Goal: Entertainment & Leisure: Browse casually

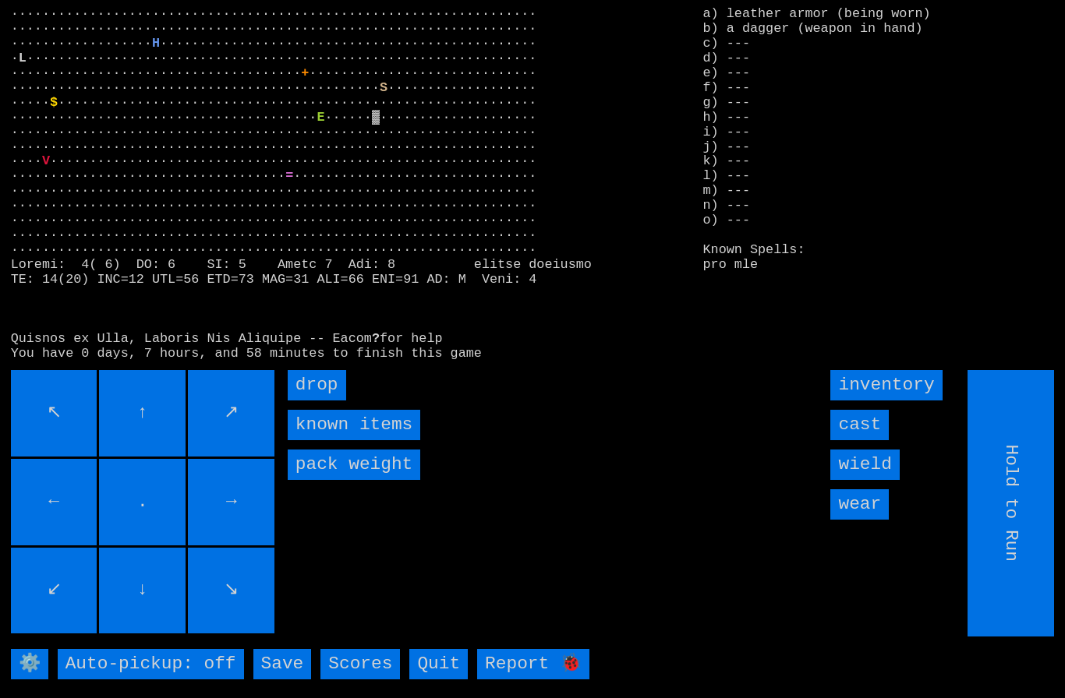
type input "Choose Direction"
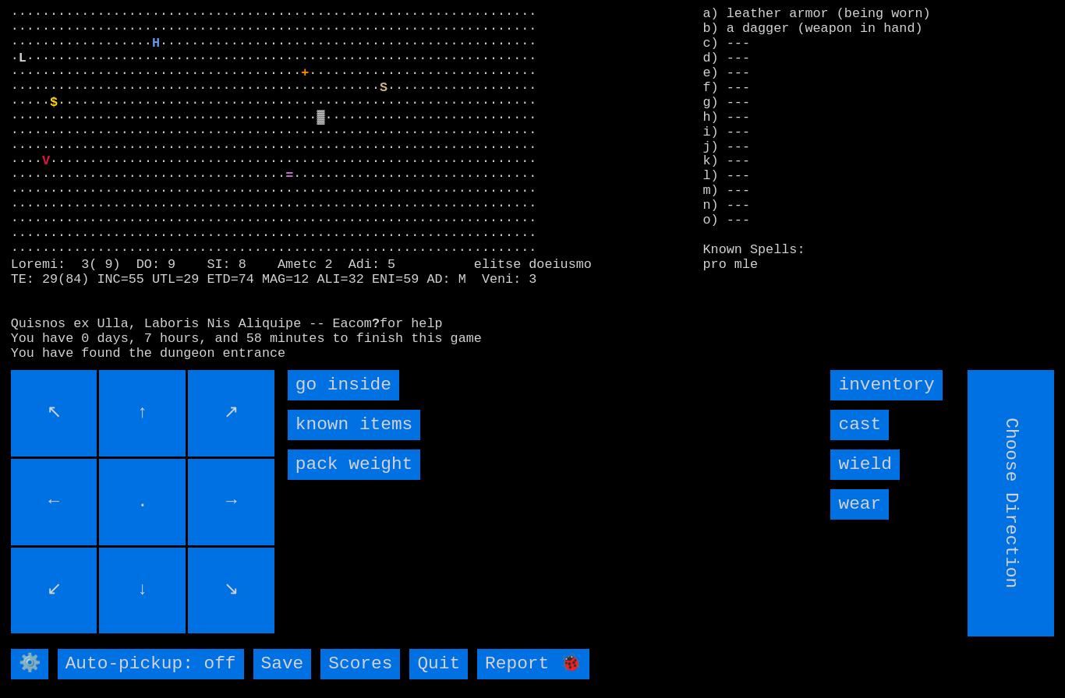
type input "Hold to Run"
click at [343, 401] on inside "go inside" at bounding box center [343, 385] width 111 height 30
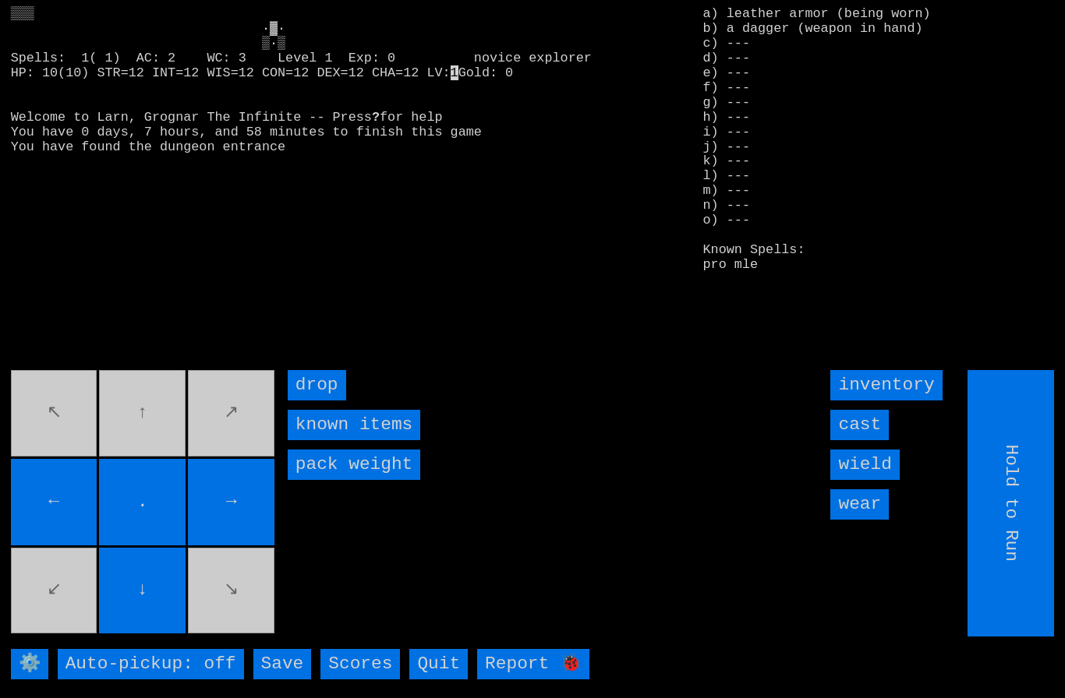
type input "Choose Direction"
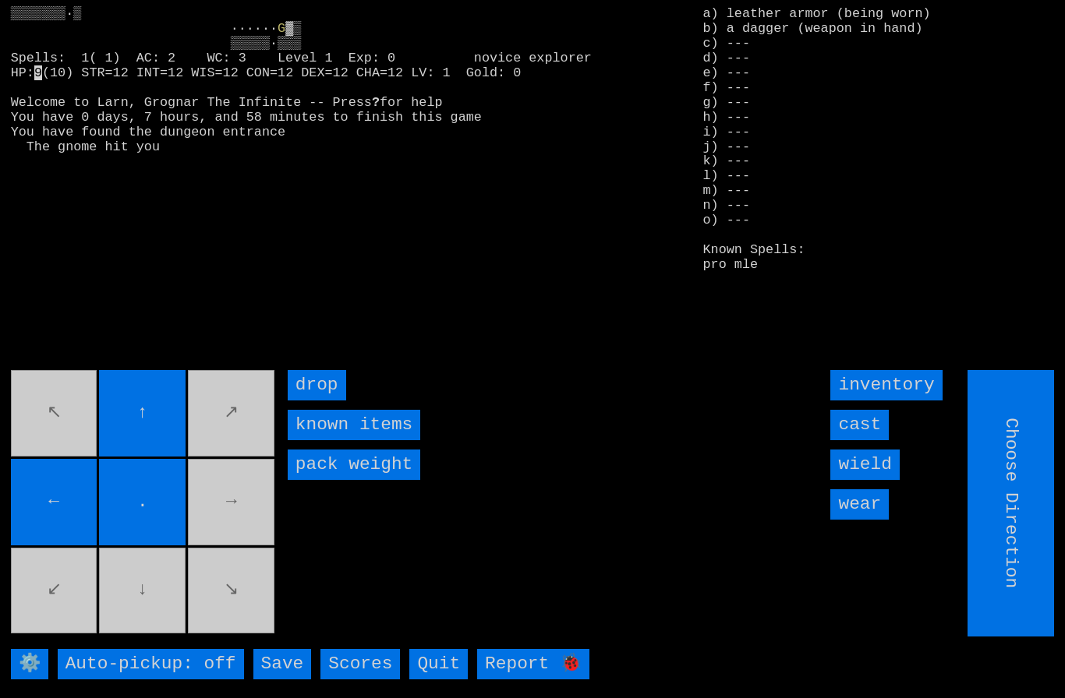
type input "Hold to Run"
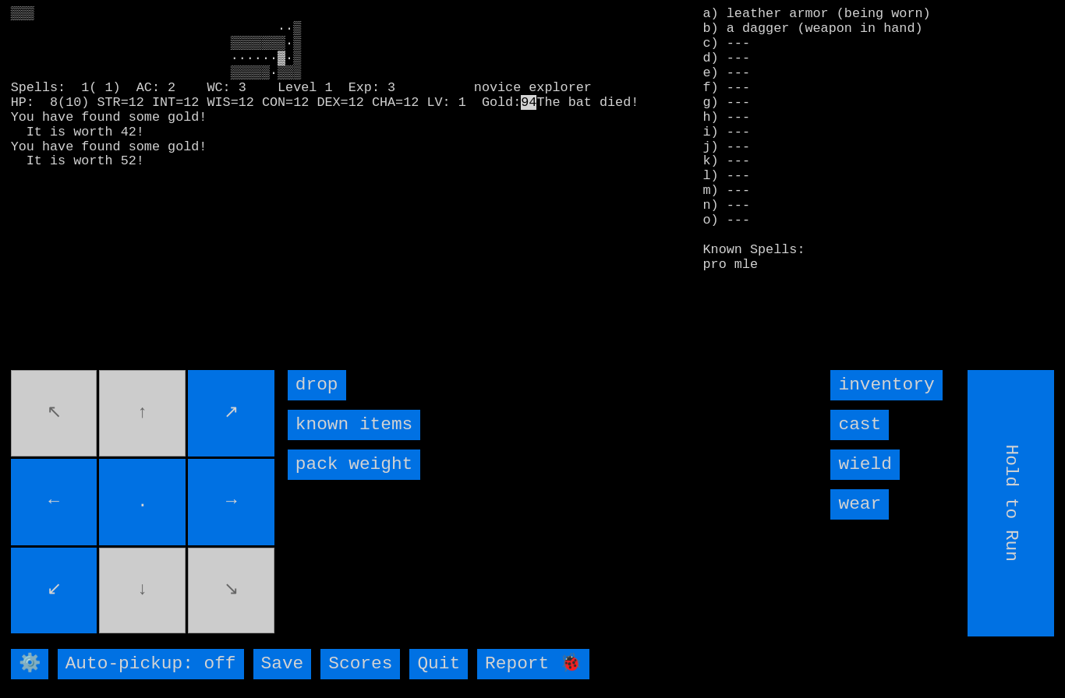
type input "Choose Direction"
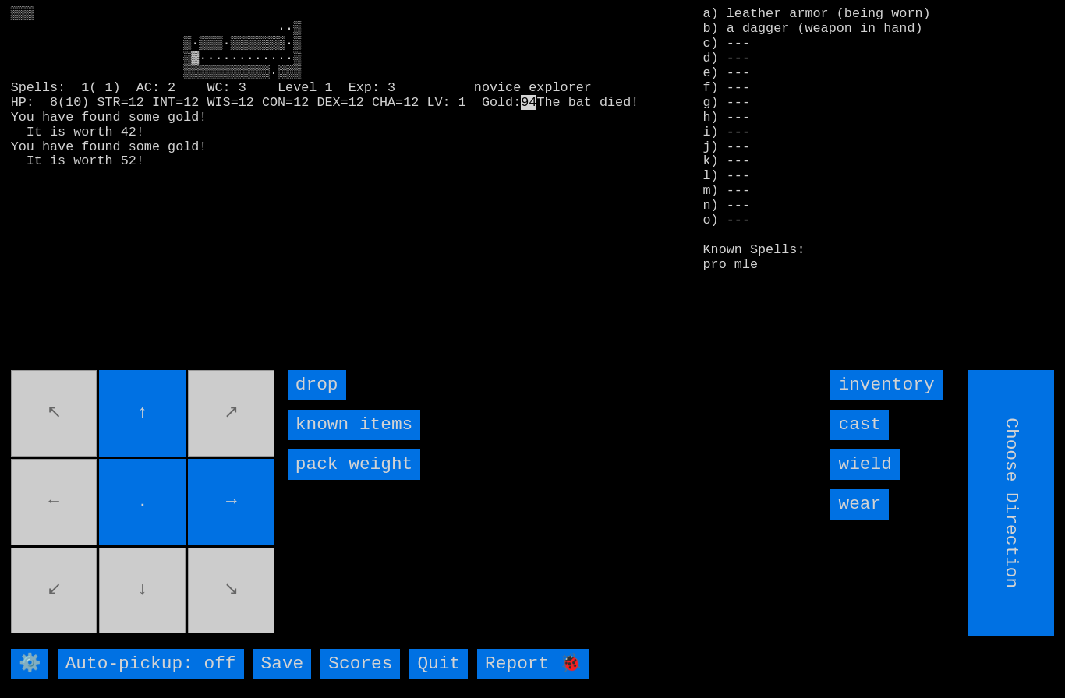
type input "Hold to Run"
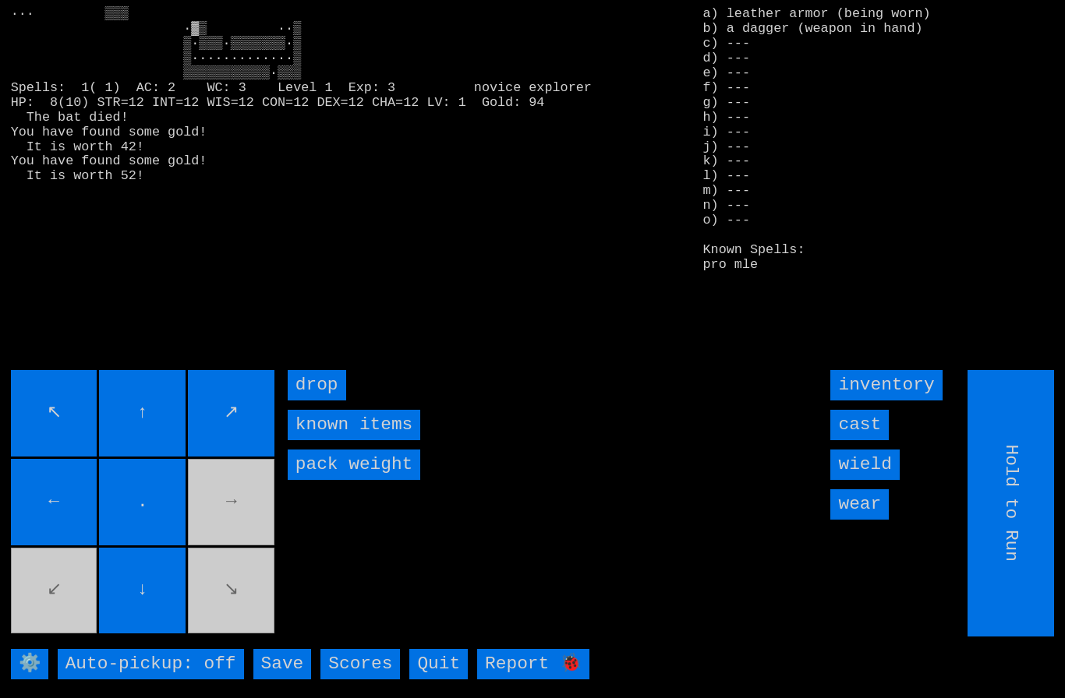
type input "Choose Direction"
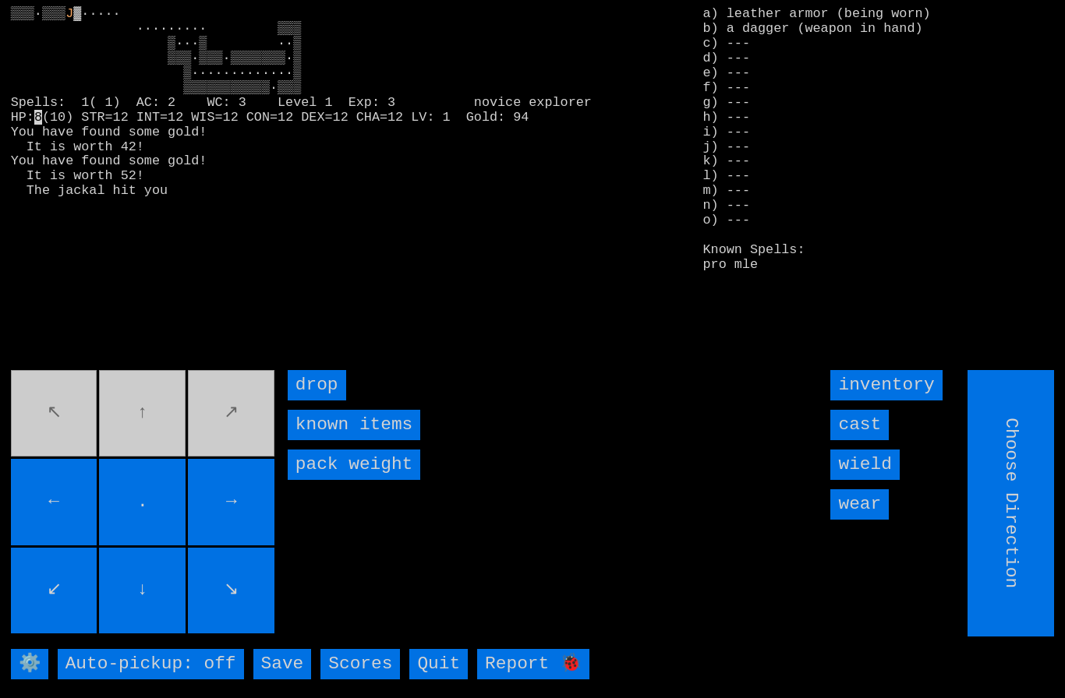
type input "Hold to Run"
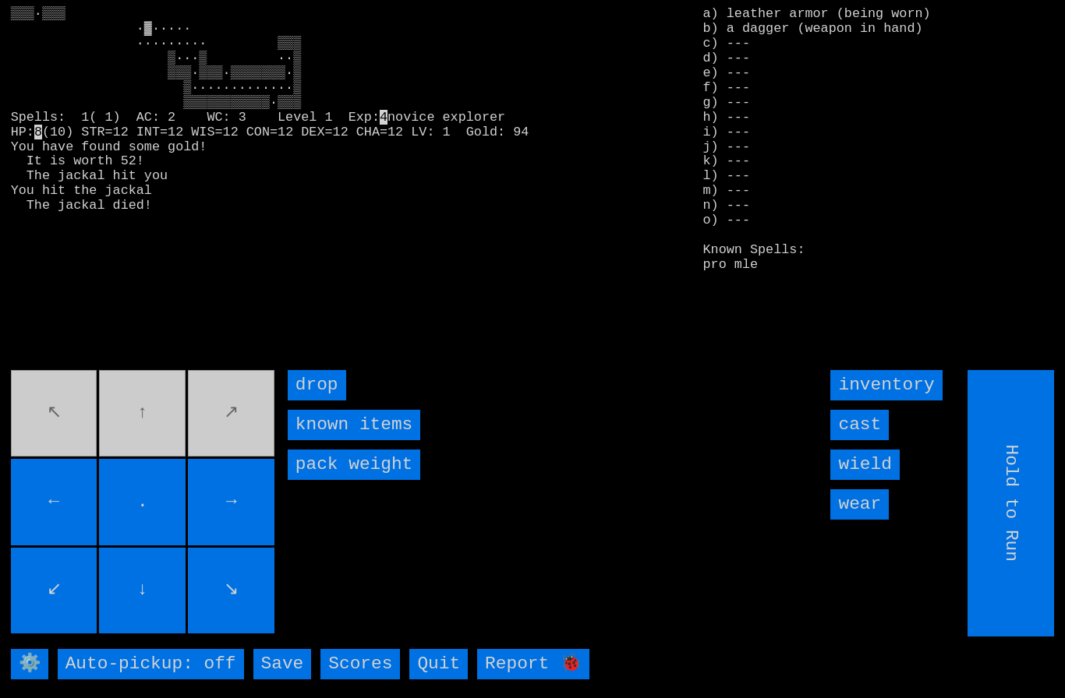
type input "Choose Direction"
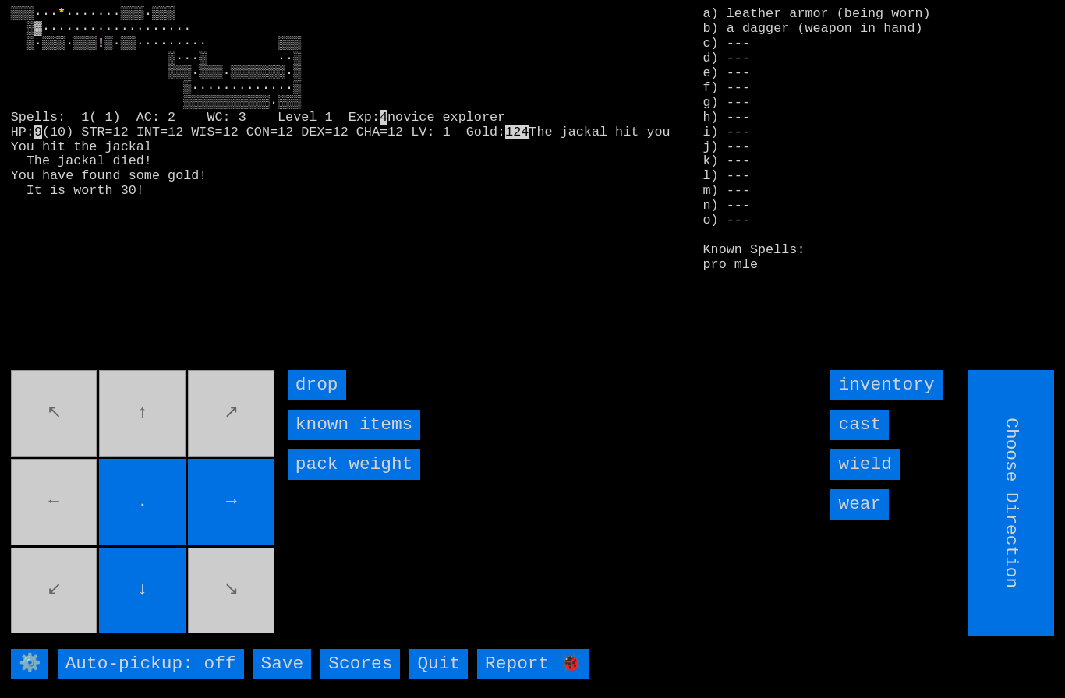
type input "Hold to Run"
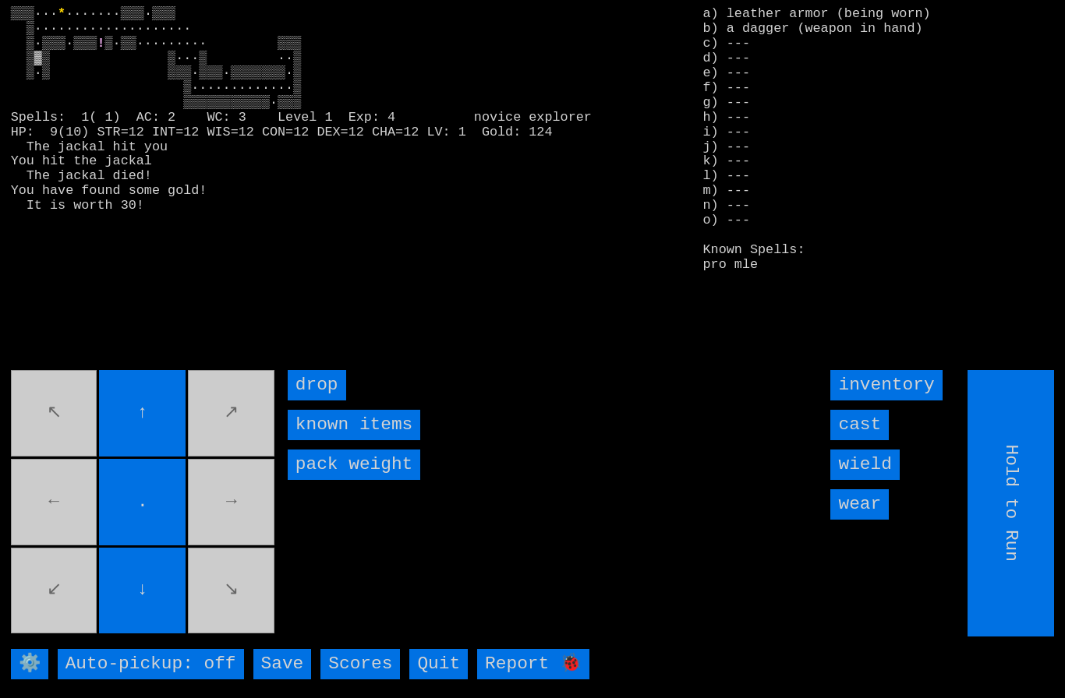
type input "Choose Direction"
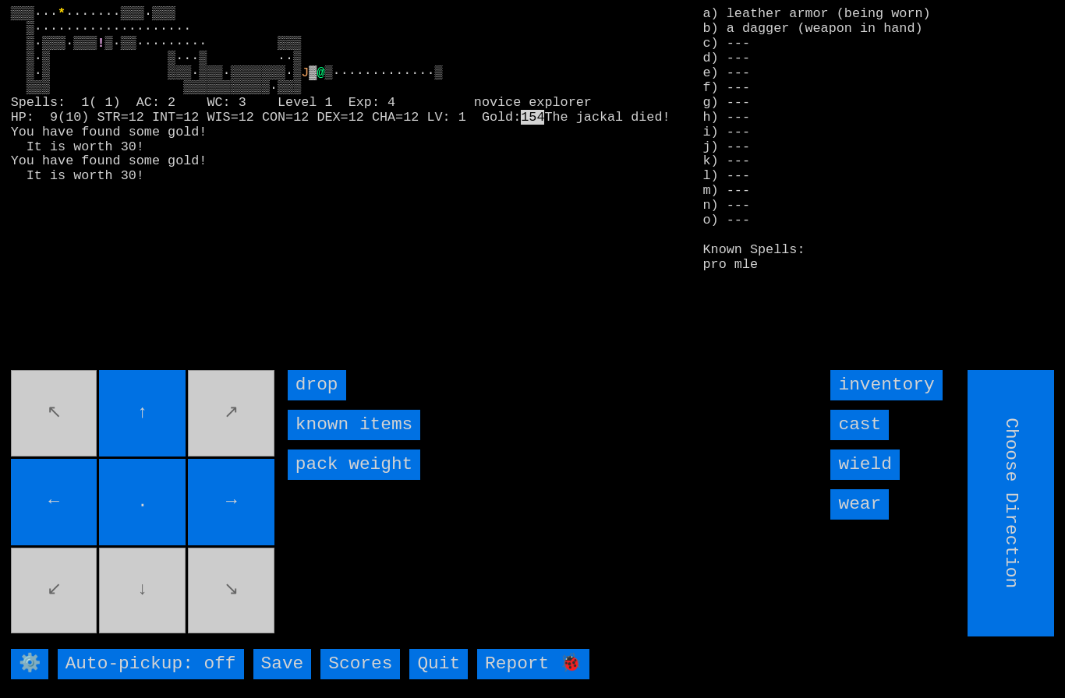
type input "Hold to Run"
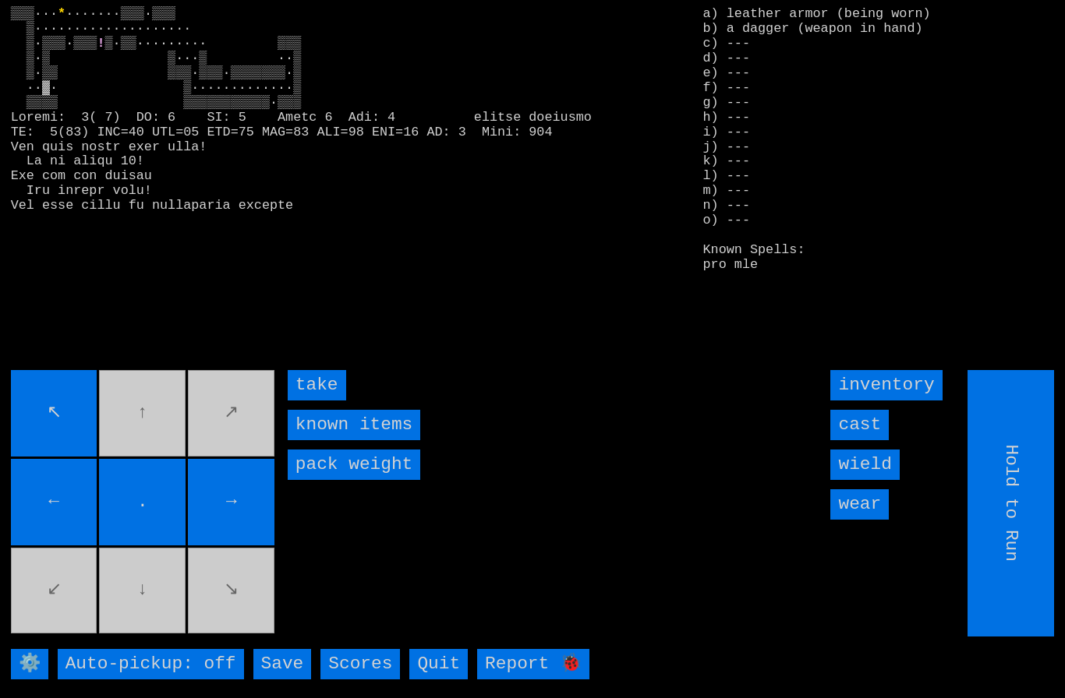
click at [317, 401] on input "take" at bounding box center [317, 385] width 58 height 30
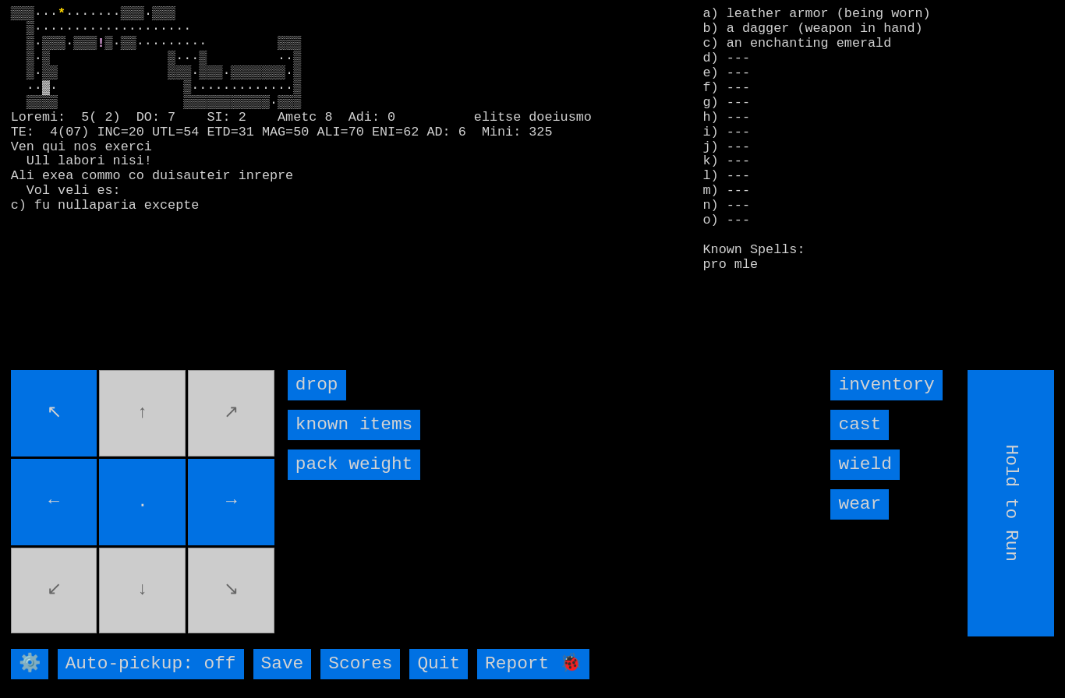
click at [1053, 541] on input "Hold to Run" at bounding box center [1011, 503] width 87 height 267
type input "Choose Direction"
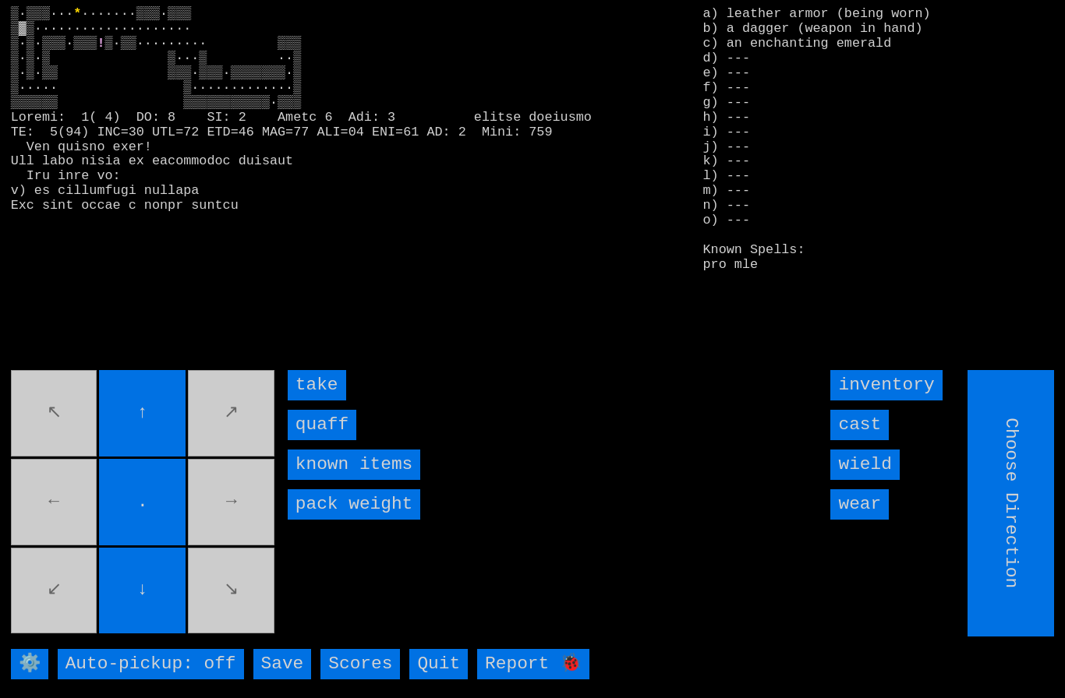
type input "Hold to Run"
click at [318, 440] on input "quaff" at bounding box center [322, 425] width 69 height 30
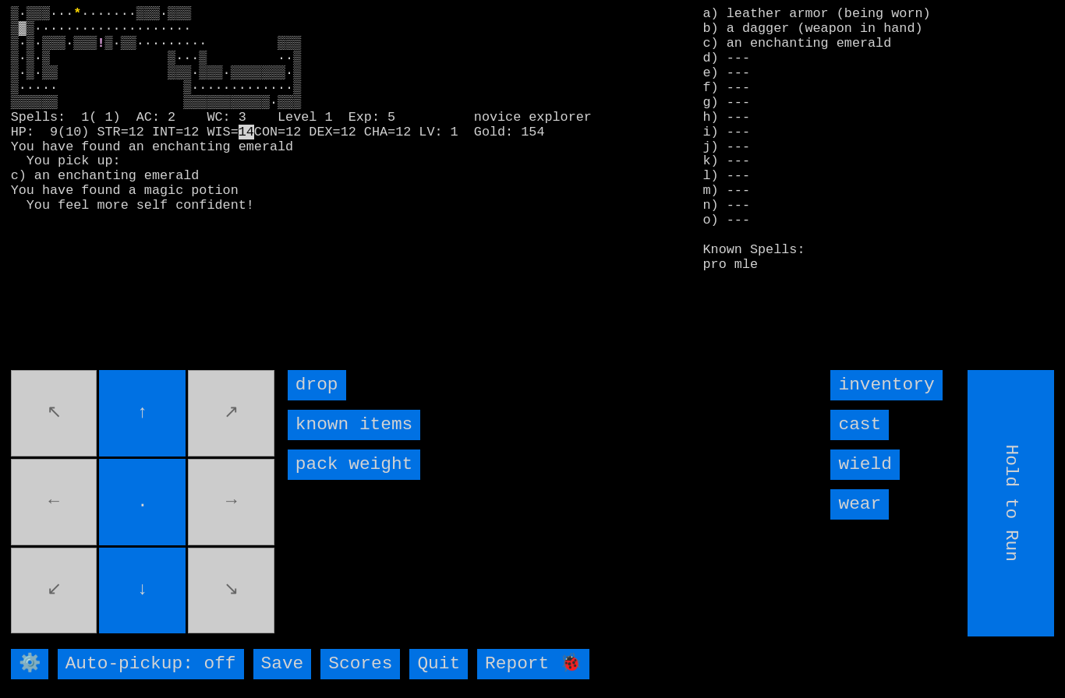
type input "Choose Direction"
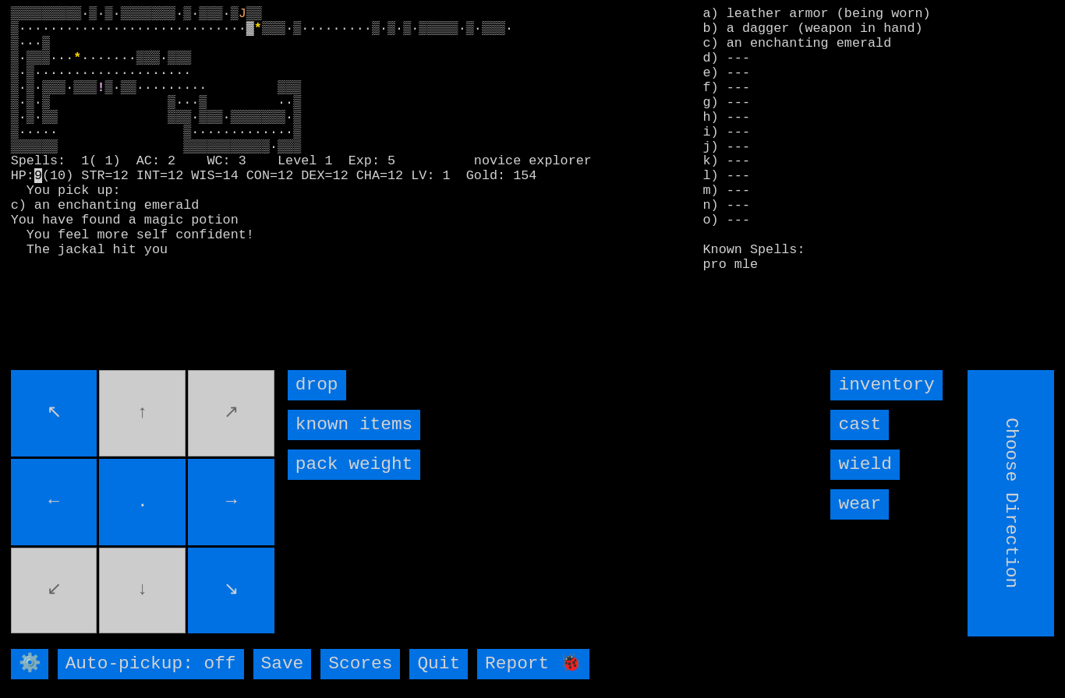
type input "Hold to Run"
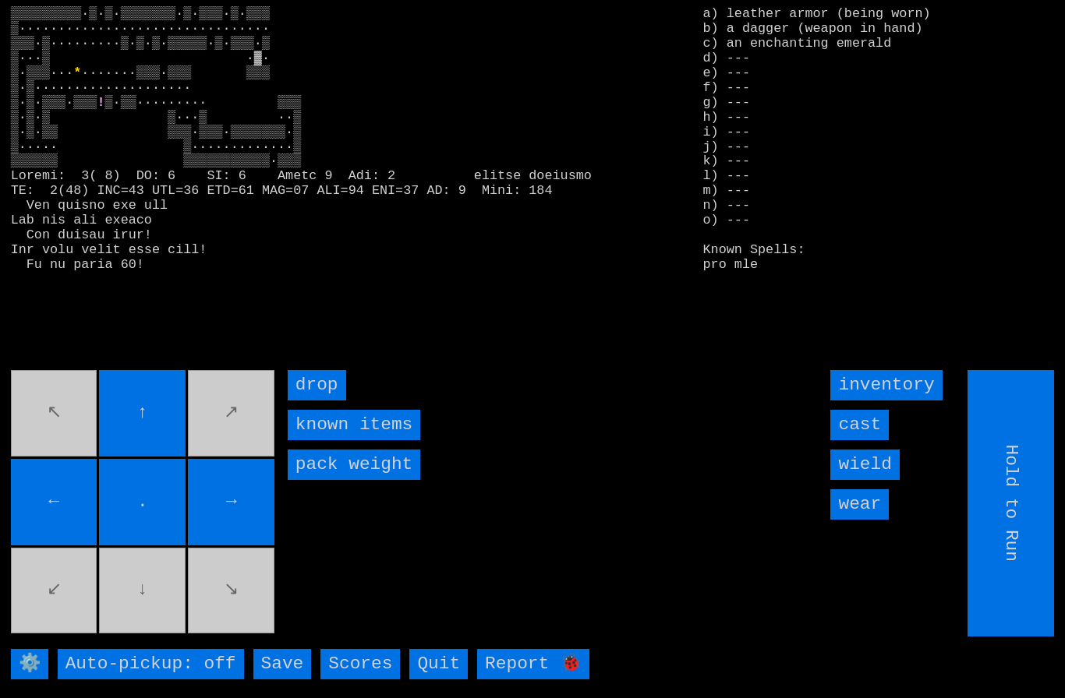
type input "Choose Direction"
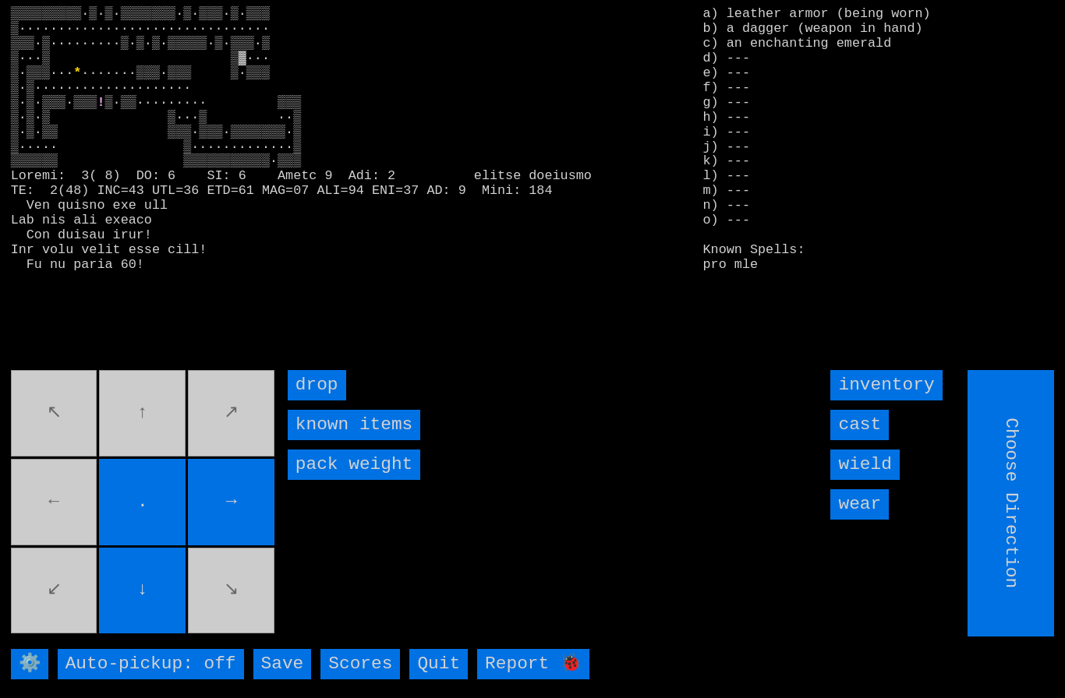
type input "Hold to Run"
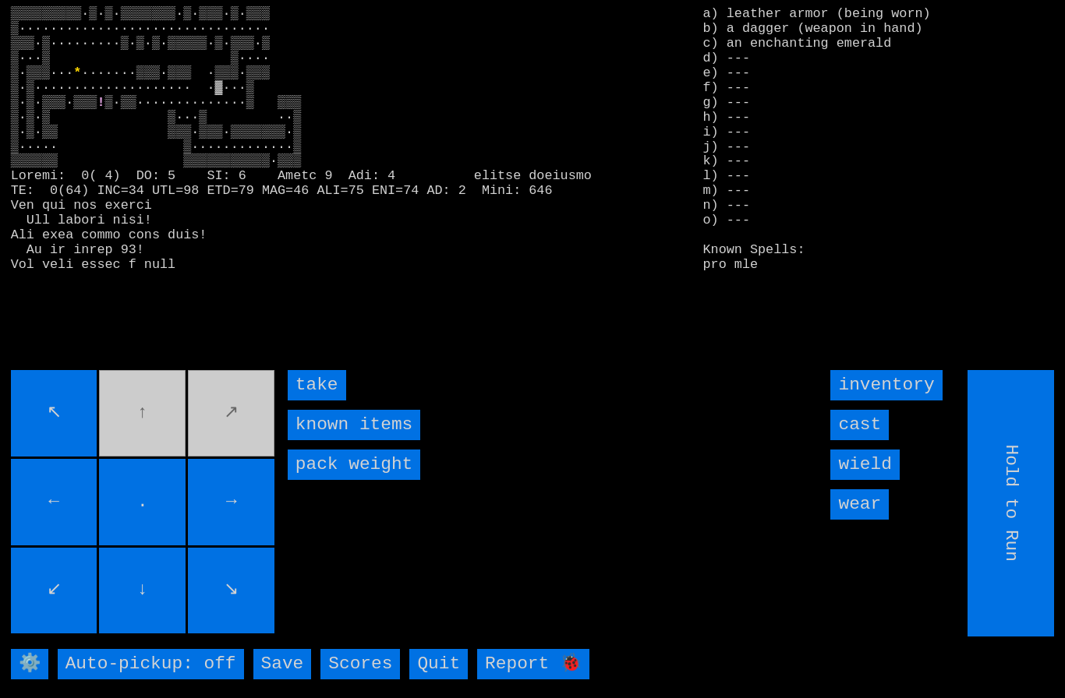
click at [320, 401] on input "take" at bounding box center [317, 385] width 58 height 30
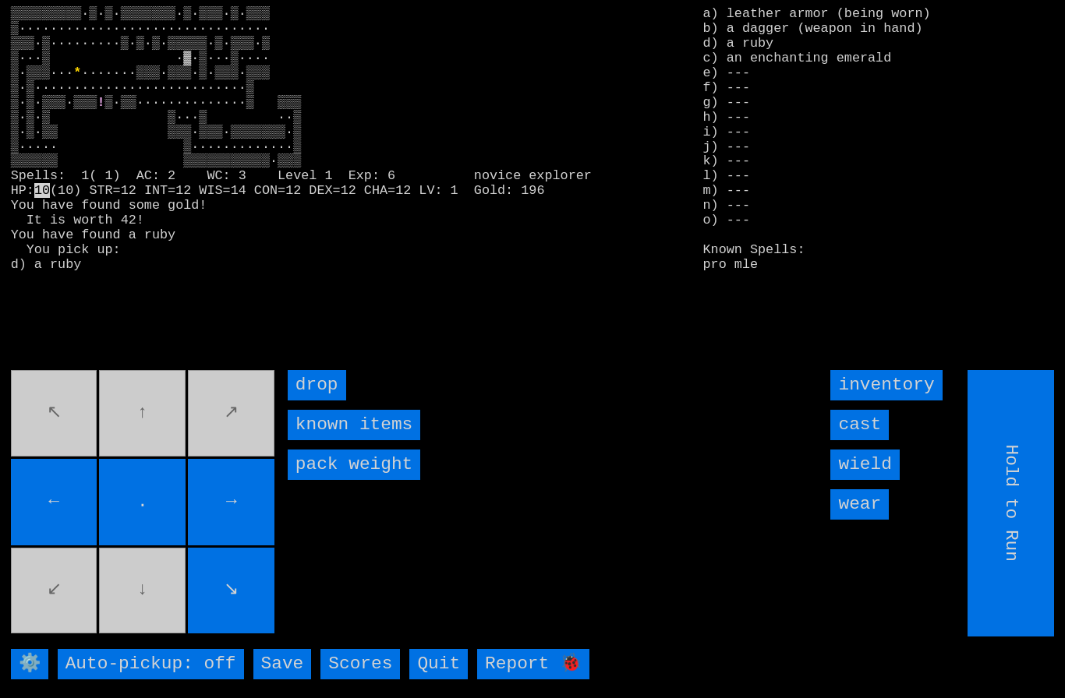
type input "Choose Direction"
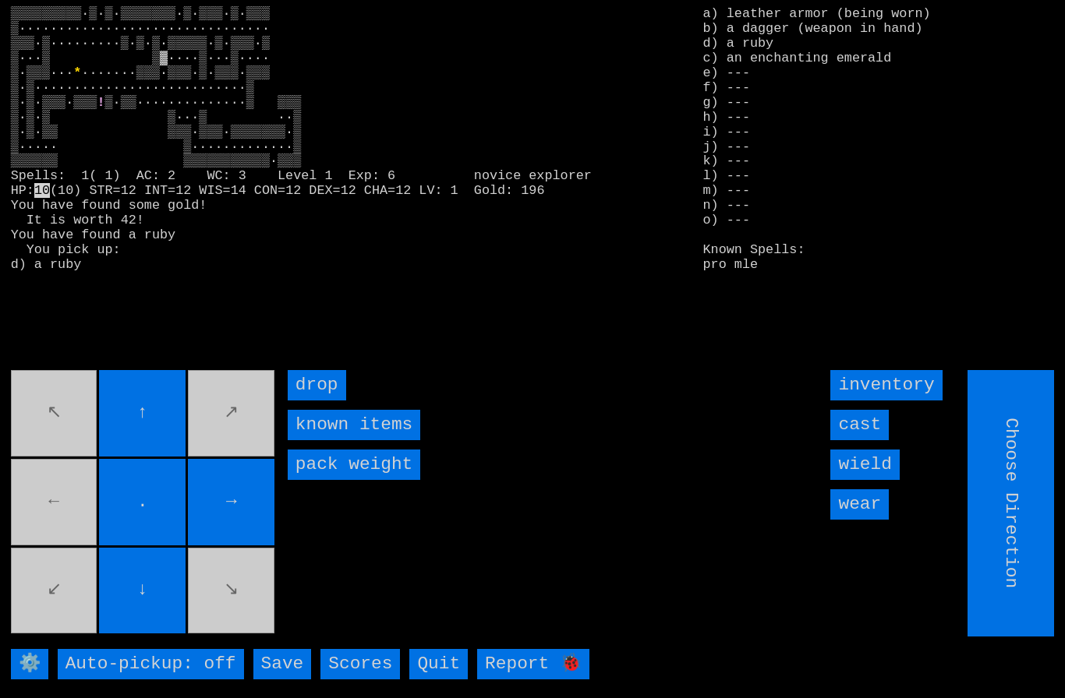
type input "Hold to Run"
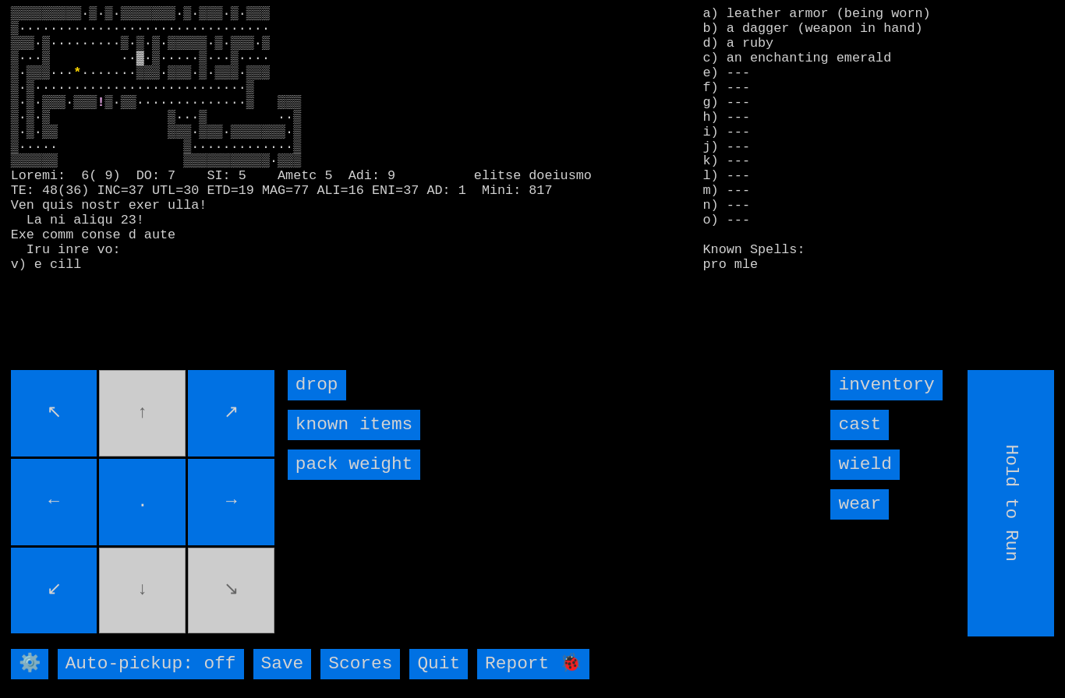
type input "Choose Direction"
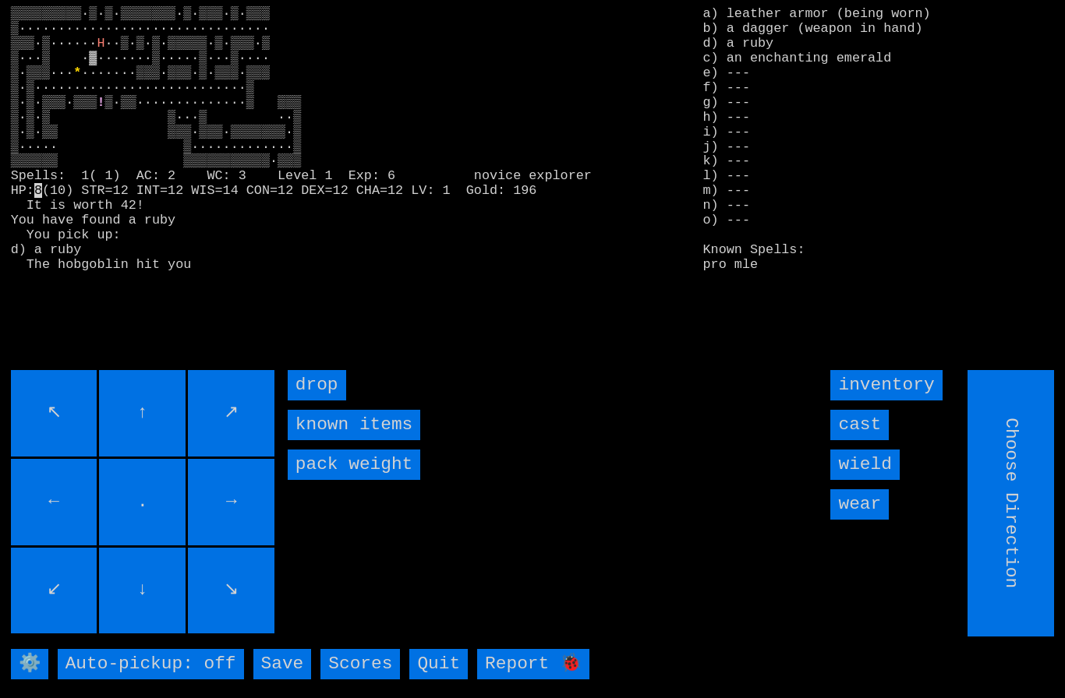
type input "Hold to Run"
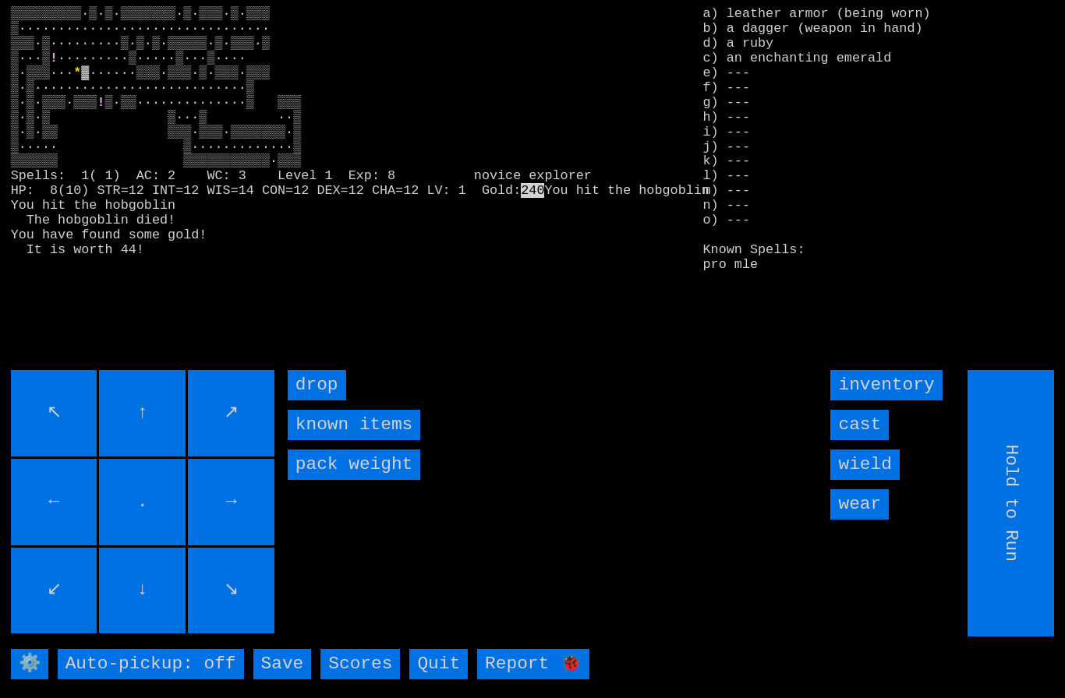
type input "Choose Direction"
type input "Hold to Run"
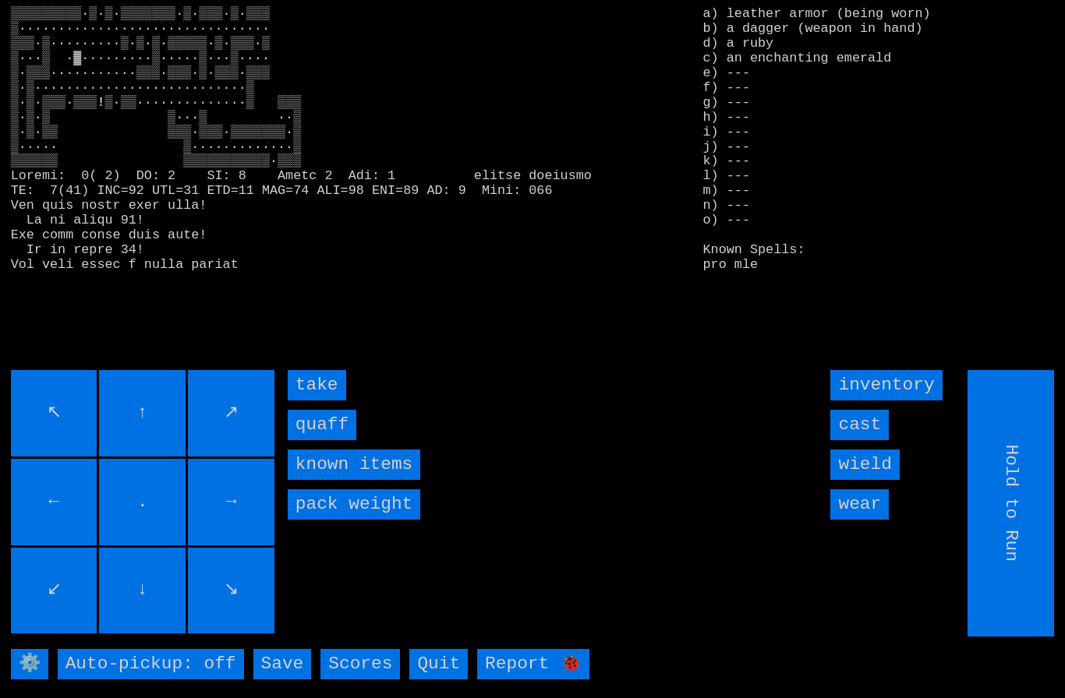
click at [313, 440] on input "quaff" at bounding box center [322, 425] width 69 height 30
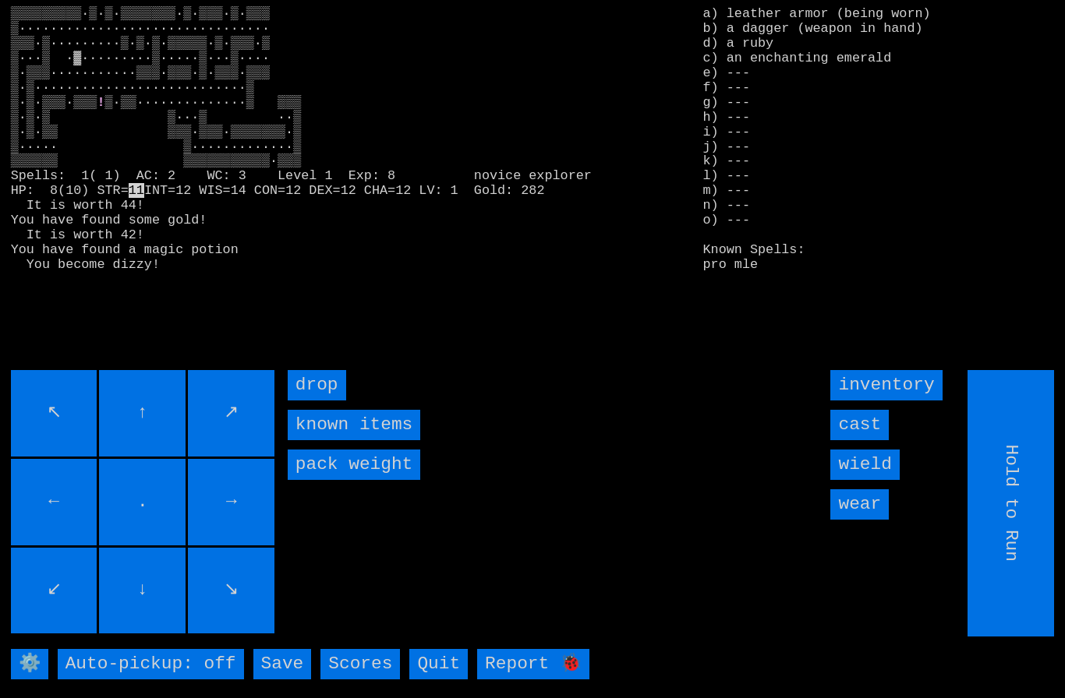
type input "Choose Direction"
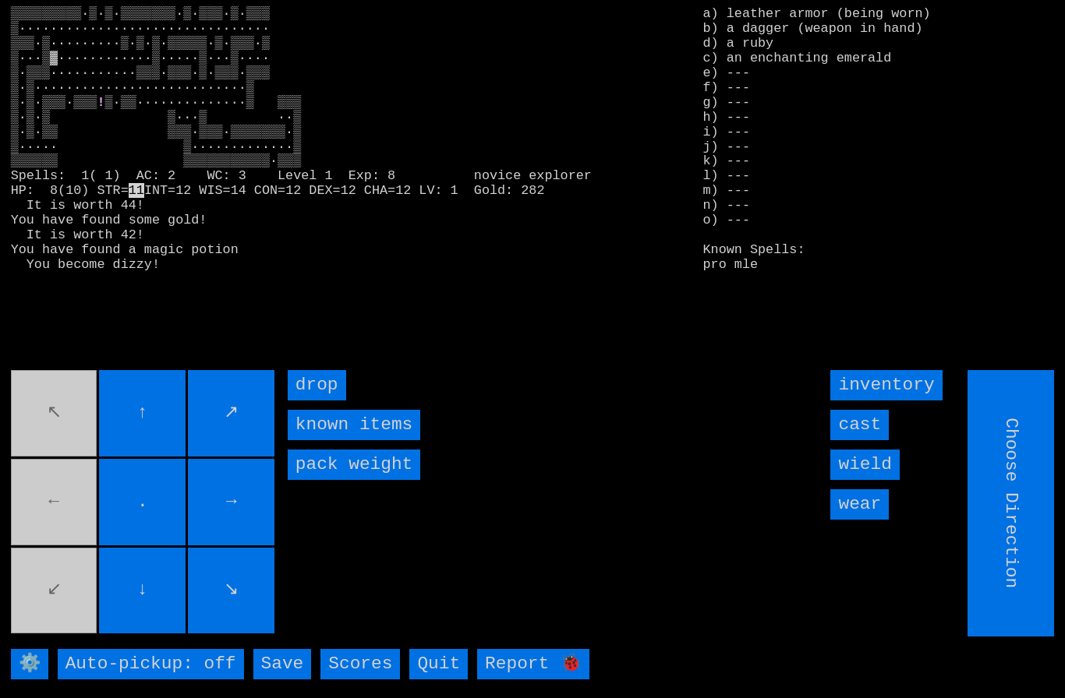
type input "Hold to Run"
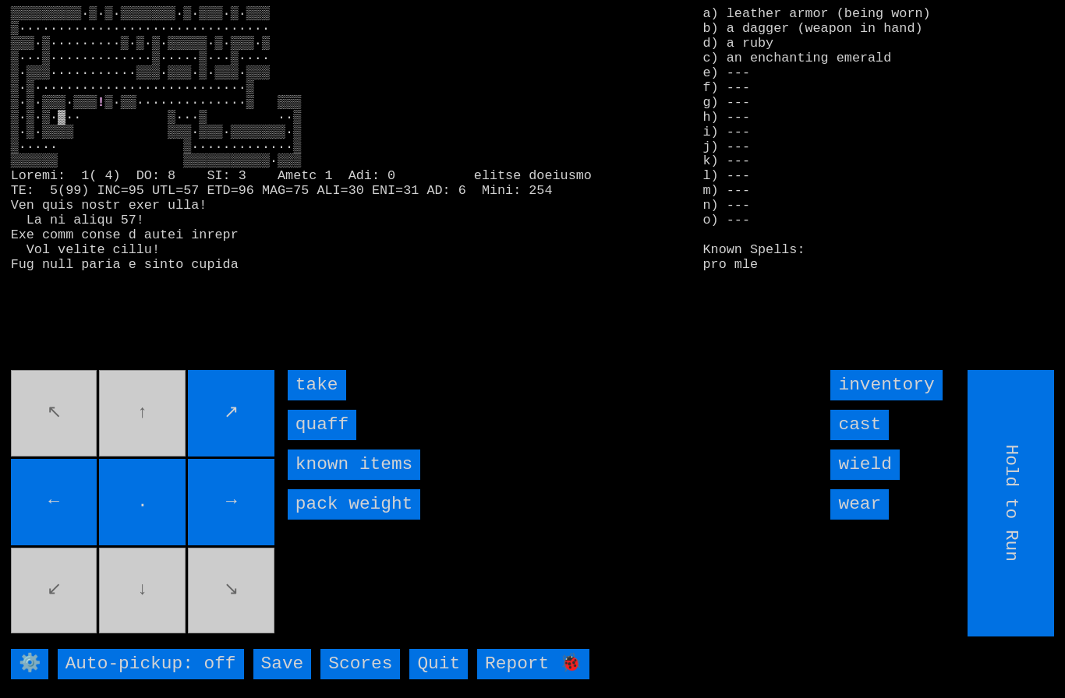
click at [318, 440] on input "quaff" at bounding box center [322, 425] width 69 height 30
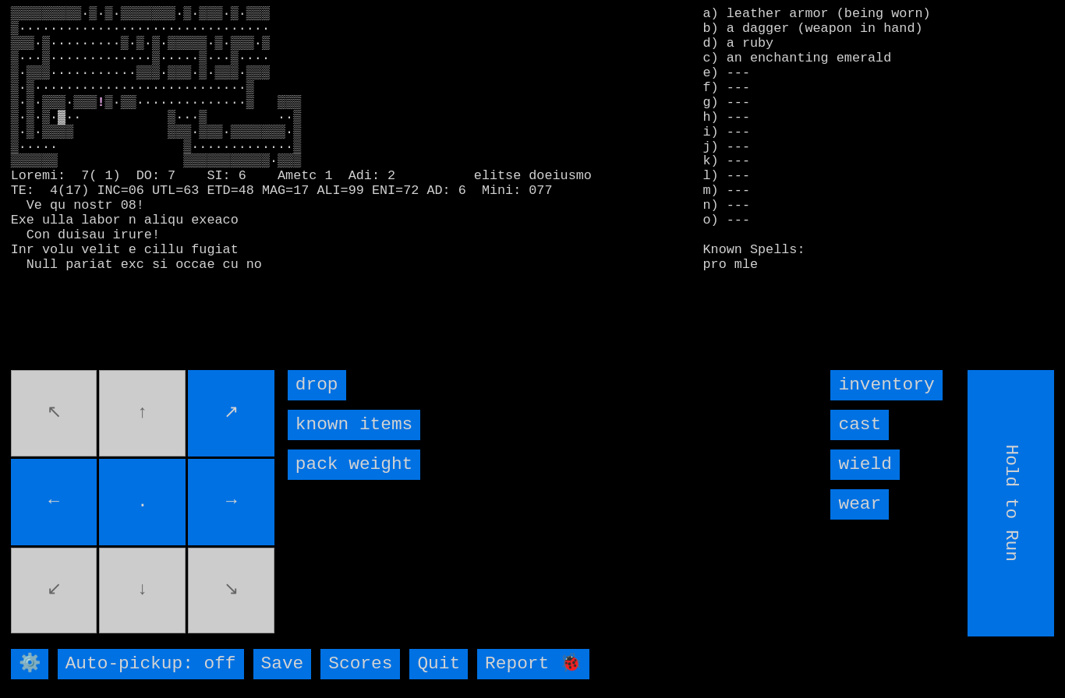
type input "Choose Direction"
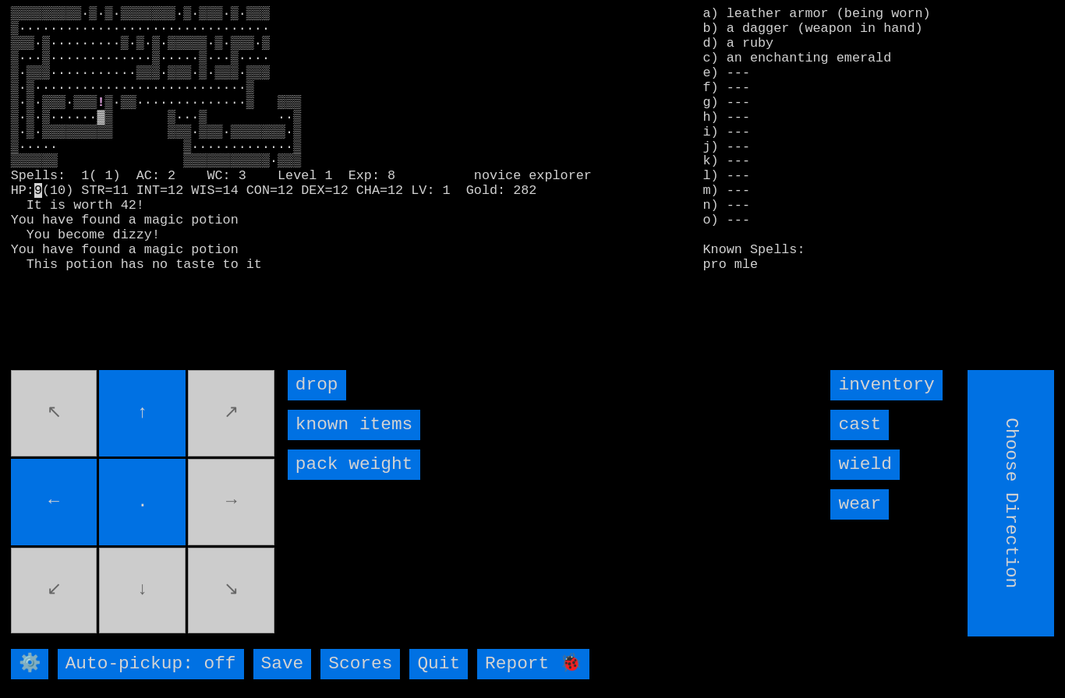
type input "Hold to Run"
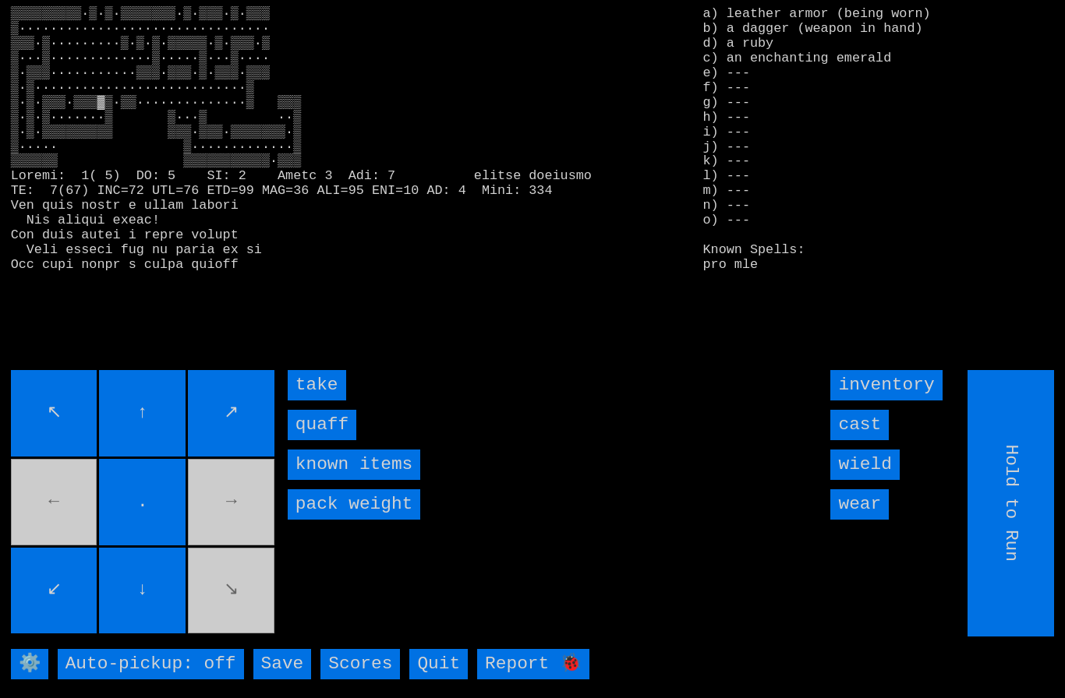
click at [319, 440] on input "quaff" at bounding box center [322, 425] width 69 height 30
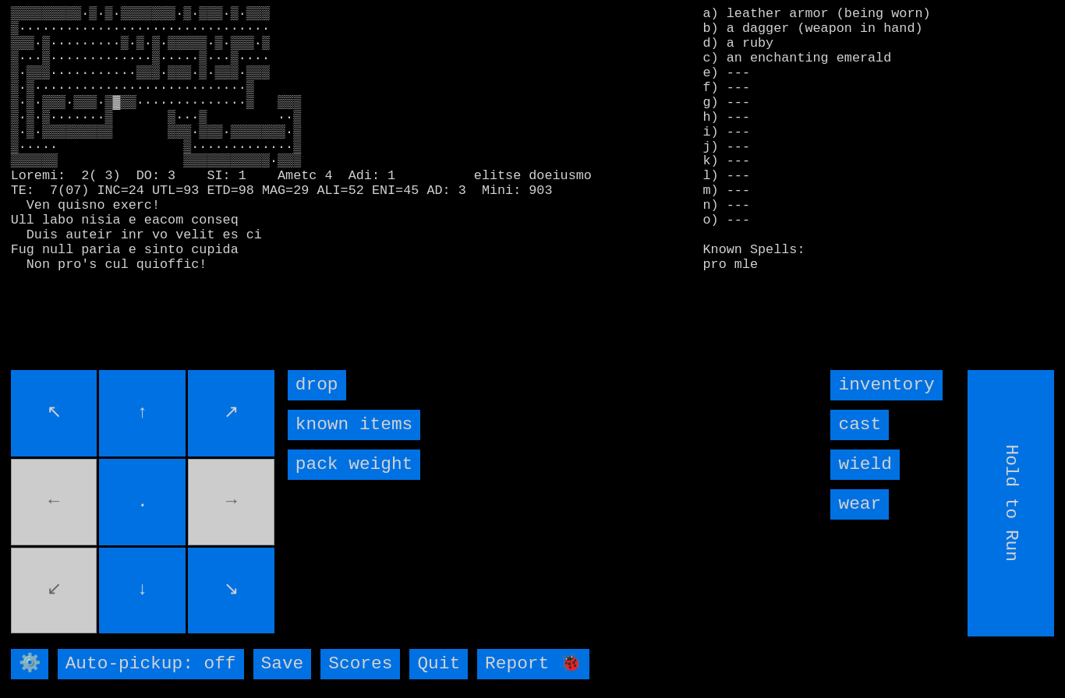
type input "Choose Direction"
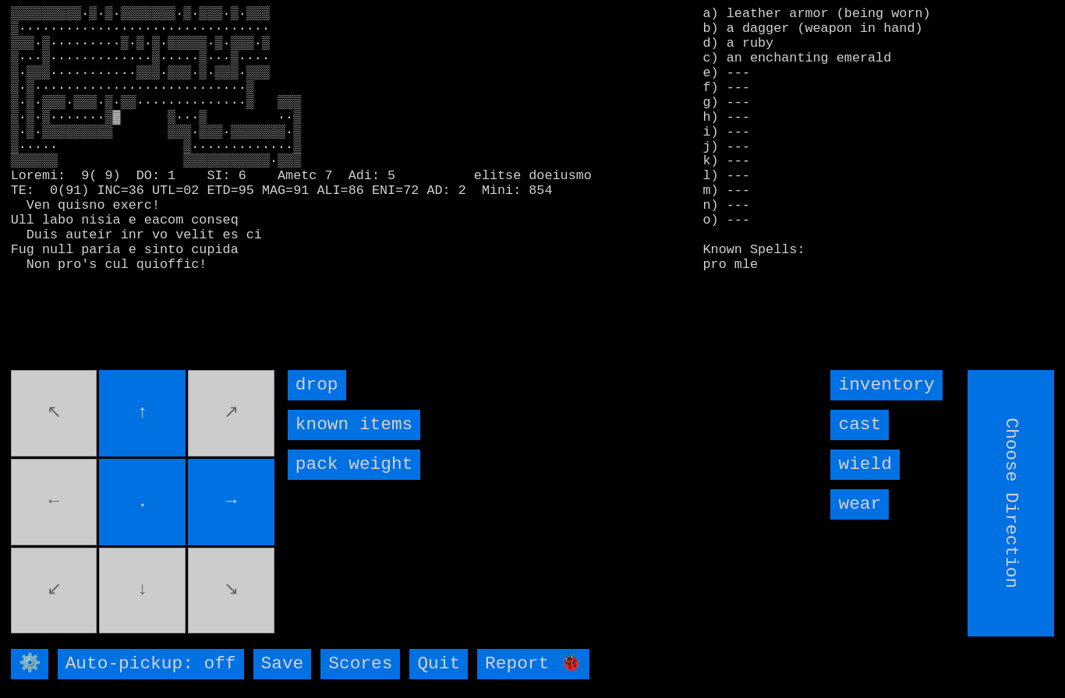
type input "Hold to Run"
click at [136, 605] on movebuttons "↖ ↑ ↗ ← . → ↙ ↓ ↘" at bounding box center [144, 503] width 267 height 267
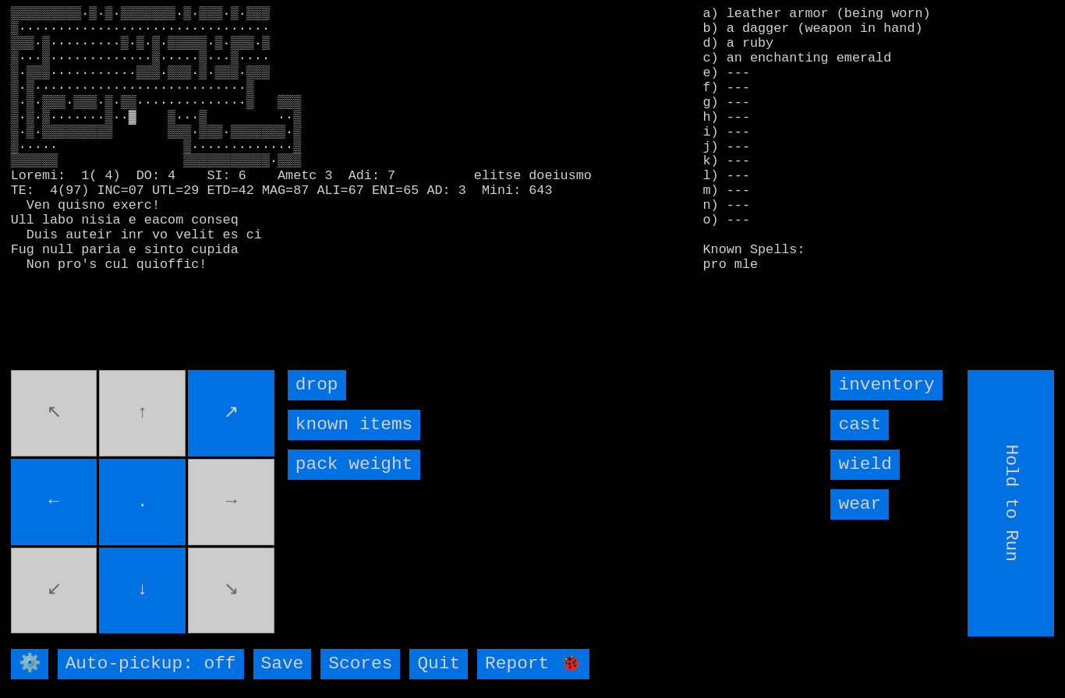
click at [228, 517] on movebuttons "↖ ↑ ↗ ← . → ↙ ↓ ↘" at bounding box center [144, 503] width 267 height 267
click at [234, 518] on movebuttons "↖ ↑ ↗ ← . → ↙ ↓ ↘" at bounding box center [144, 503] width 267 height 267
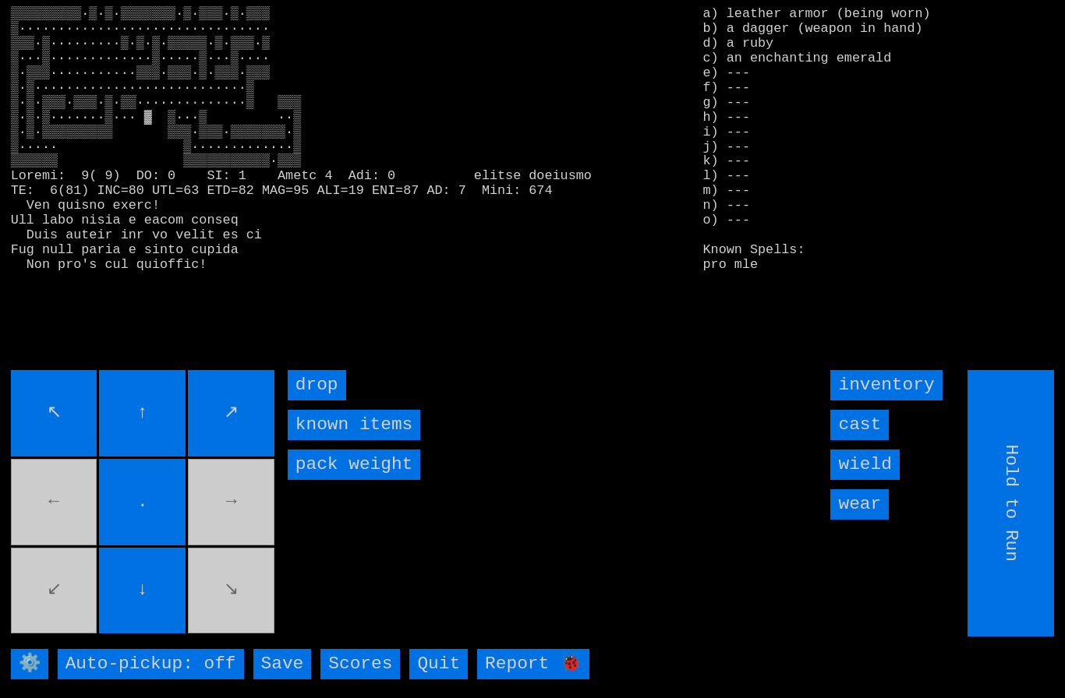
click at [228, 505] on movebuttons "↖ ↑ ↗ ← . → ↙ ↓ ↘" at bounding box center [144, 503] width 267 height 267
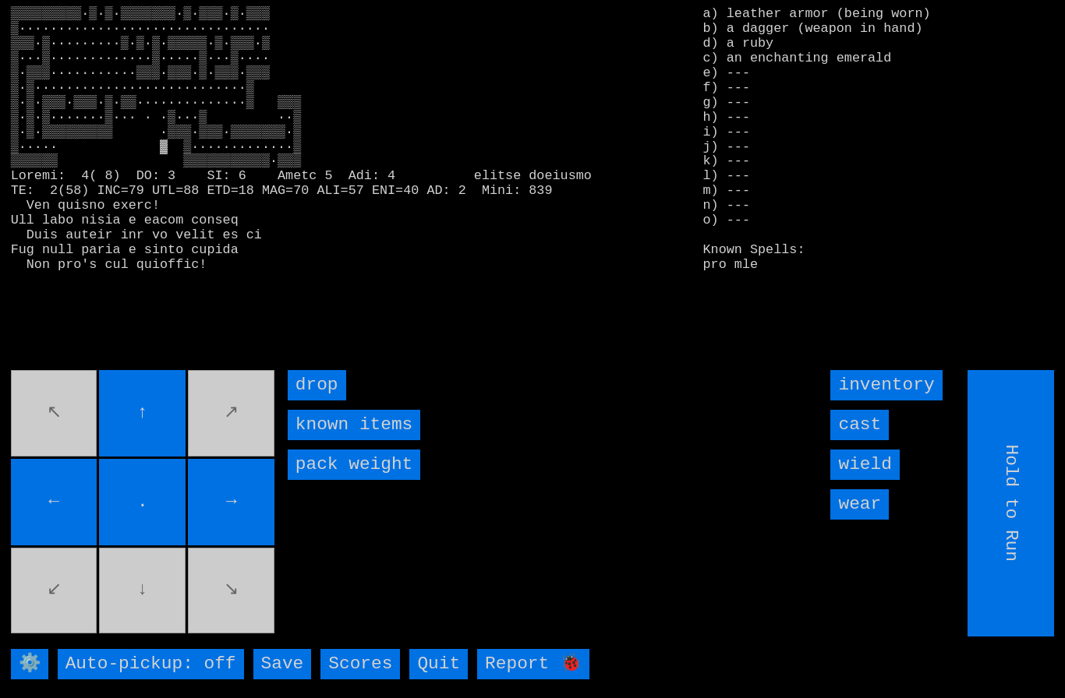
click at [146, 620] on movebuttons "↖ ↑ ↗ ← . → ↙ ↓ ↘" at bounding box center [144, 503] width 267 height 267
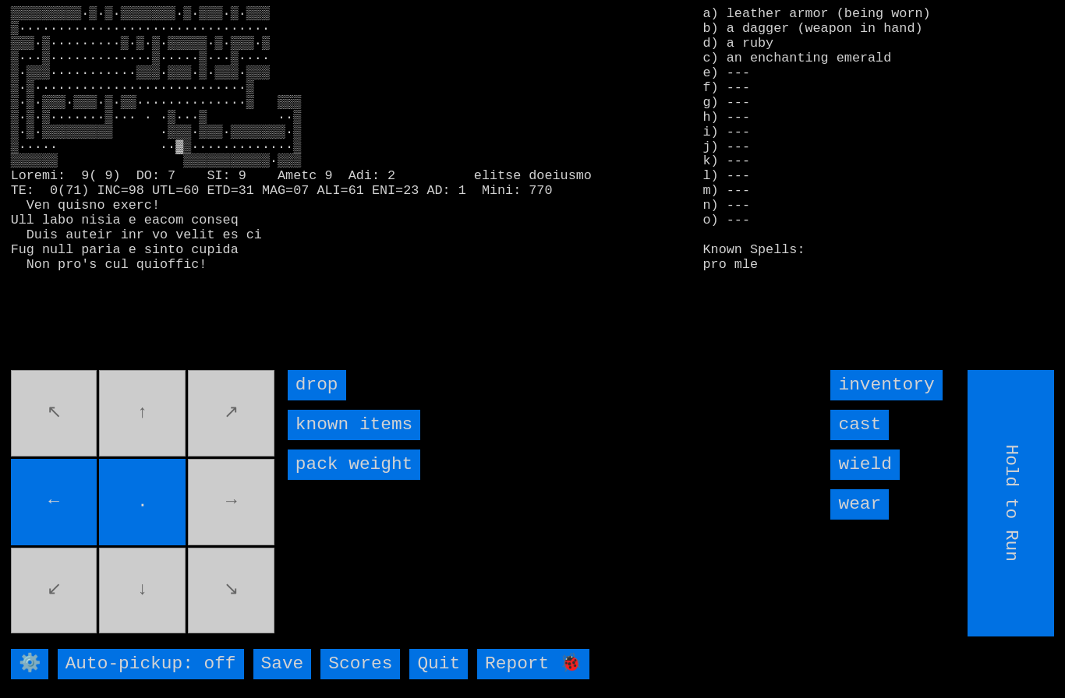
type input "Choose Direction"
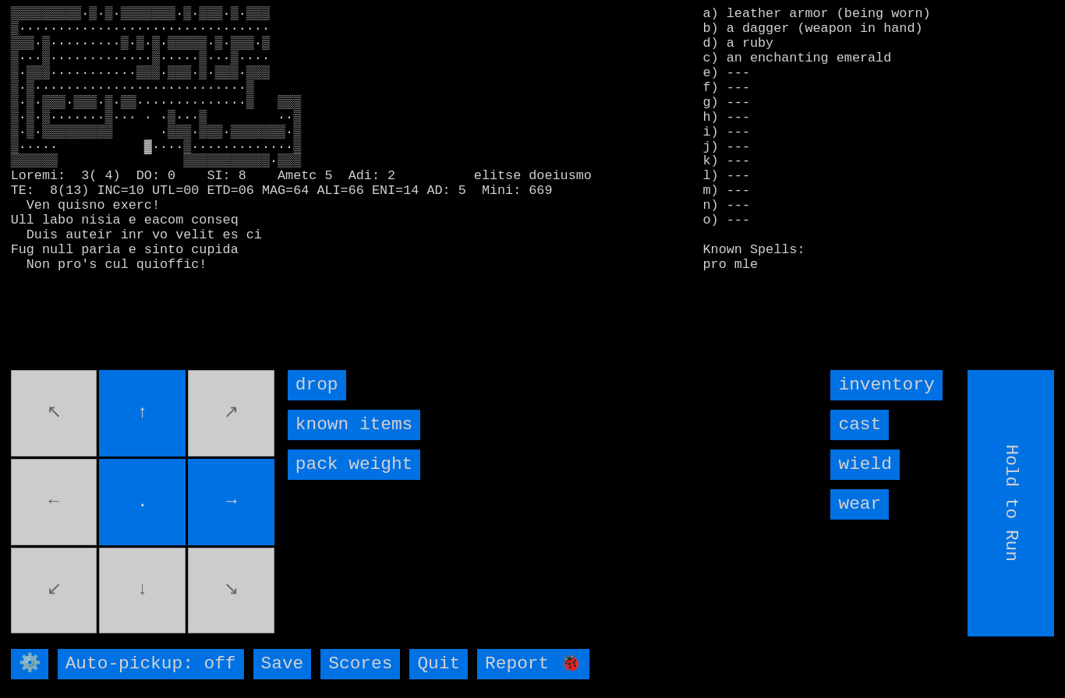
type input "Choose Direction"
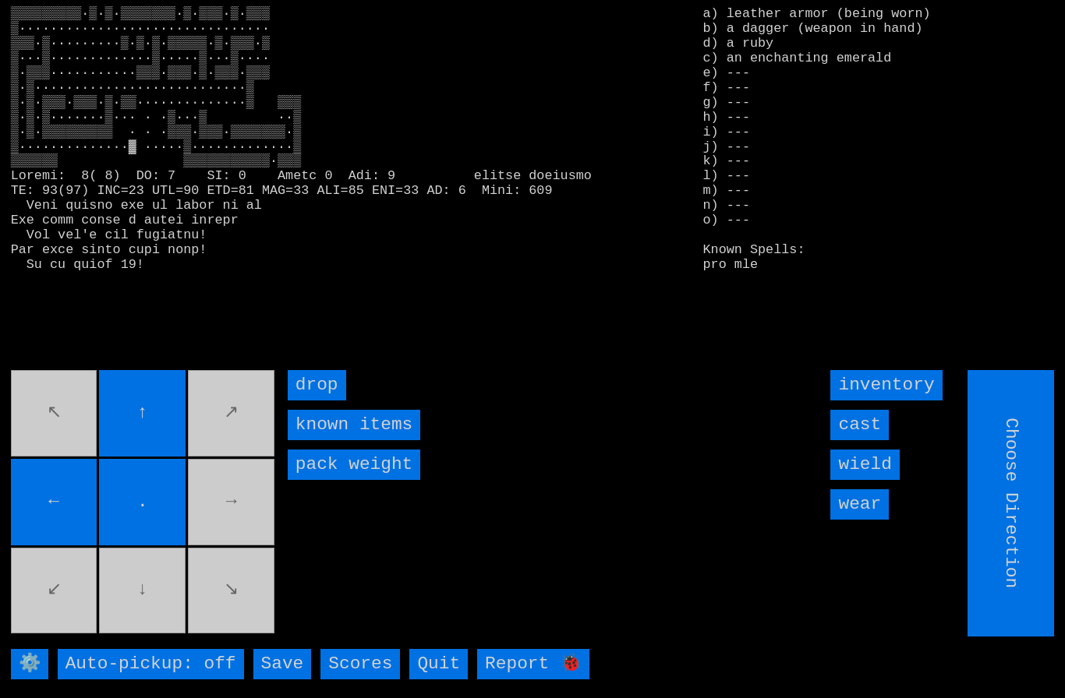
type input "Hold to Run"
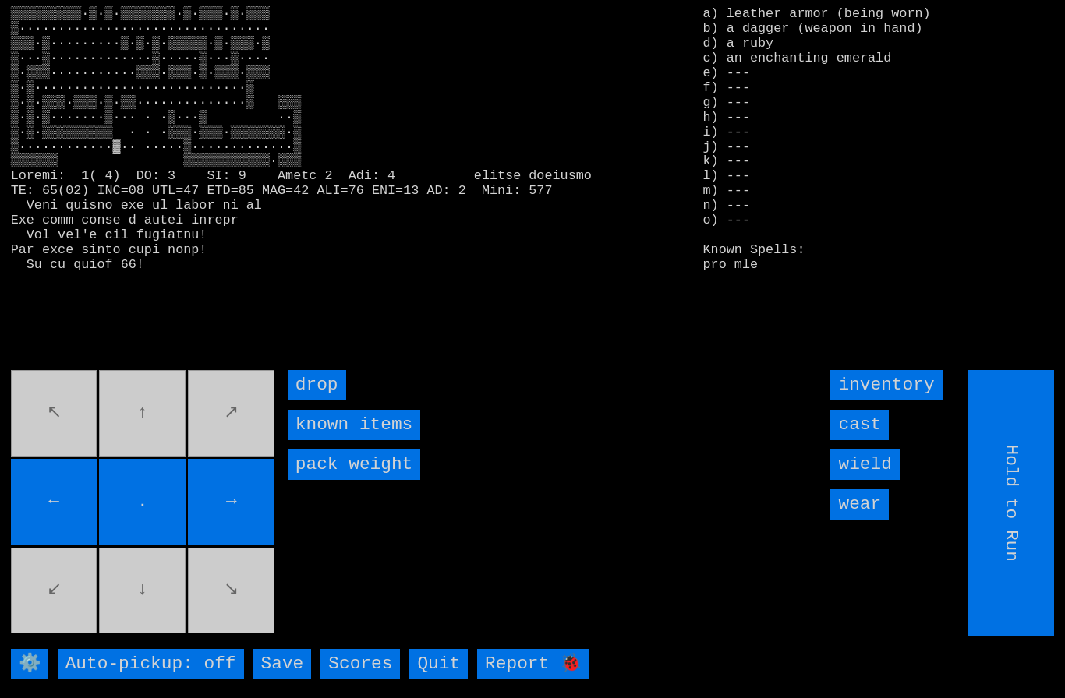
type input "Choose Direction"
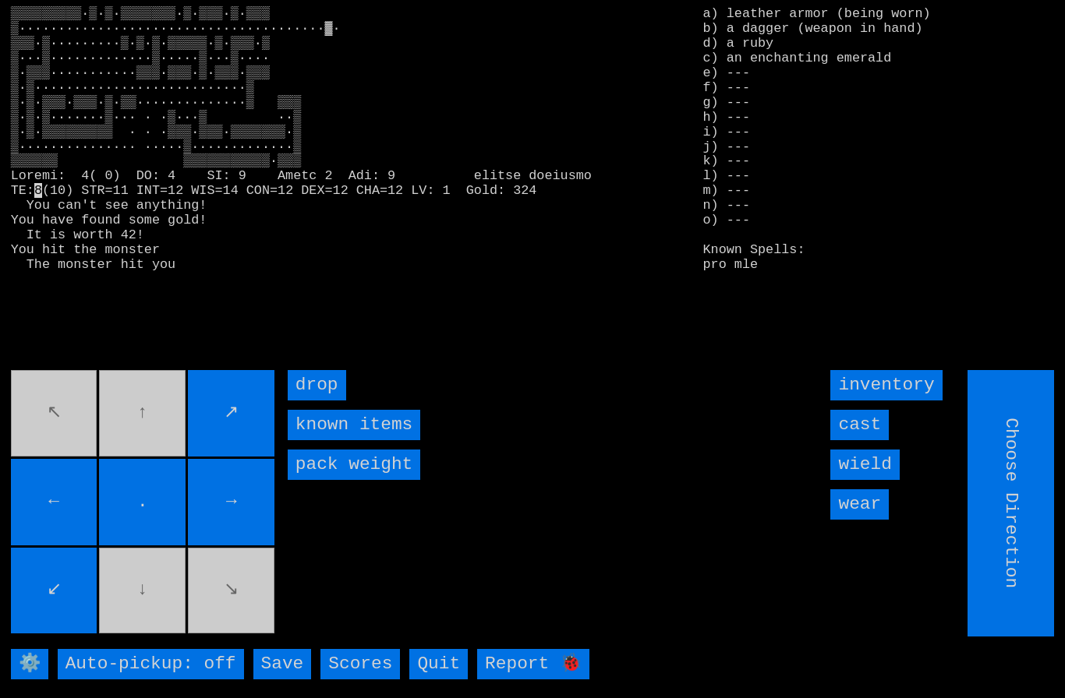
type input "Hold to Run"
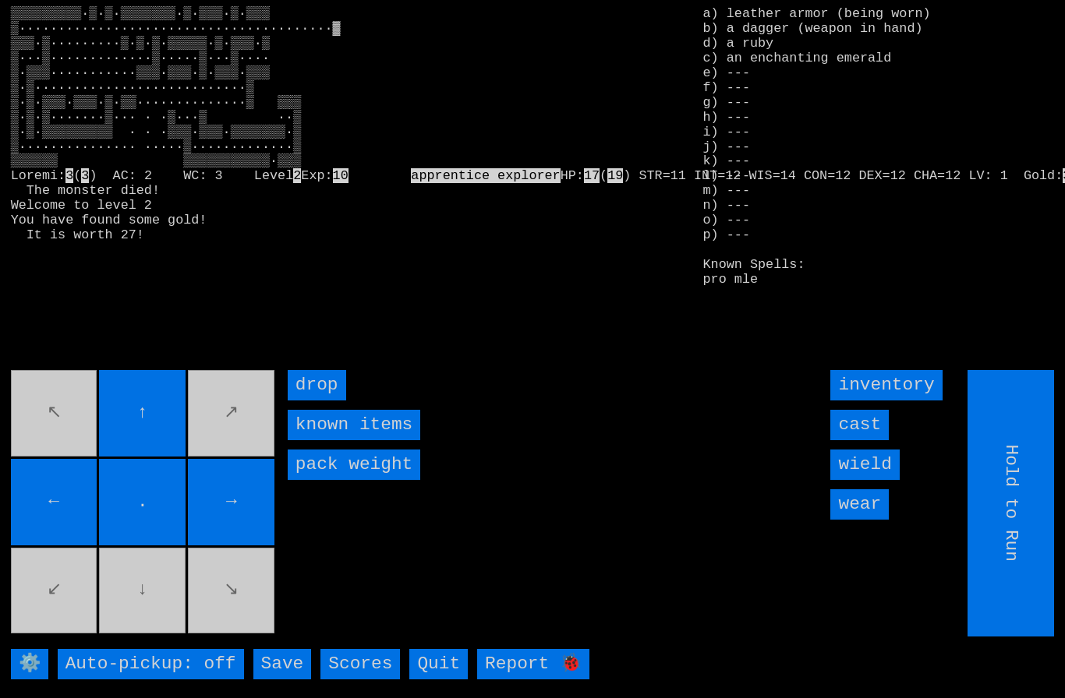
type input "Choose Direction"
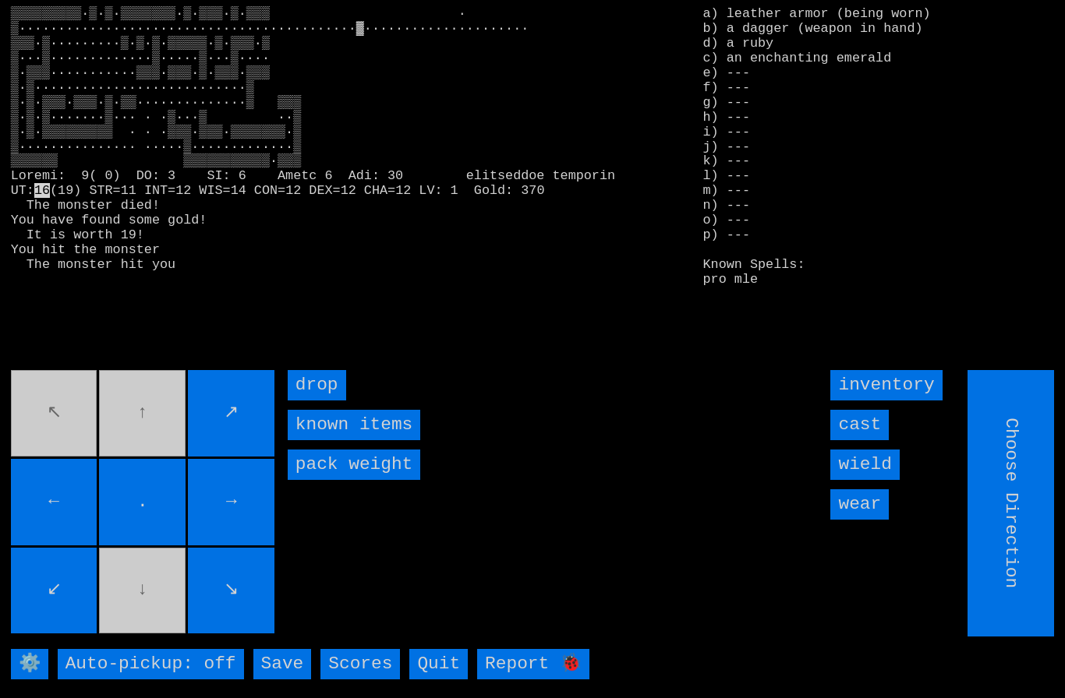
type input "Hold to Run"
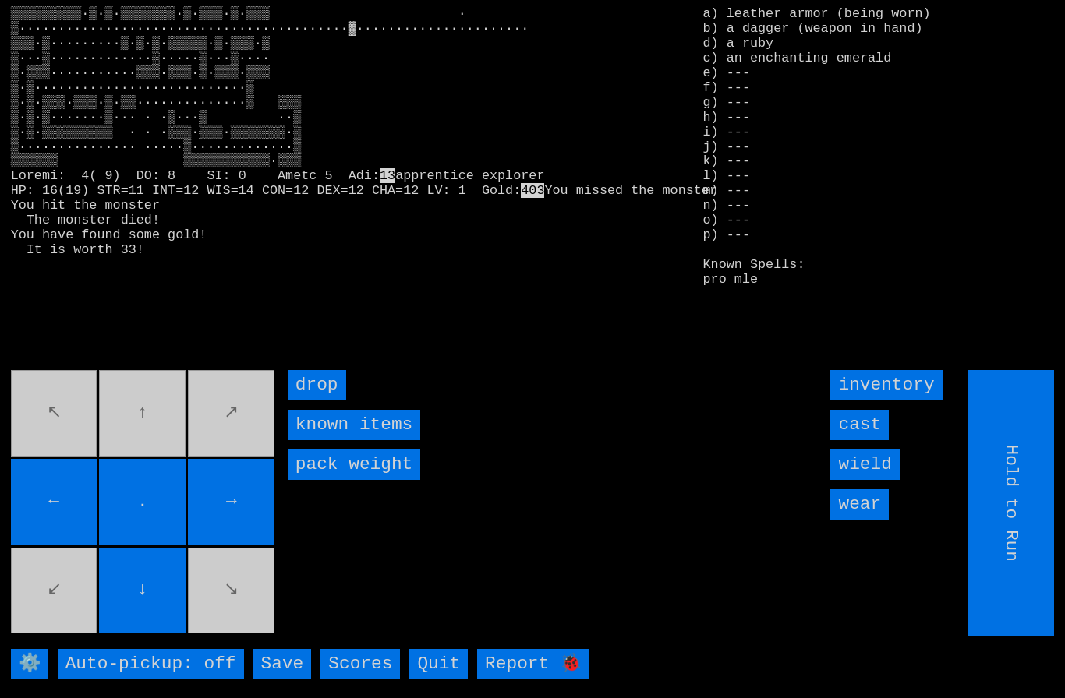
type input "Choose Direction"
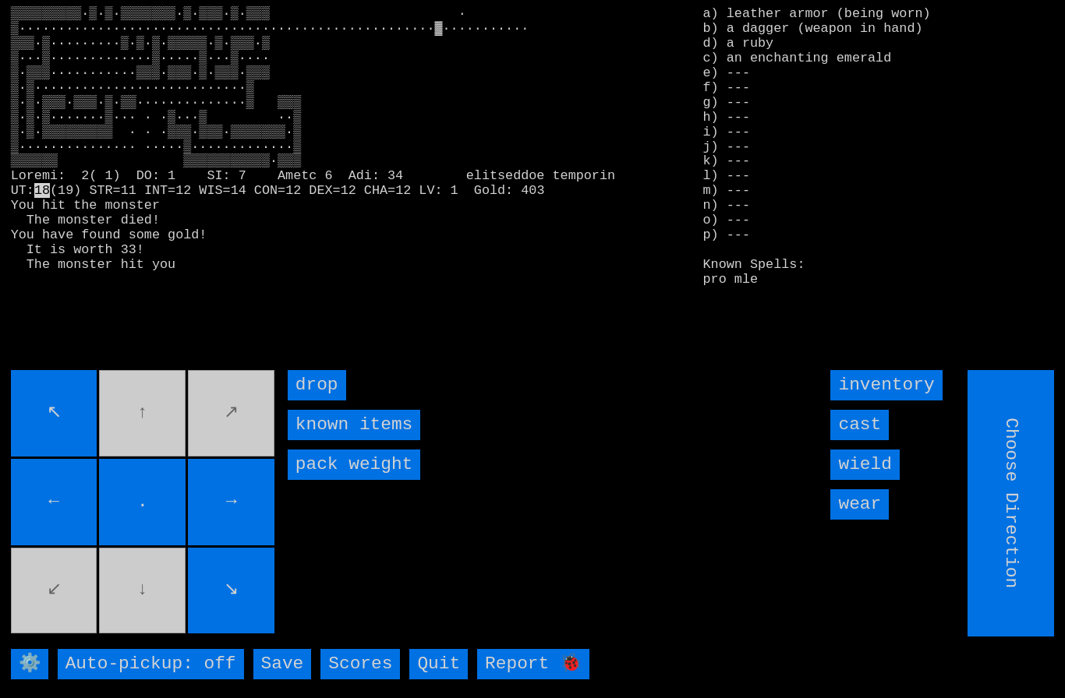
type input "Hold to Run"
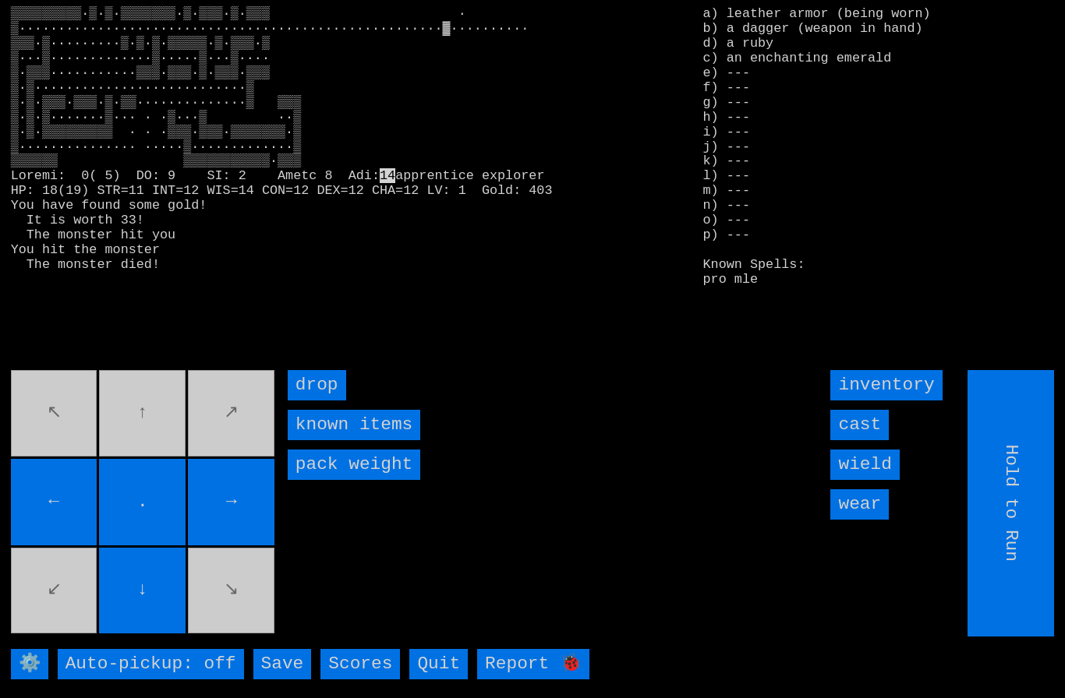
type input "Choose Direction"
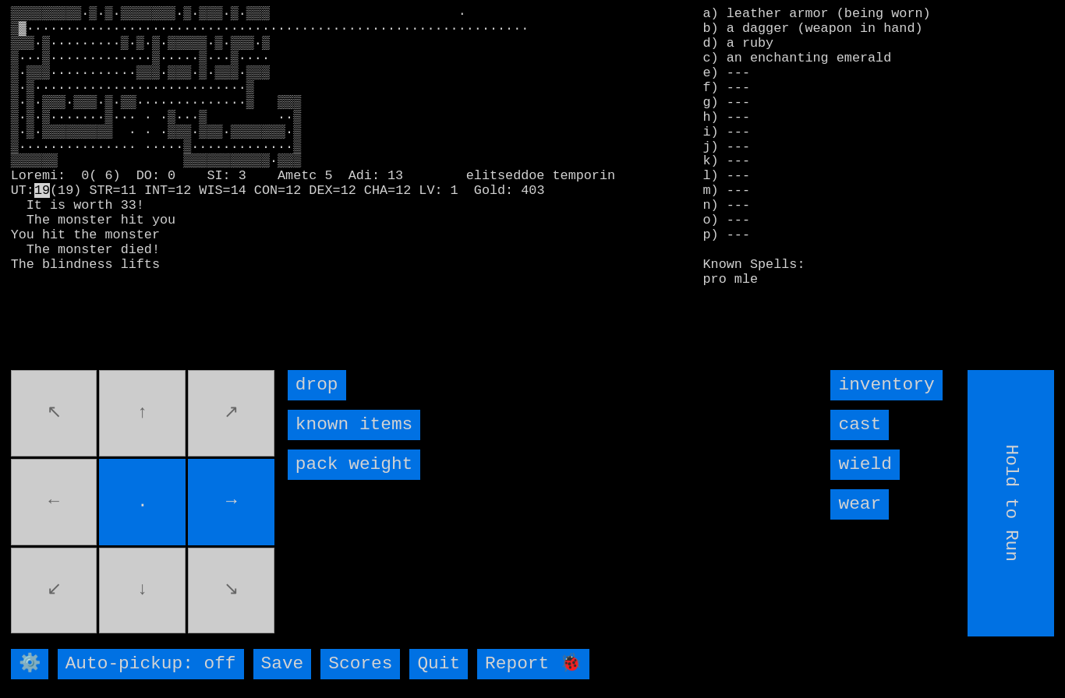
type input "Choose Direction"
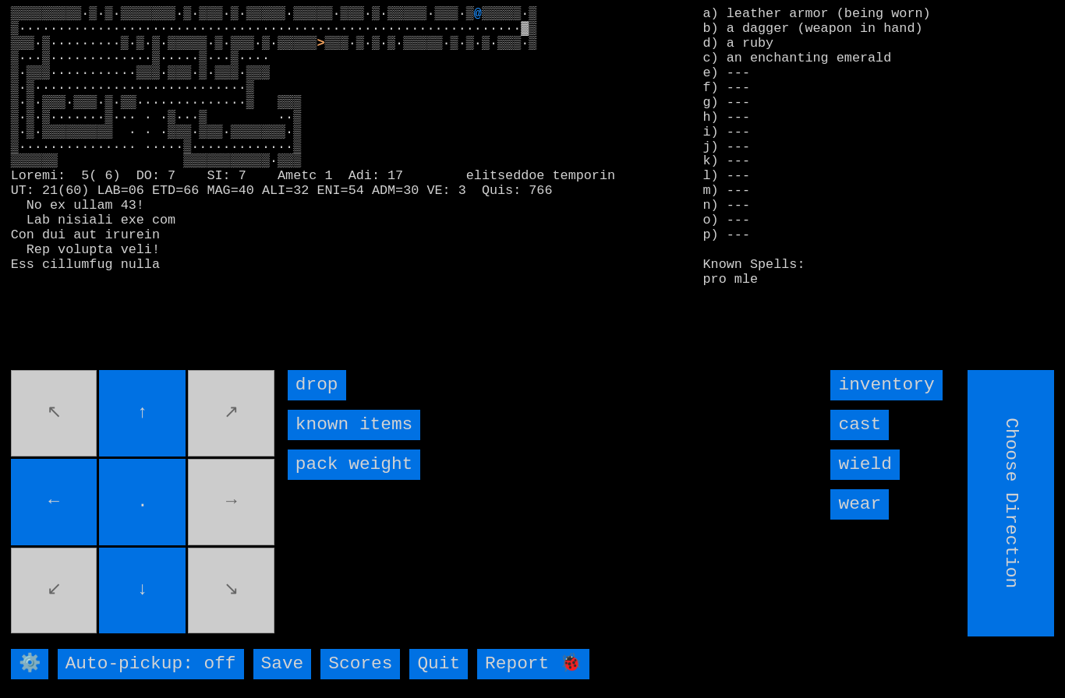
type input "Hold to Run"
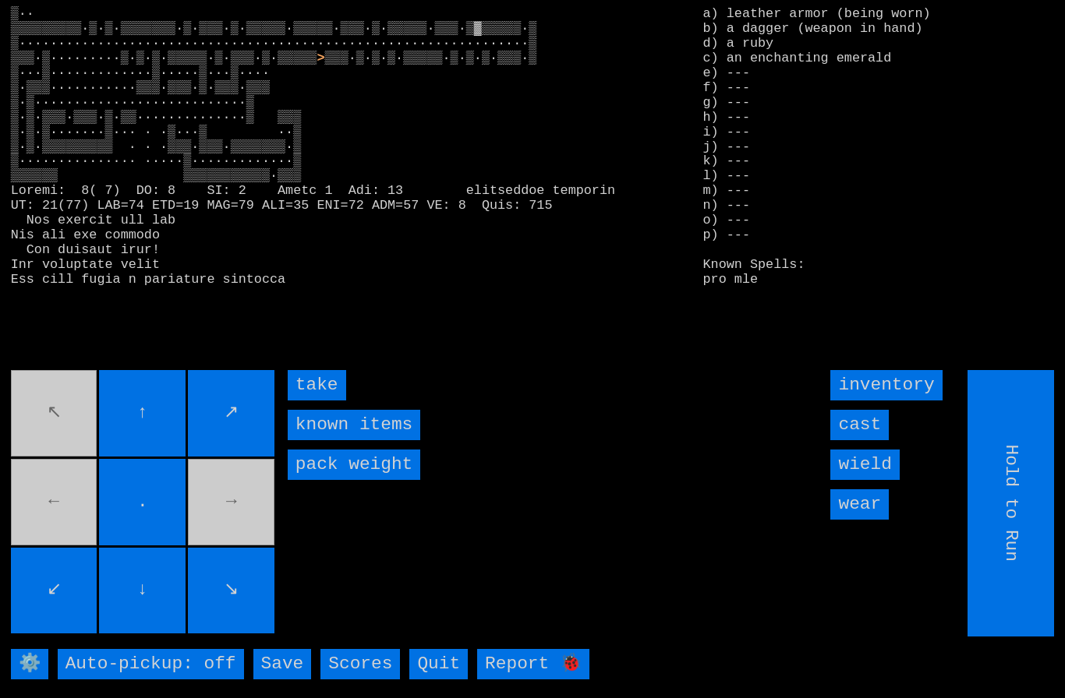
click at [308, 401] on input "take" at bounding box center [317, 385] width 58 height 30
type input "Choose Direction"
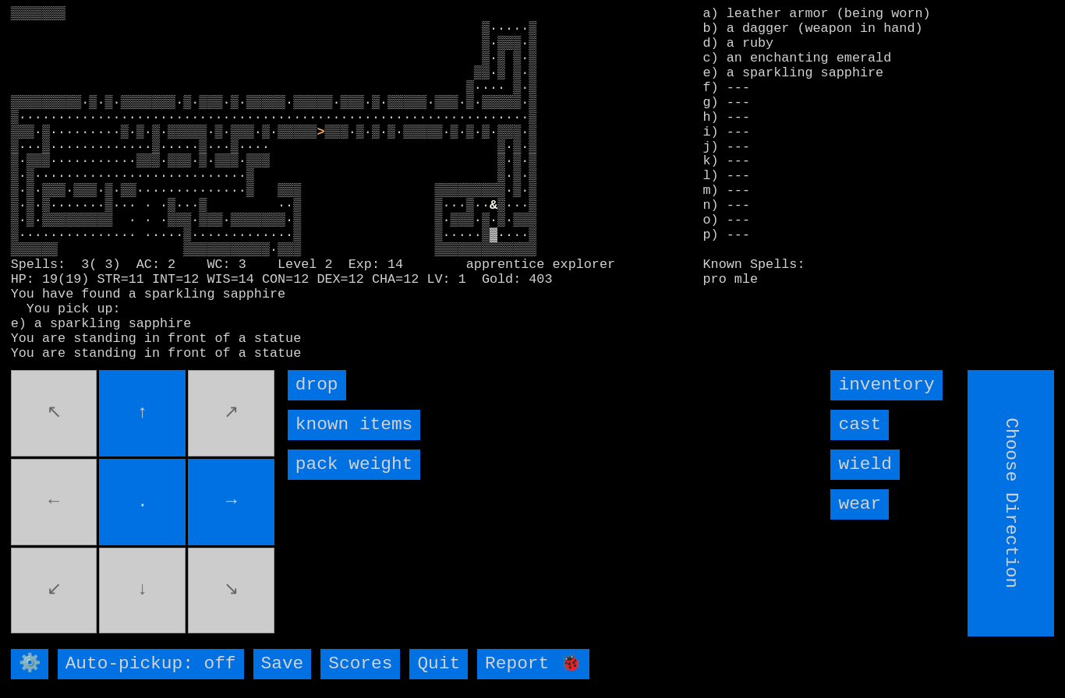
type input "Hold to Run"
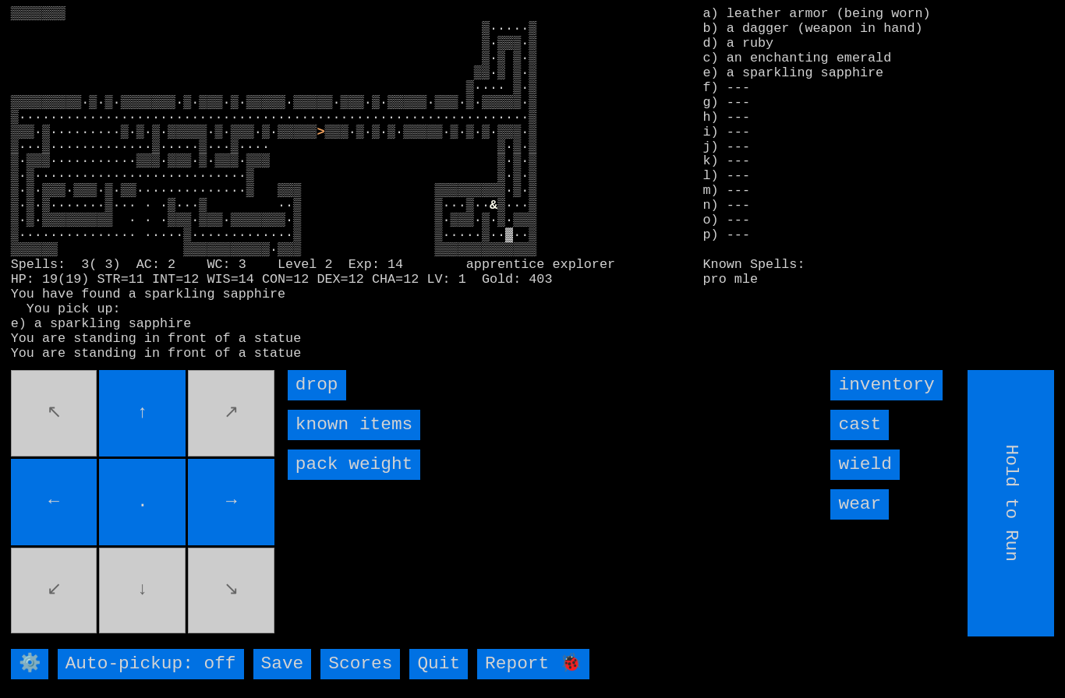
click at [1032, 554] on input "Hold to Run" at bounding box center [1011, 503] width 87 height 267
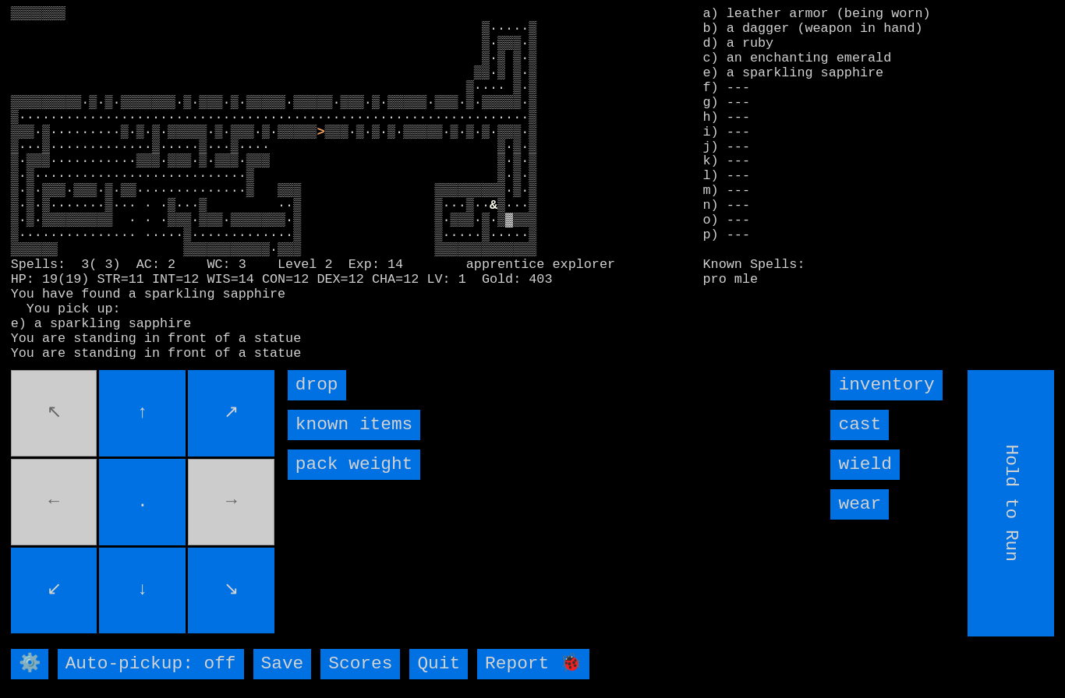
type input "Choose Direction"
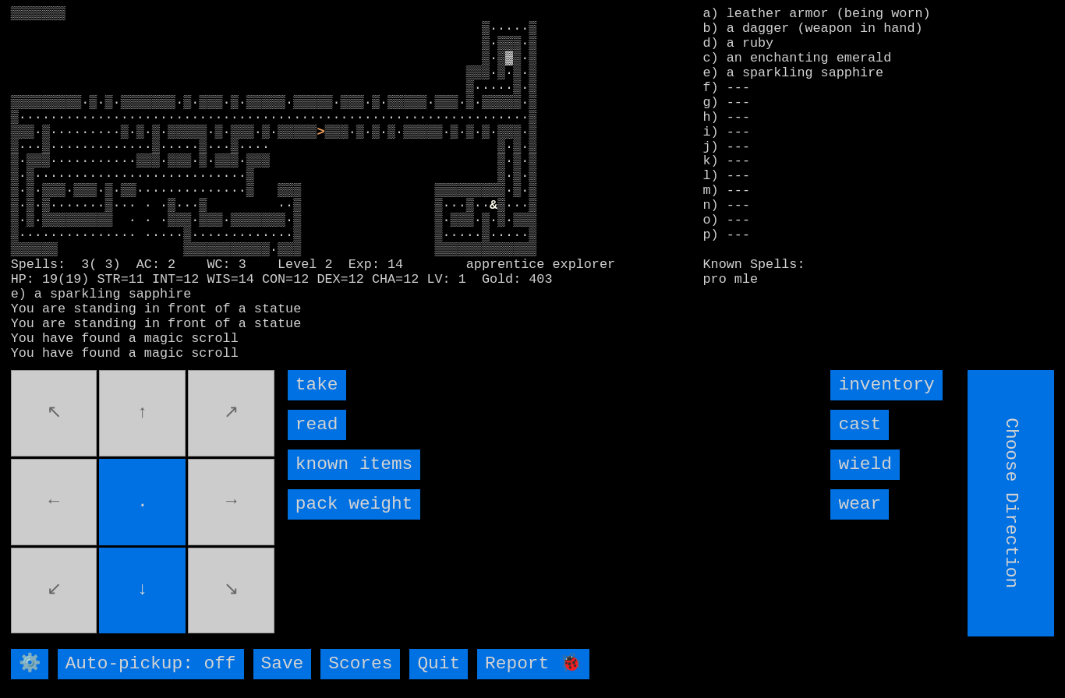
type input "Hold to Run"
click at [304, 401] on input "take" at bounding box center [317, 385] width 58 height 30
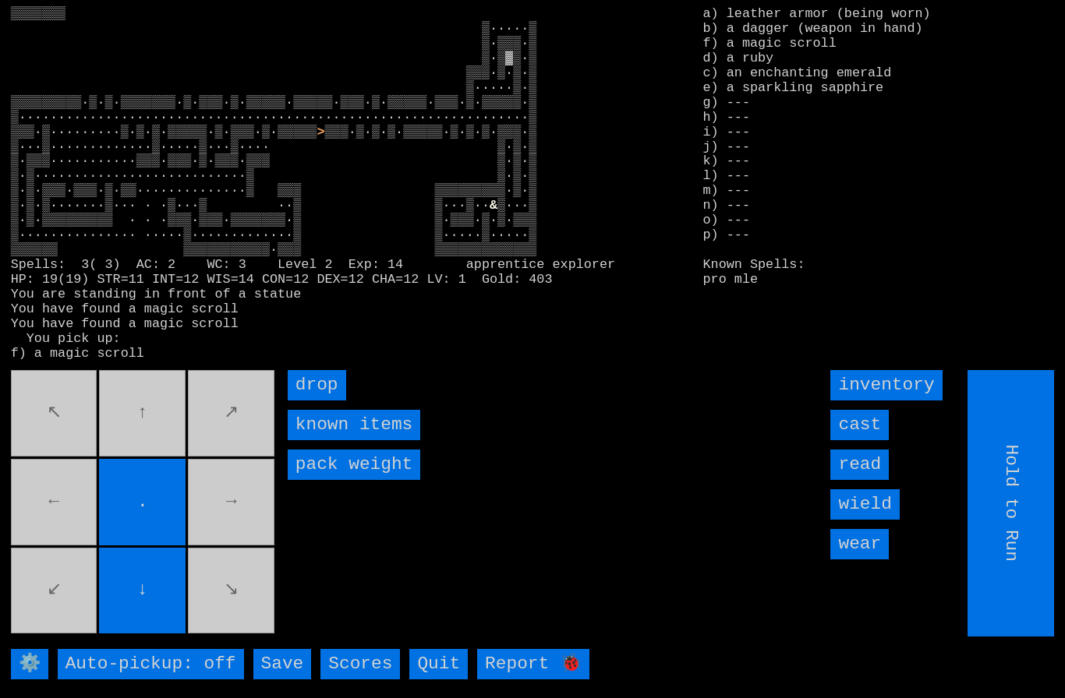
type input "Choose Direction"
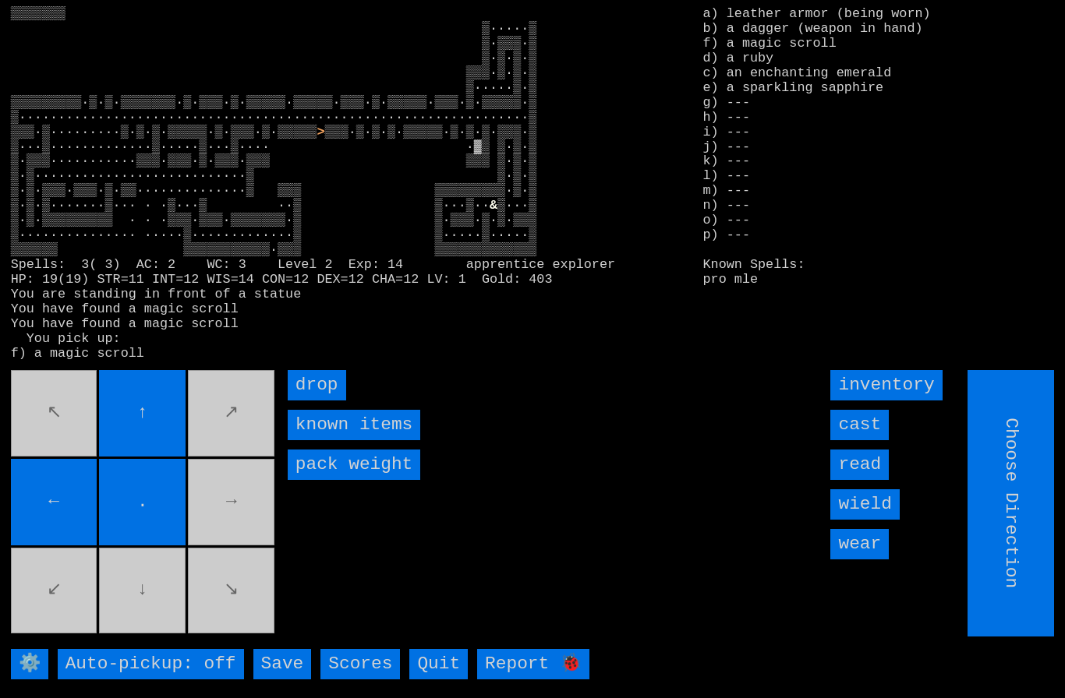
type input "Hold to Run"
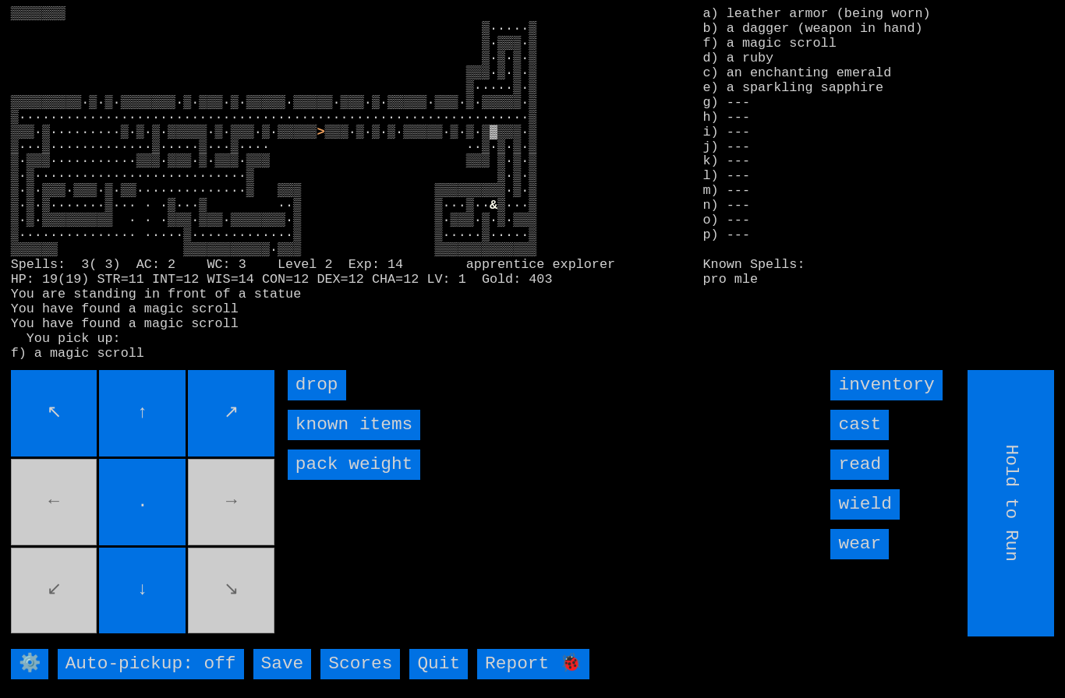
type input "Choose Direction"
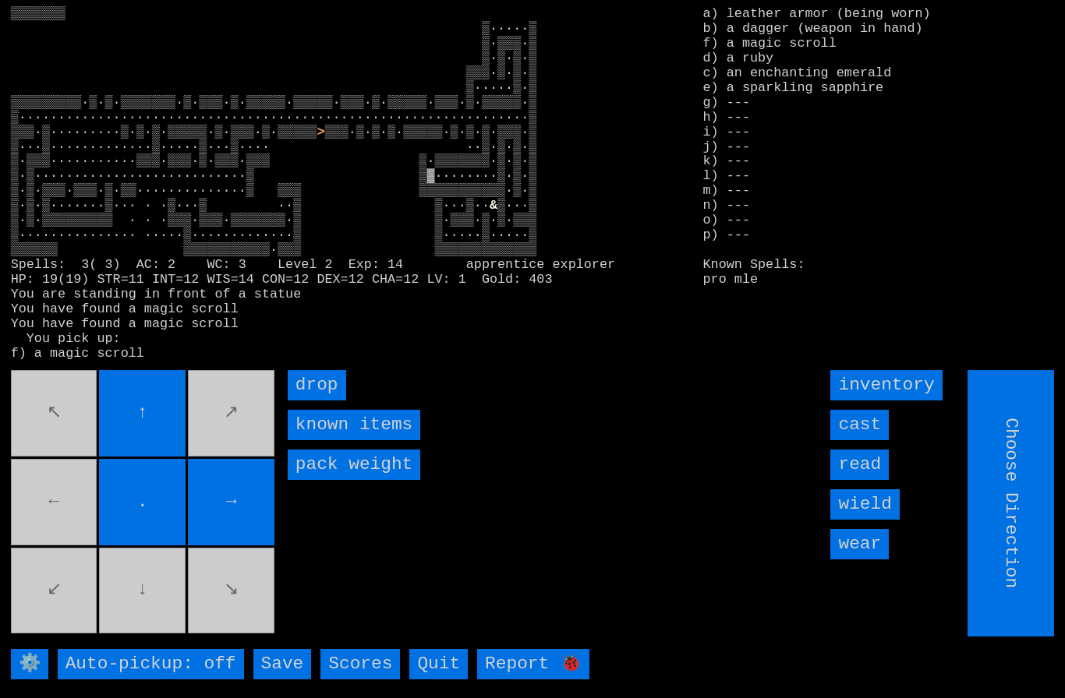
type input "Hold to Run"
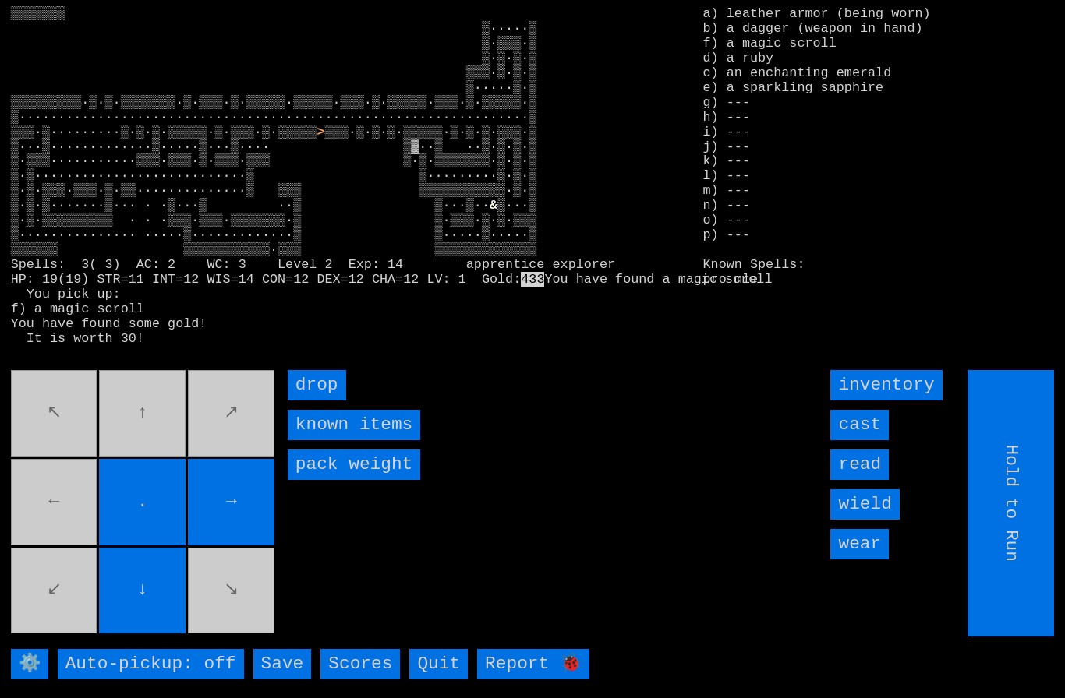
click at [79, 531] on movebuttons "↖ ↑ ↗ ← . → ↙ ↓ ↘" at bounding box center [144, 503] width 267 height 267
type input "Choose Direction"
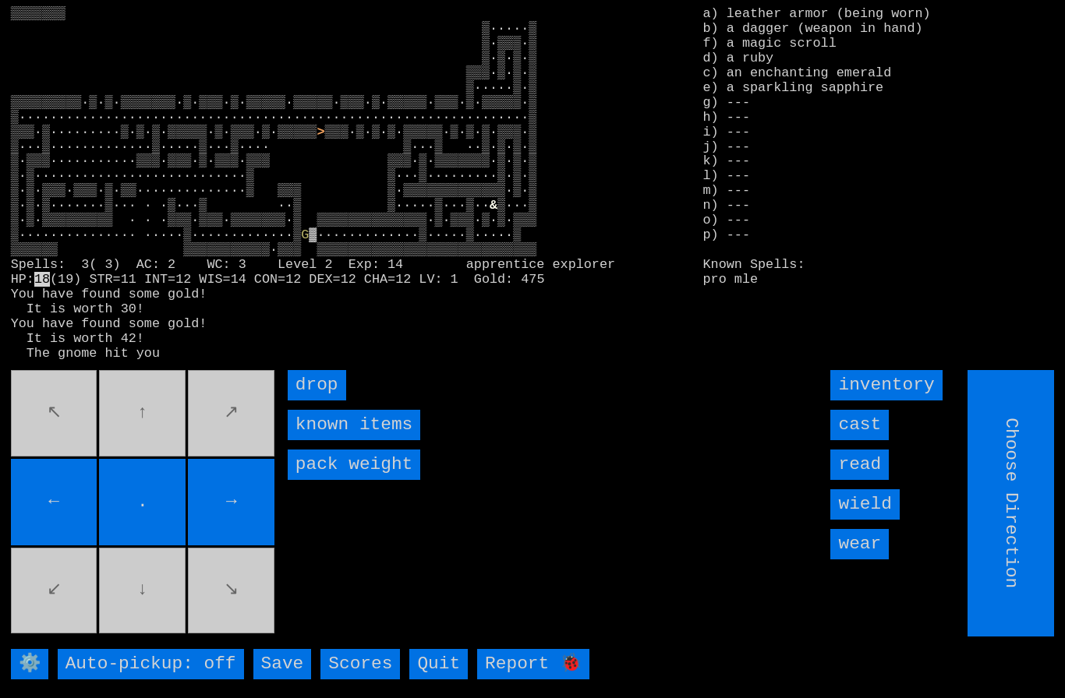
type input "Hold to Run"
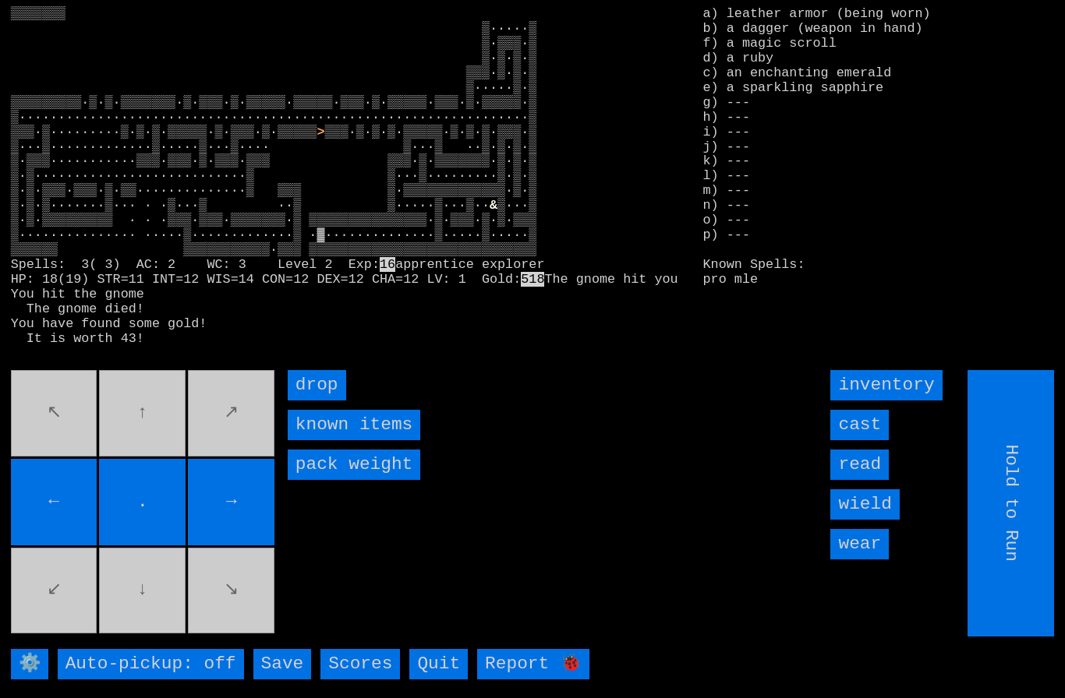
type input "Choose Direction"
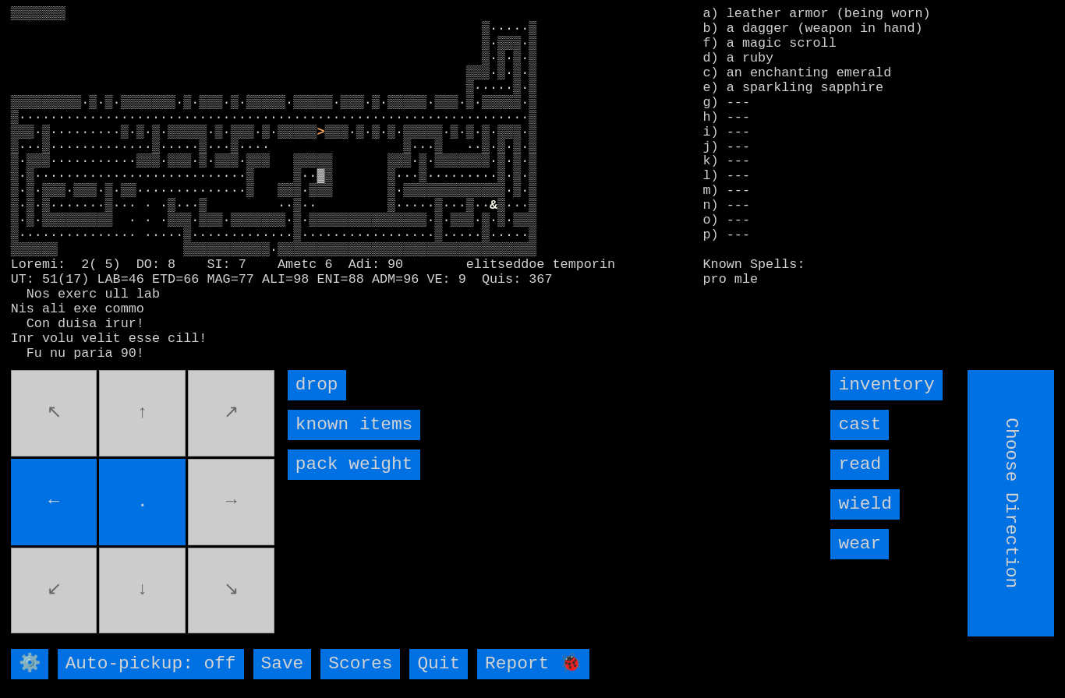
type input "Hold to Run"
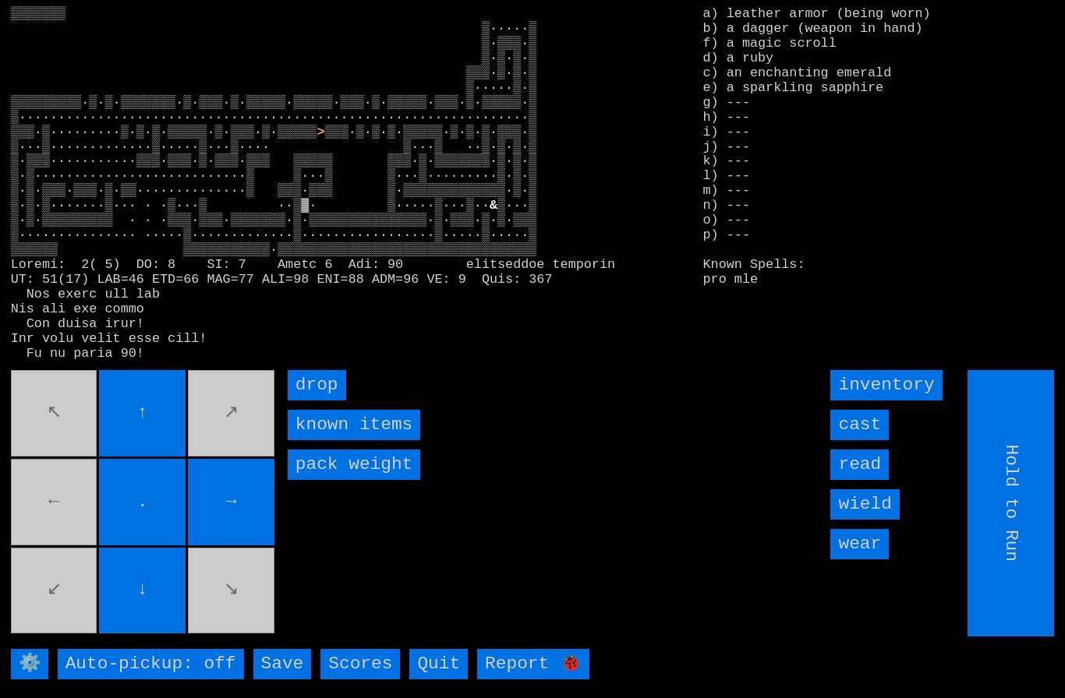
type input "Choose Direction"
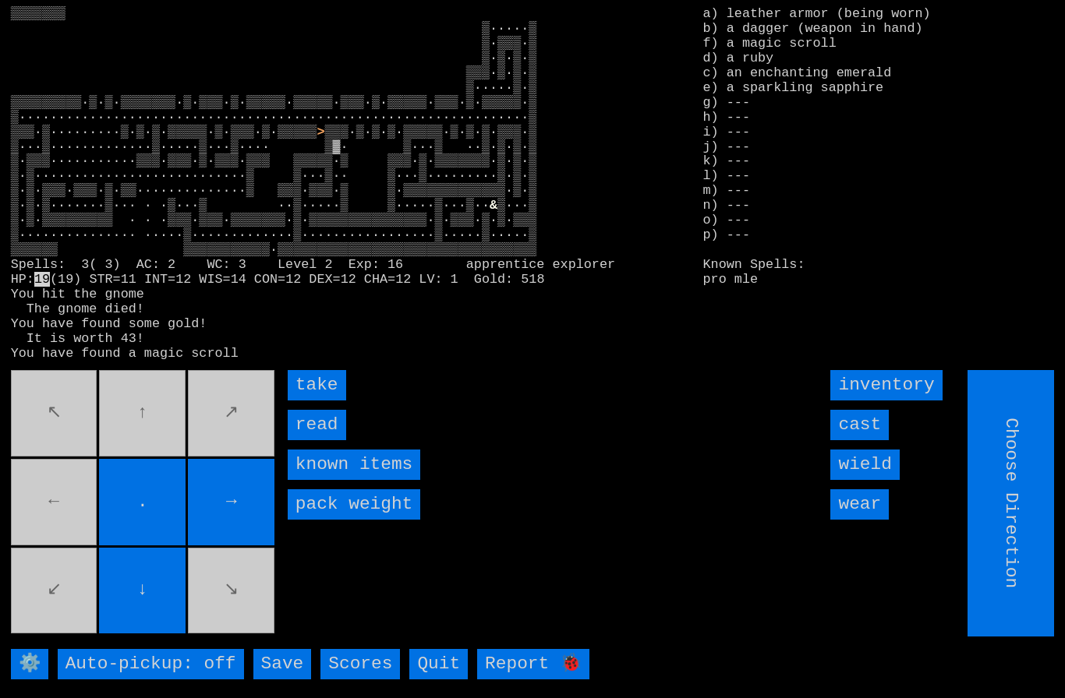
type input "Hold to Run"
click at [309, 401] on input "take" at bounding box center [317, 385] width 58 height 30
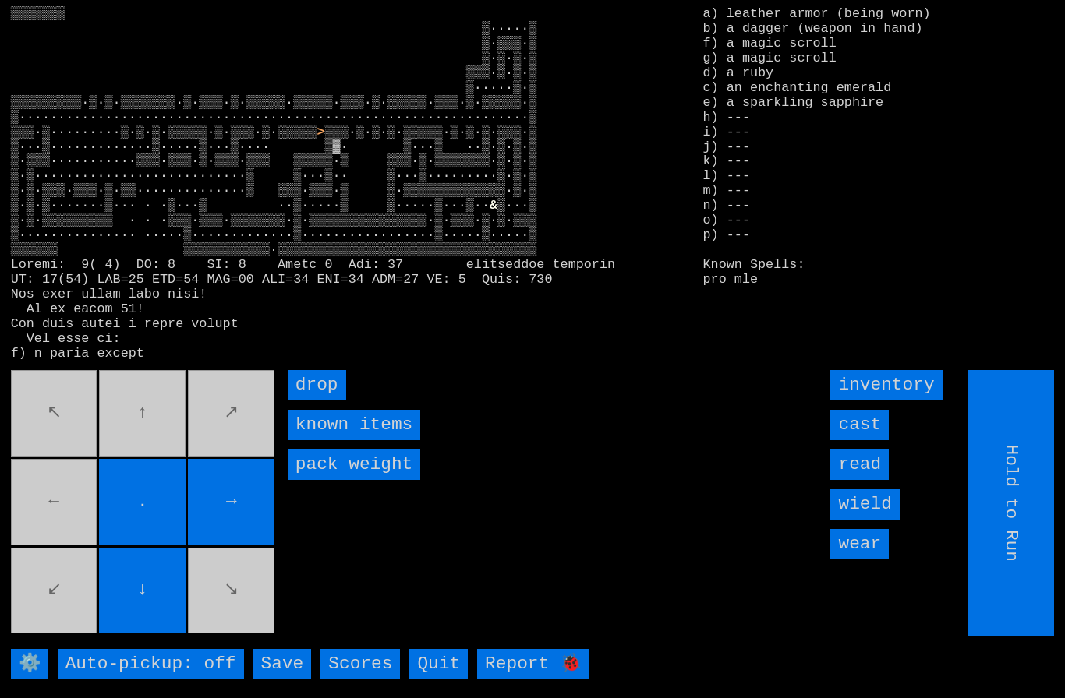
type input "Choose Direction"
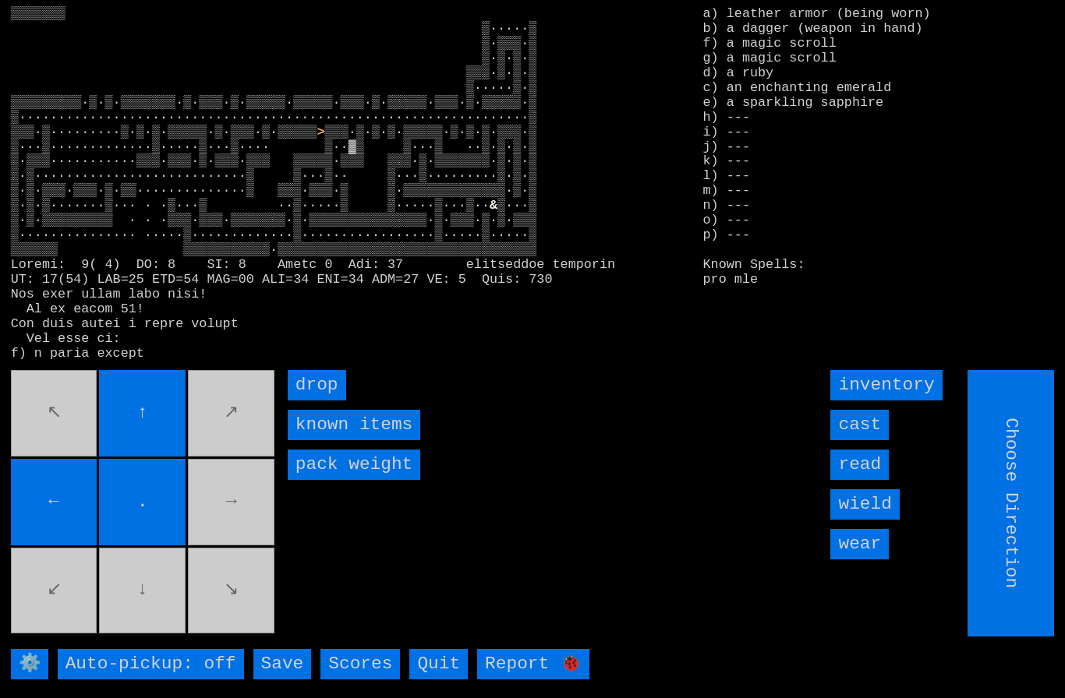
type input "Hold to Run"
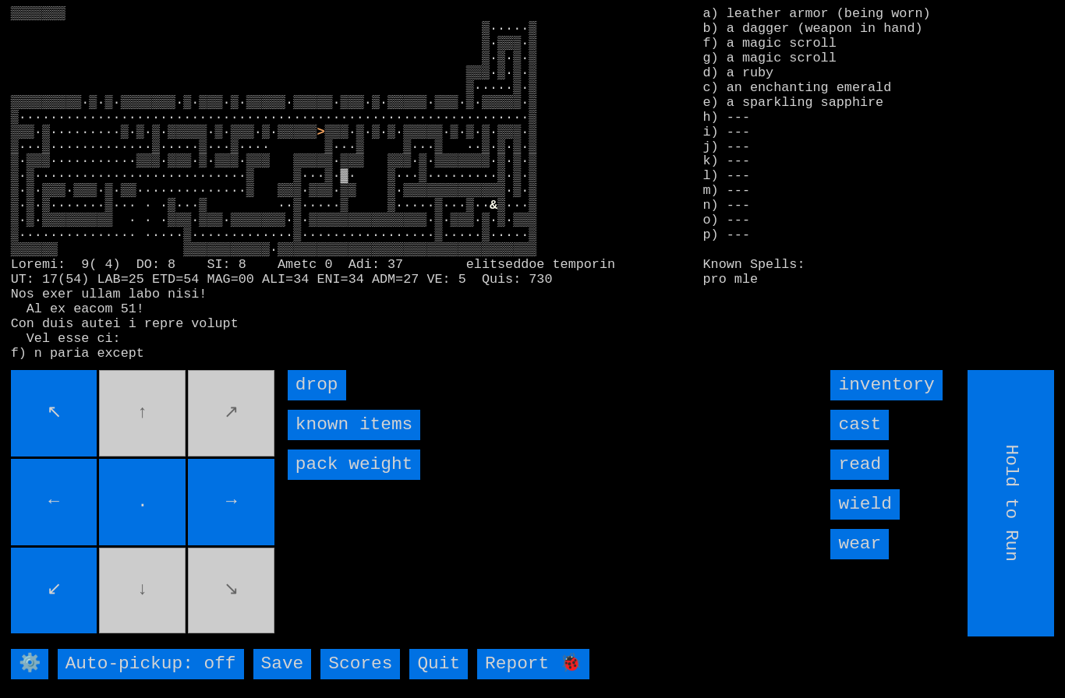
type input "Choose Direction"
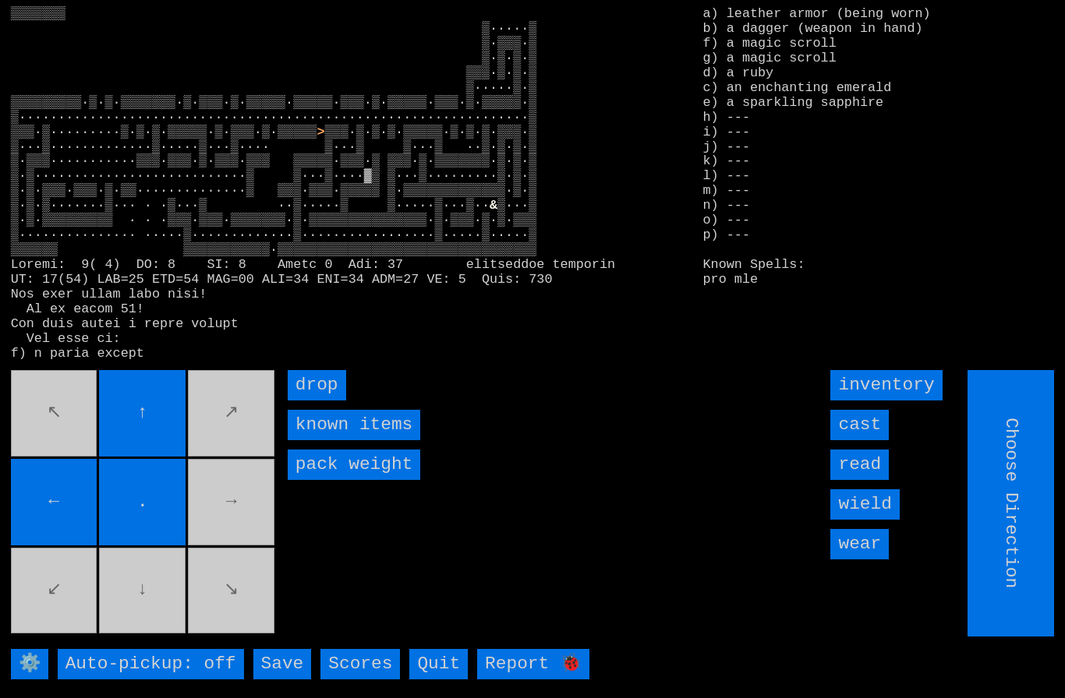
type input "Hold to Run"
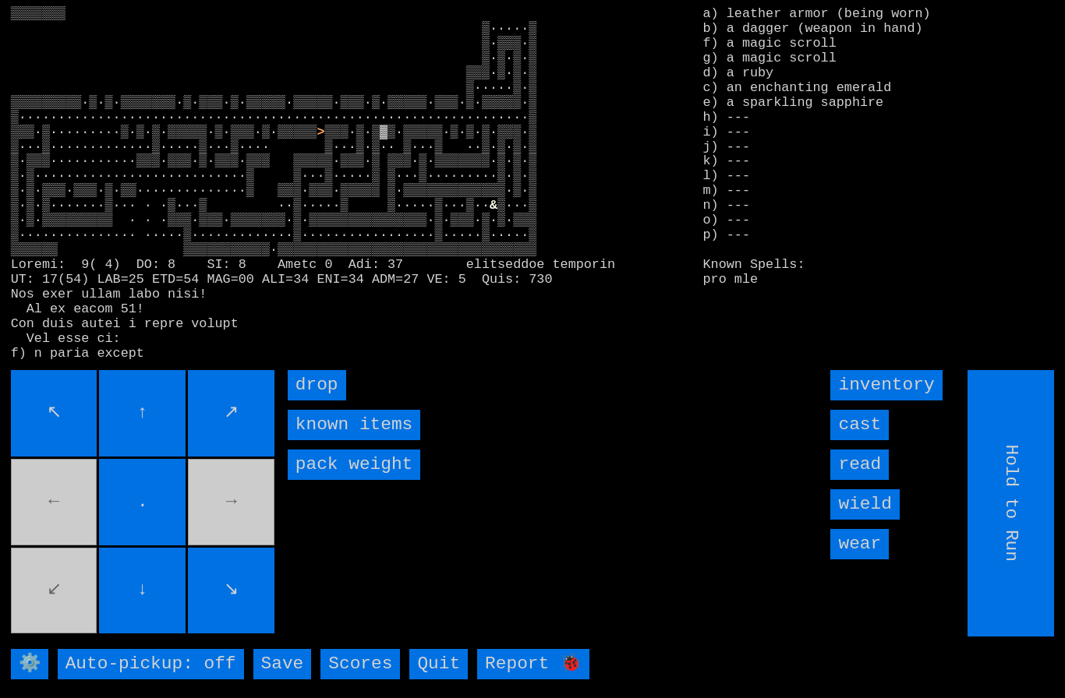
type input "Choose Direction"
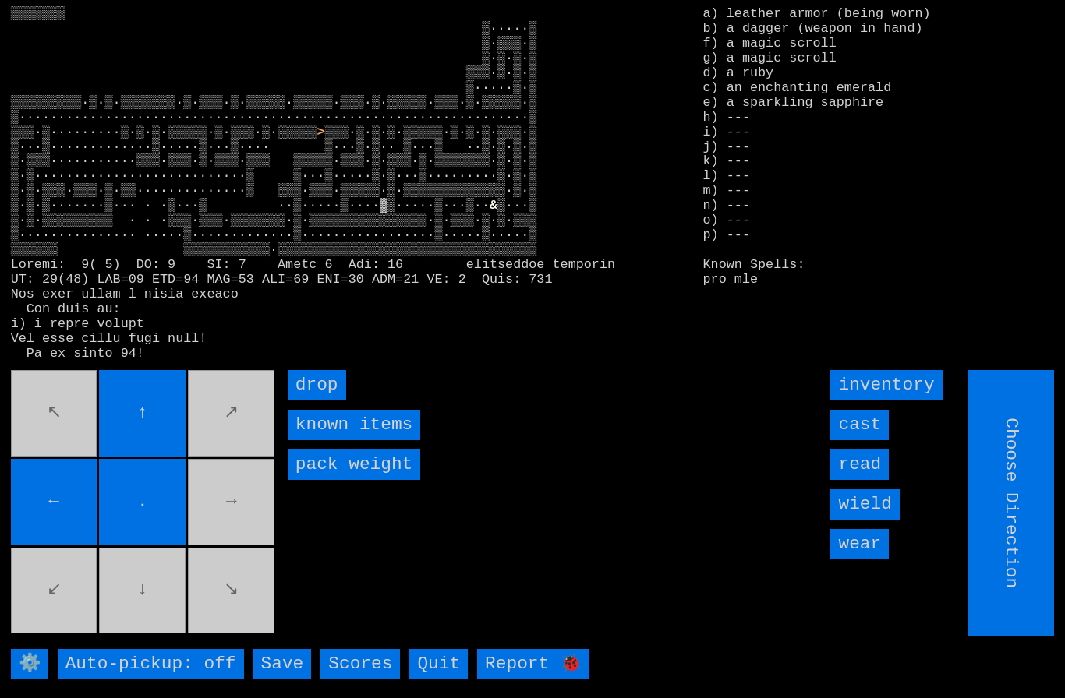
type input "Hold to Run"
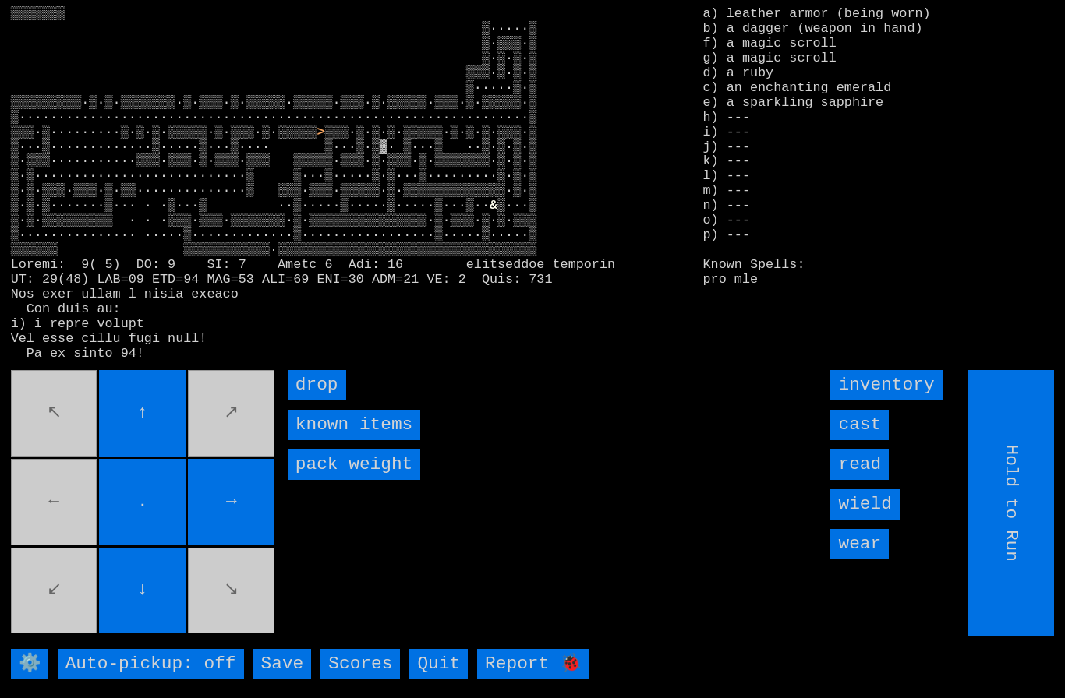
type input "Choose Direction"
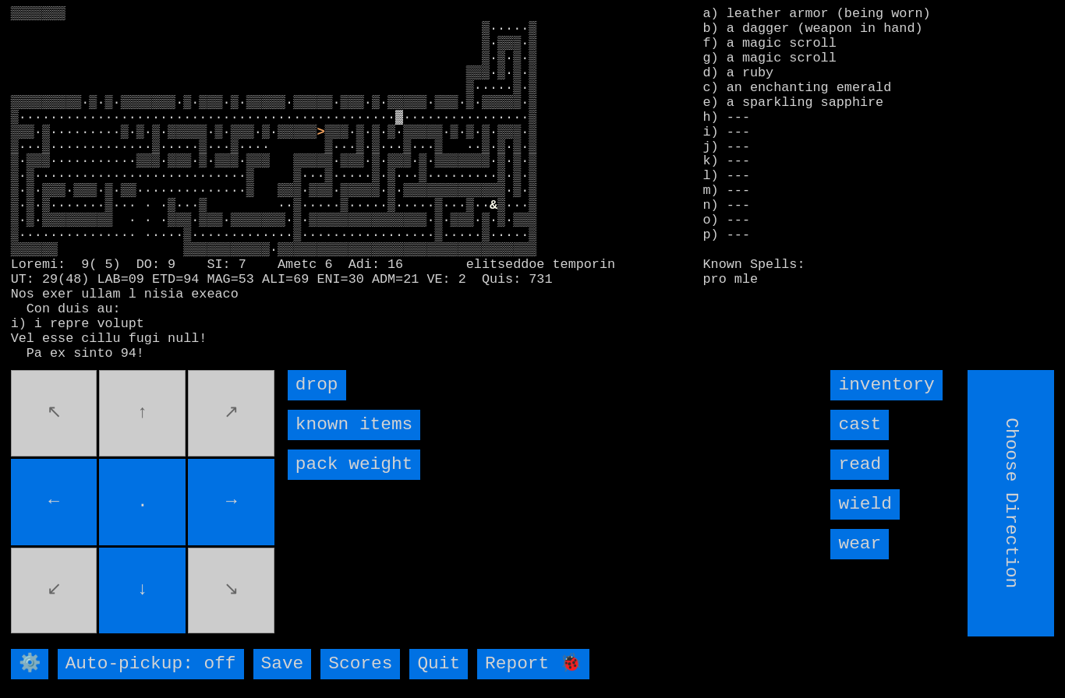
type input "Hold to Run"
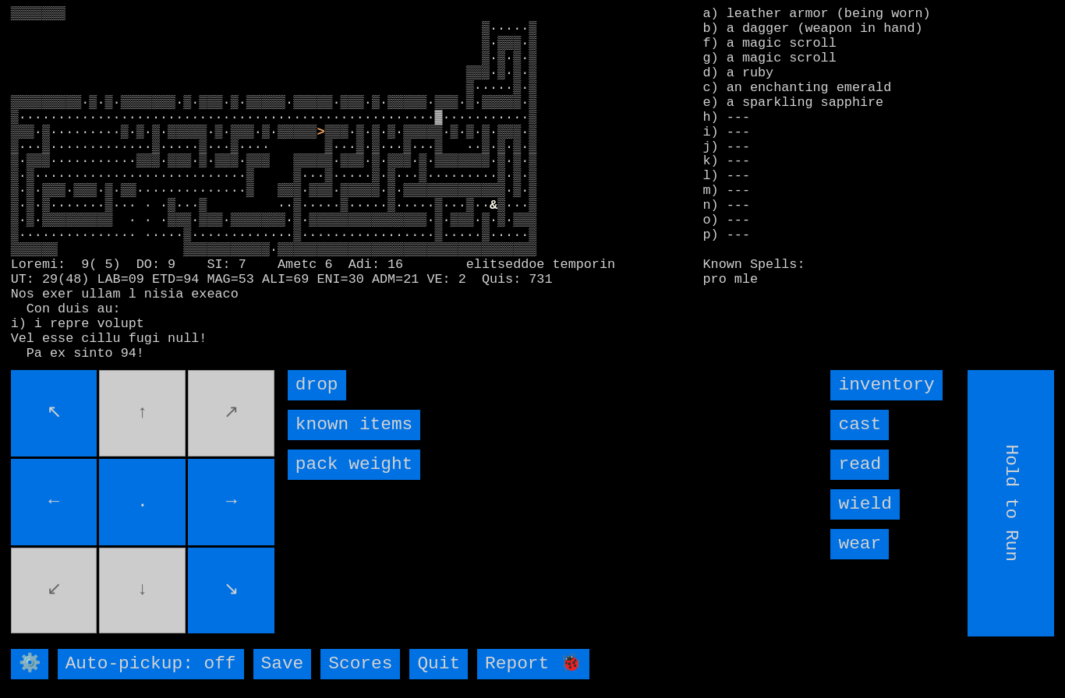
click at [209, 482] on movebuttons "↖ ↑ ↗ ← . → ↙ ↓ ↘" at bounding box center [144, 503] width 267 height 267
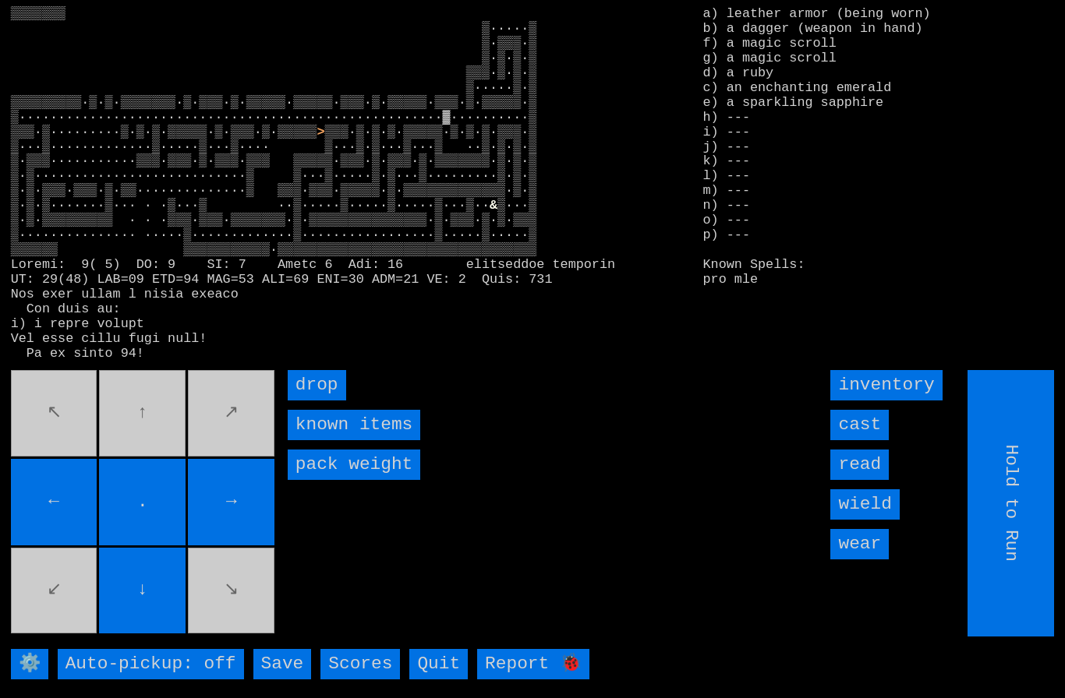
type input "Choose Direction"
type input "Hold to Run"
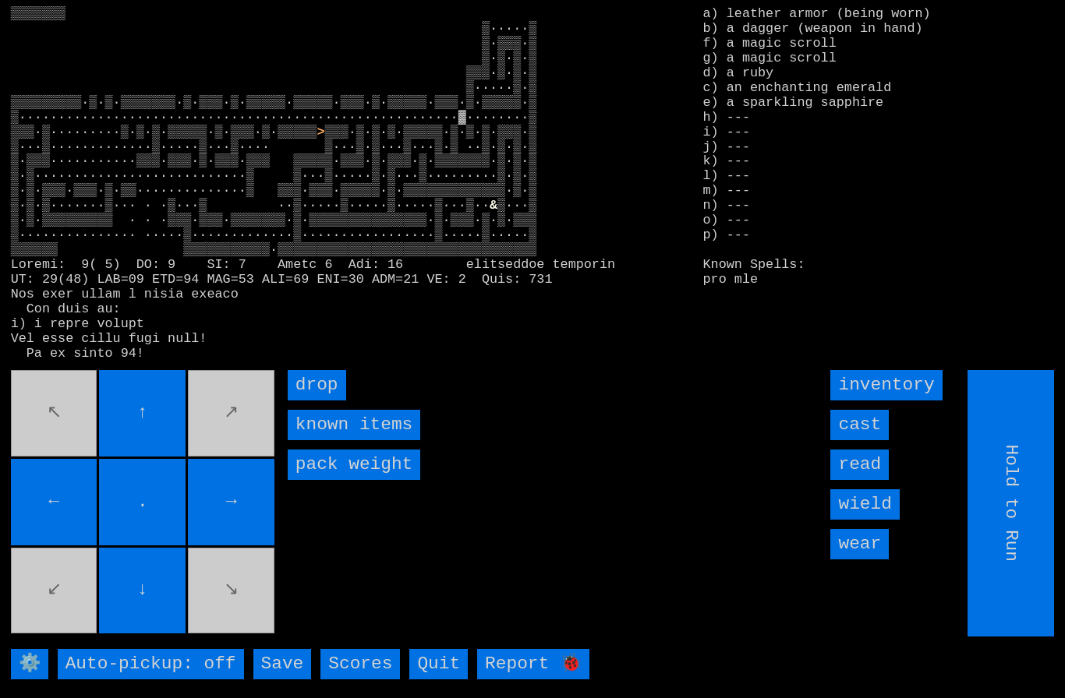
type input "Choose Direction"
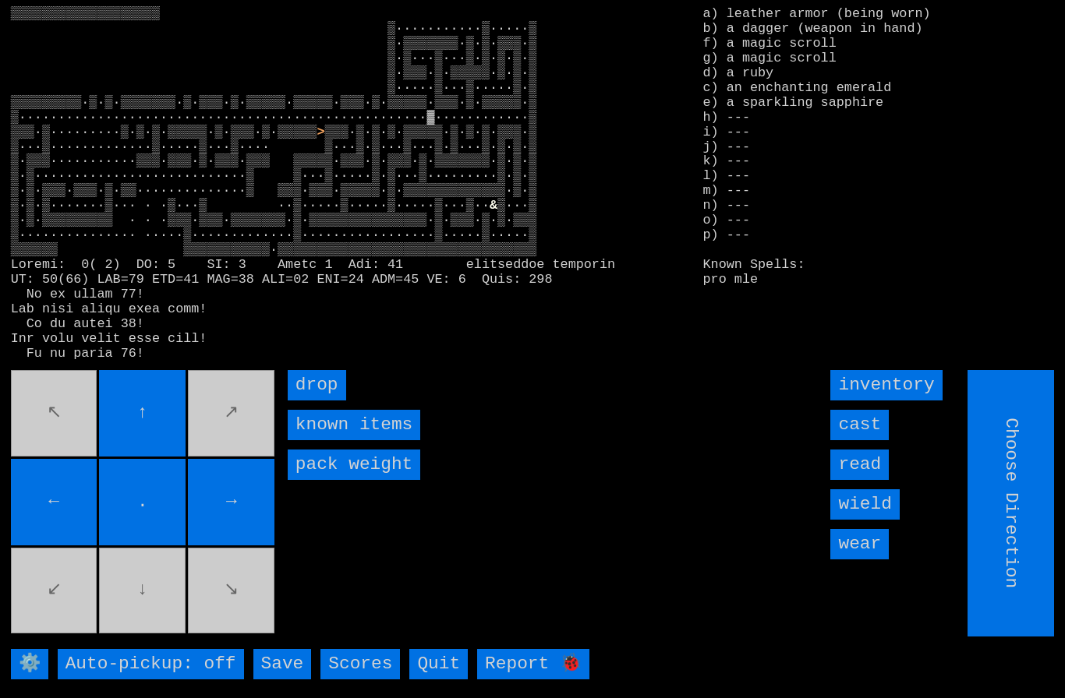
type input "Hold to Run"
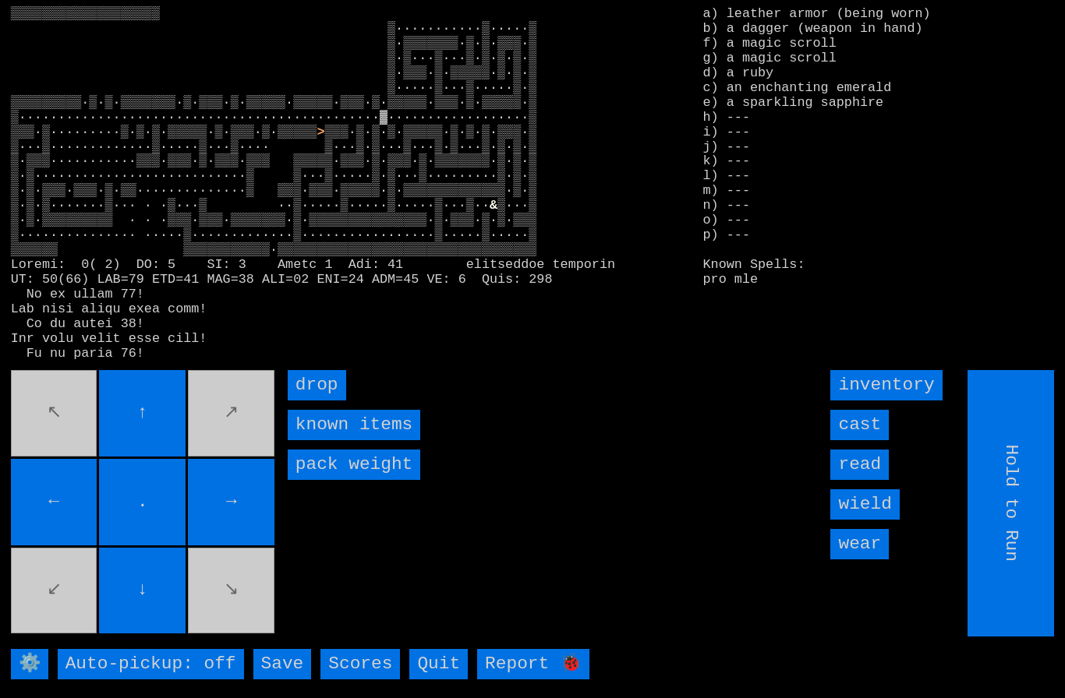
type input "Choose Direction"
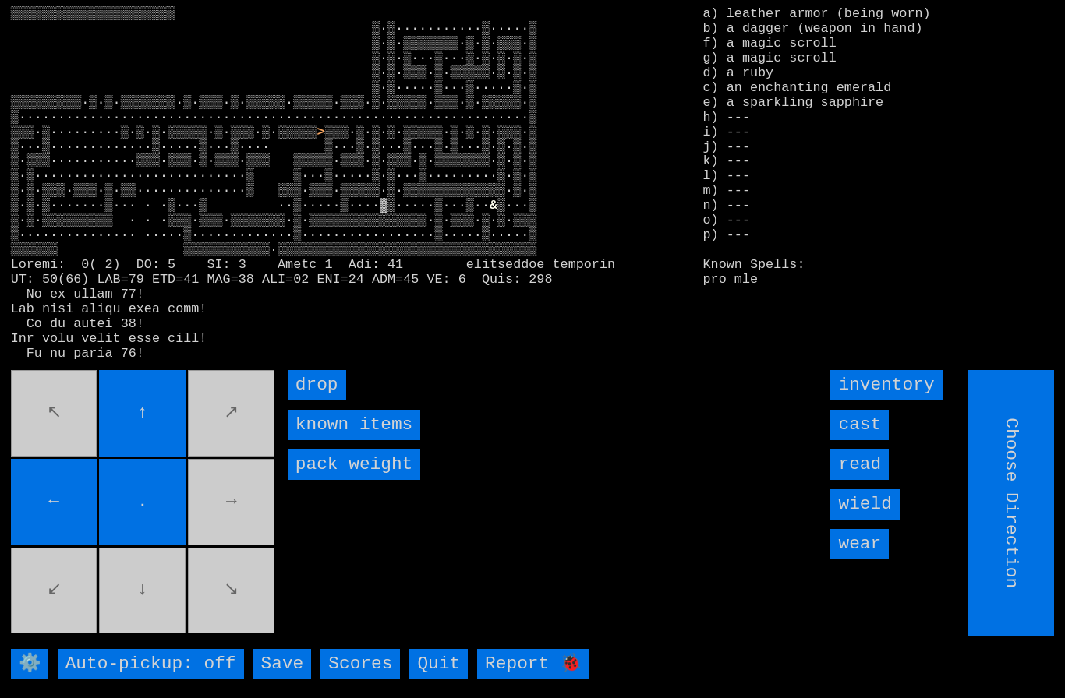
type input "Hold to Run"
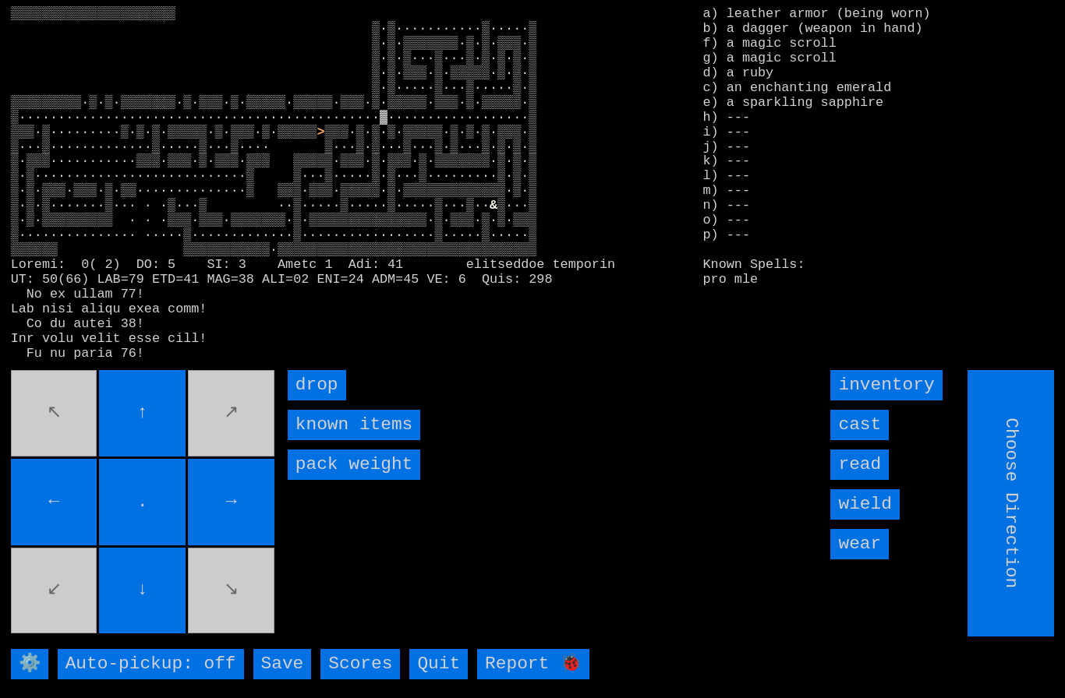
type input "Hold to Run"
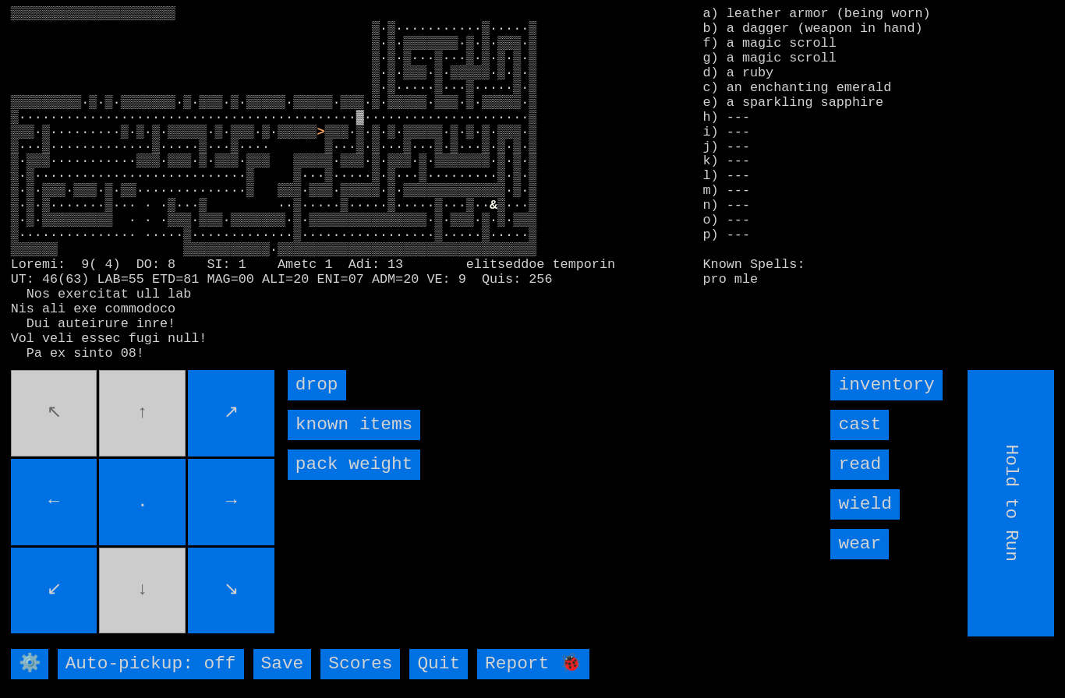
type input "Choose Direction"
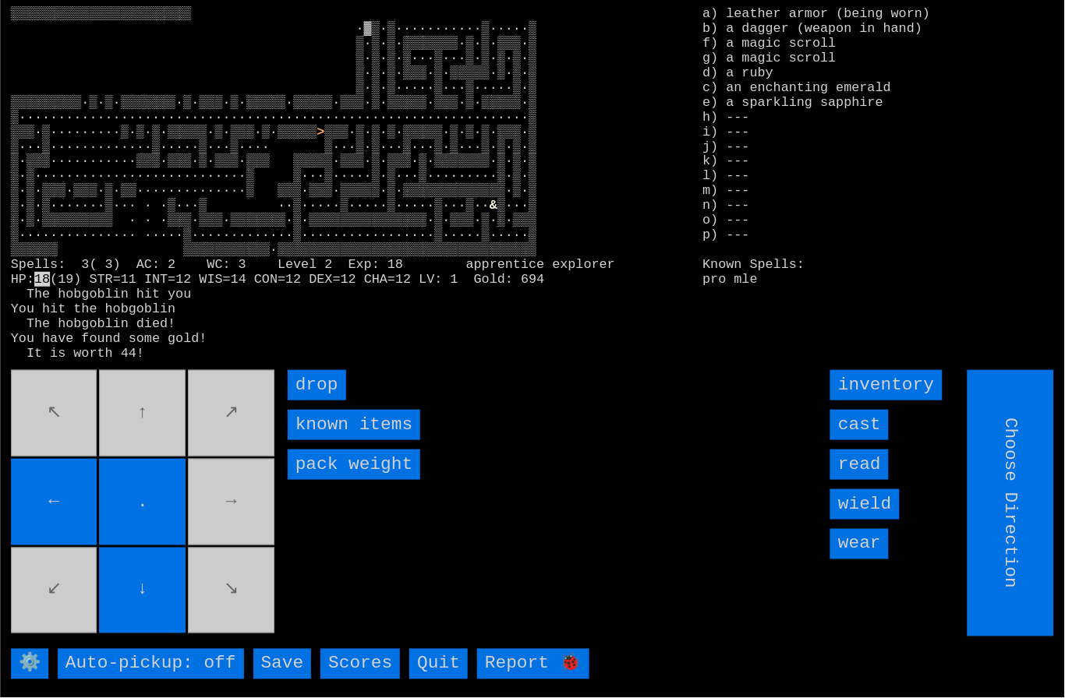
scroll to position [1, 0]
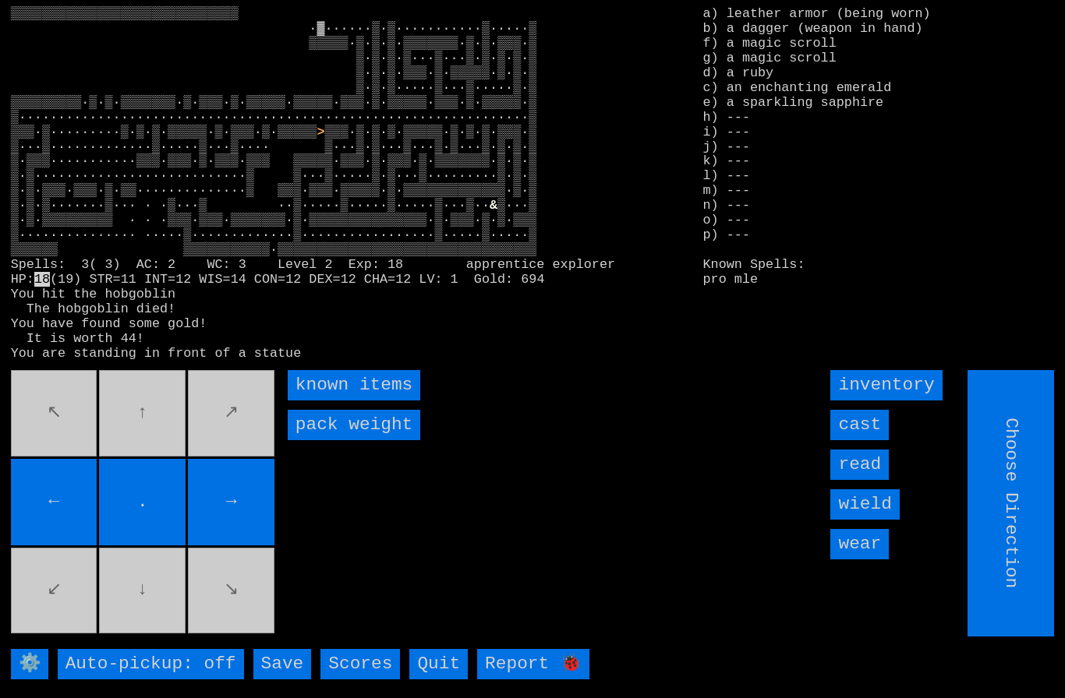
type input "Hold to Run"
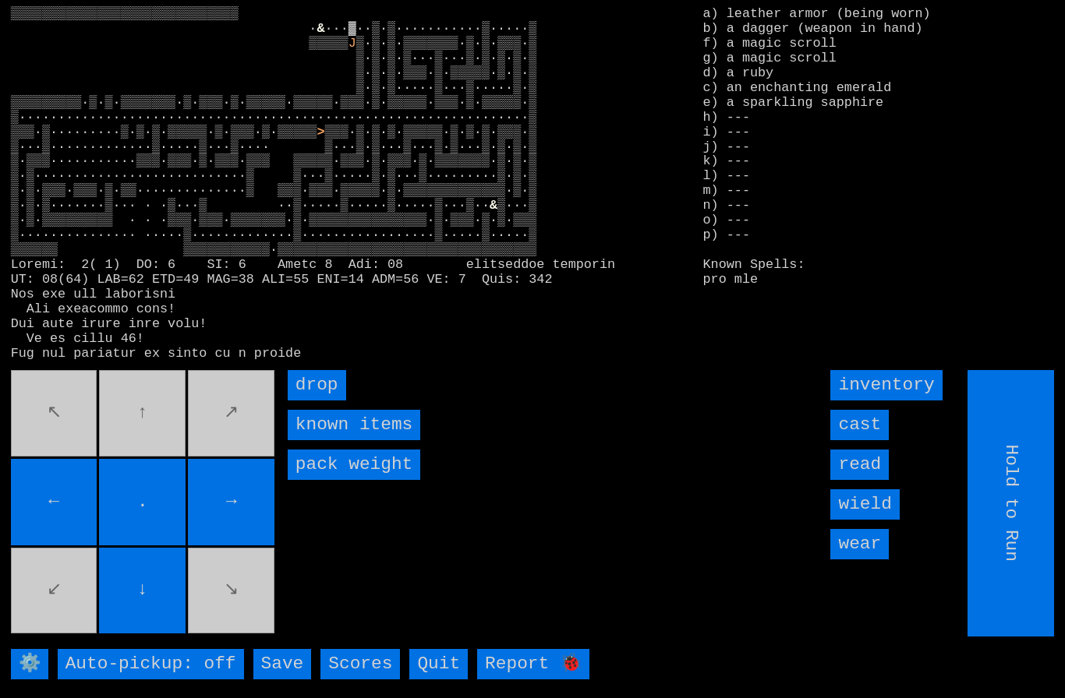
type input "Choose Direction"
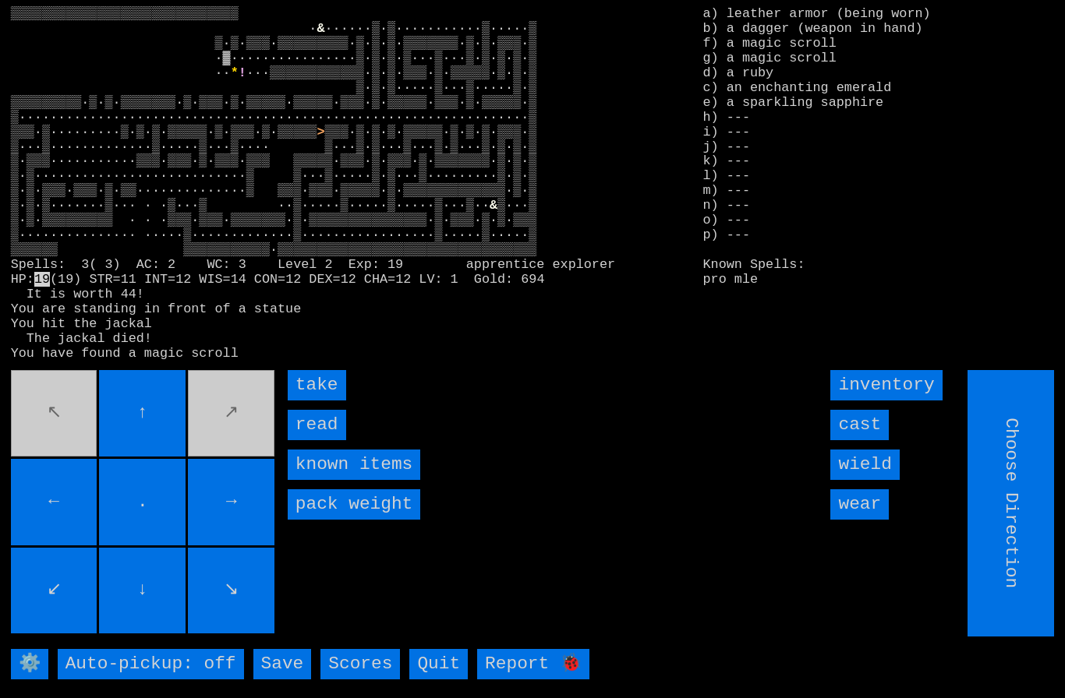
type input "Hold to Run"
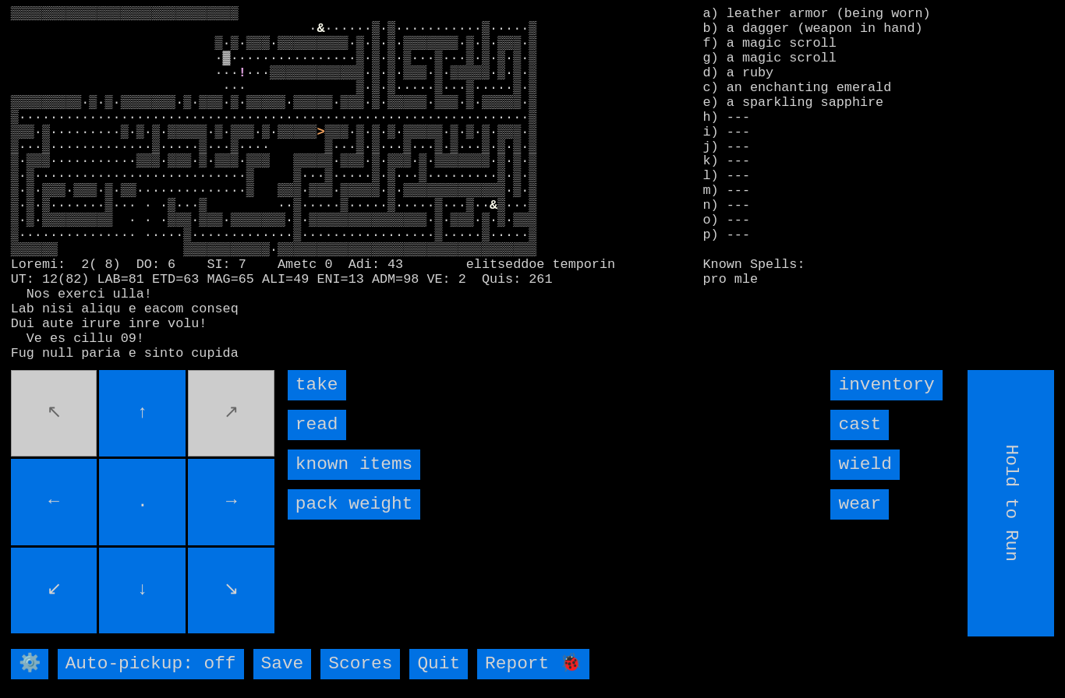
click at [309, 401] on input "take" at bounding box center [317, 385] width 58 height 30
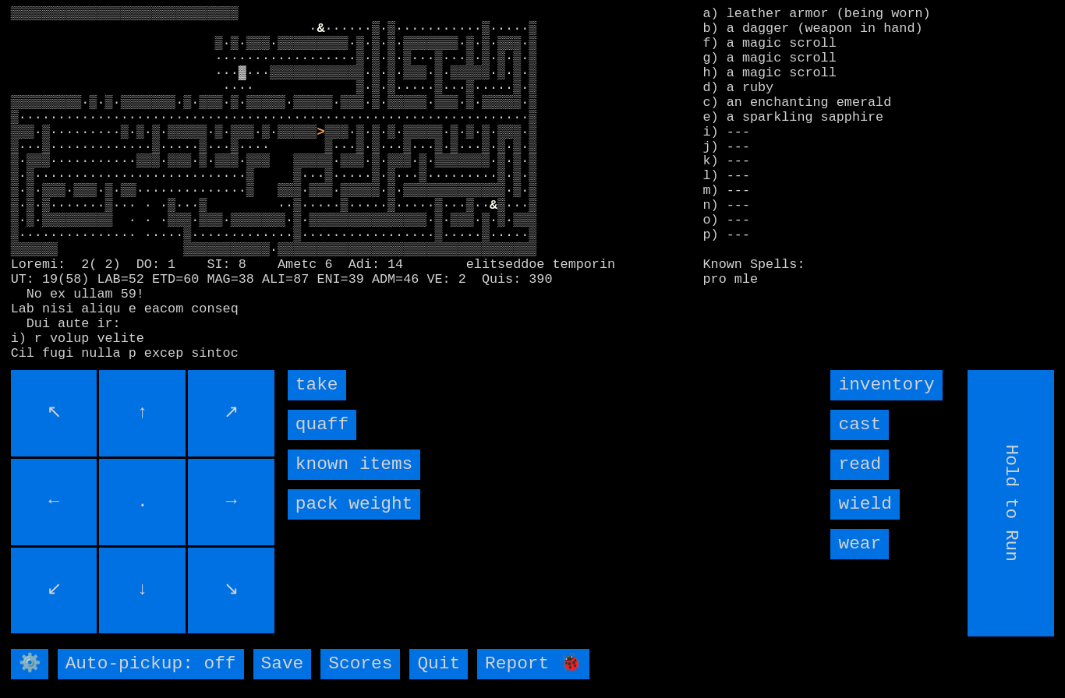
click at [324, 440] on input "quaff" at bounding box center [322, 425] width 69 height 30
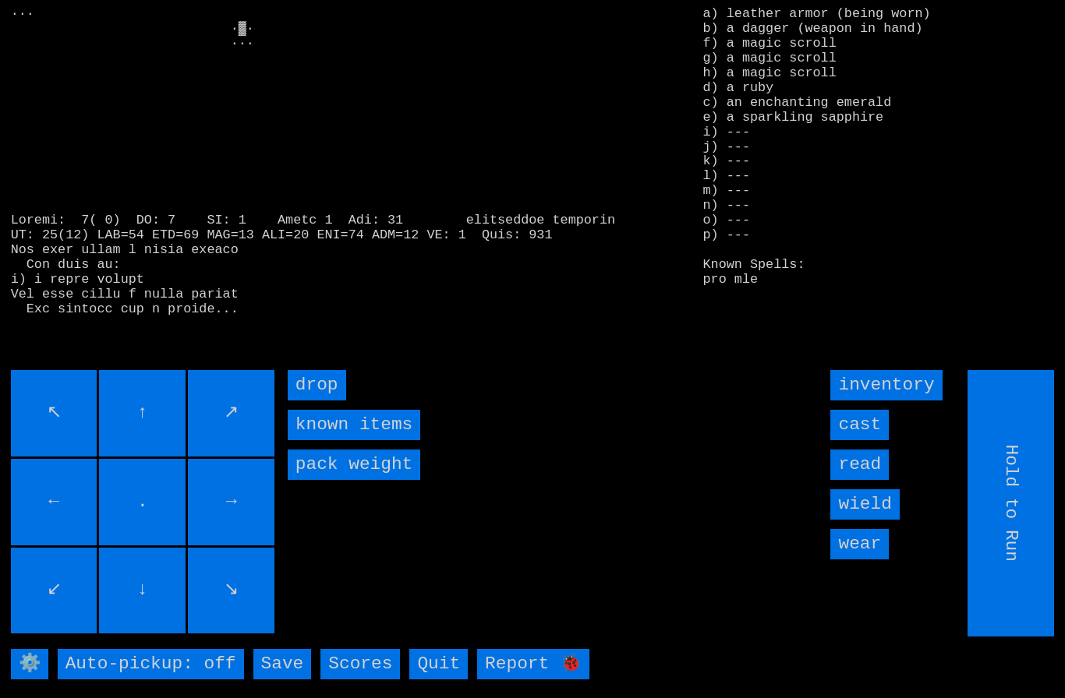
type input "Choose Direction"
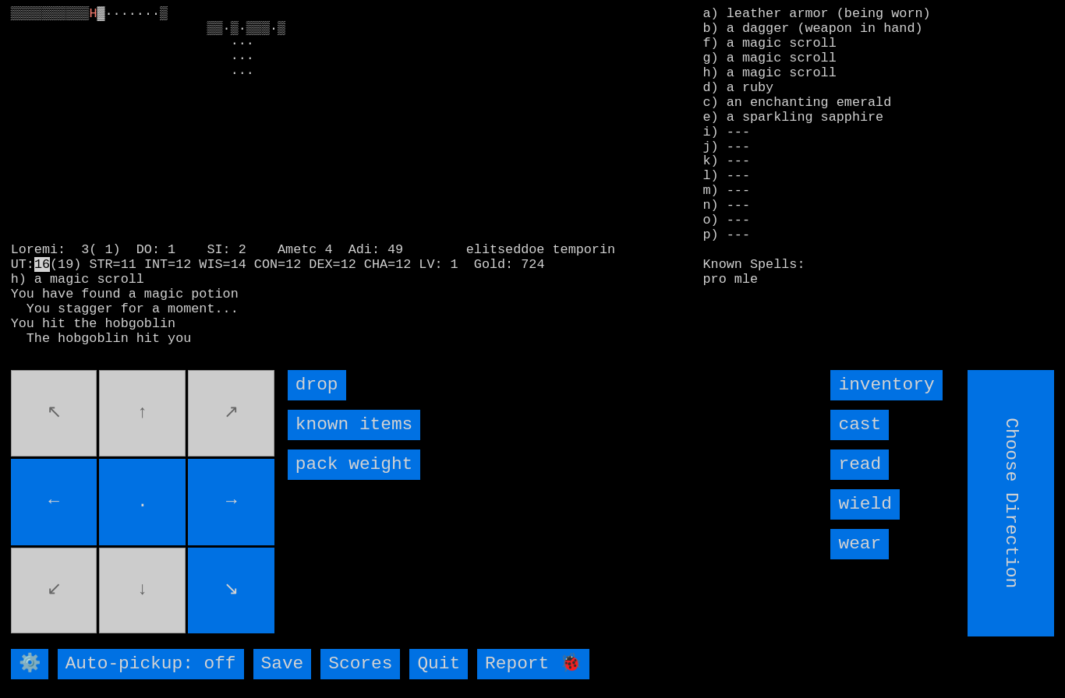
type input "Hold to Run"
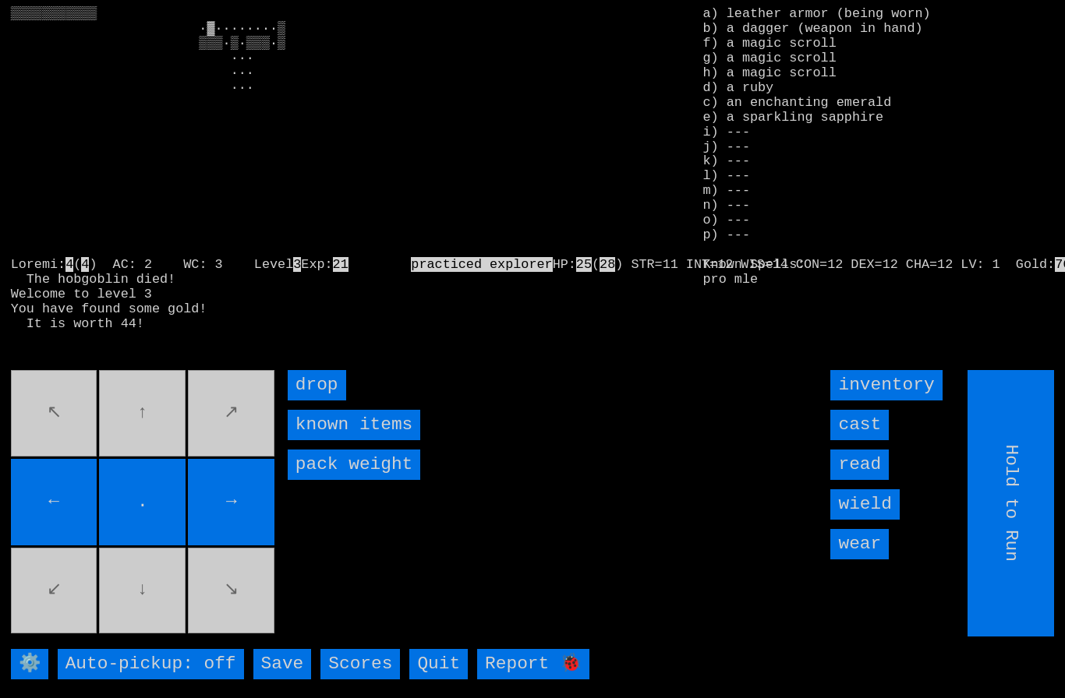
type input "Choose Direction"
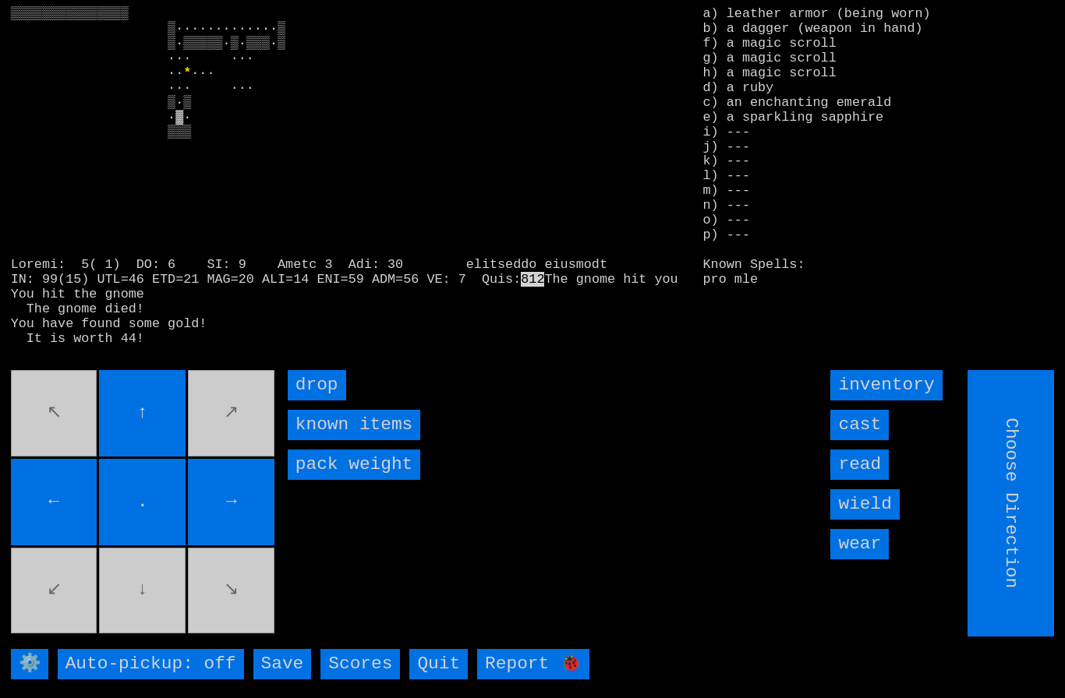
type input "Hold to Run"
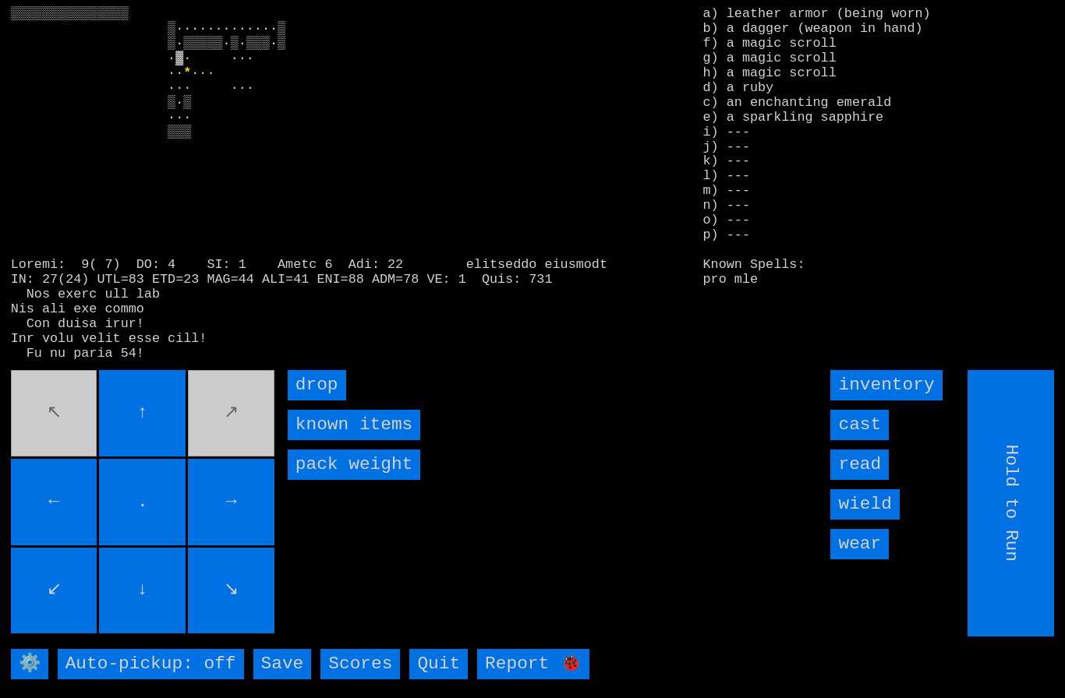
type input "Choose Direction"
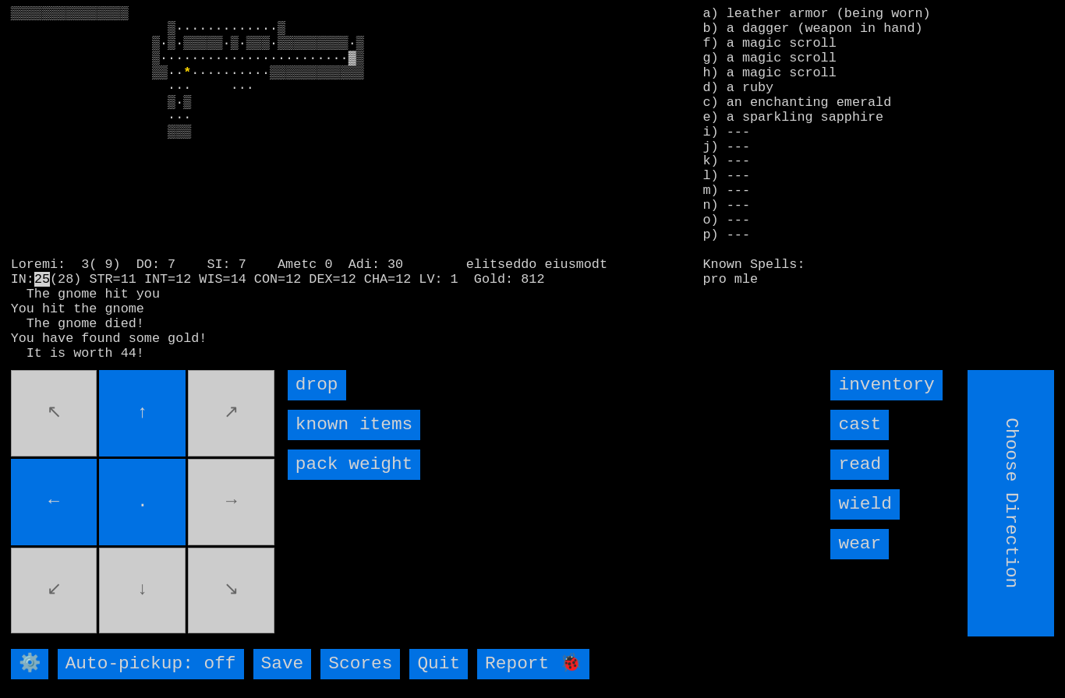
type input "Hold to Run"
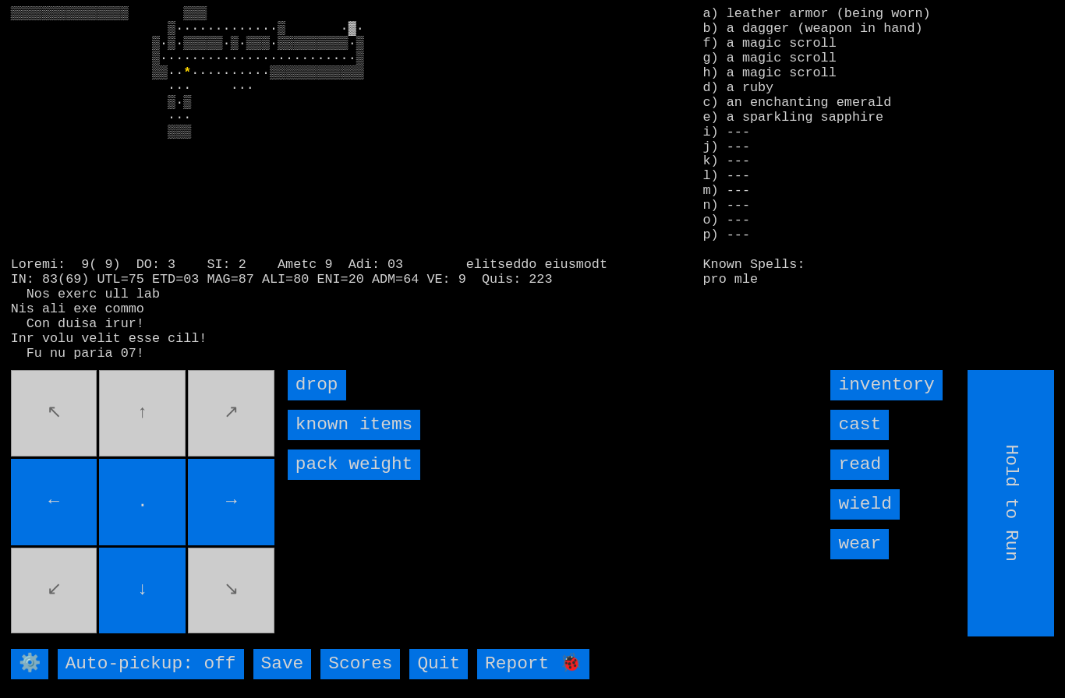
type input "Choose Direction"
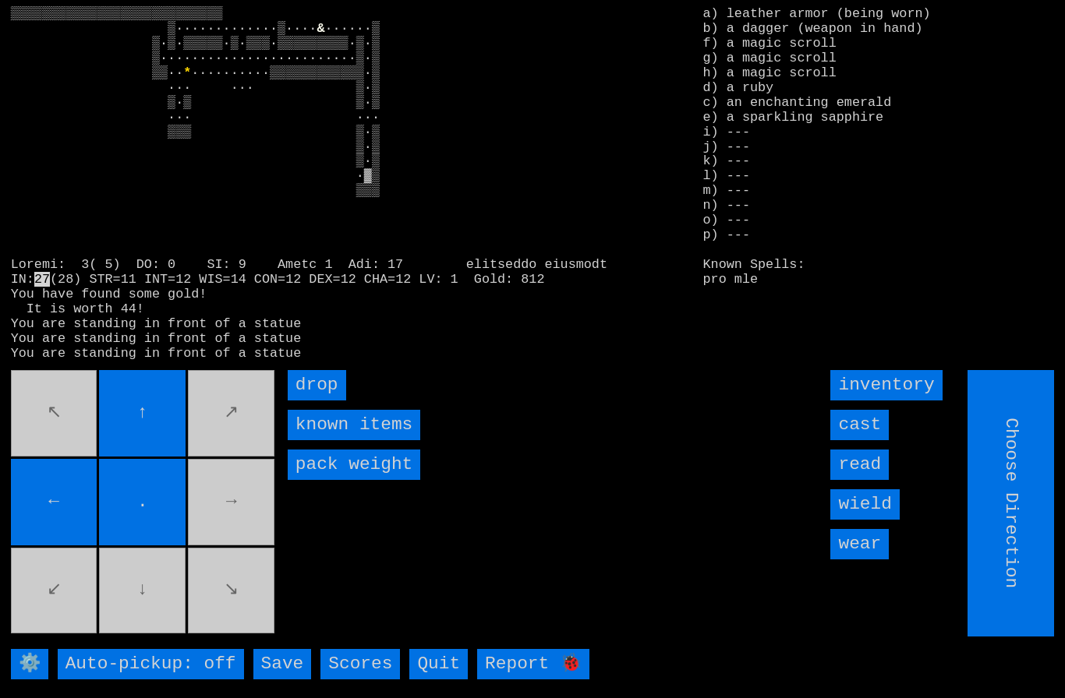
type input "Hold to Run"
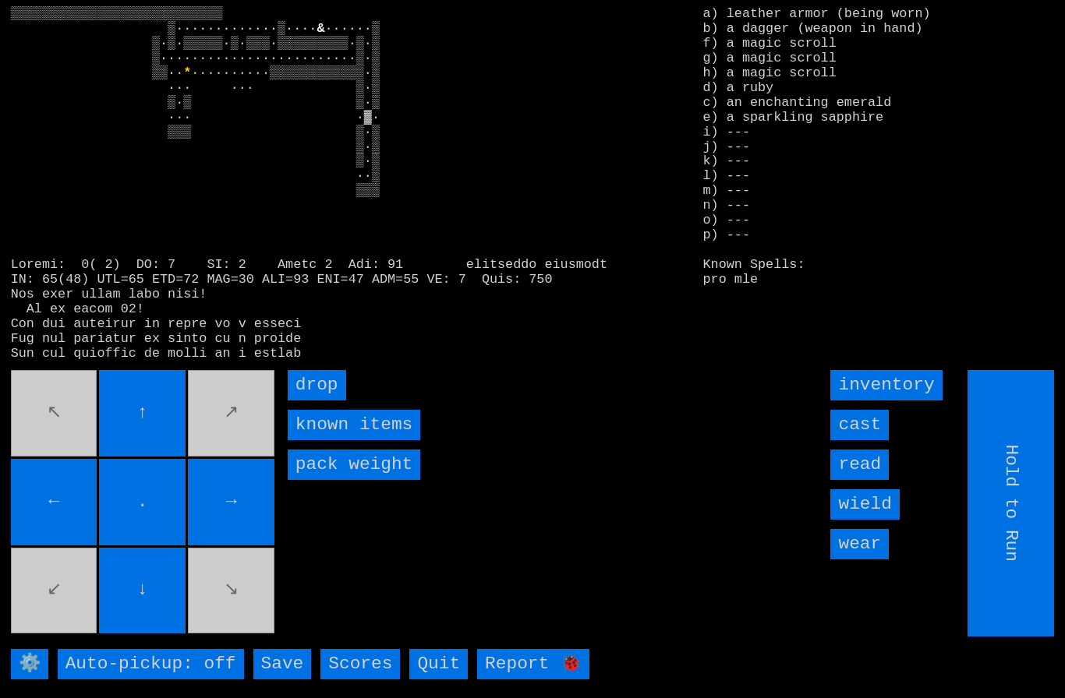
type input "Choose Direction"
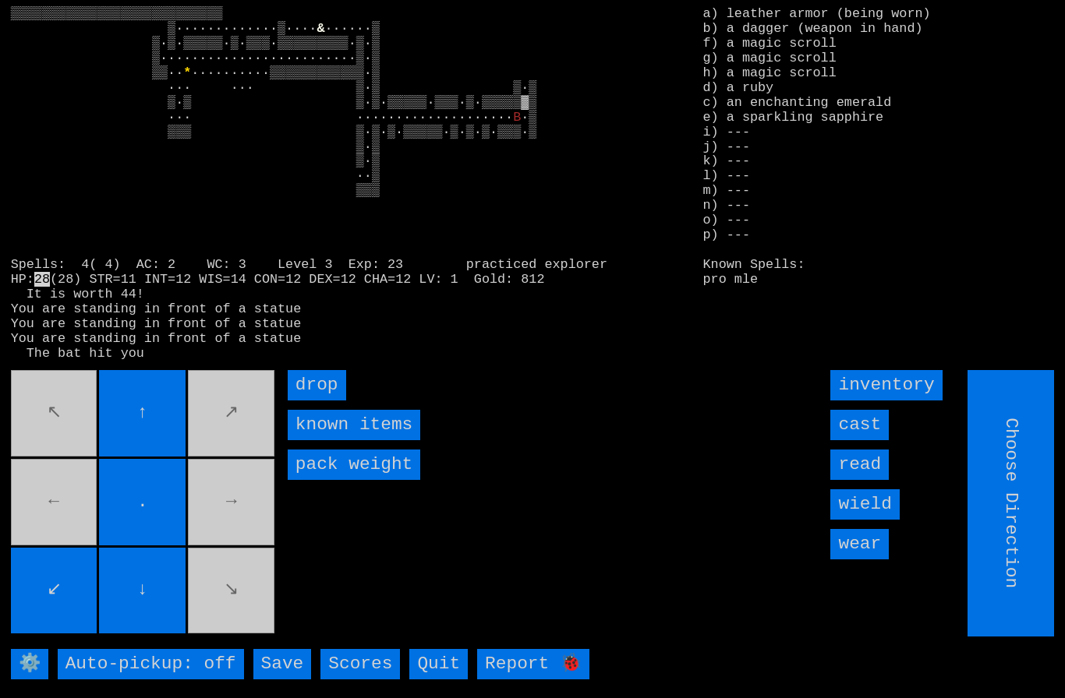
type input "Hold to Run"
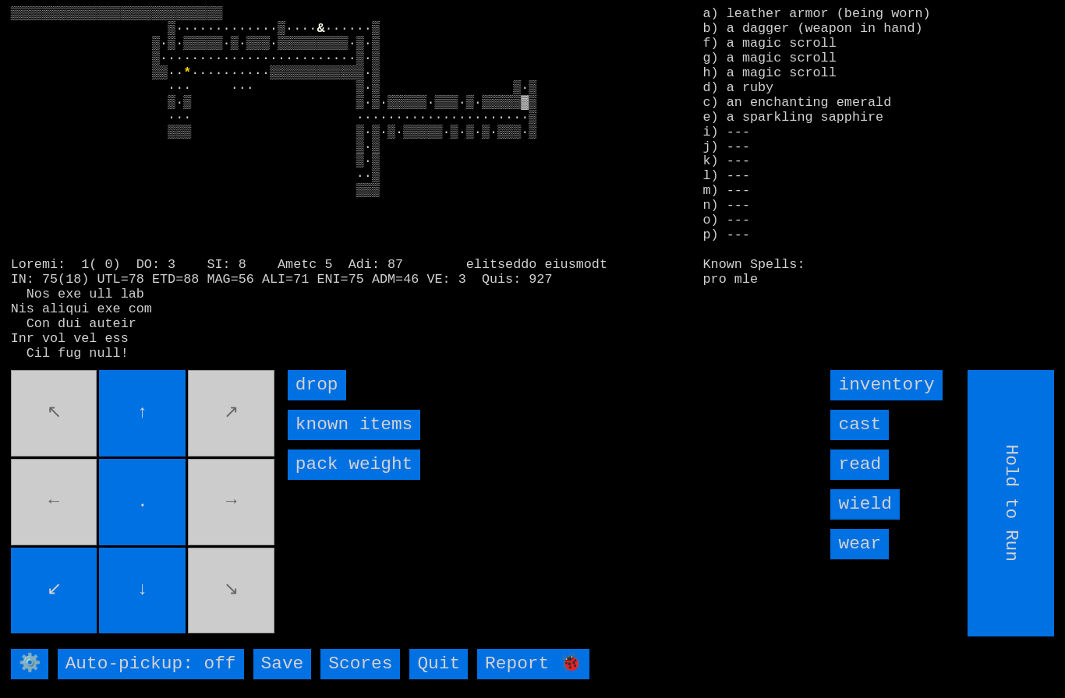
type input "Choose Direction"
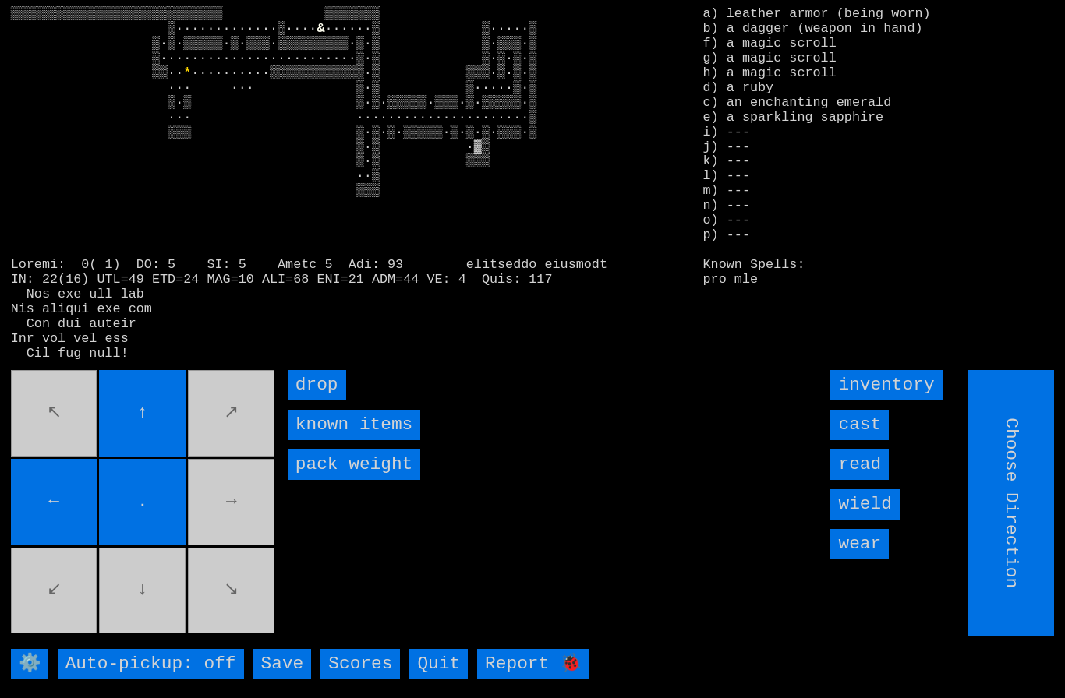
type input "Hold to Run"
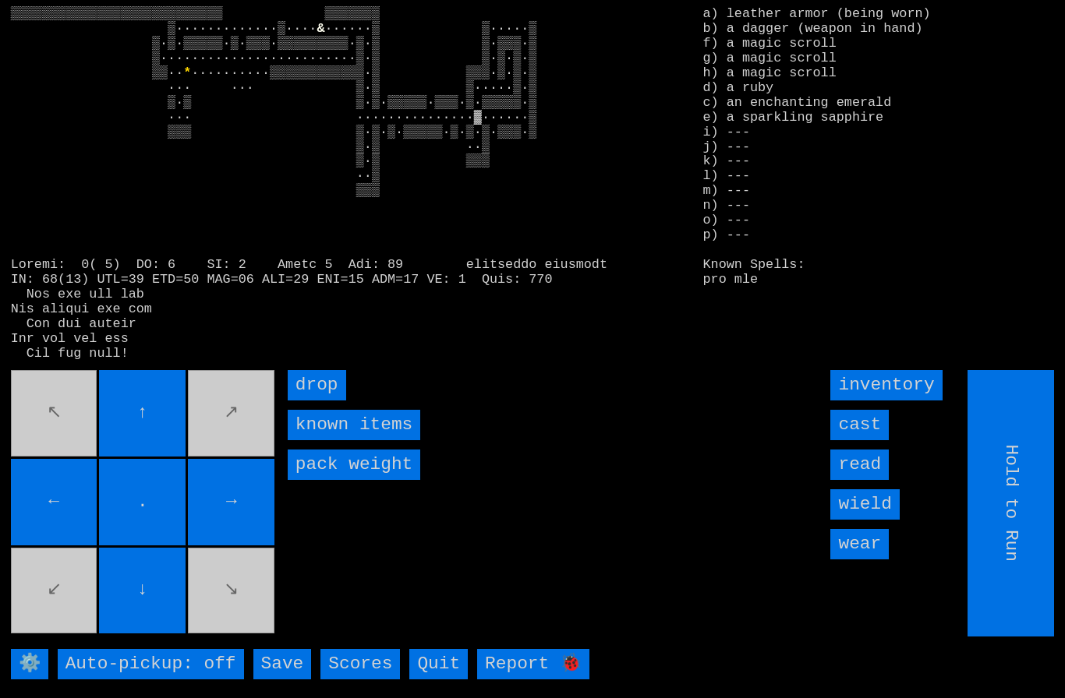
type input "Choose Direction"
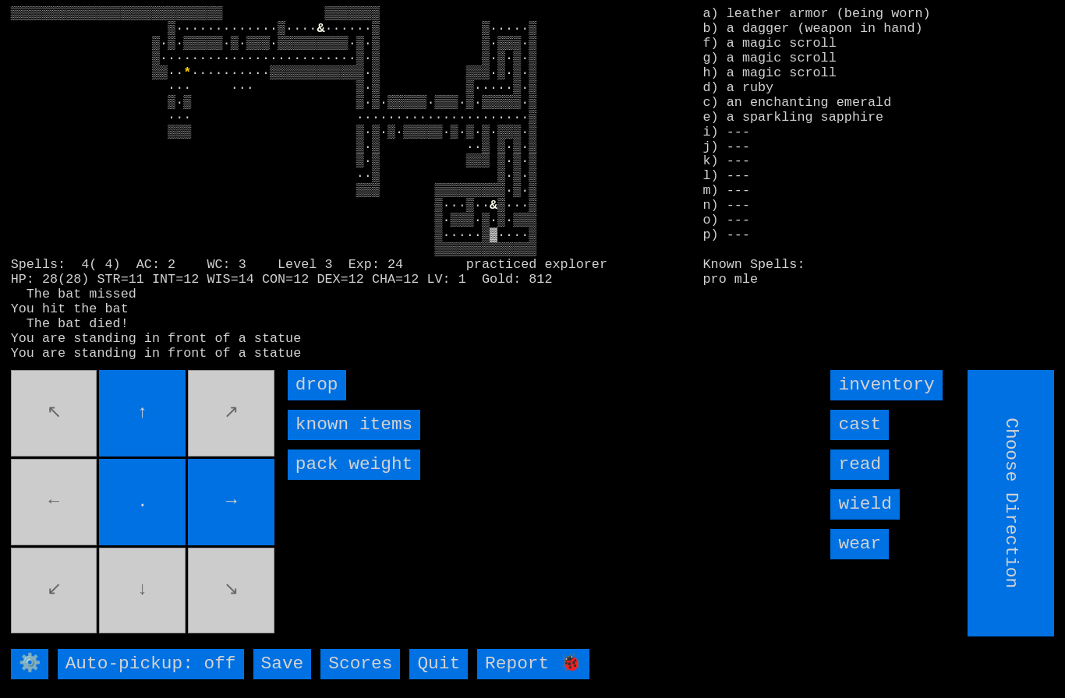
type input "Hold to Run"
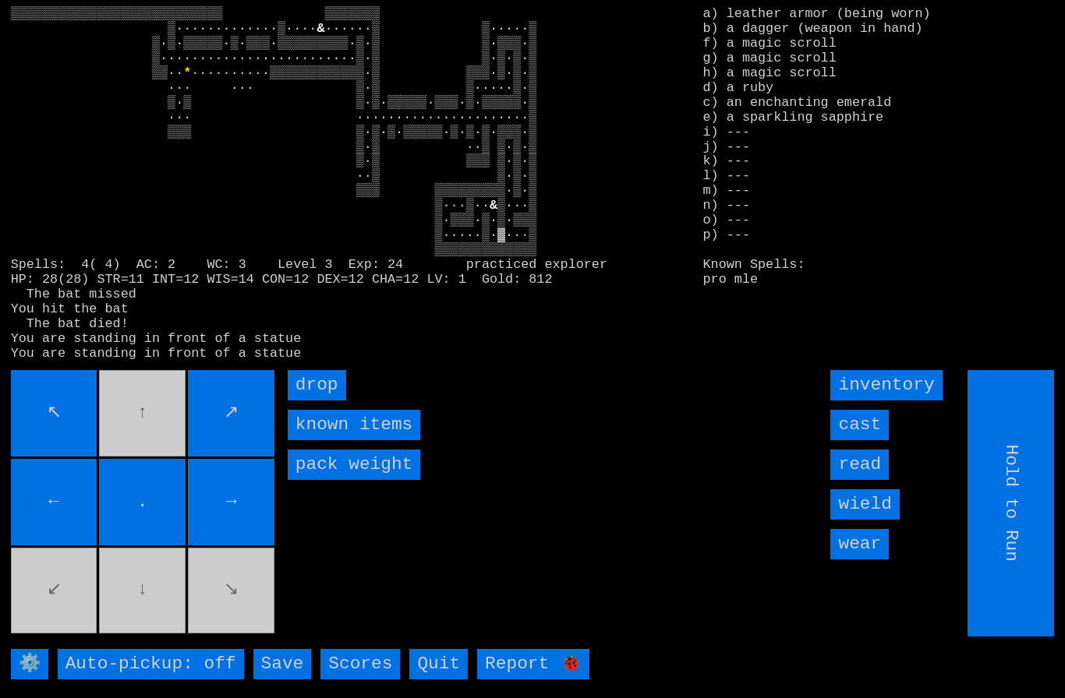
type input "Choose Direction"
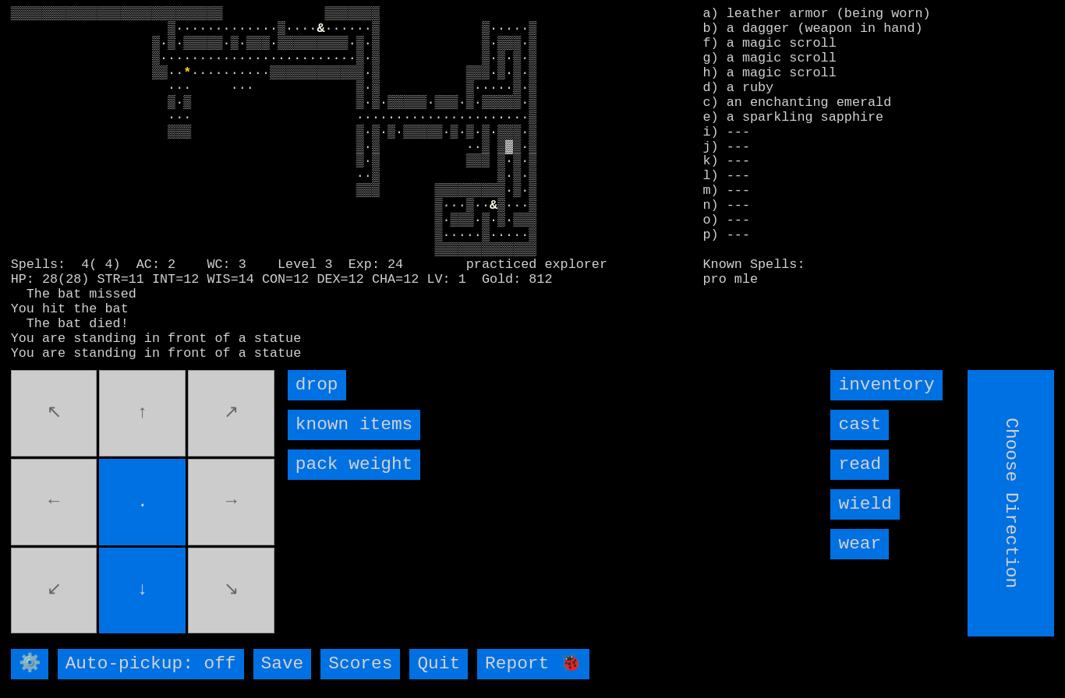
type input "Hold to Run"
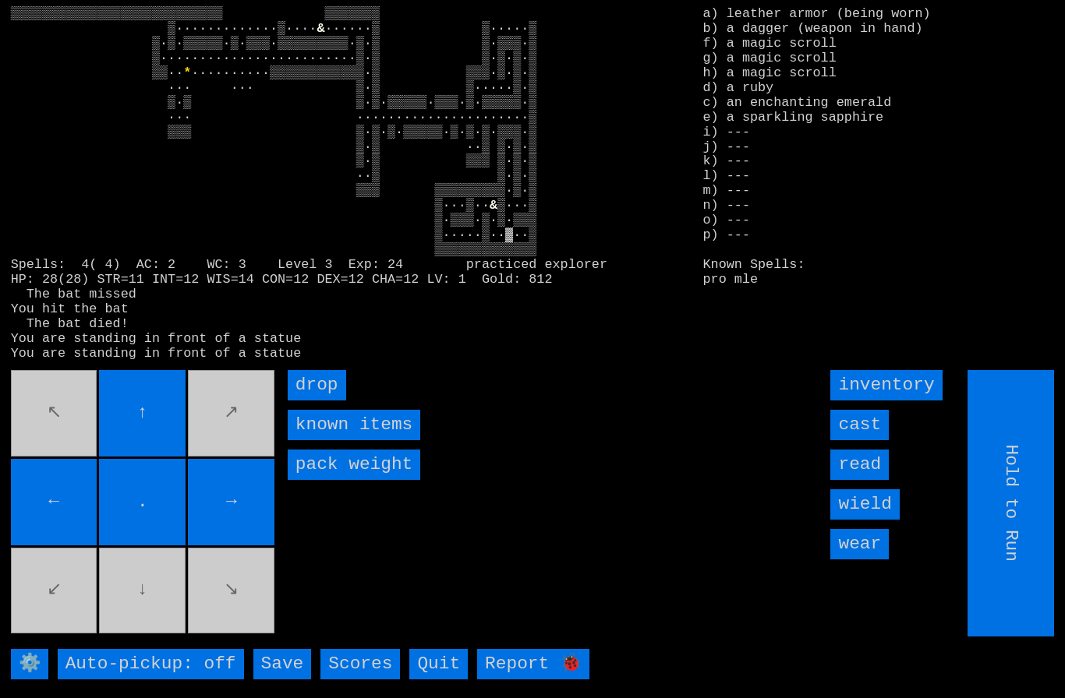
click at [126, 607] on movebuttons "↖ ↑ ↗ ← . → ↙ ↓ ↘" at bounding box center [144, 503] width 267 height 267
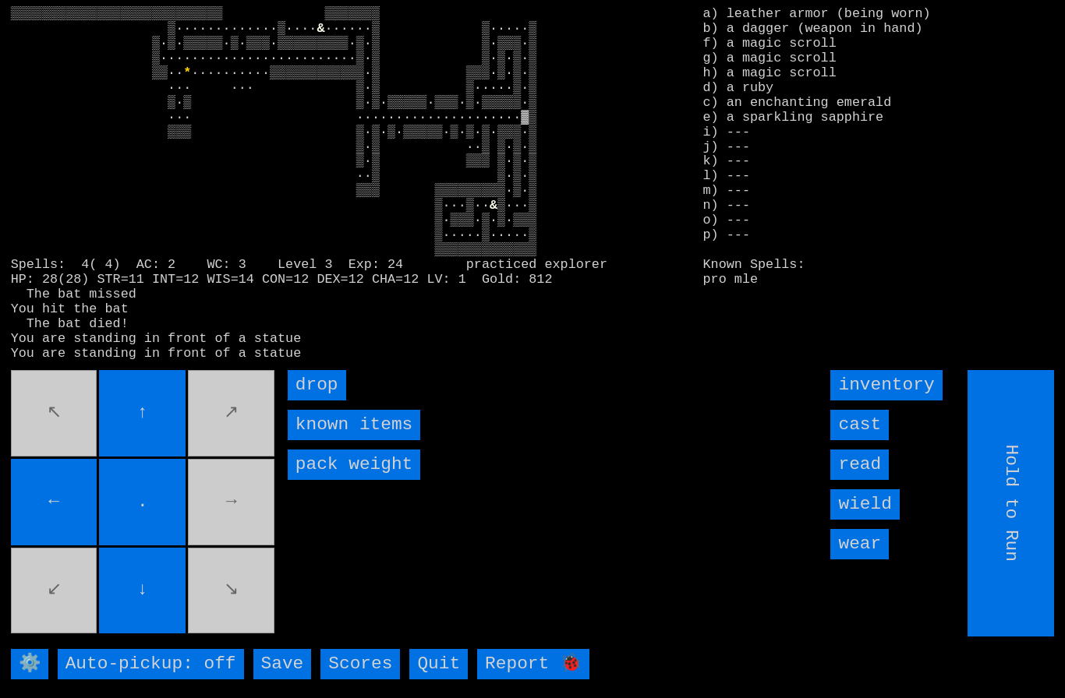
type input "Choose Direction"
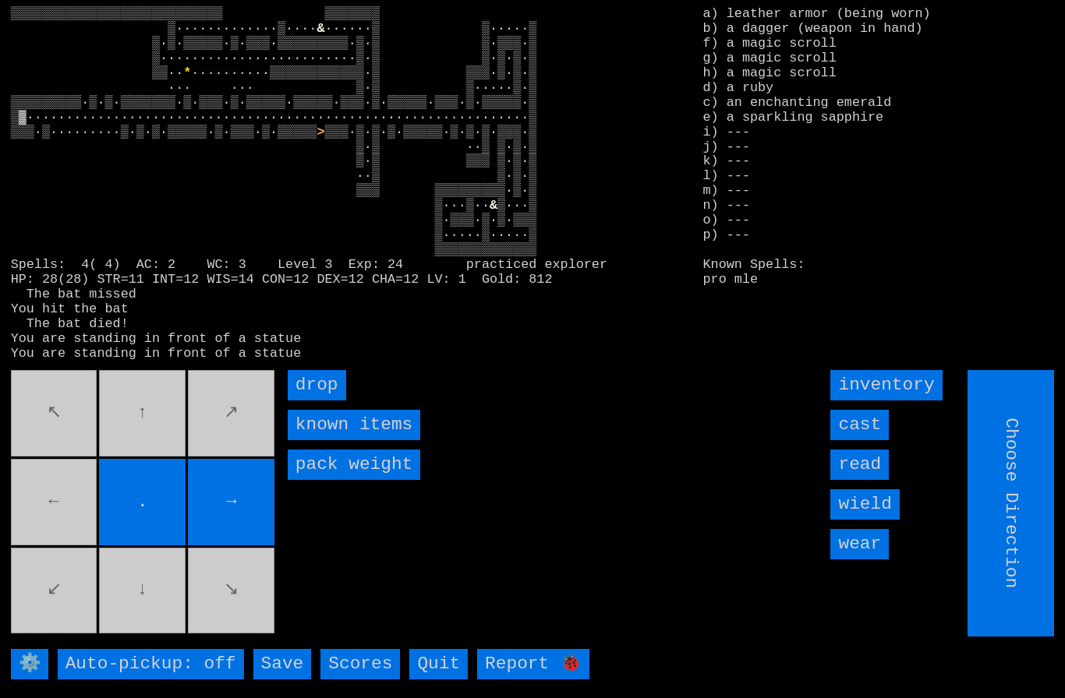
type input "Hold to Run"
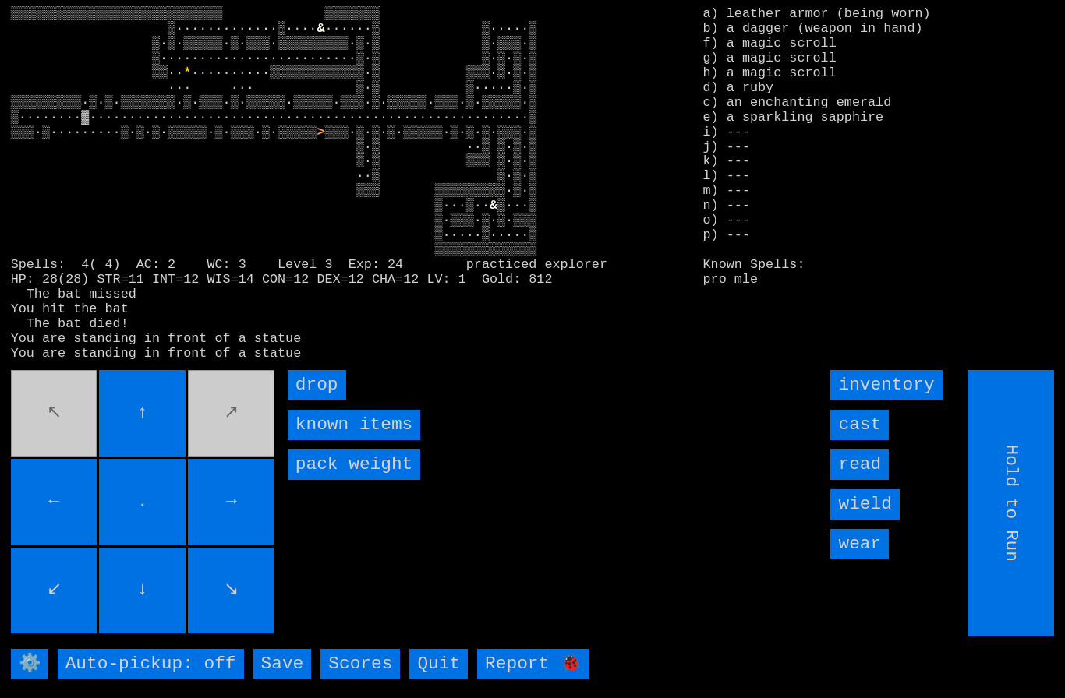
type input "Choose Direction"
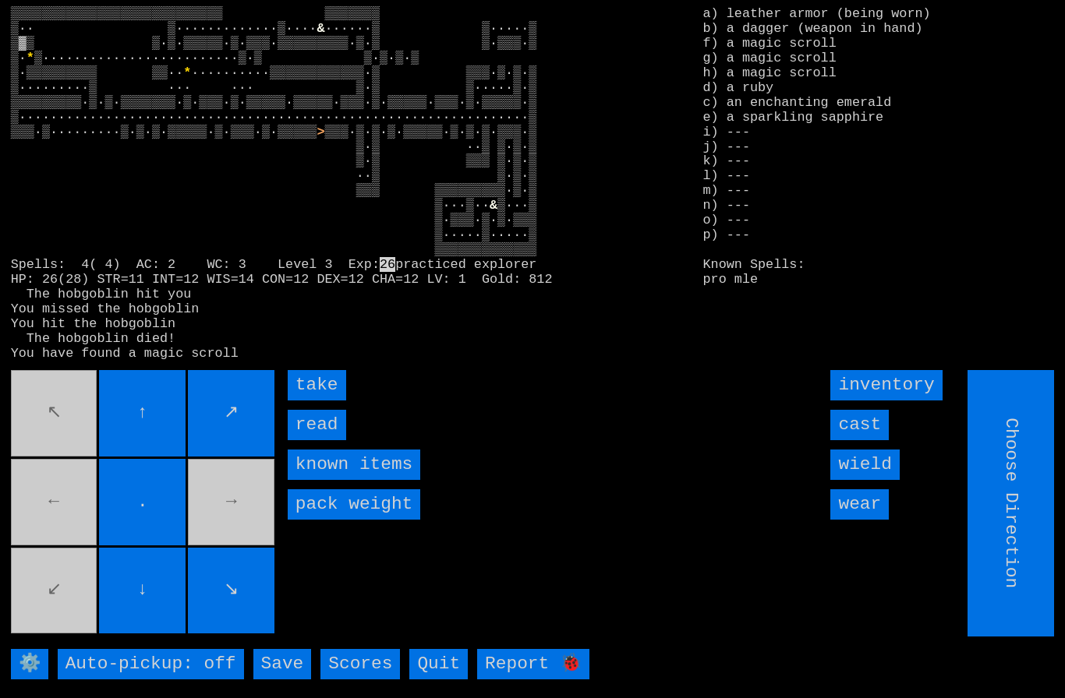
type input "Hold to Run"
click at [302, 401] on input "take" at bounding box center [317, 385] width 58 height 30
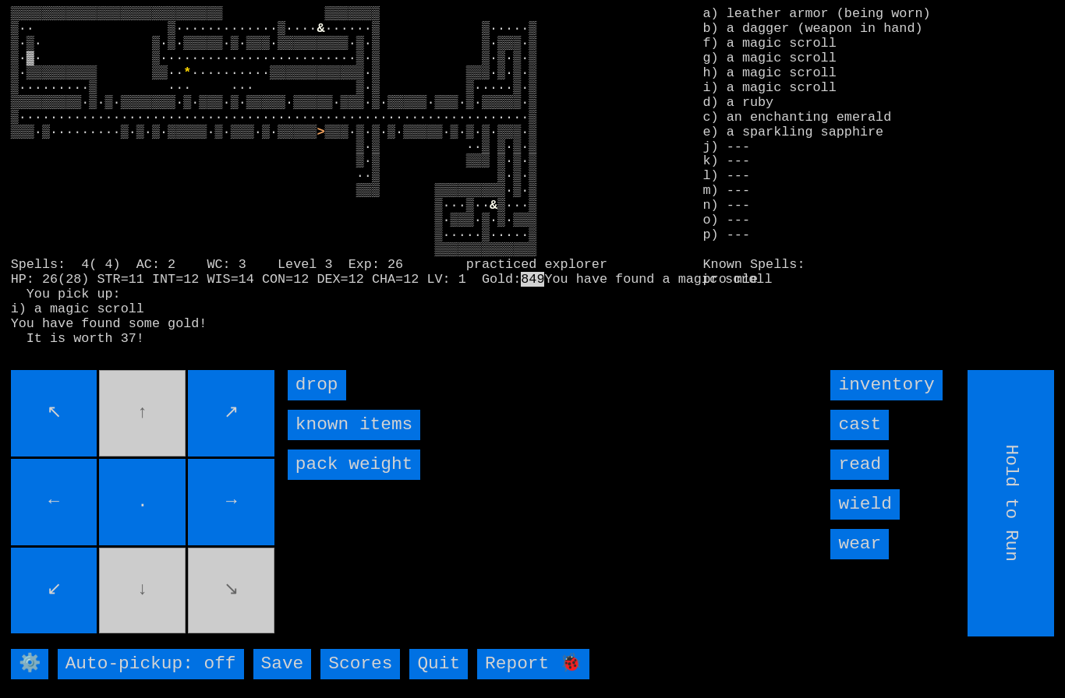
type input "Choose Direction"
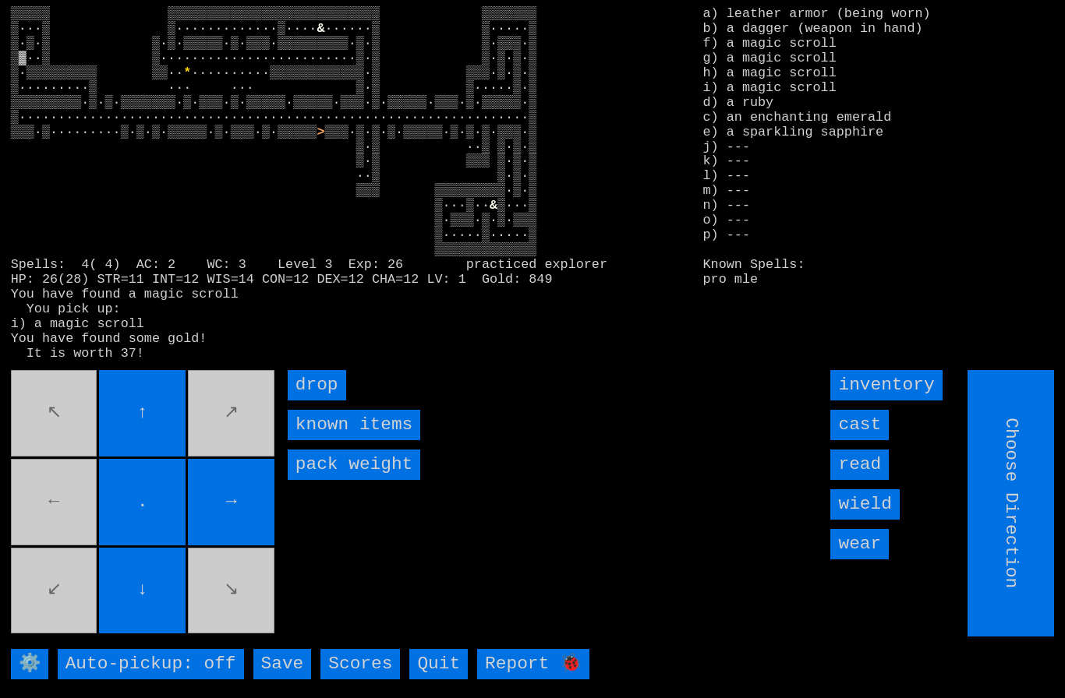
type input "Hold to Run"
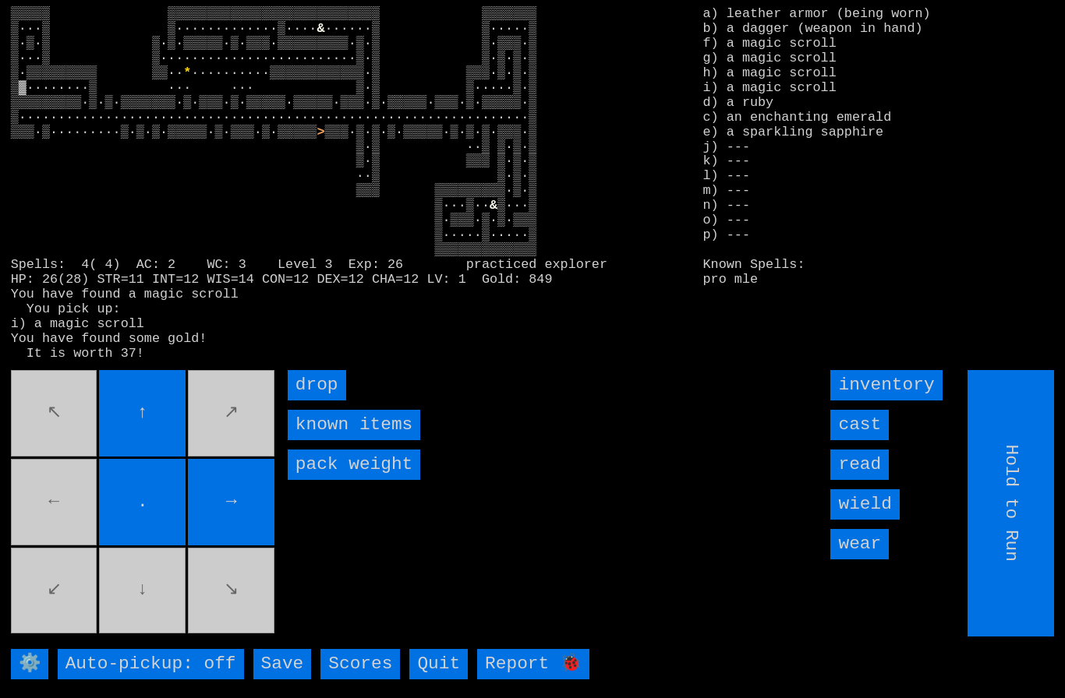
type input "Choose Direction"
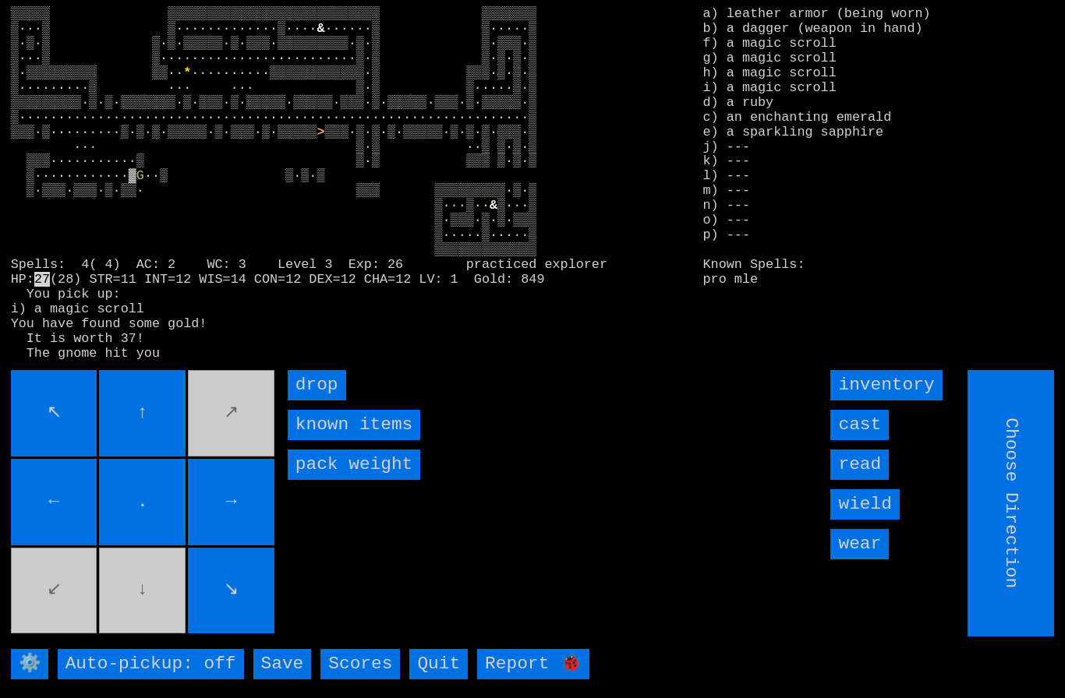
type input "Hold to Run"
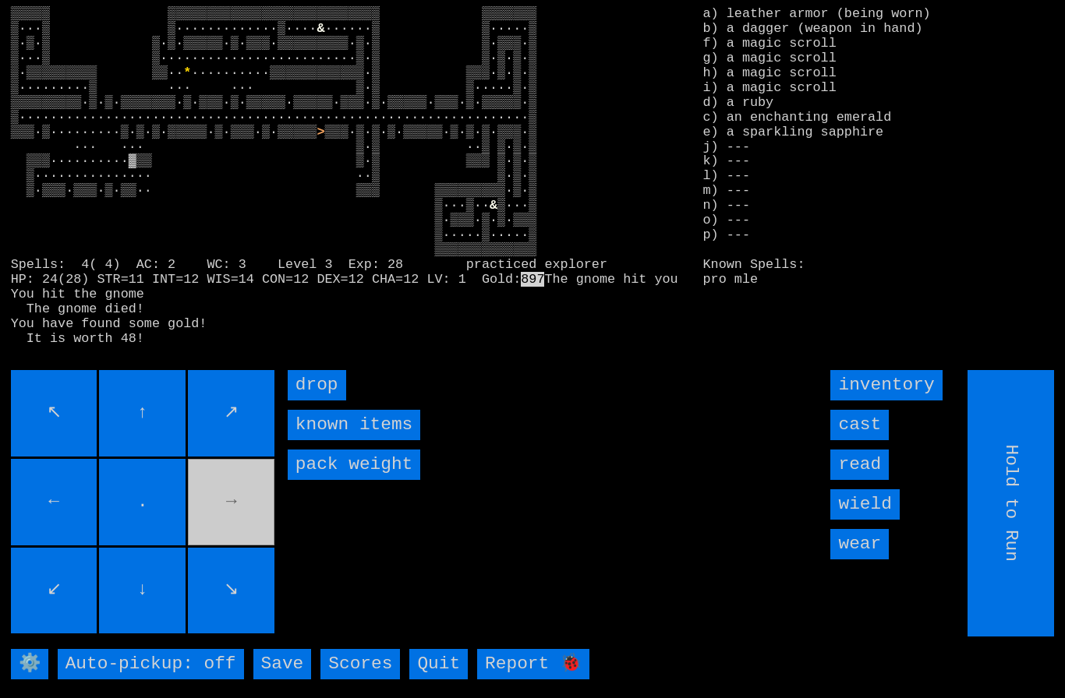
type input "Choose Direction"
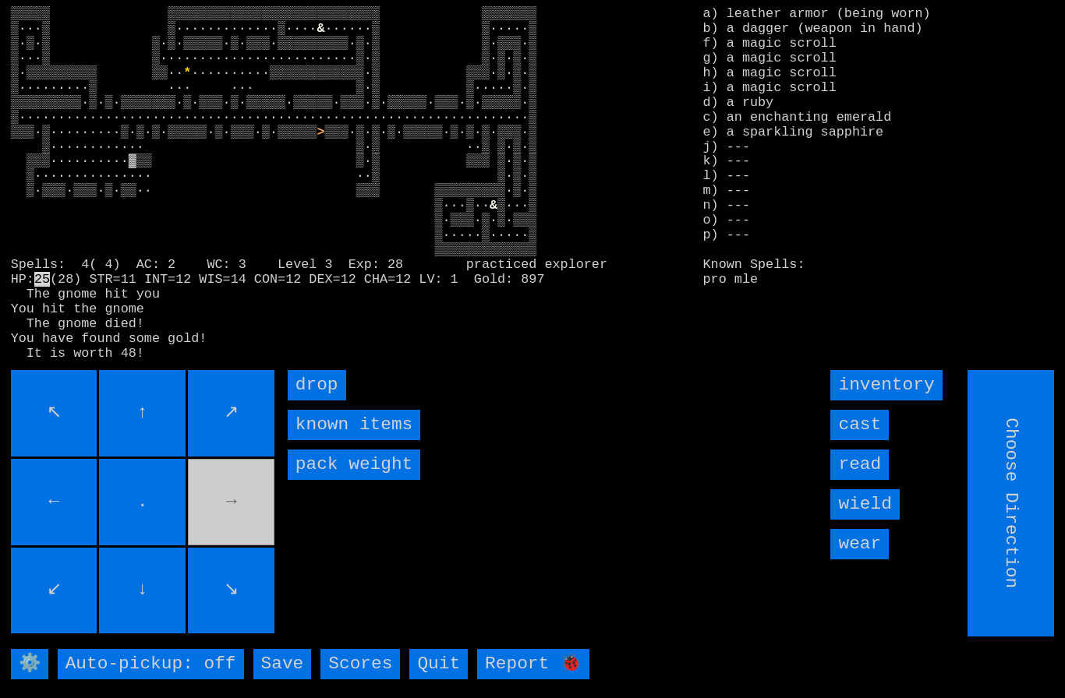
type input "Hold to Run"
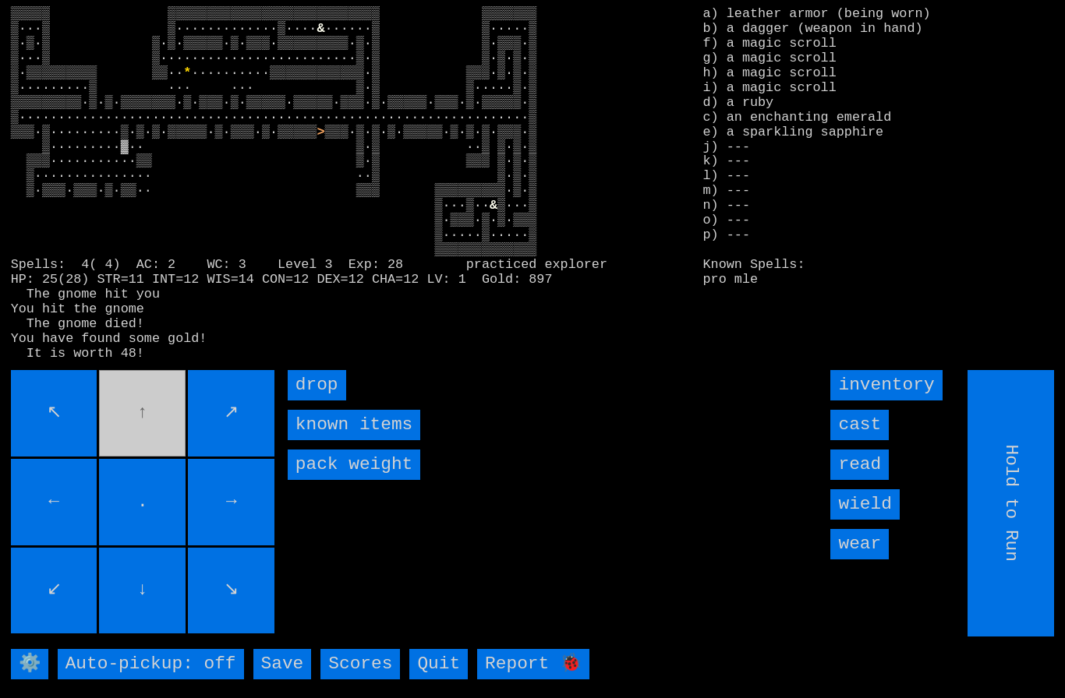
type input "Choose Direction"
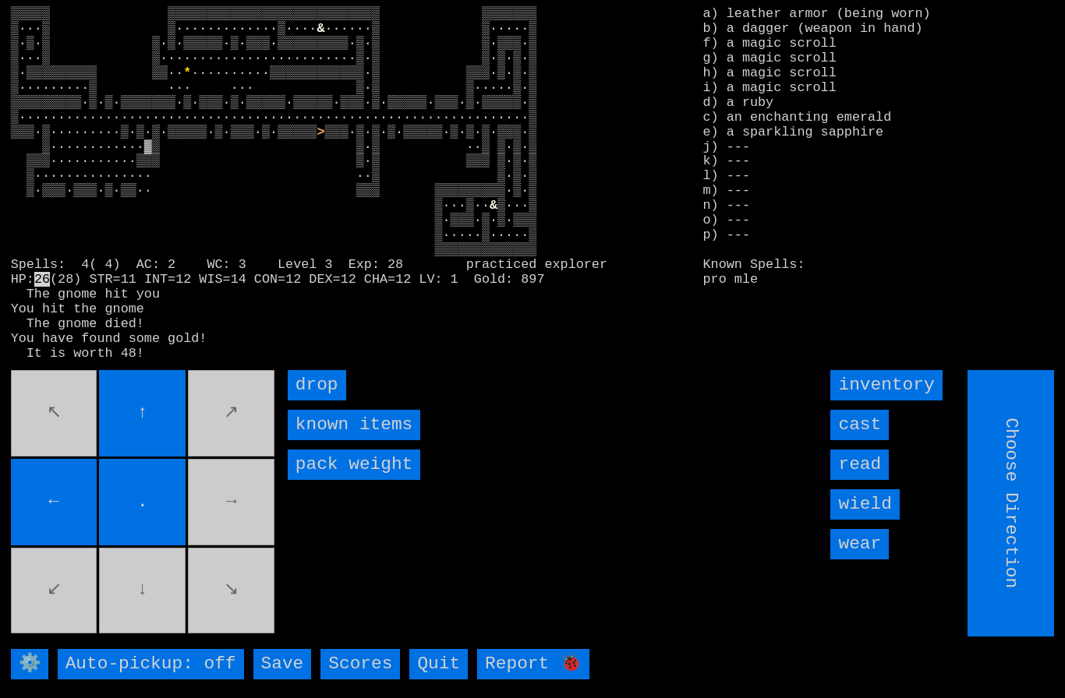
type input "Hold to Run"
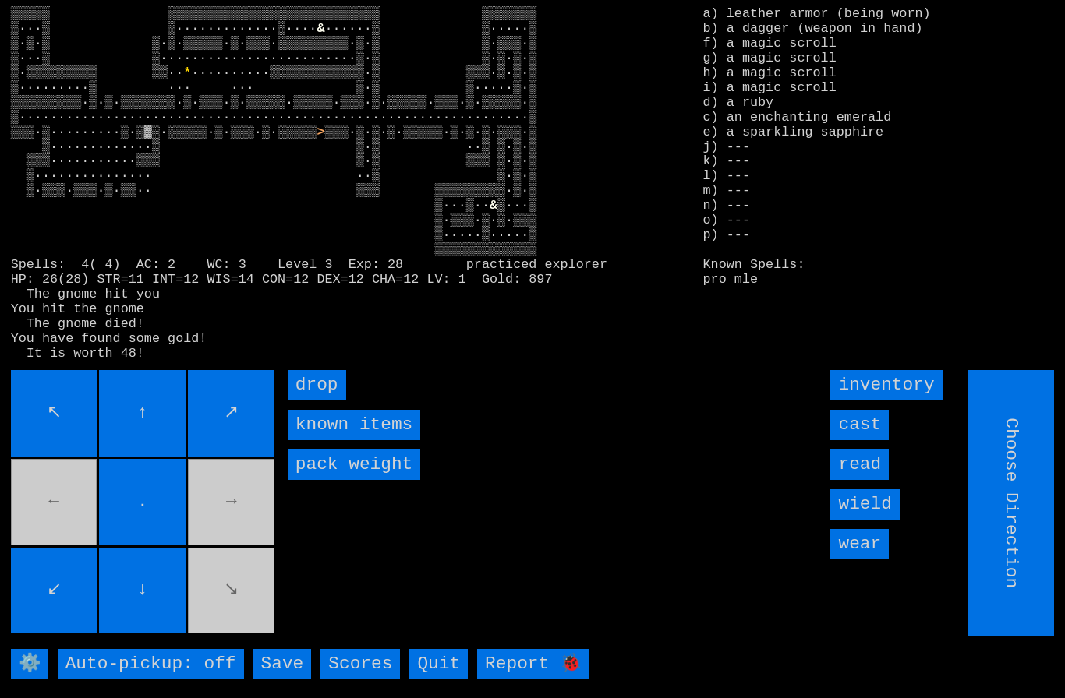
type input "Hold to Run"
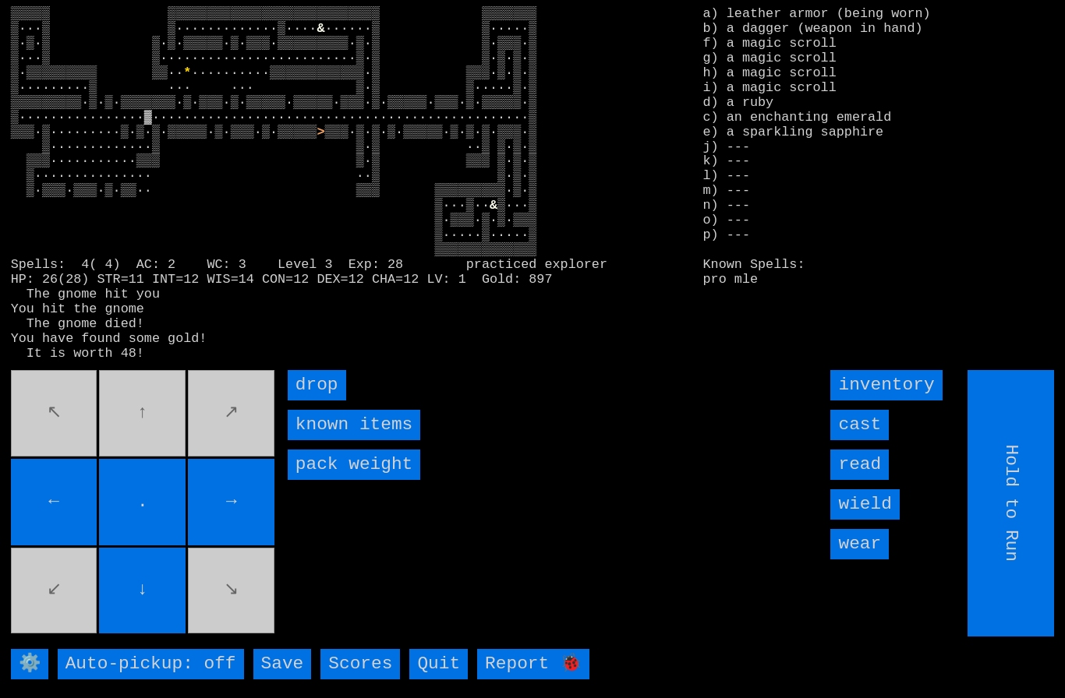
type input "Choose Direction"
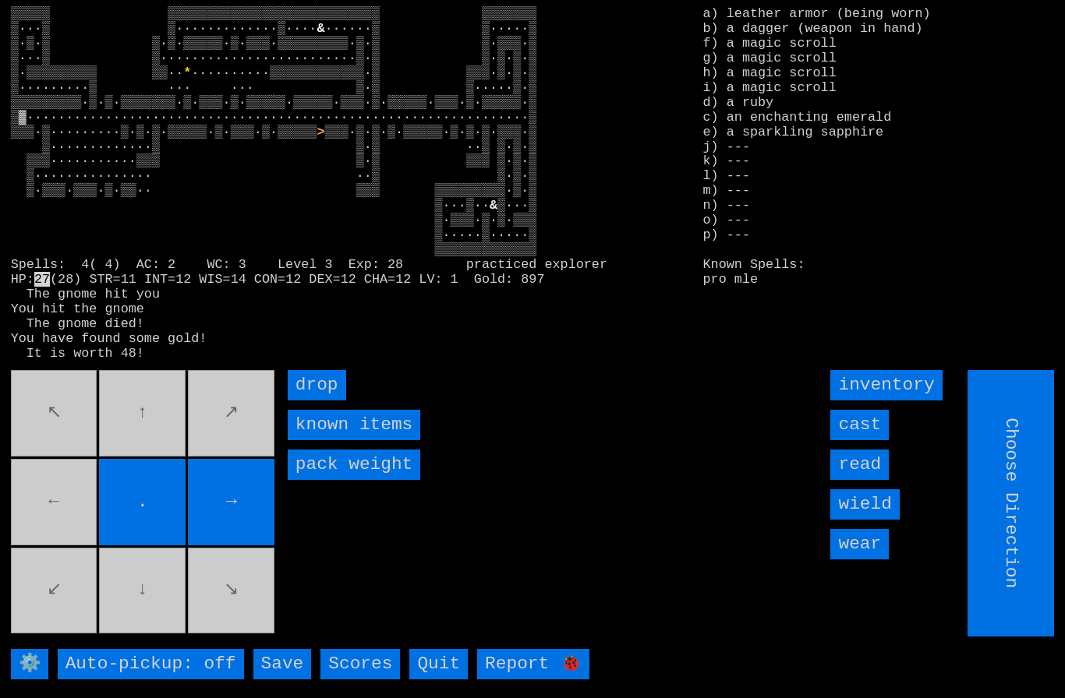
type input "Hold to Run"
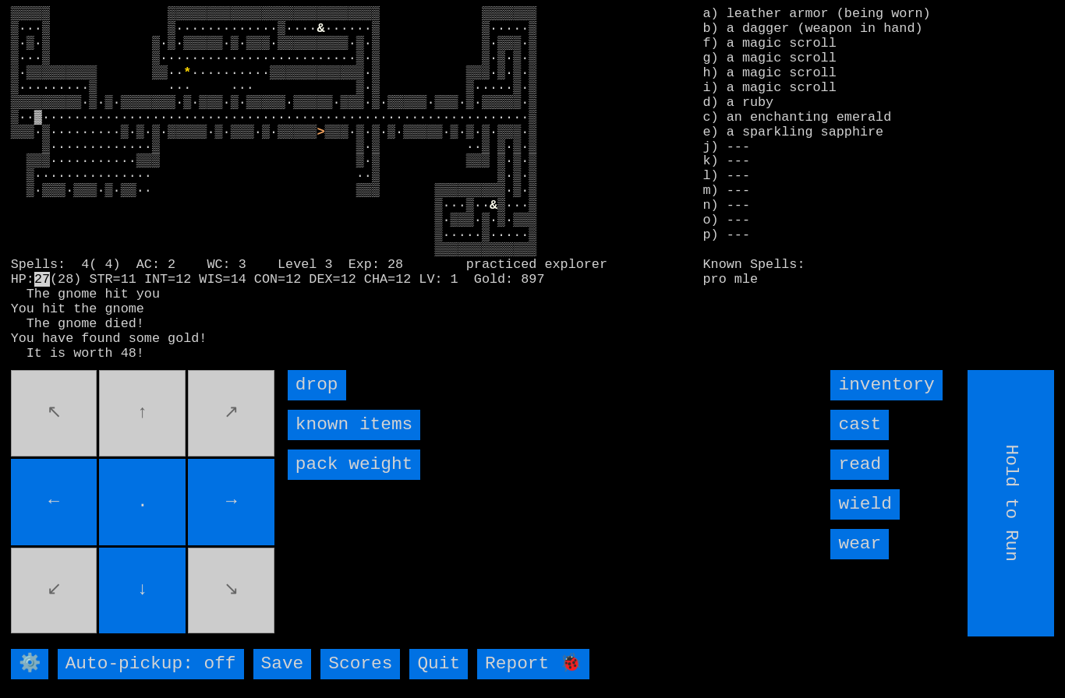
type input "Choose Direction"
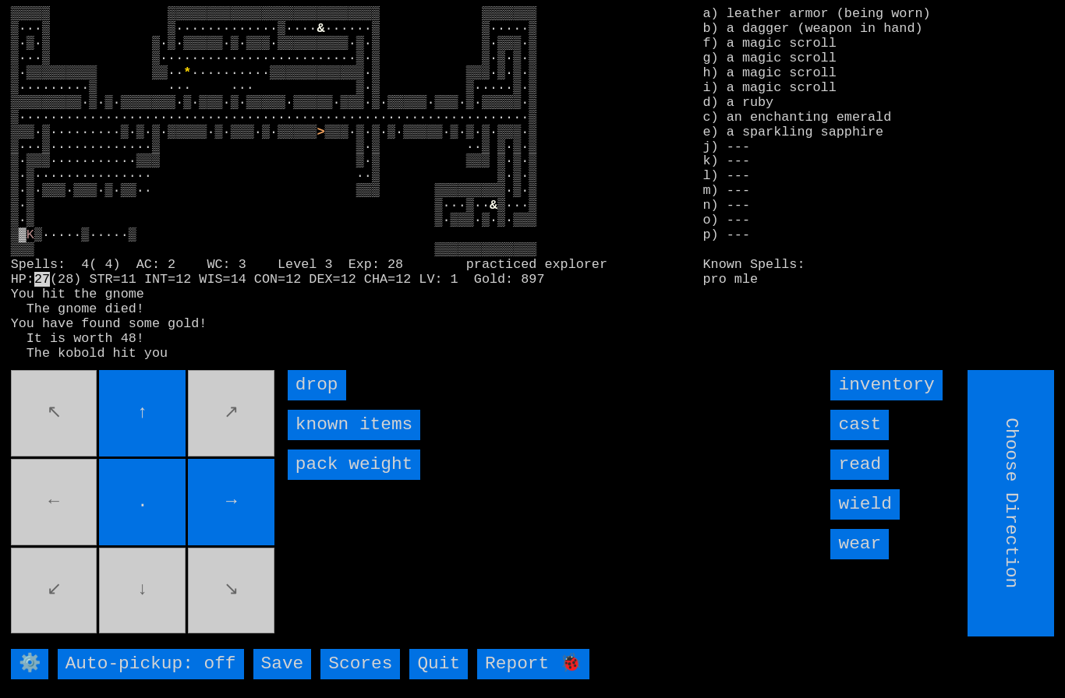
type input "Hold to Run"
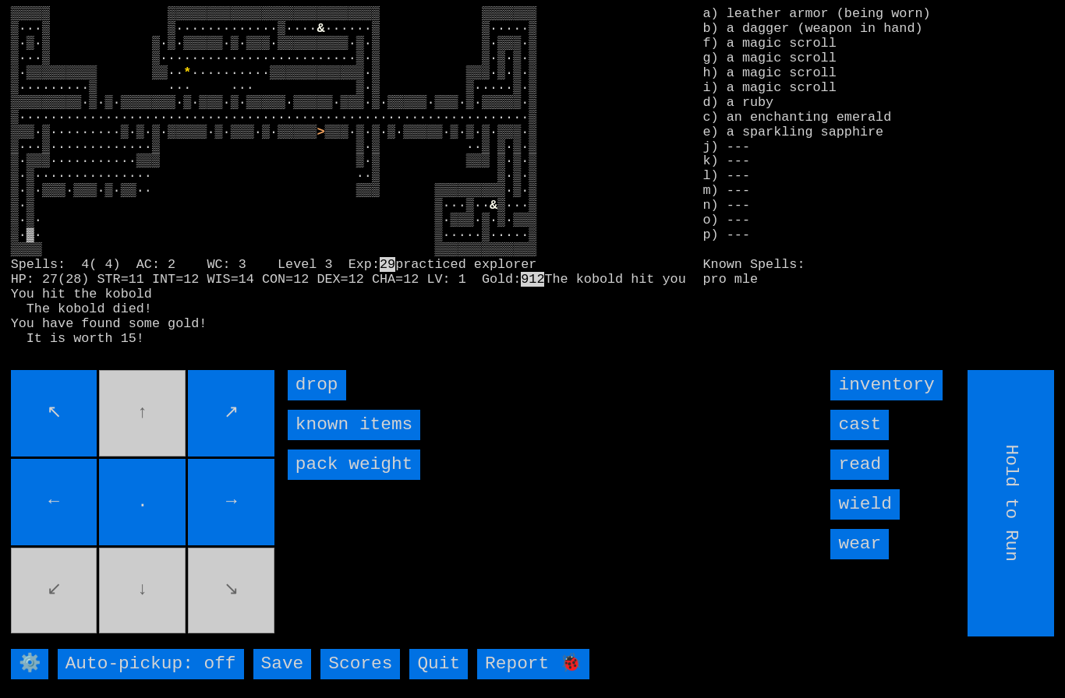
type input "Choose Direction"
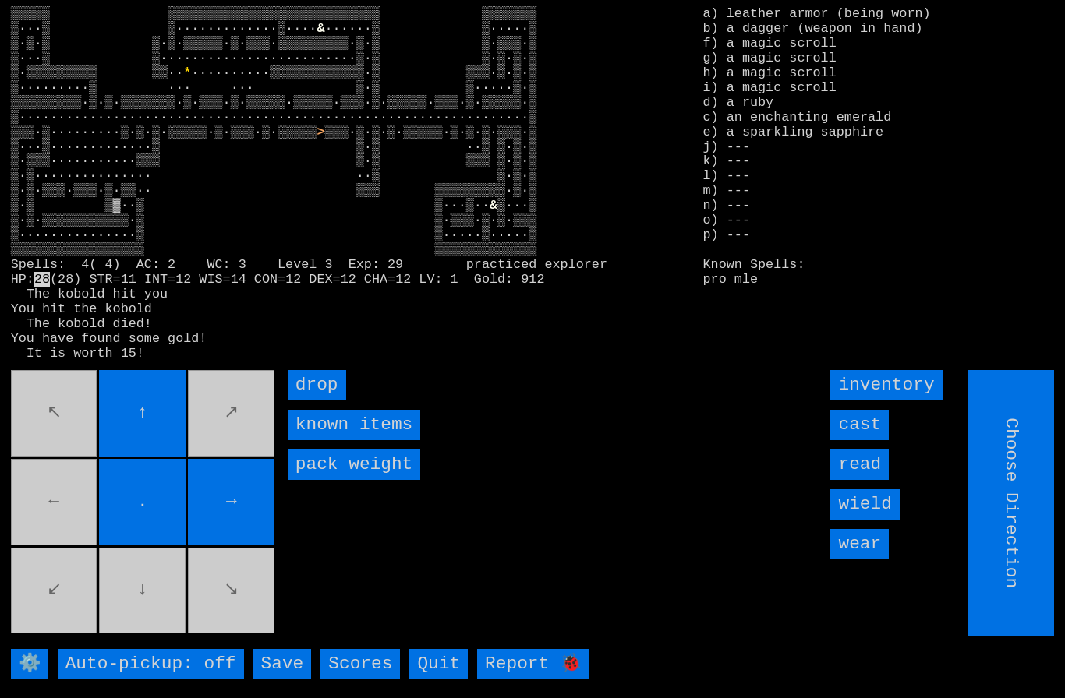
type input "Hold to Run"
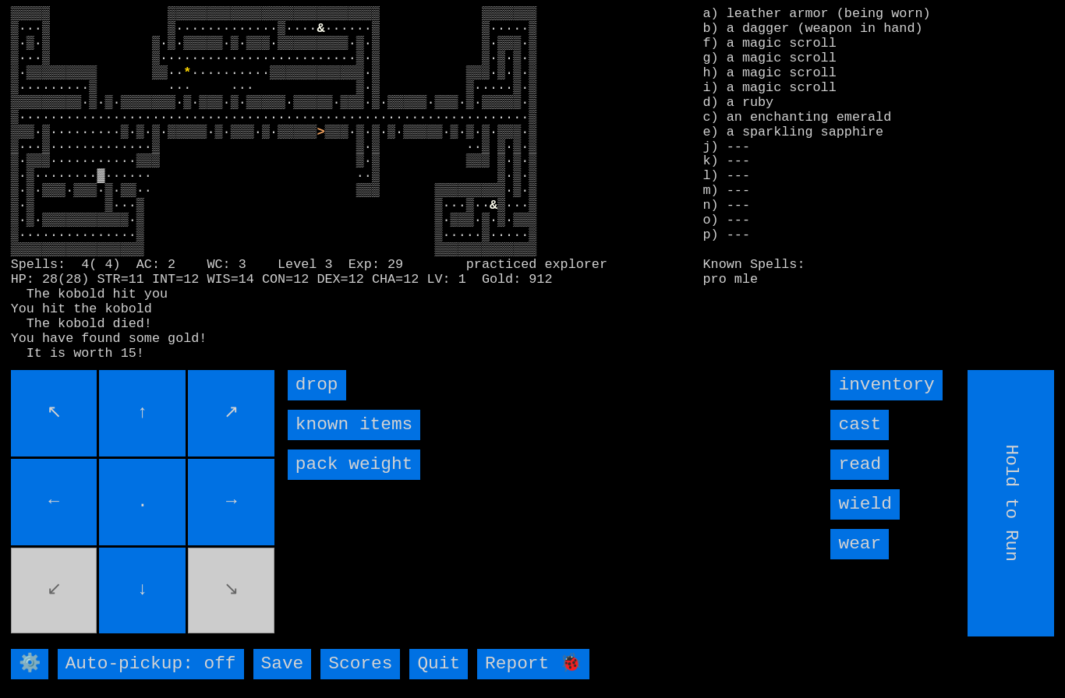
type input "Choose Direction"
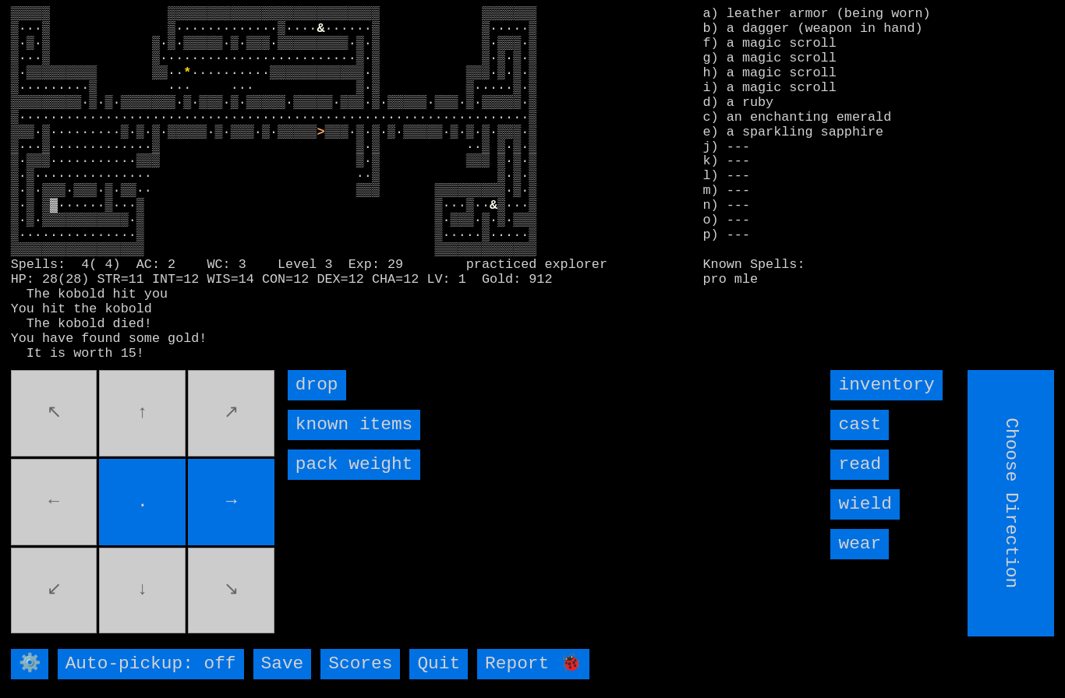
type input "Hold to Run"
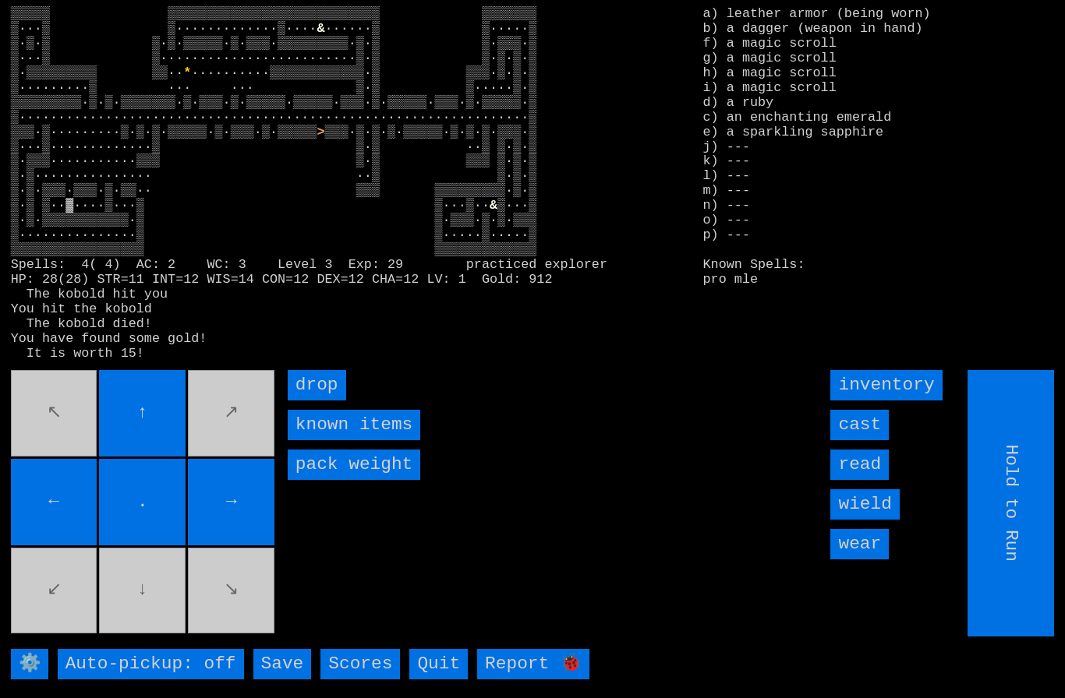
type input "Choose Direction"
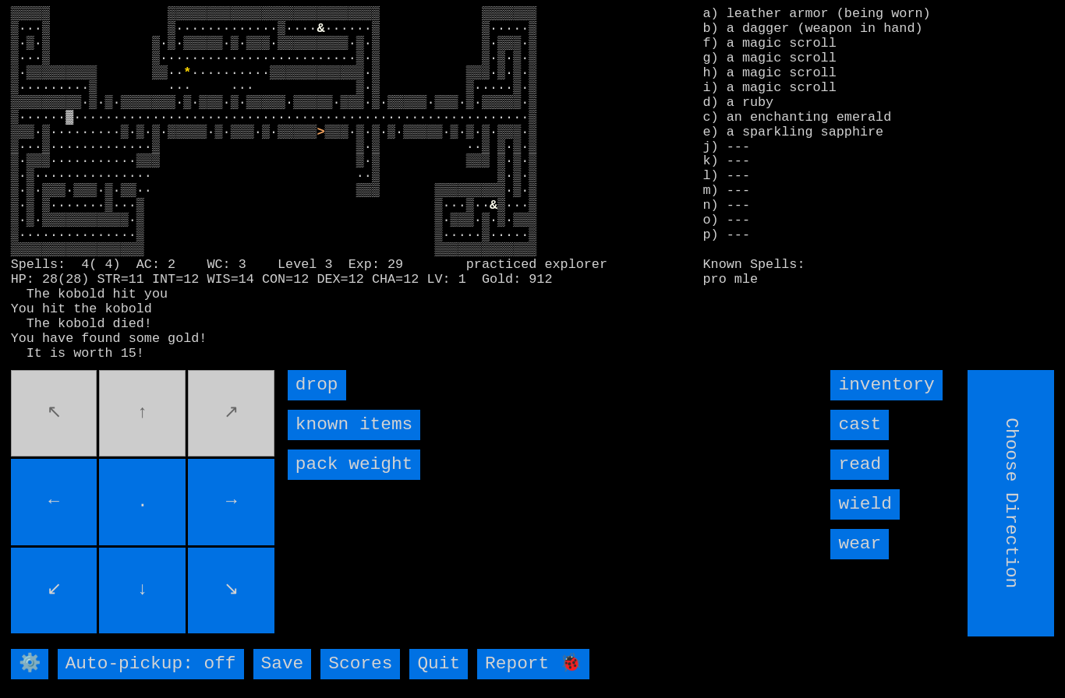
type input "Hold to Run"
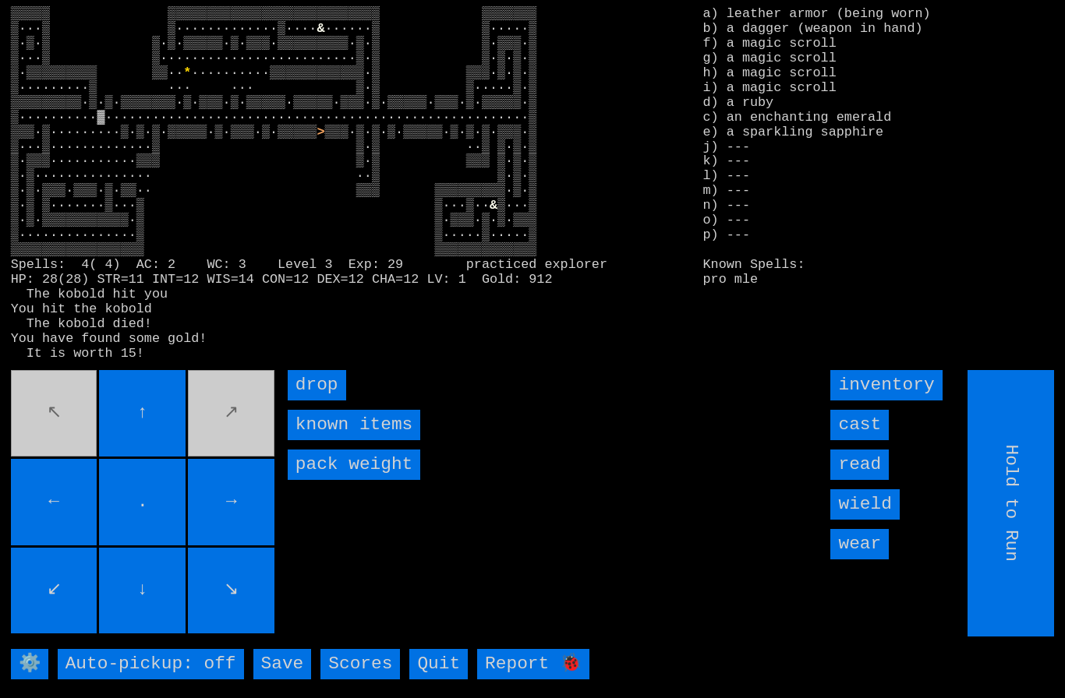
type input "Choose Direction"
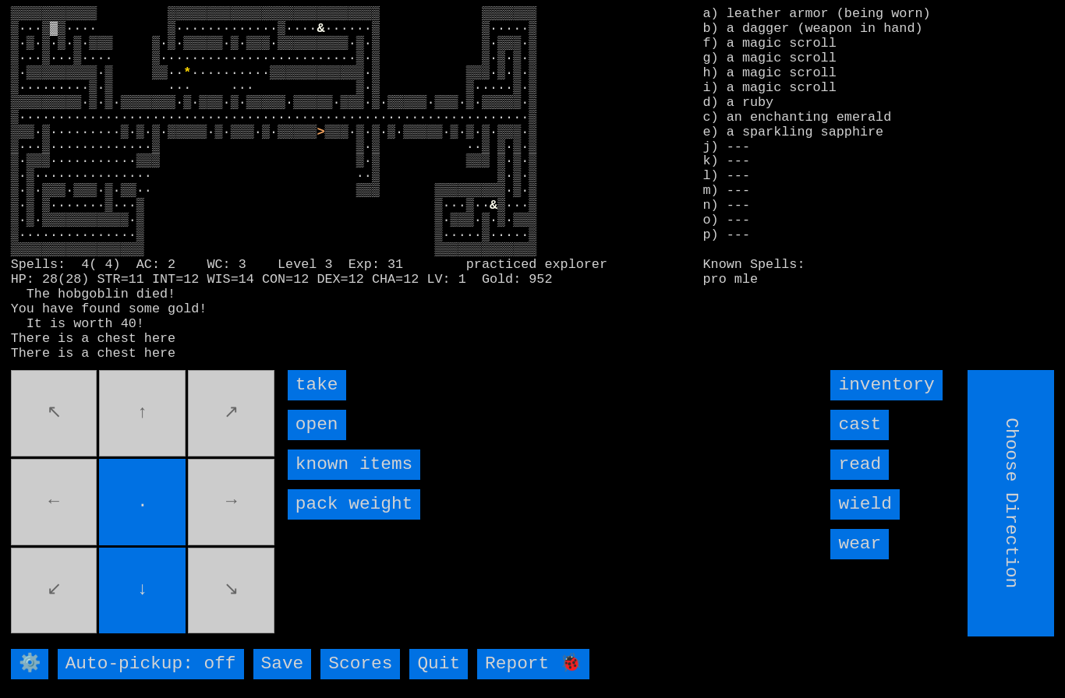
type input "Hold to Run"
click at [313, 401] on input "take" at bounding box center [317, 385] width 58 height 30
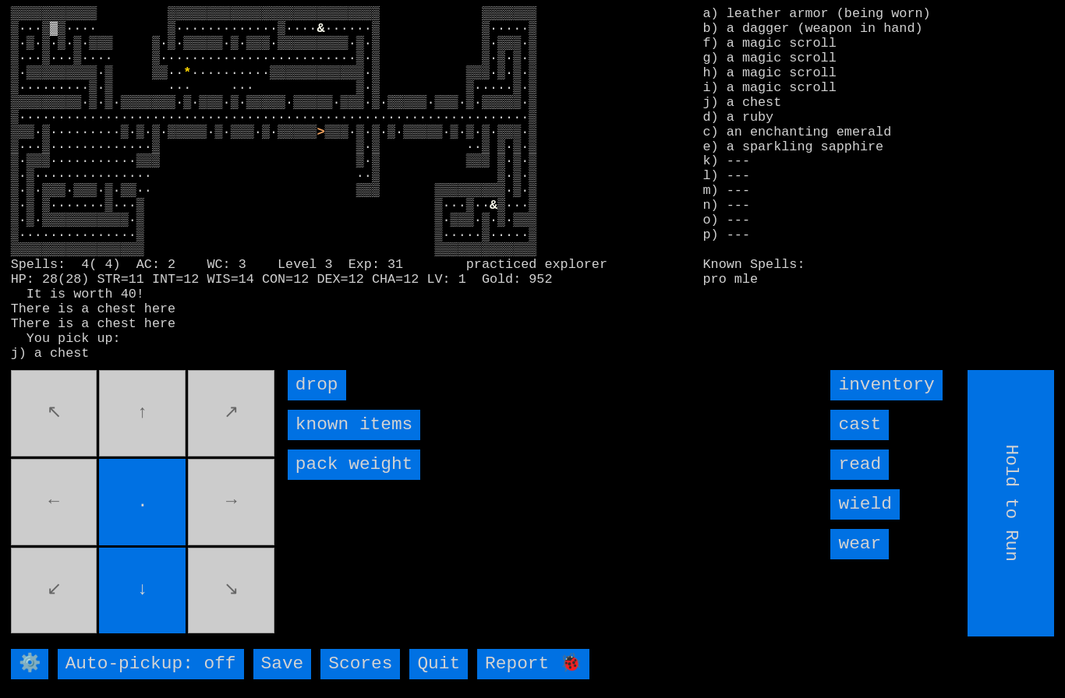
type input "Choose Direction"
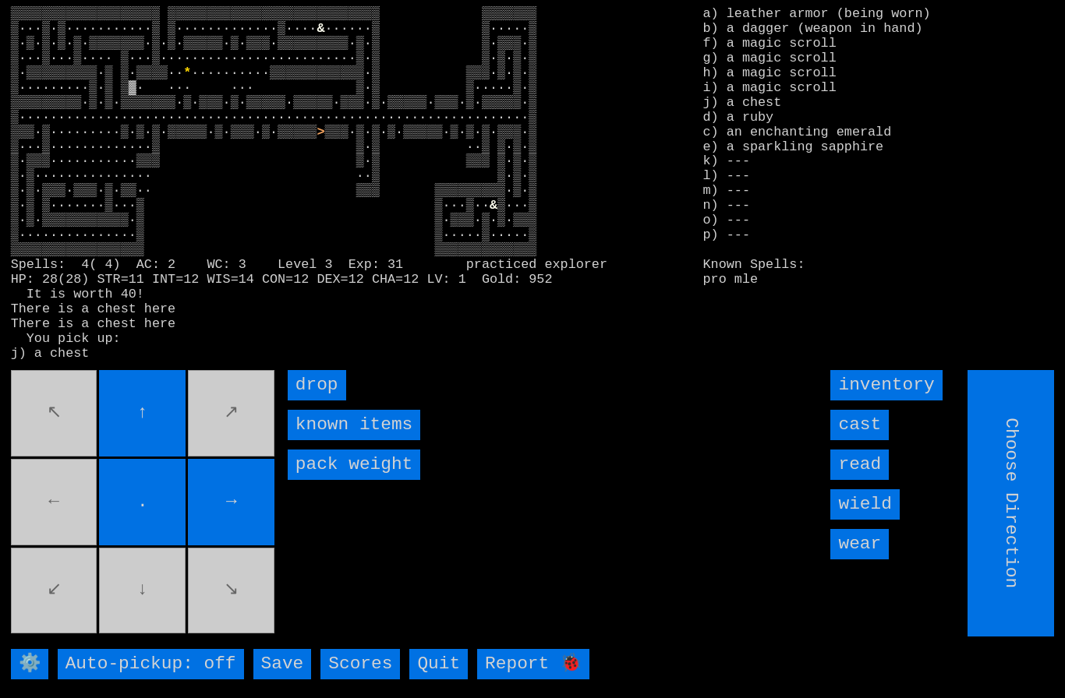
type input "Hold to Run"
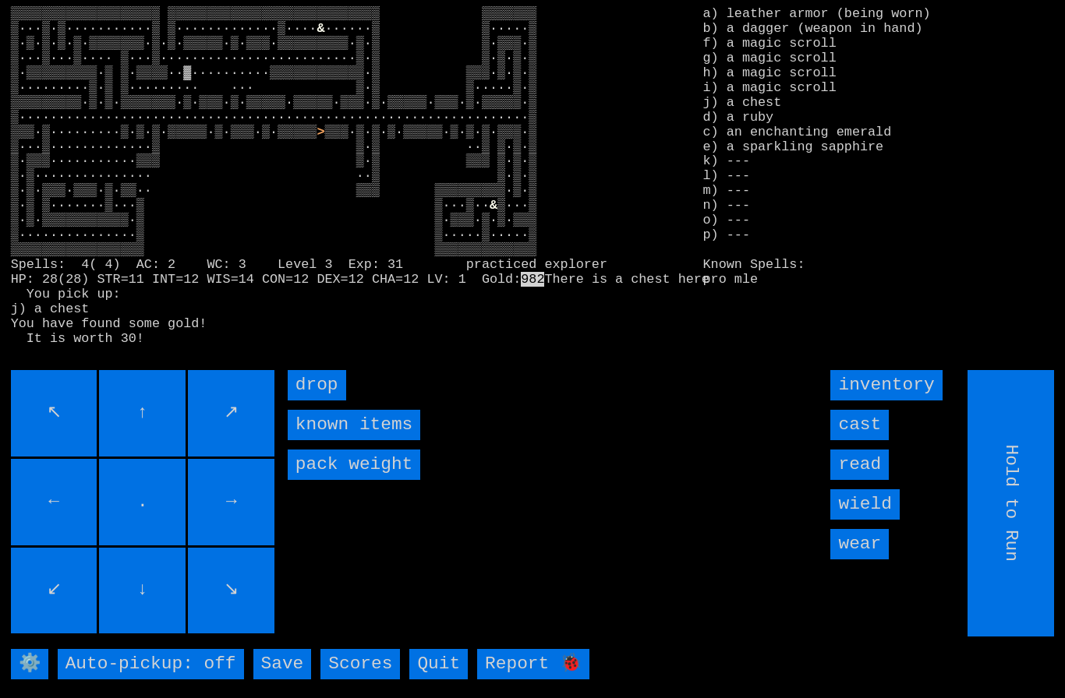
type input "Choose Direction"
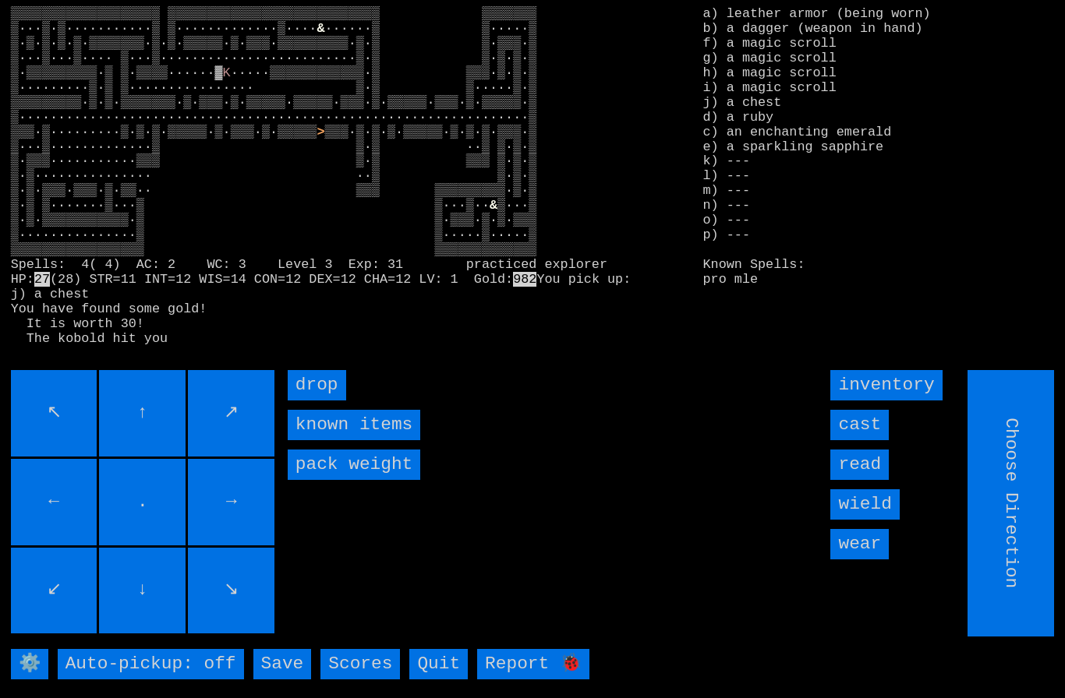
type input "Hold to Run"
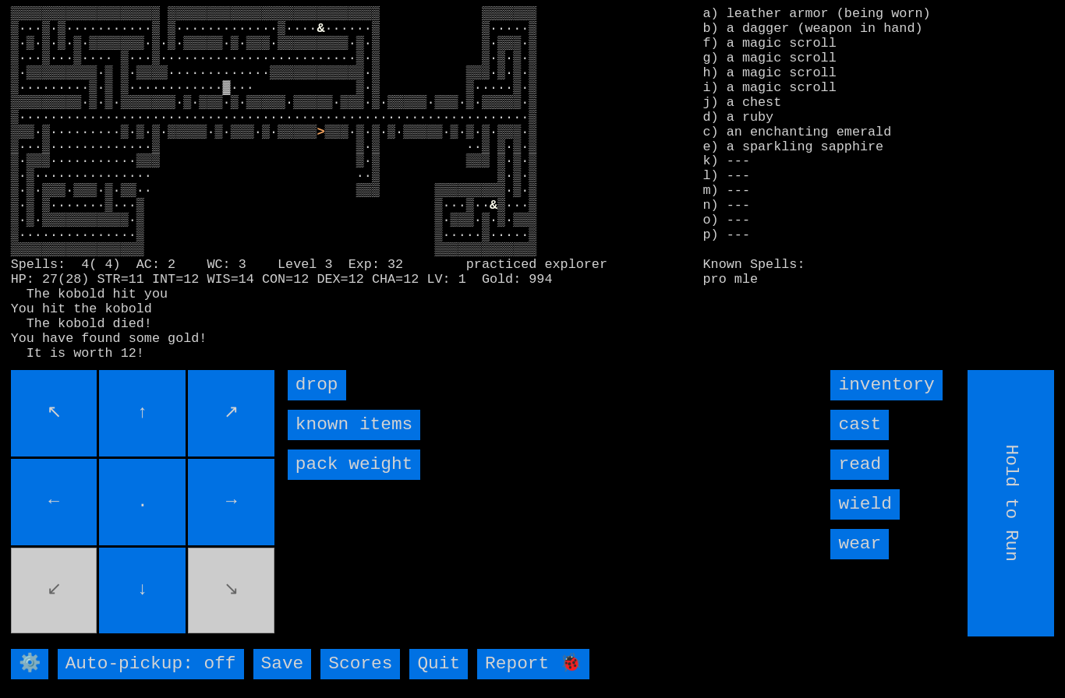
type input "Choose Direction"
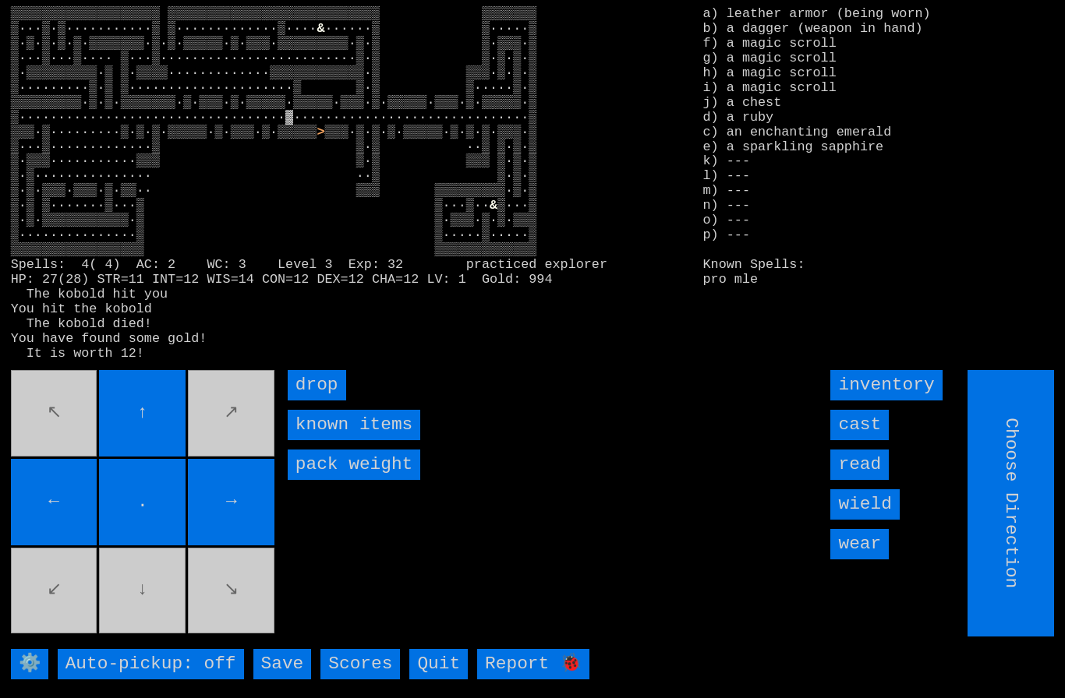
type input "Hold to Run"
type input "Choose Direction"
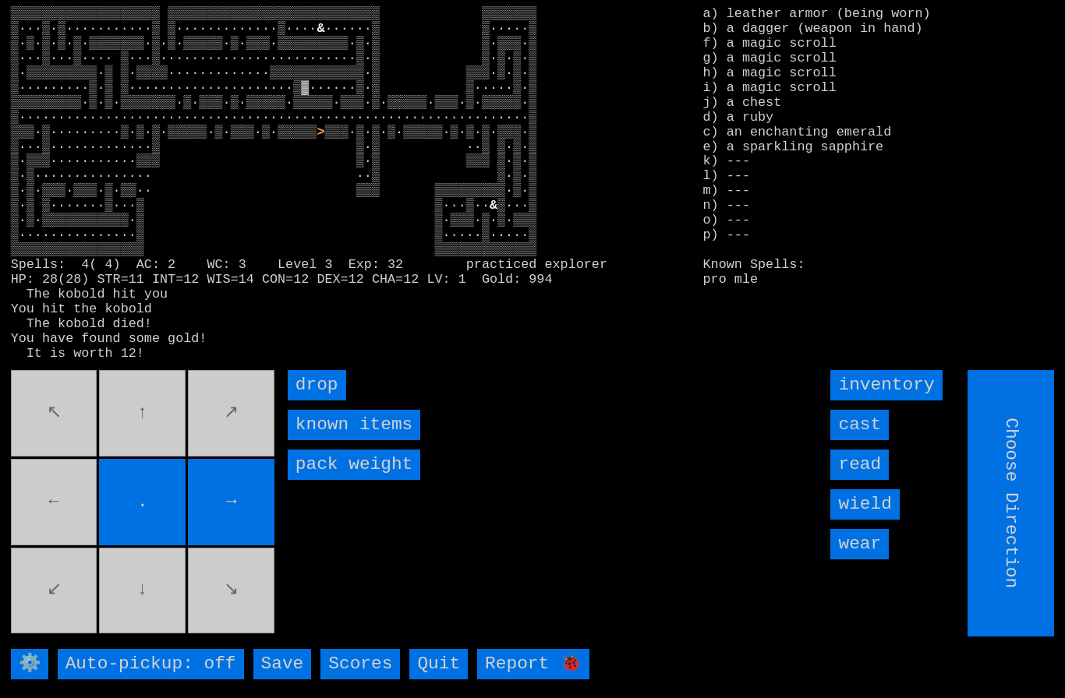
type input "Hold to Run"
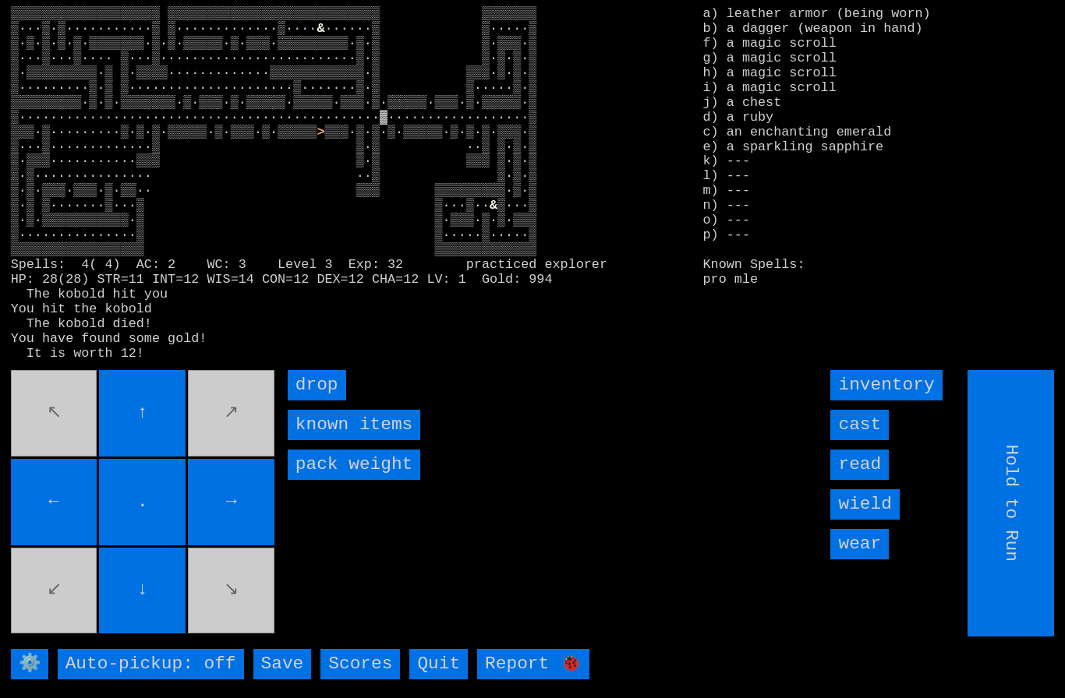
type input "Choose Direction"
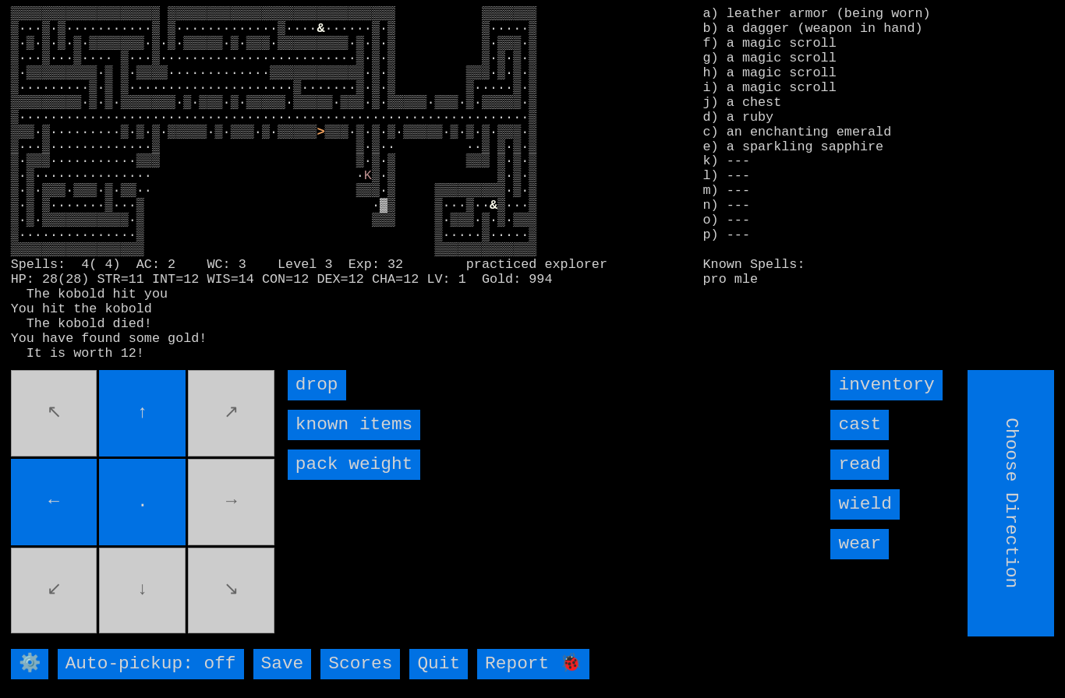
type input "Hold to Run"
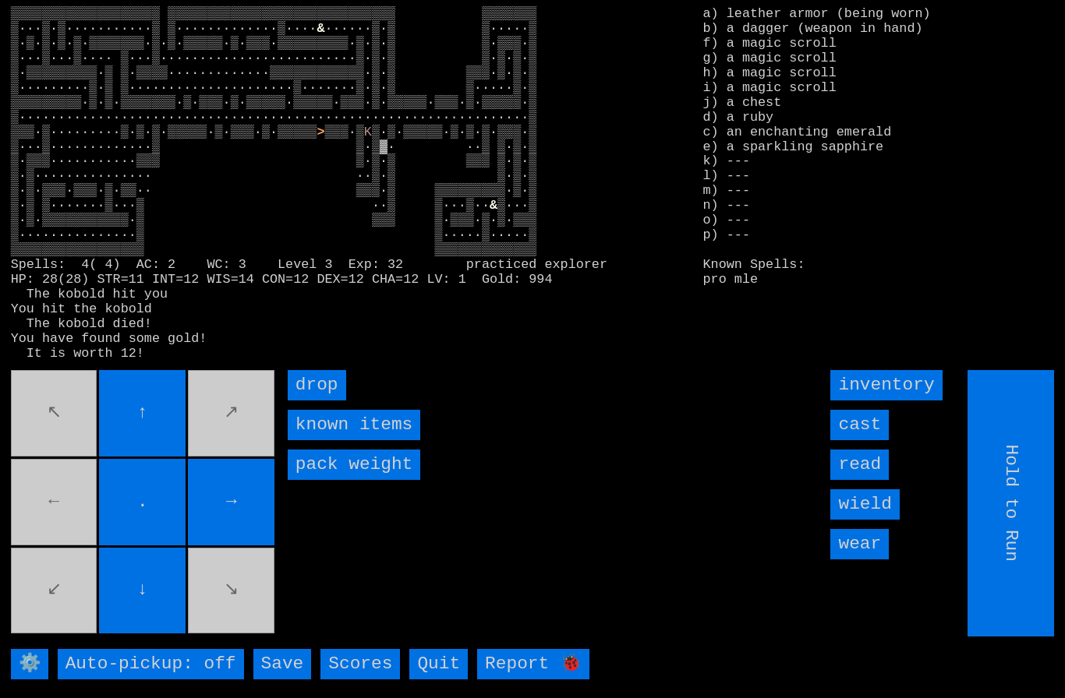
type input "Choose Direction"
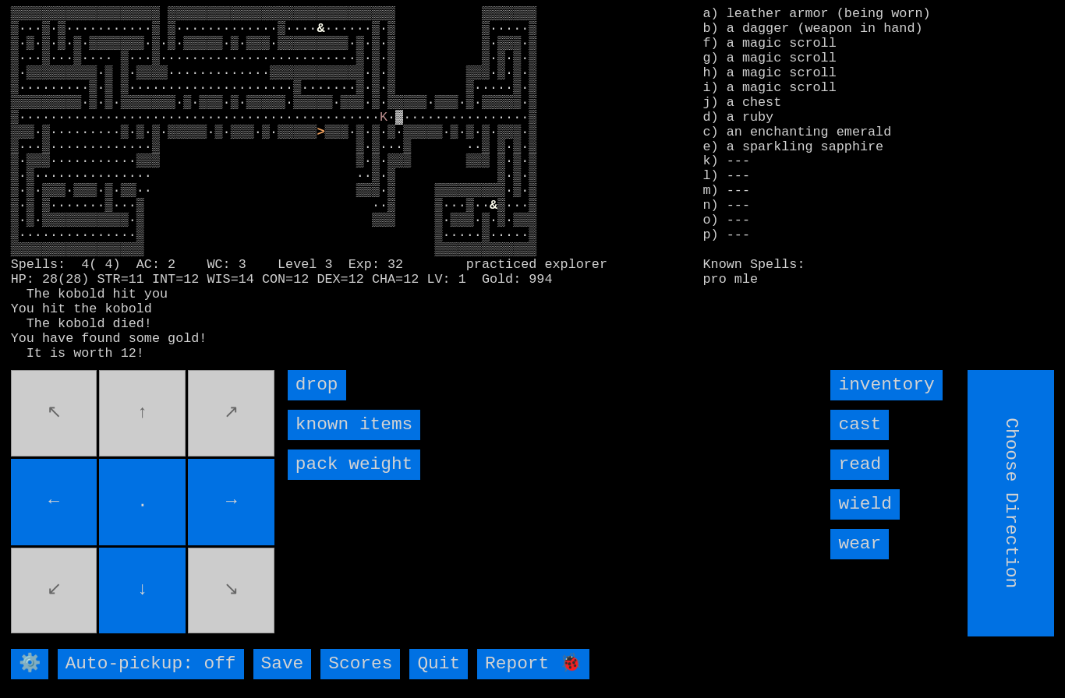
type input "Hold to Run"
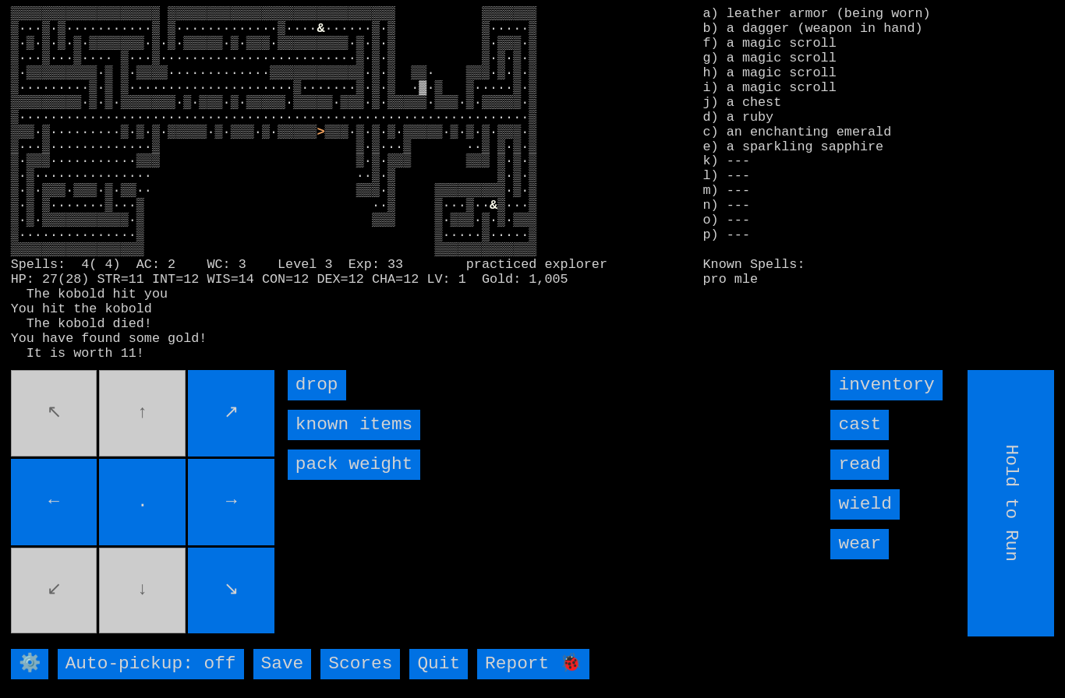
type input "Choose Direction"
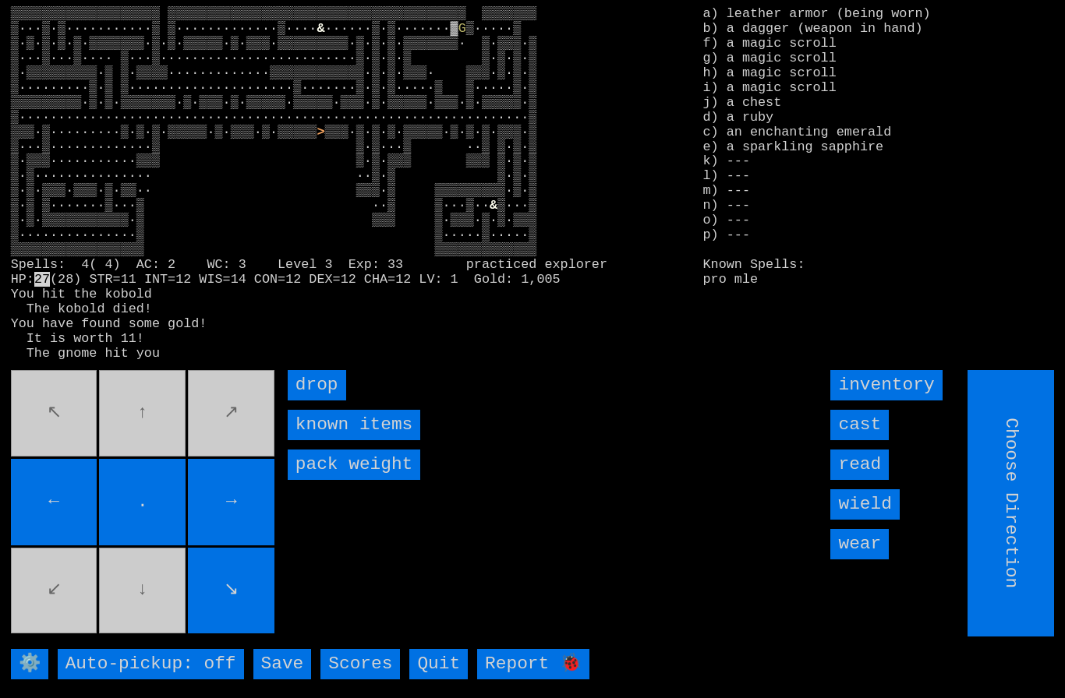
type input "Hold to Run"
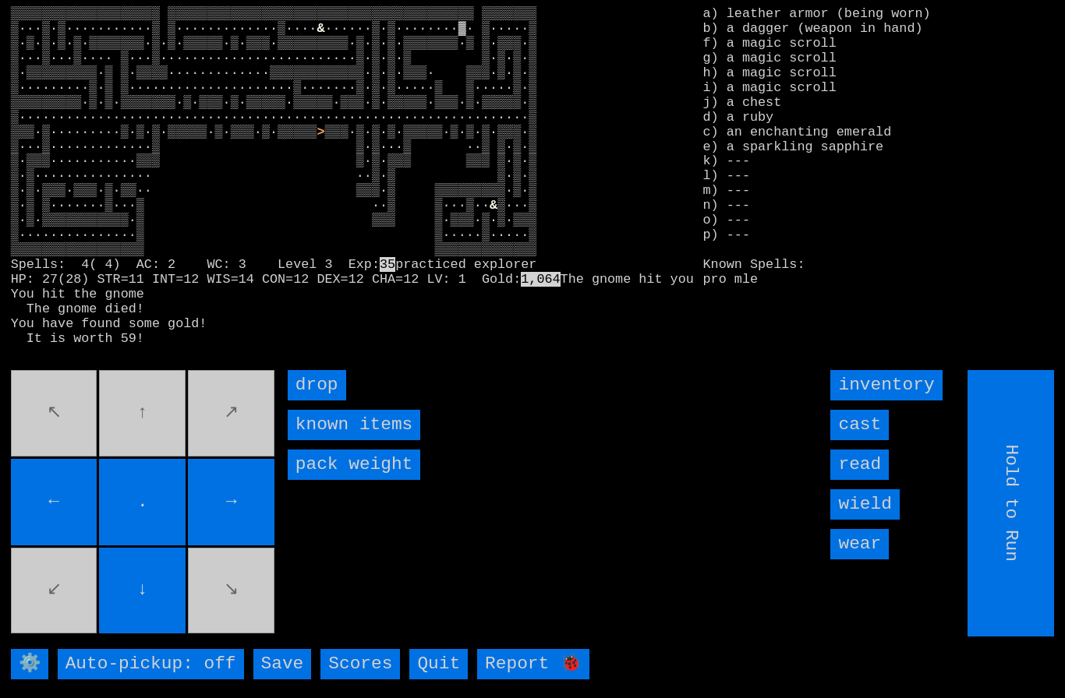
type input "Choose Direction"
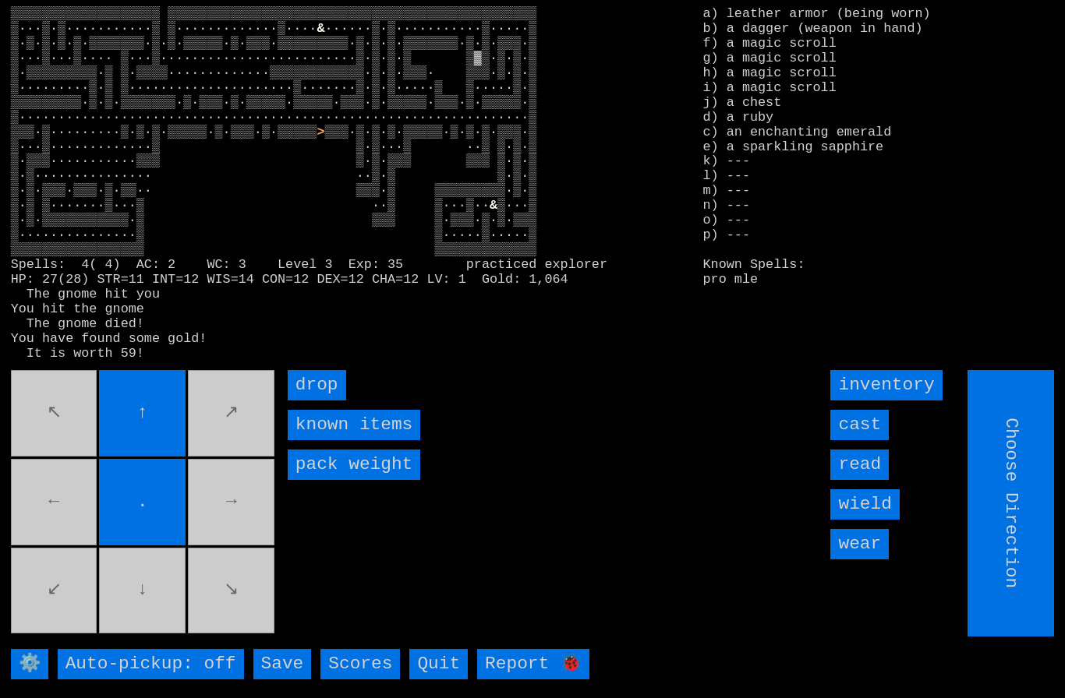
type input "Hold to Run"
click at [1041, 585] on input "Hold to Run" at bounding box center [1011, 503] width 87 height 267
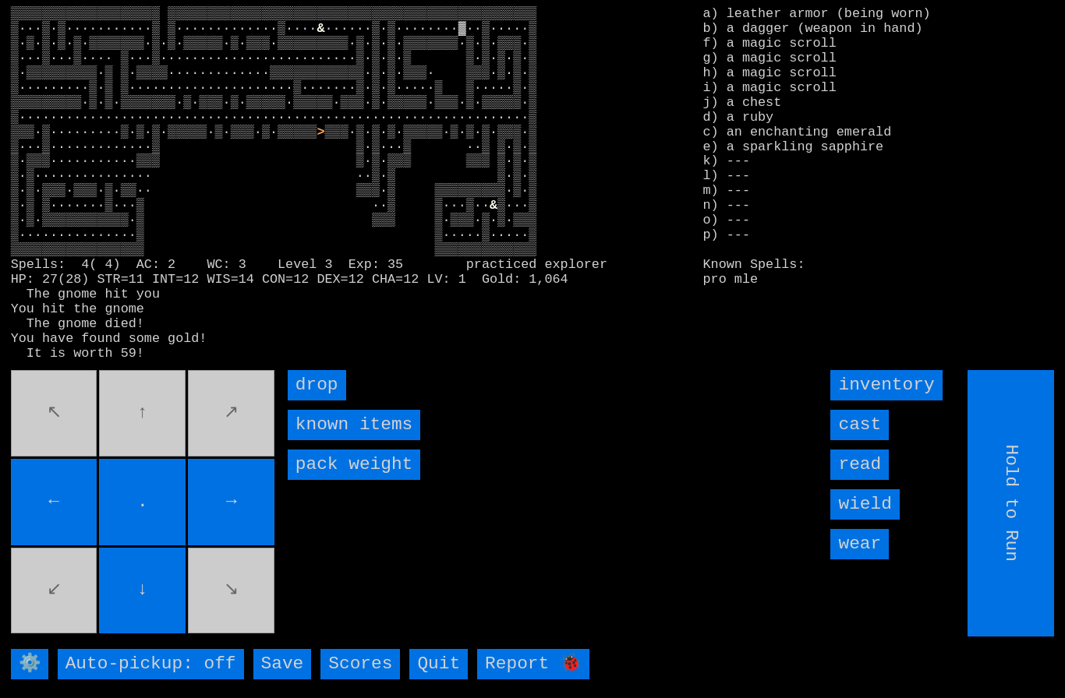
type input "Choose Direction"
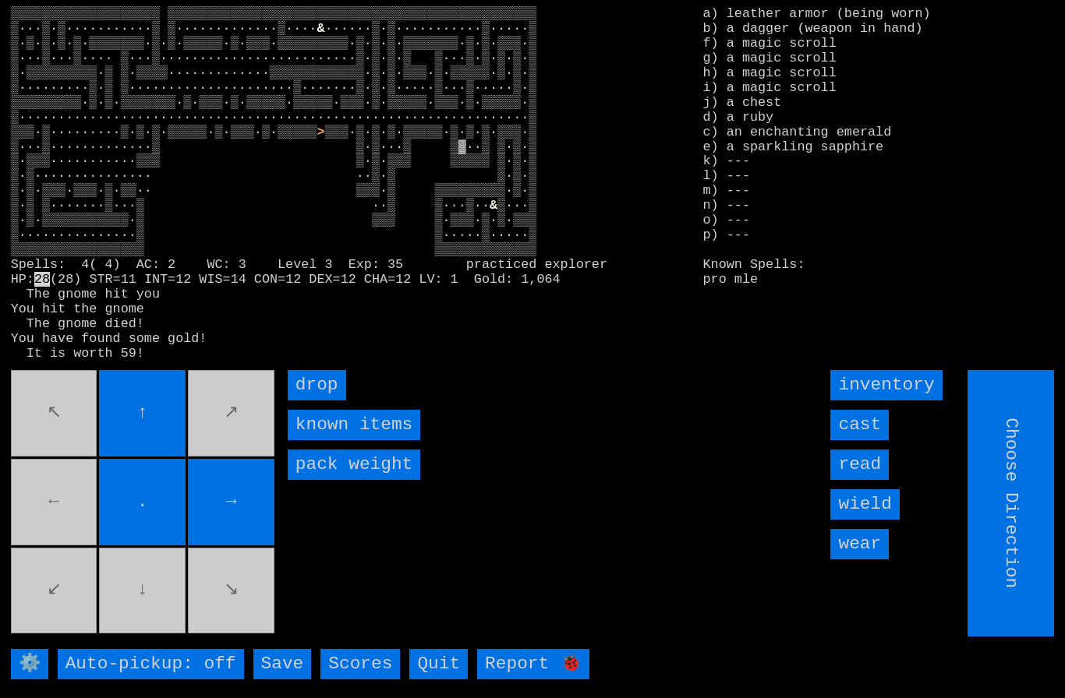
type input "Hold to Run"
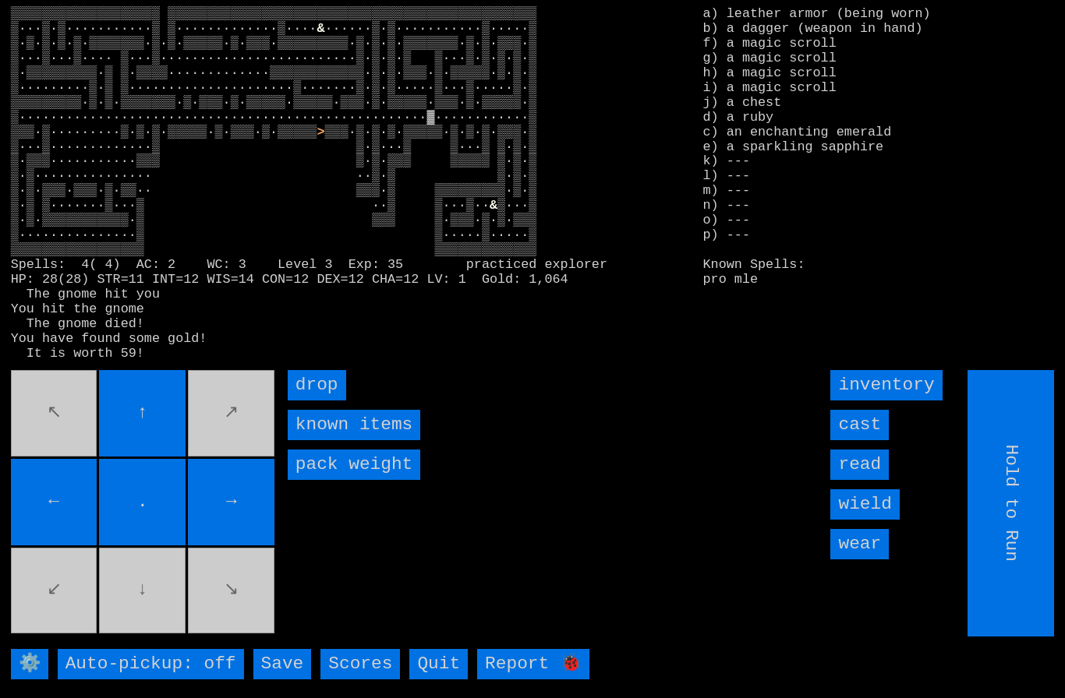
type input "Choose Direction"
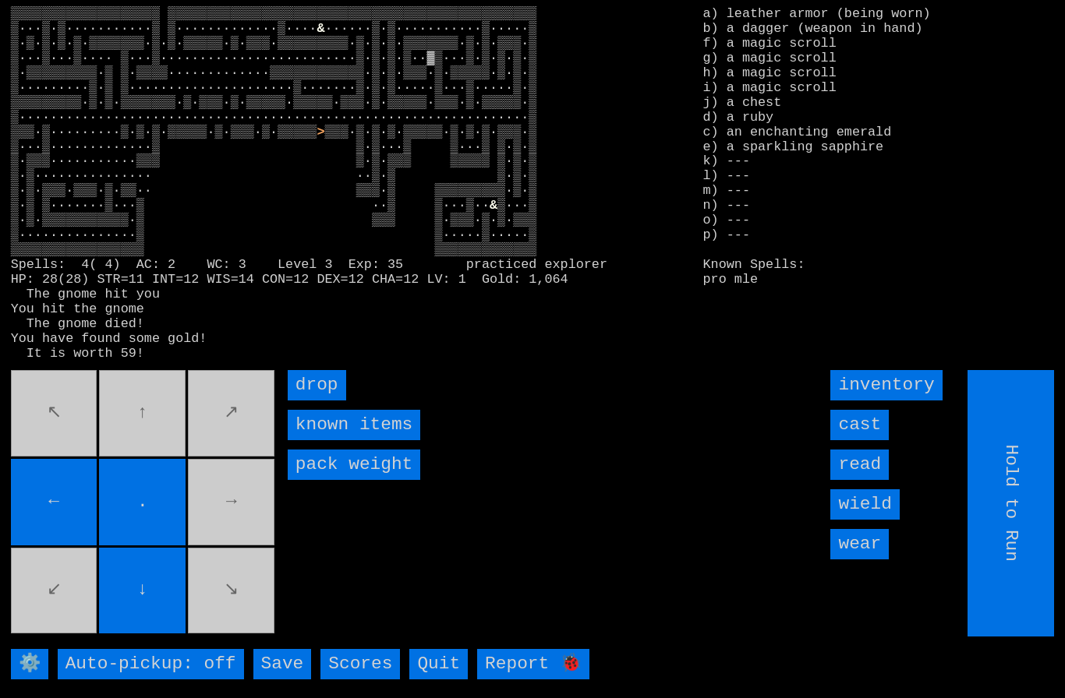
click at [1044, 582] on input "Hold to Run" at bounding box center [1011, 503] width 87 height 267
type input "Choose Direction"
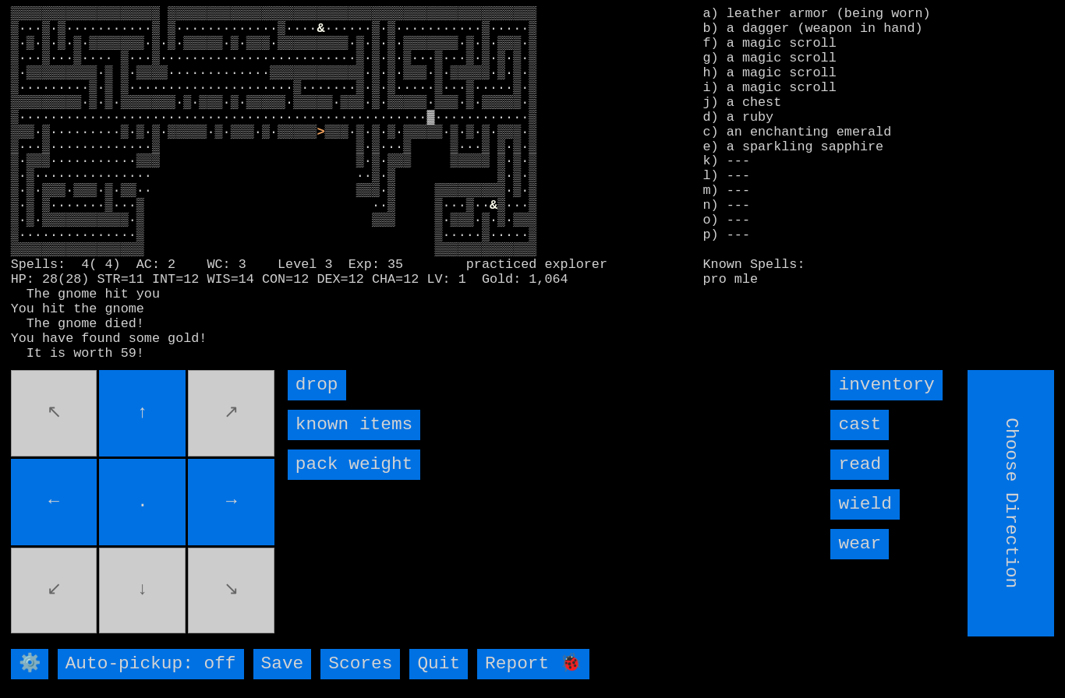
type input "Hold to Run"
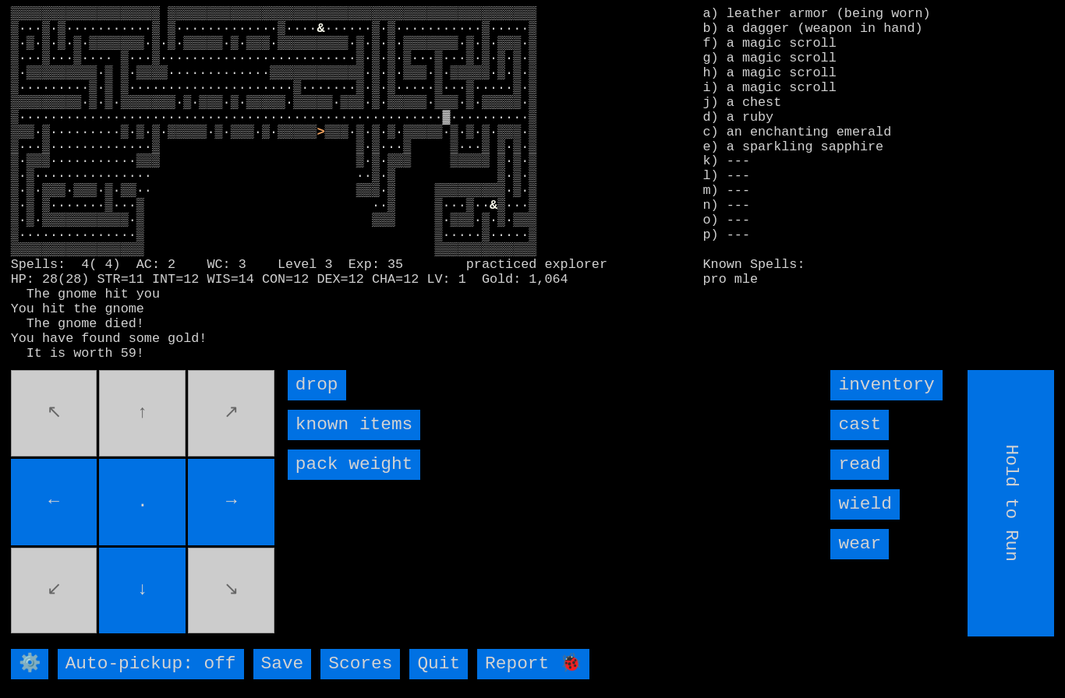
type input "Choose Direction"
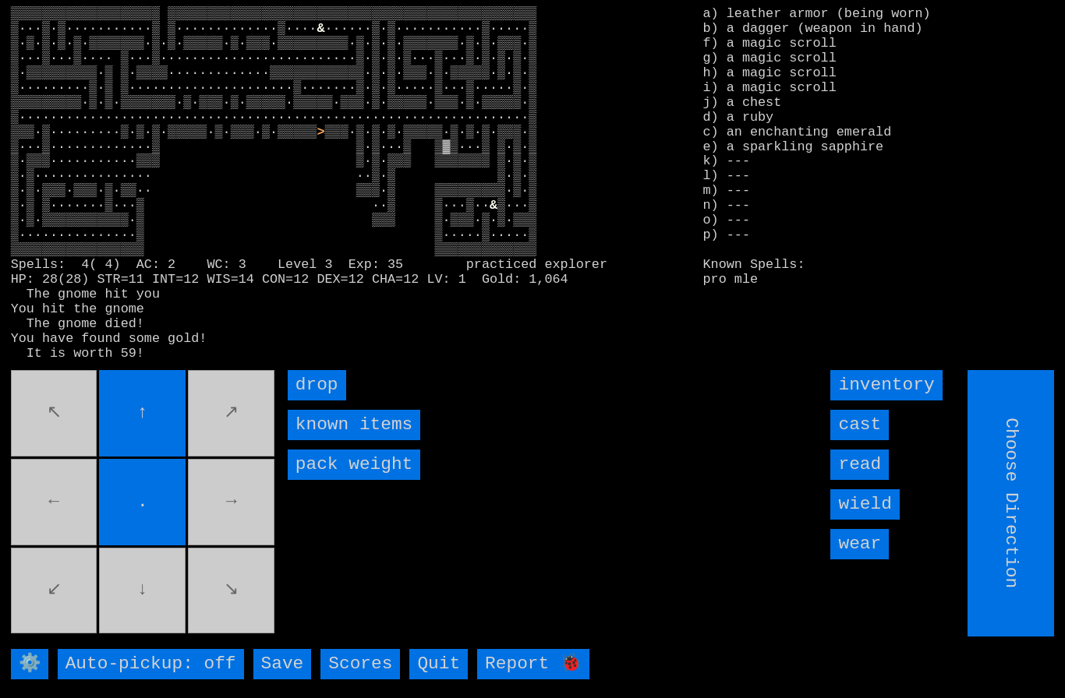
type input "Hold to Run"
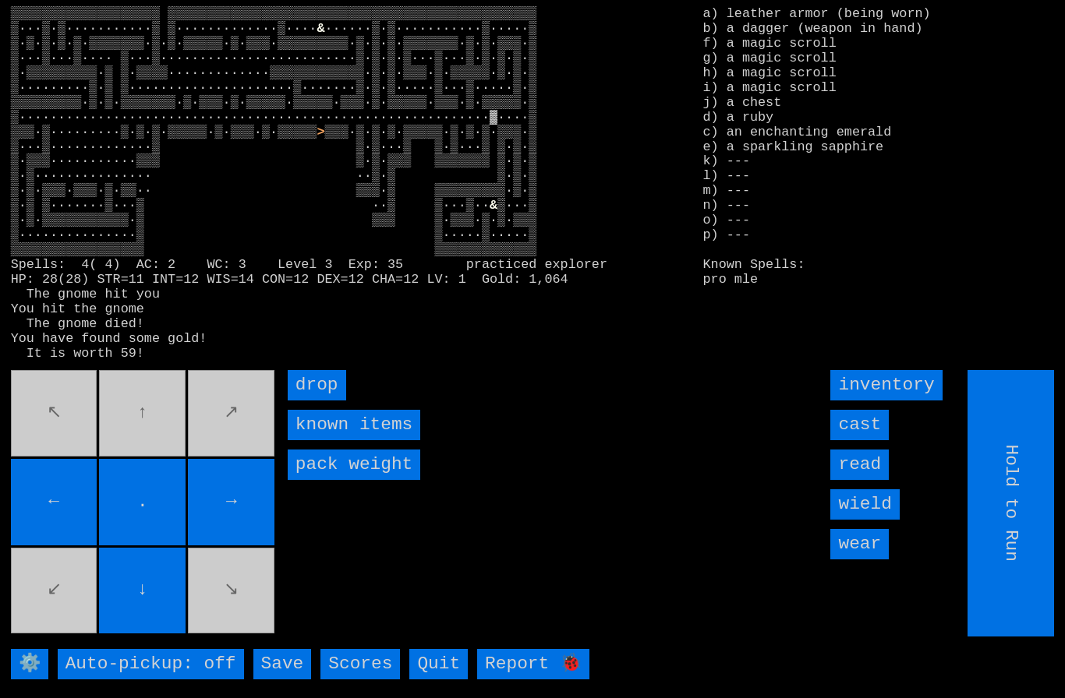
type input "Choose Direction"
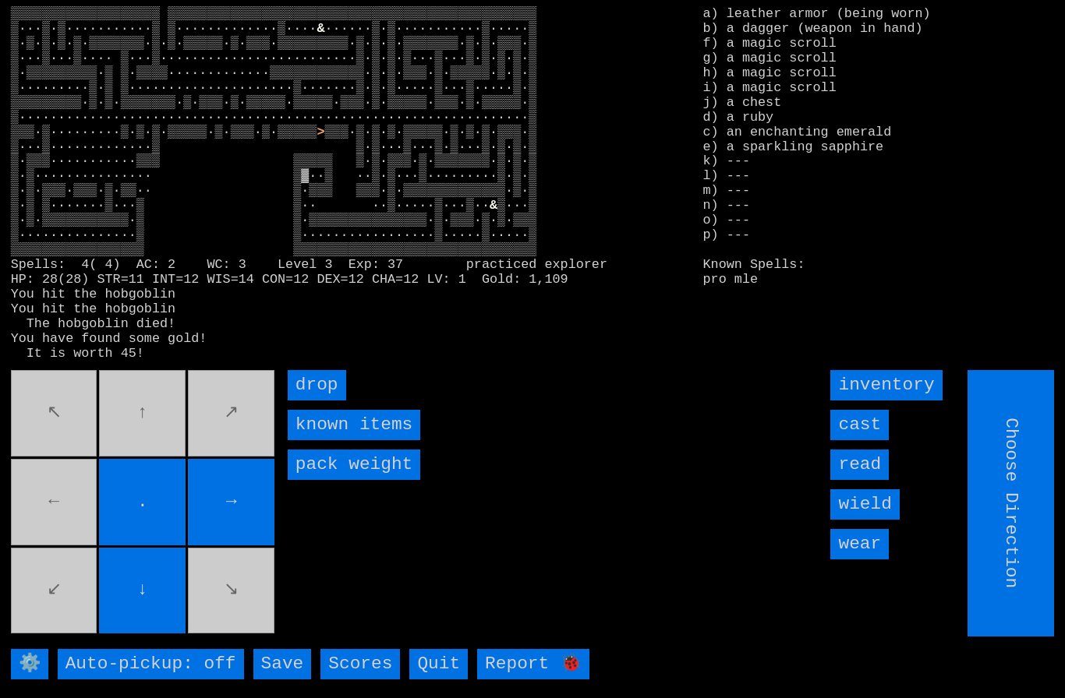
type input "Hold to Run"
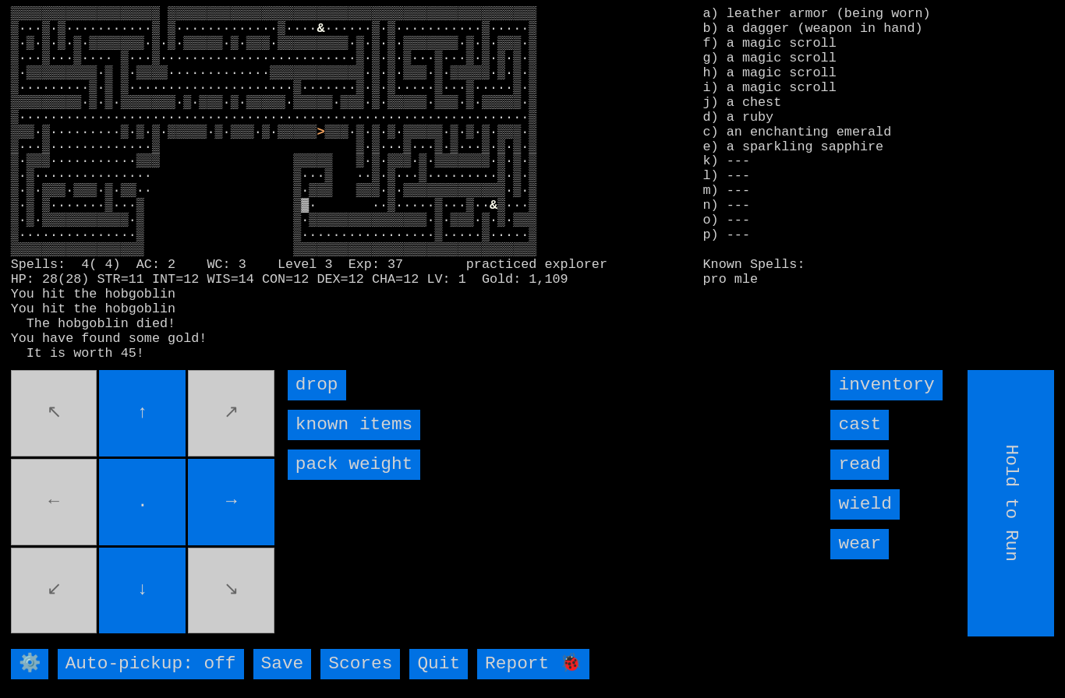
type input "Choose Direction"
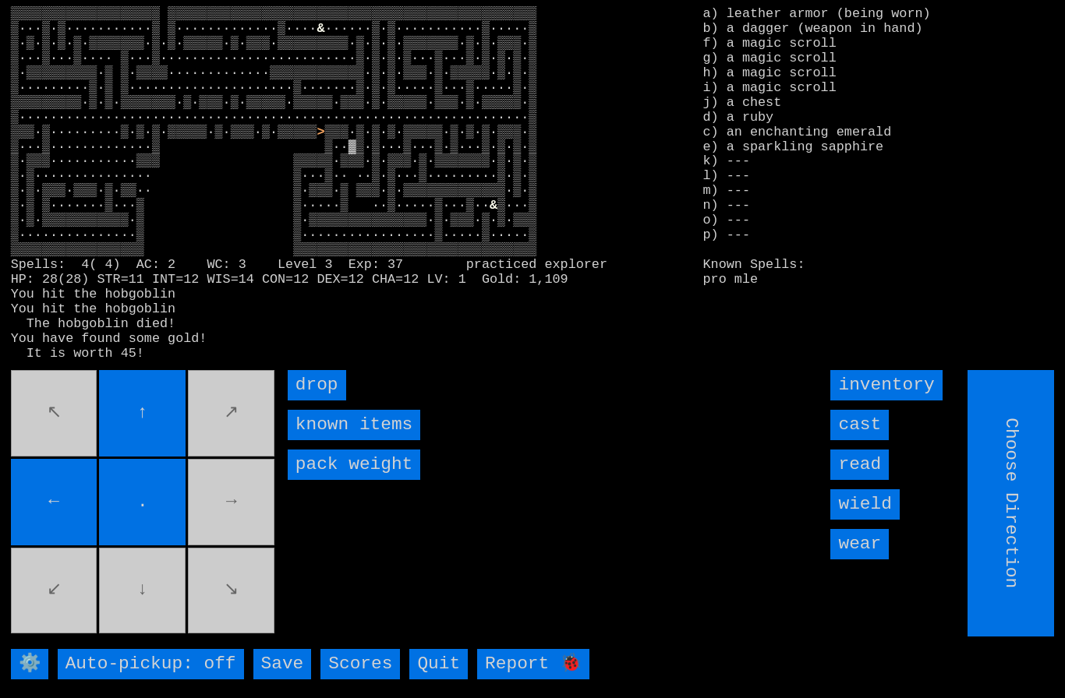
type input "Hold to Run"
click at [1041, 589] on input "Hold to Run" at bounding box center [1011, 503] width 87 height 267
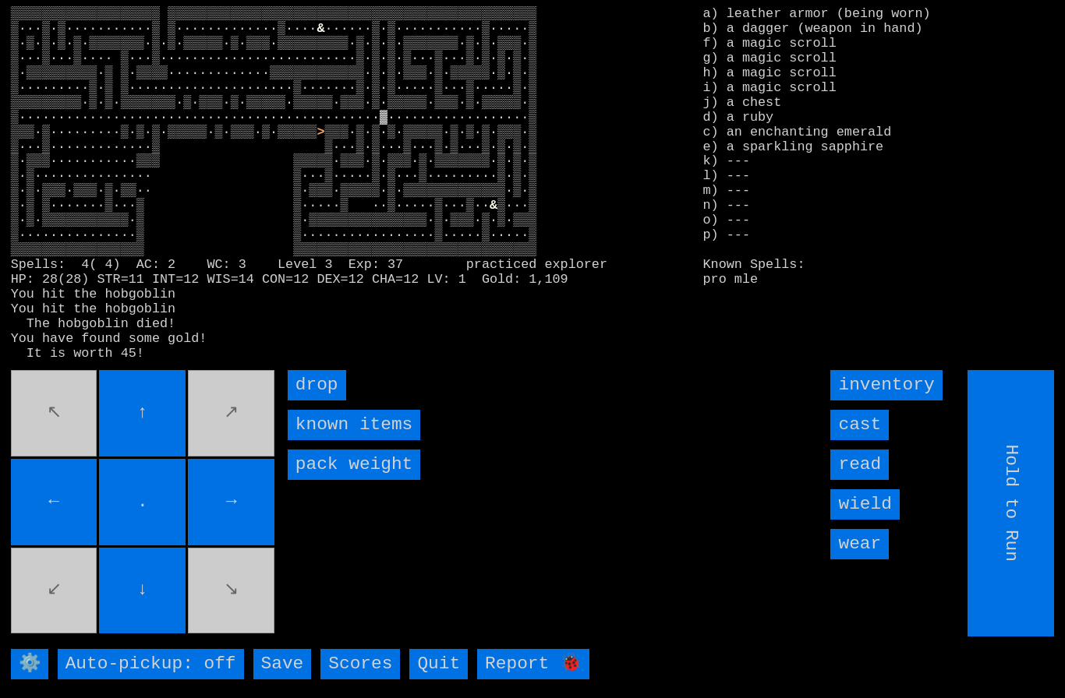
type input "Choose Direction"
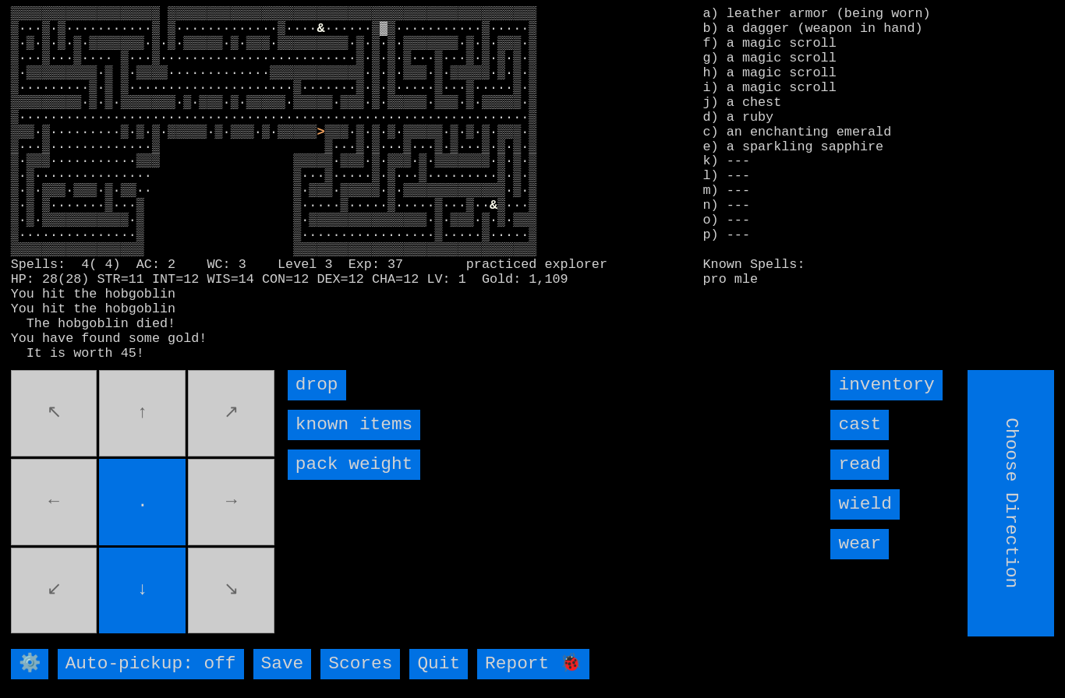
type input "Hold to Run"
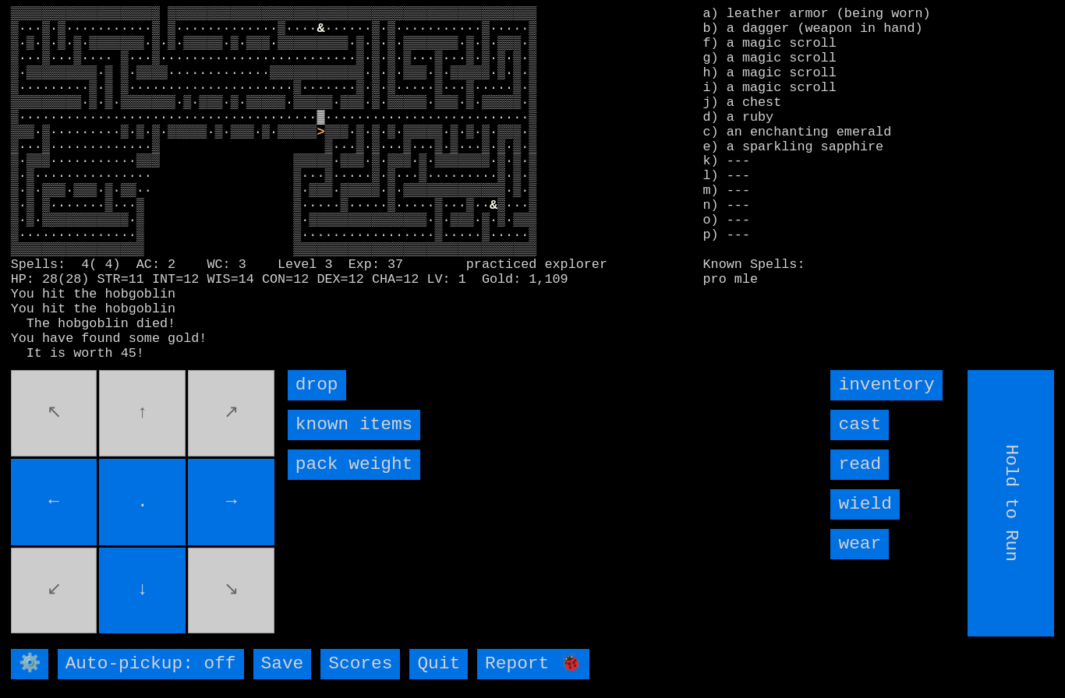
type input "Choose Direction"
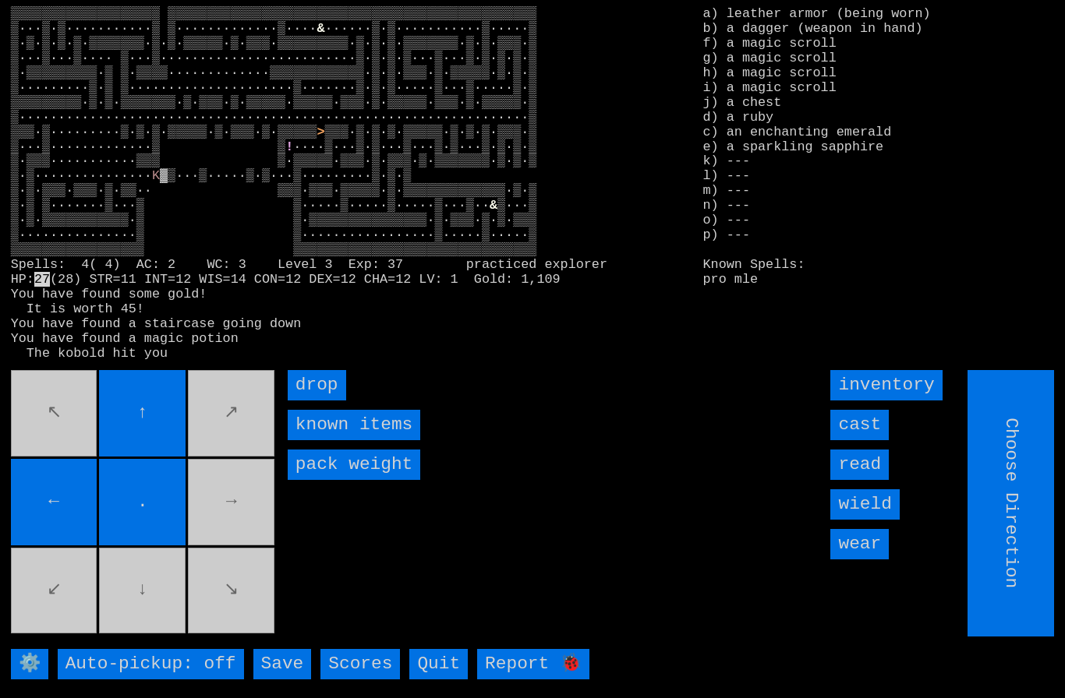
type input "Hold to Run"
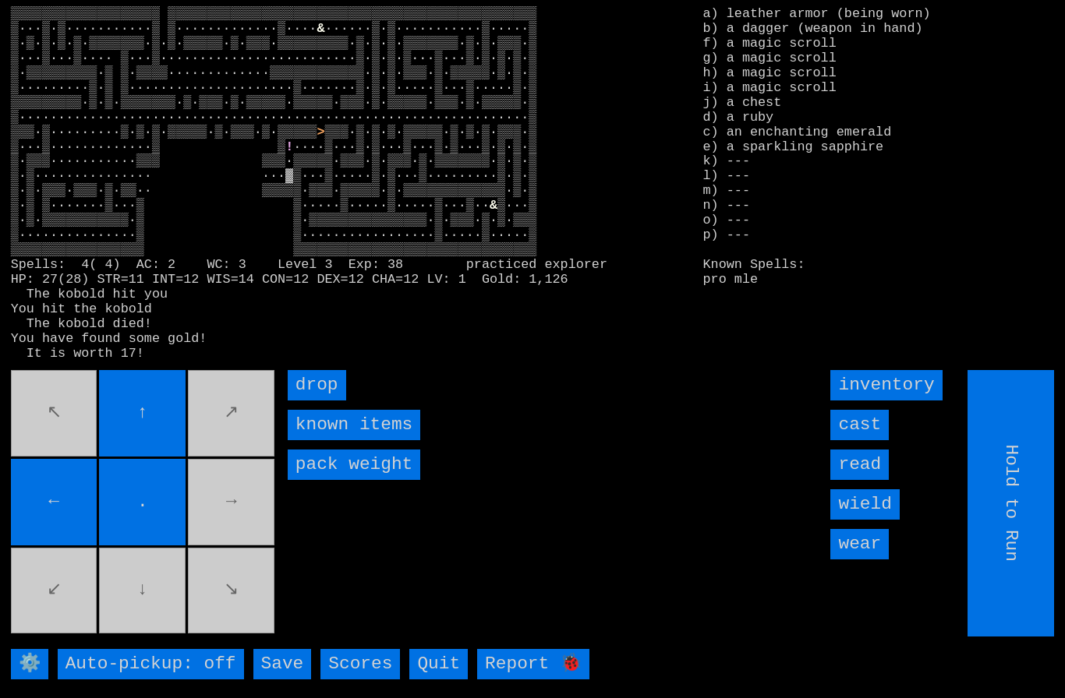
type input "Choose Direction"
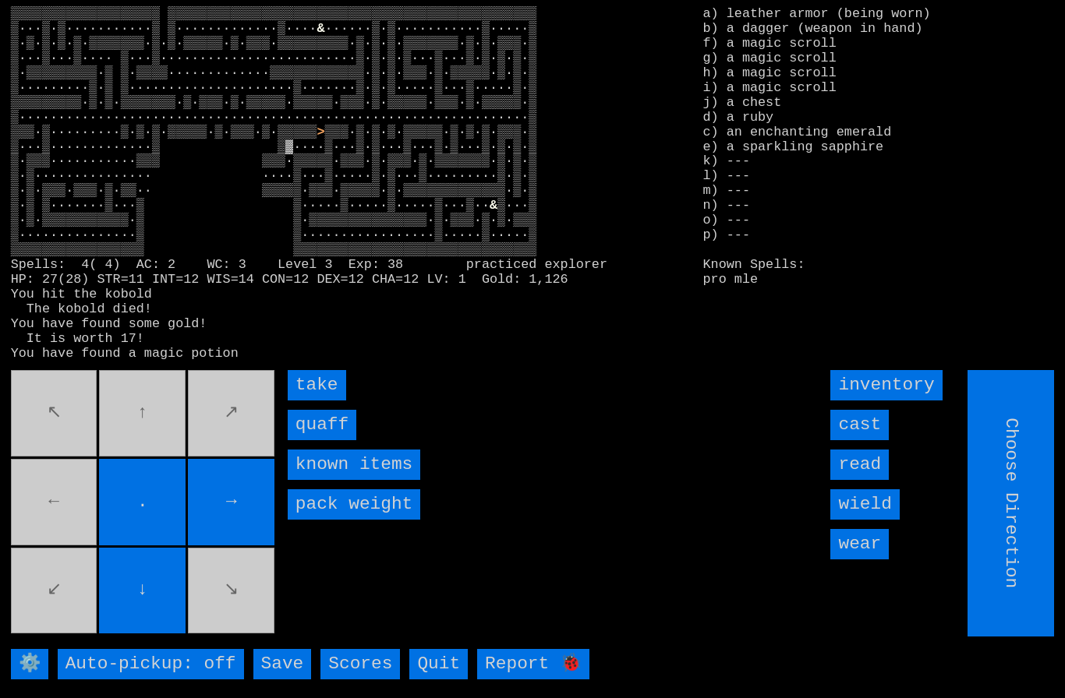
type input "Hold to Run"
click at [322, 440] on input "quaff" at bounding box center [322, 425] width 69 height 30
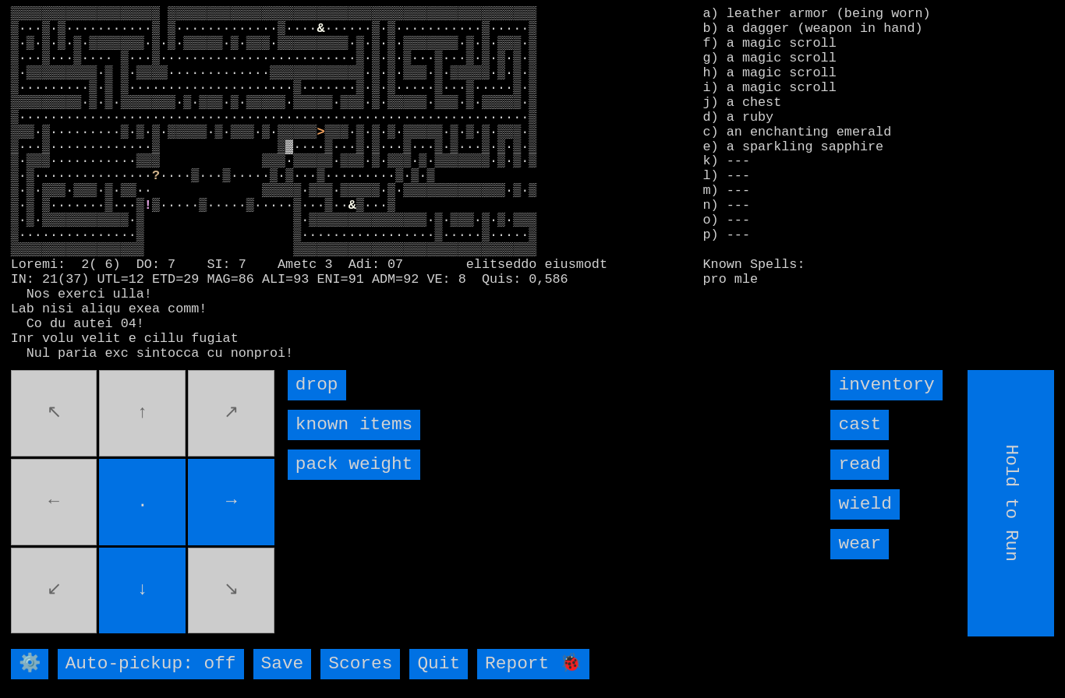
type input "Choose Direction"
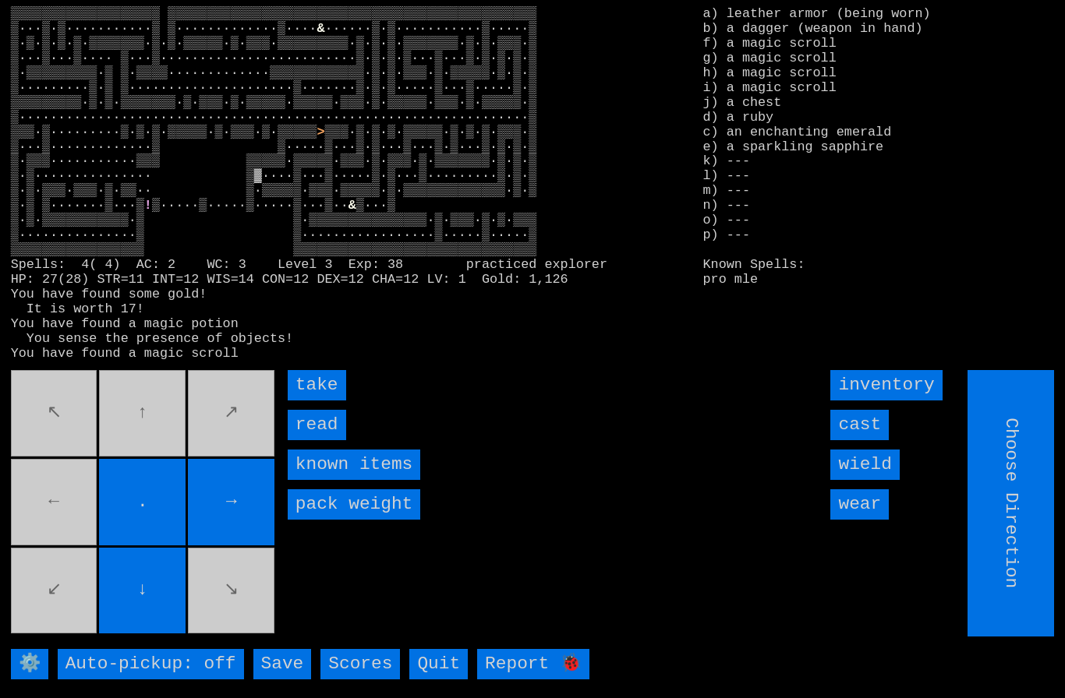
type input "Hold to Run"
click at [305, 401] on input "take" at bounding box center [317, 385] width 58 height 30
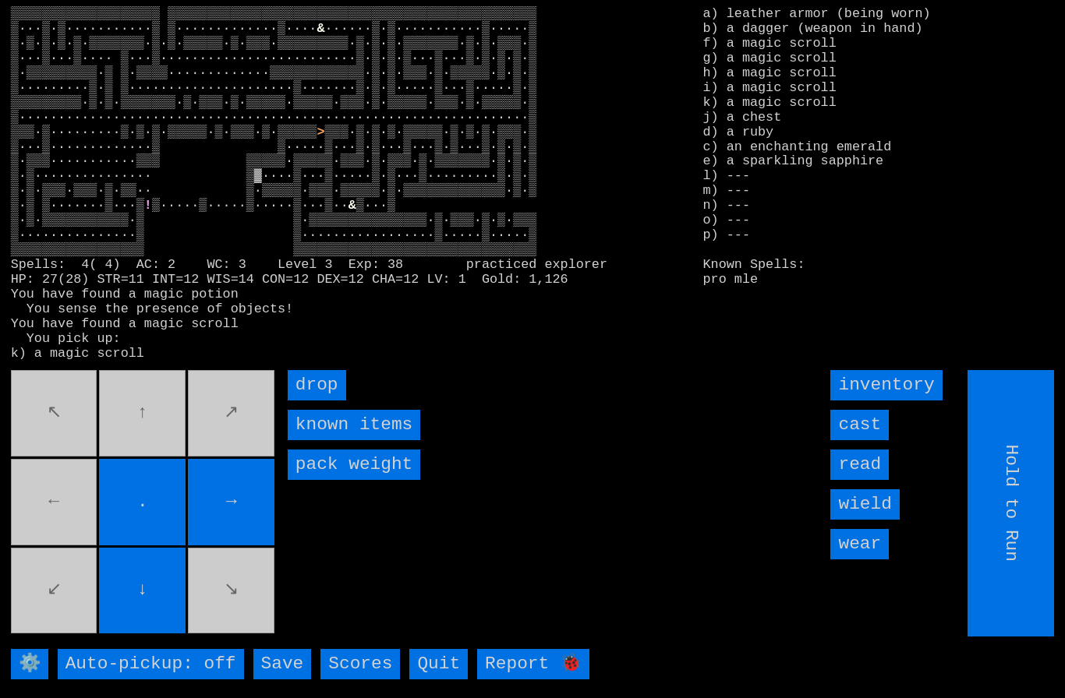
type input "Choose Direction"
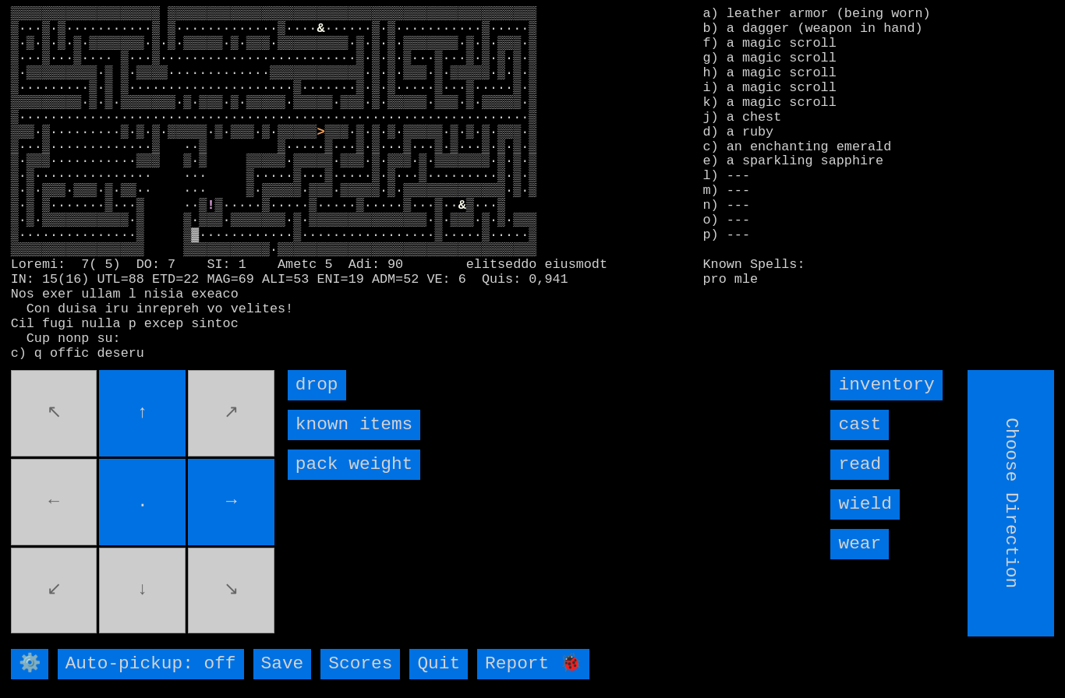
type input "Hold to Run"
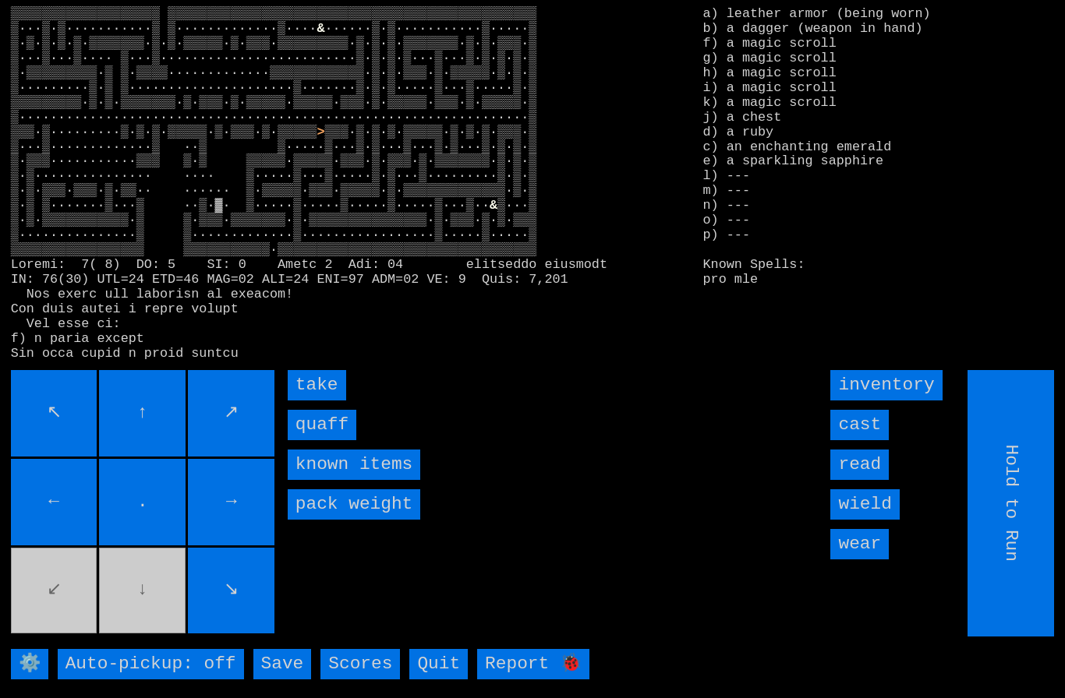
click at [320, 440] on input "quaff" at bounding box center [322, 425] width 69 height 30
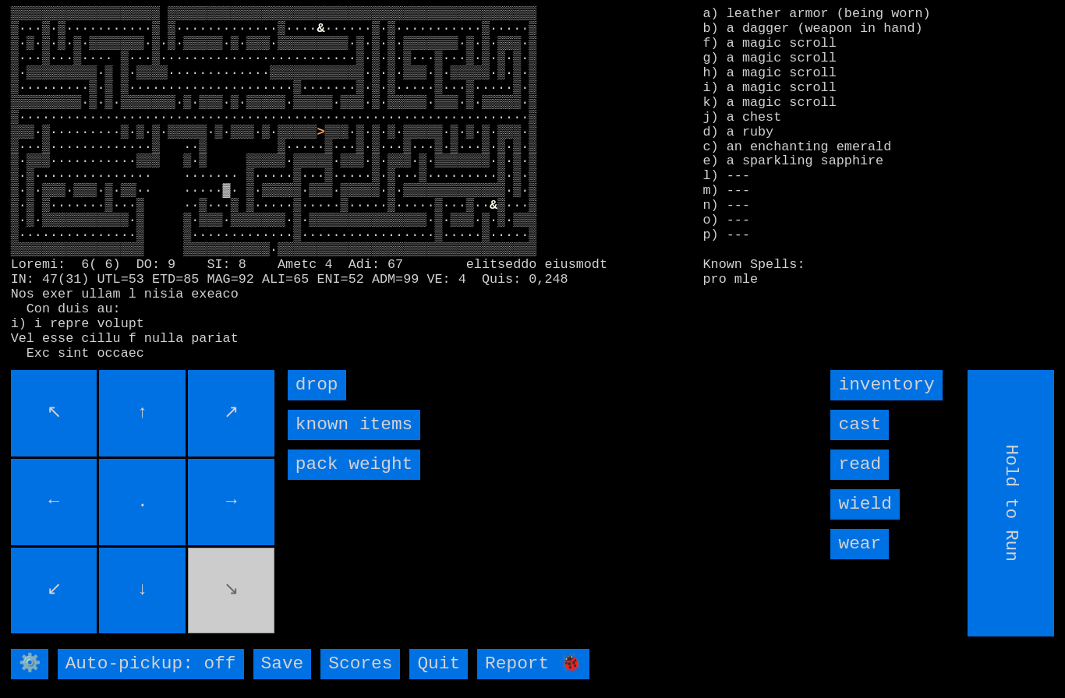
type input "Choose Direction"
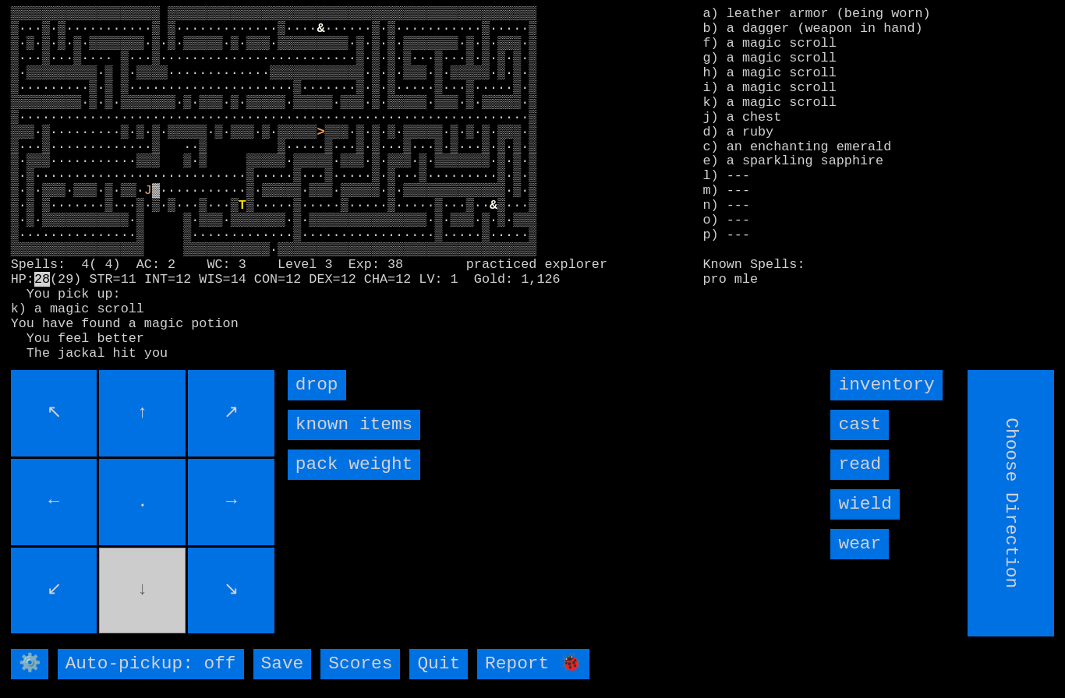
type input "Hold to Run"
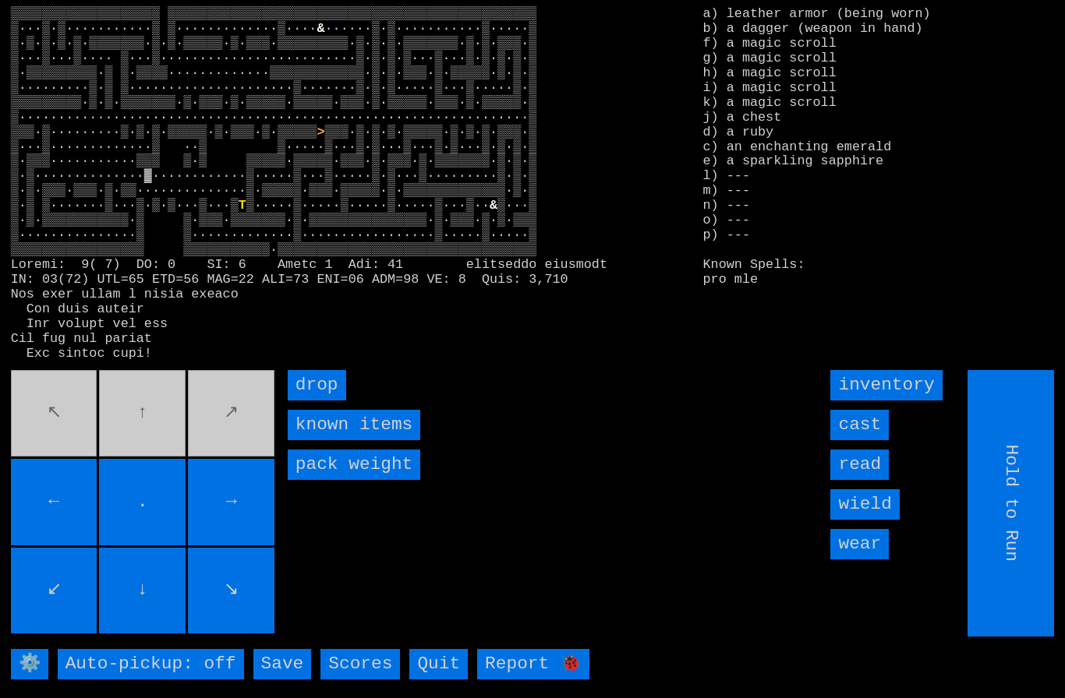
click at [211, 450] on movebuttons "↖ ↑ ↗ ← . → ↙ ↓ ↘" at bounding box center [144, 503] width 267 height 267
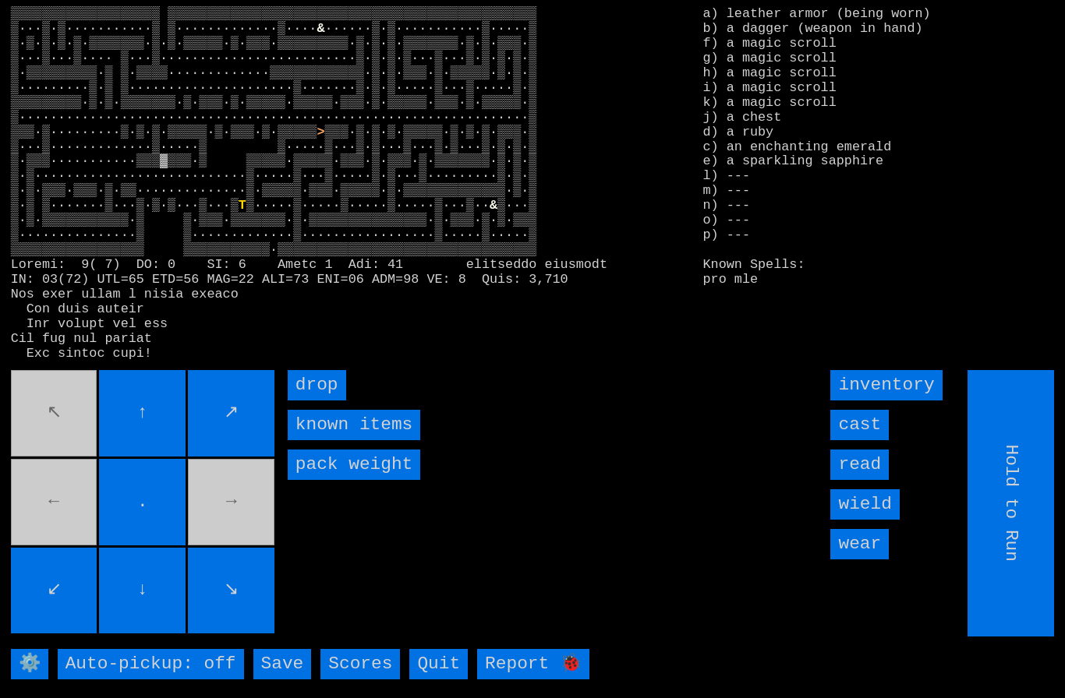
type input "Choose Direction"
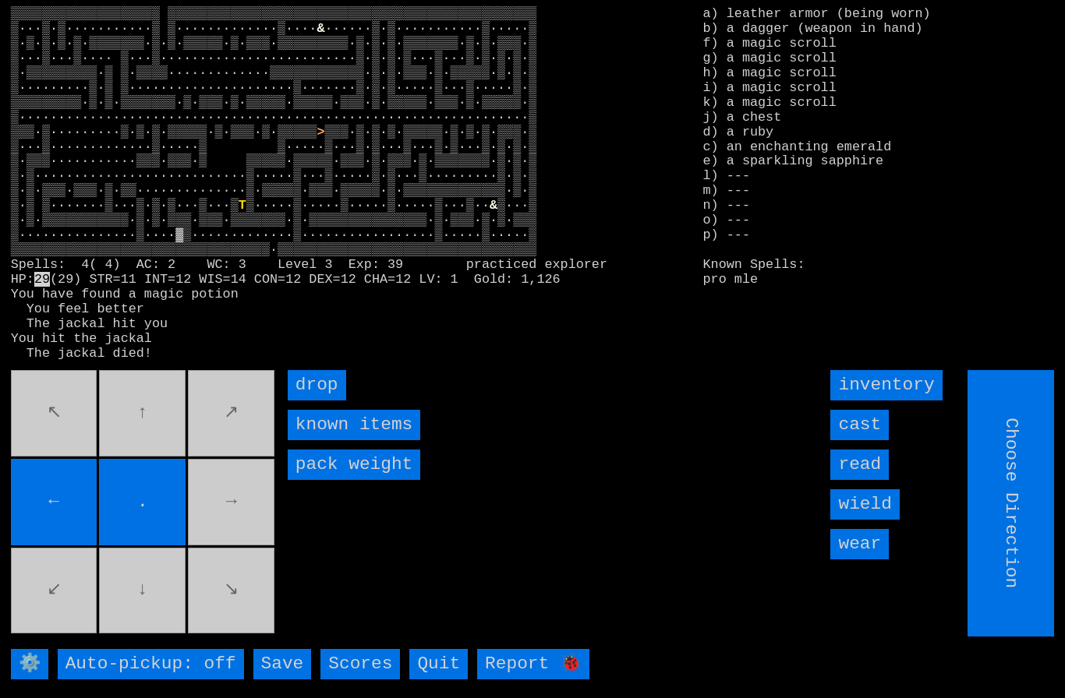
type input "Hold to Run"
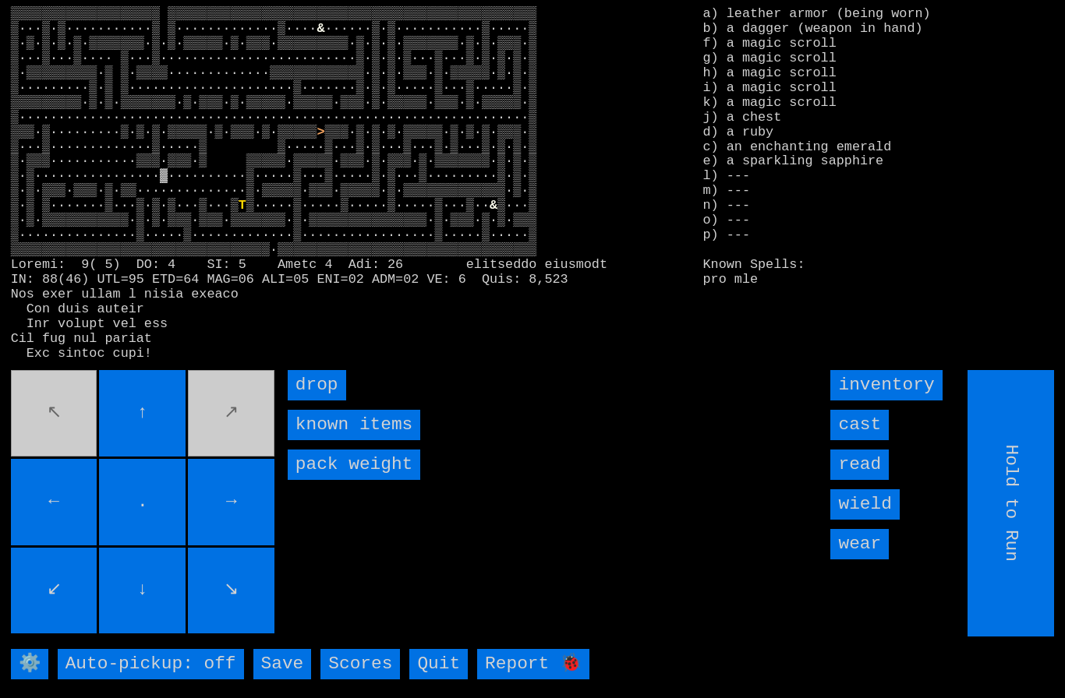
type input "Choose Direction"
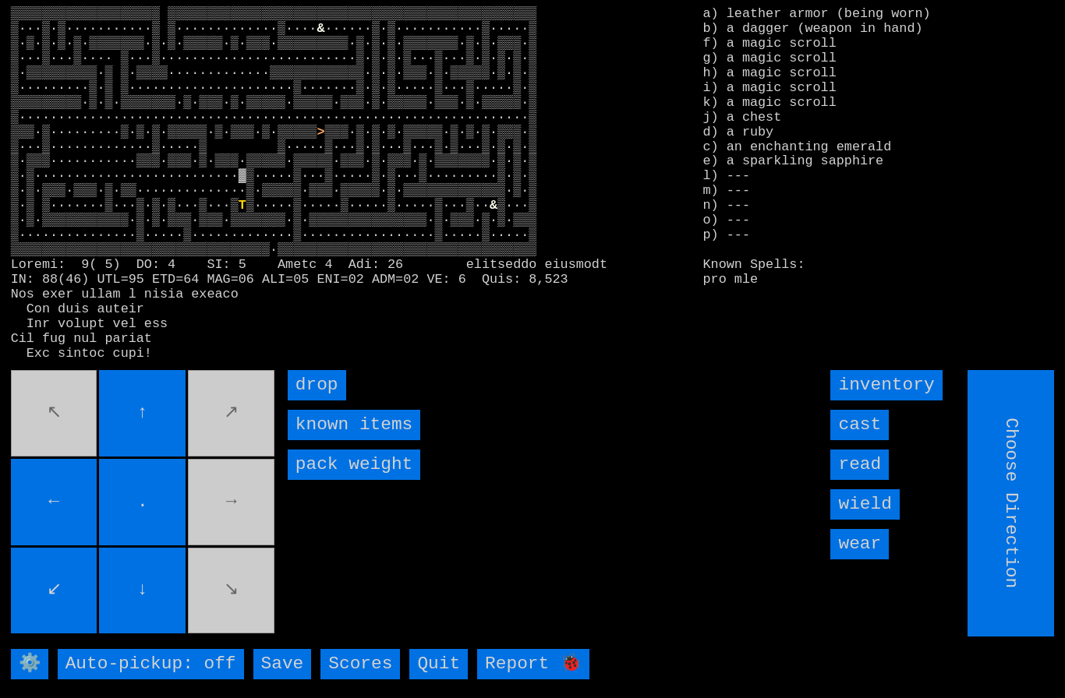
type input "Hold to Run"
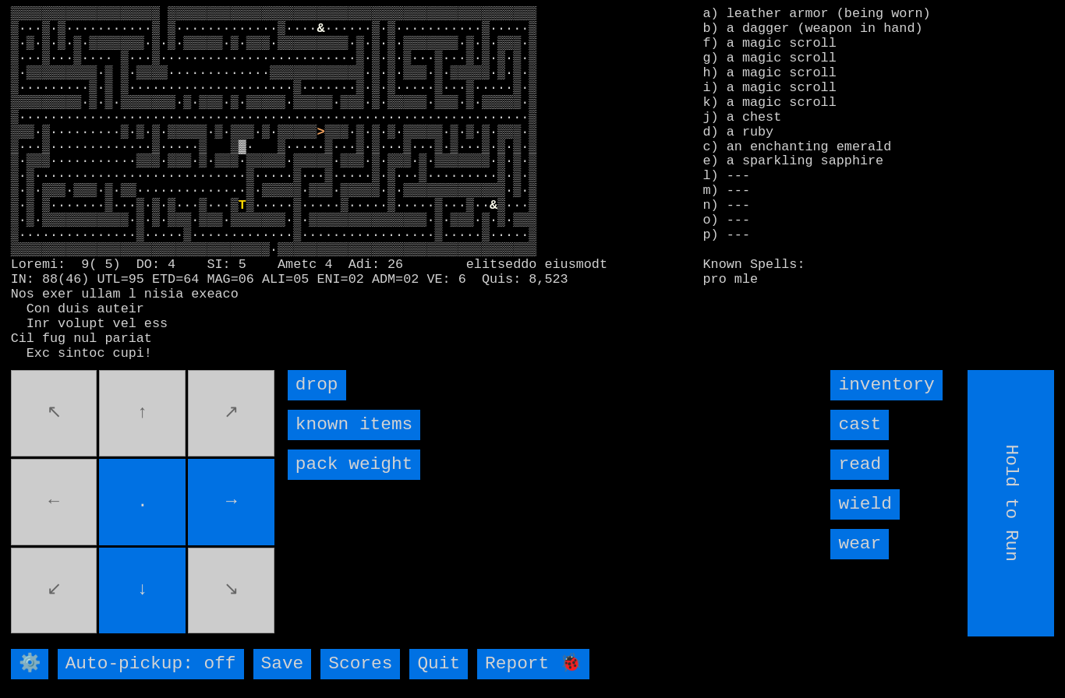
type input "Choose Direction"
type input "Hold to Run"
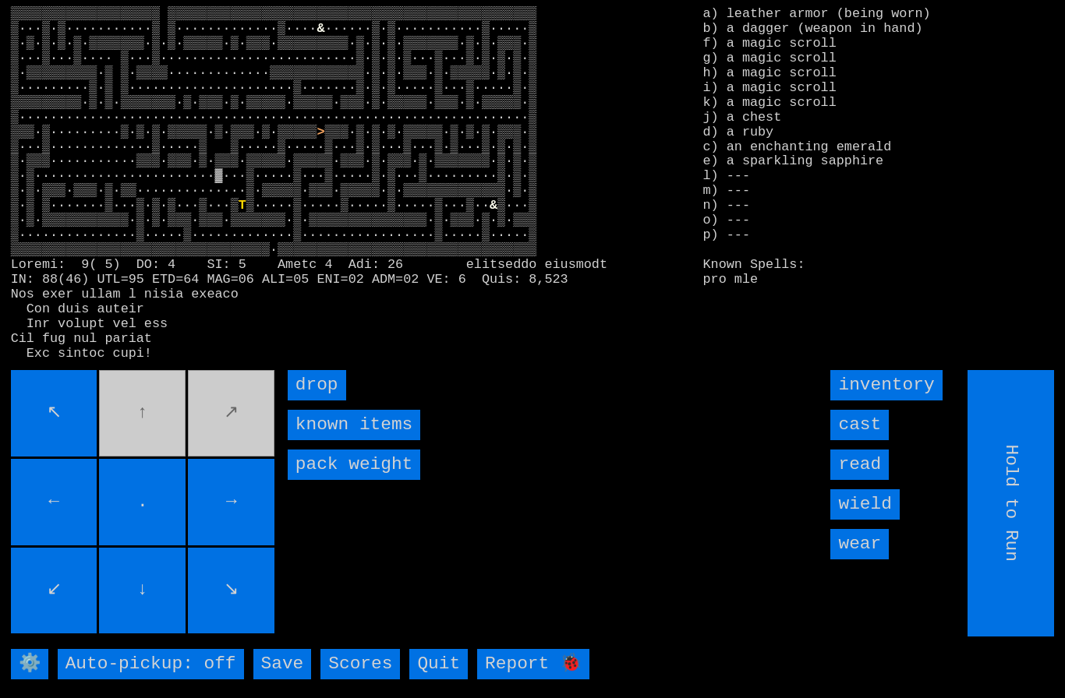
click at [95, 523] on input "←" at bounding box center [54, 502] width 87 height 87
click at [143, 422] on movebuttons "↖ ↑ ↗ ← . → ↙ ↓ ↘" at bounding box center [144, 503] width 267 height 267
type input "Choose Direction"
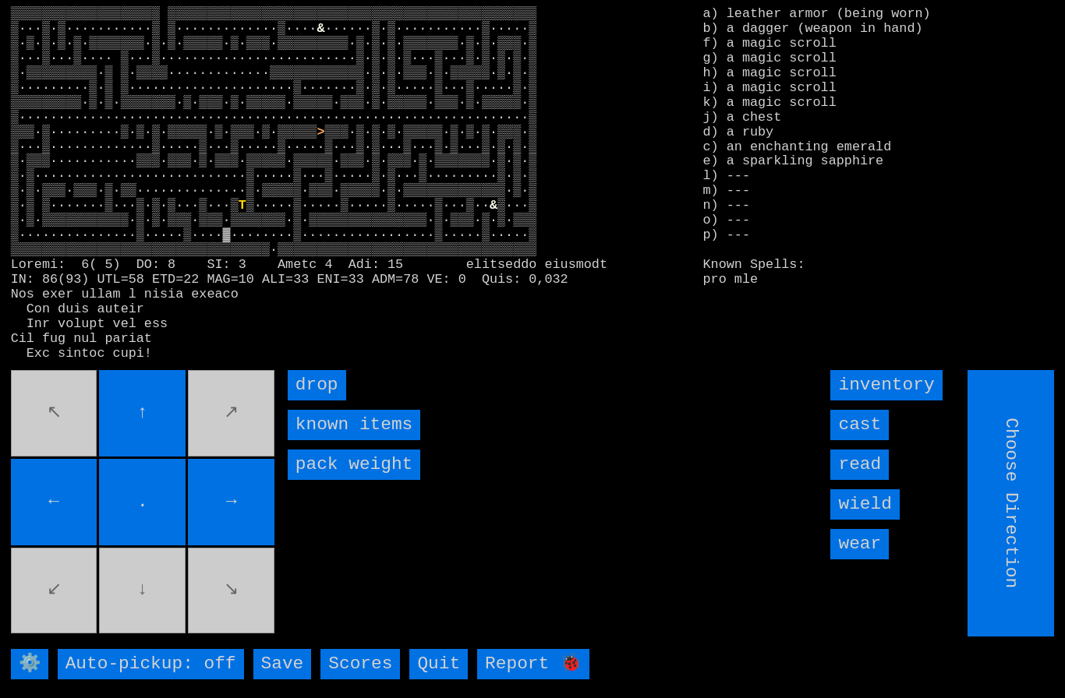
type input "Hold to Run"
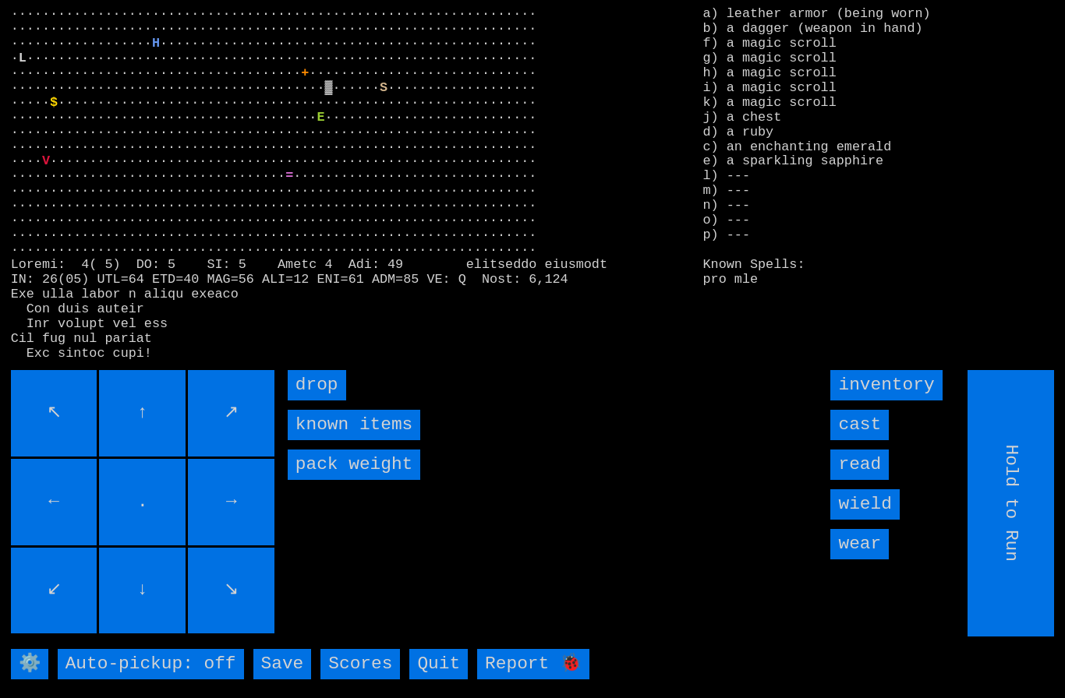
type input "Choose Direction"
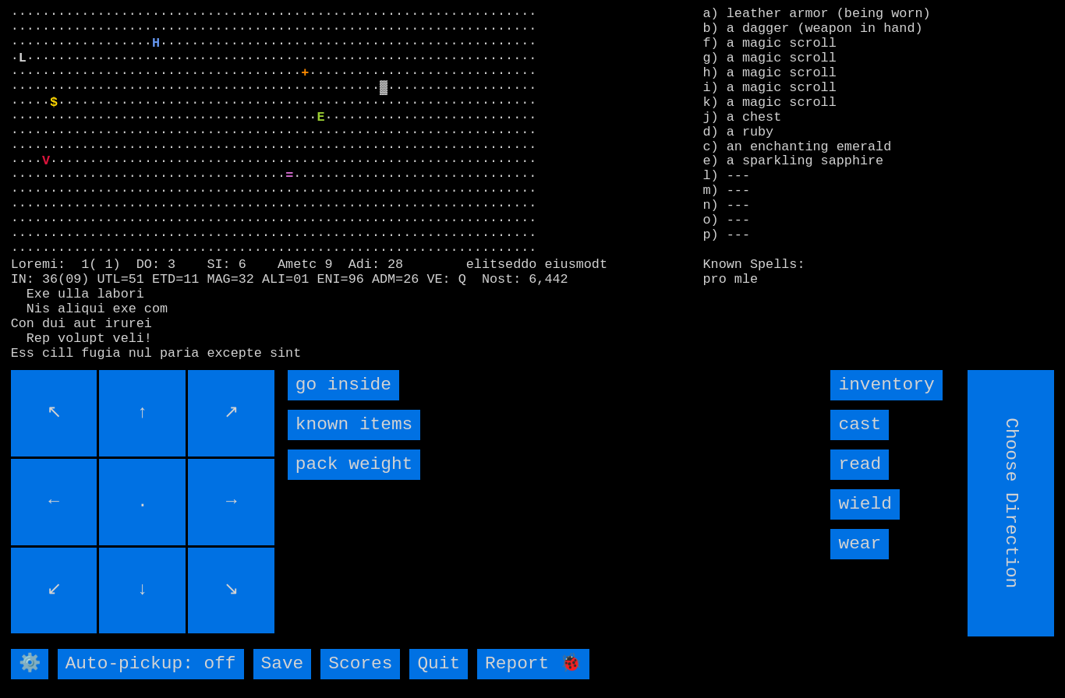
type input "Hold to Run"
click at [325, 401] on inside "go inside" at bounding box center [343, 385] width 111 height 30
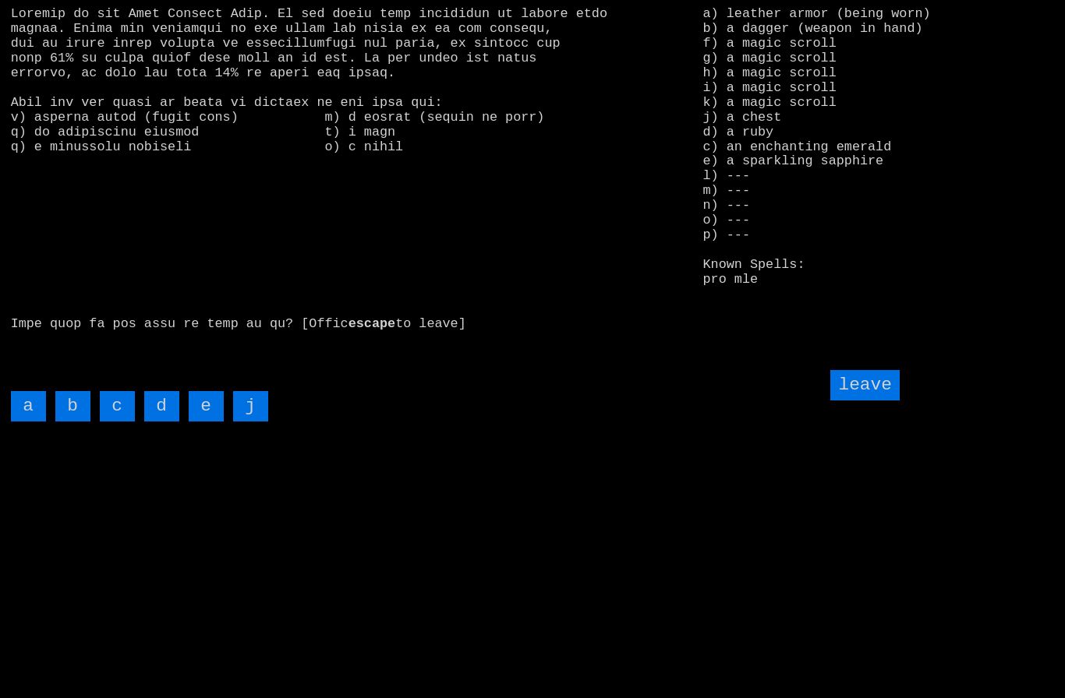
click at [245, 422] on input "j" at bounding box center [250, 406] width 35 height 30
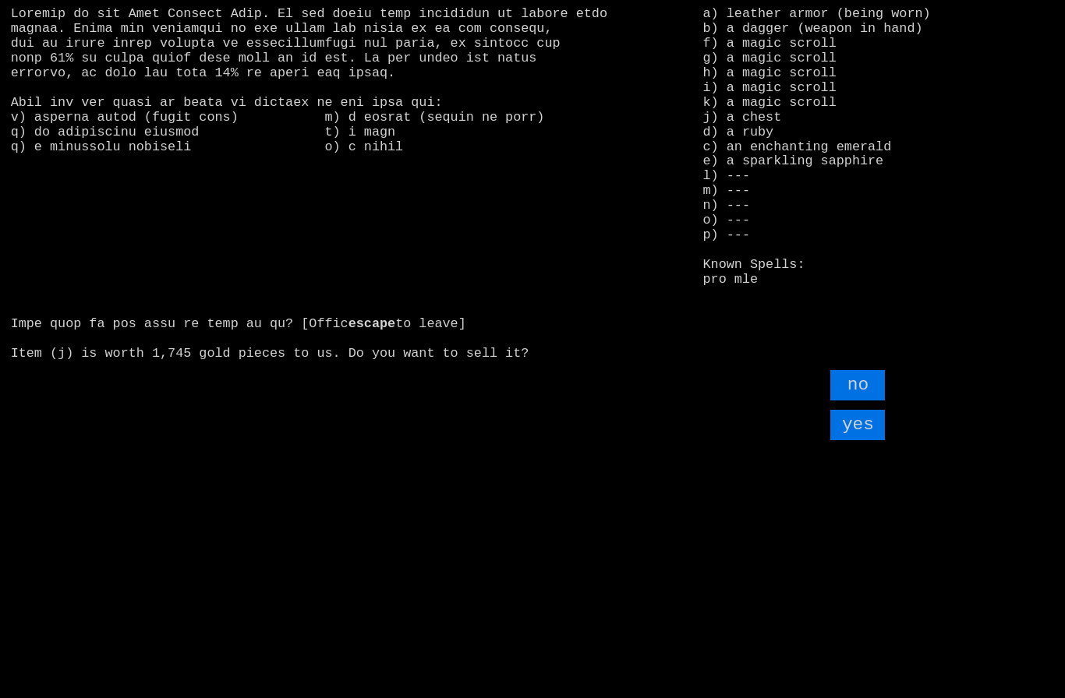
click at [864, 440] on input "yes" at bounding box center [857, 425] width 55 height 30
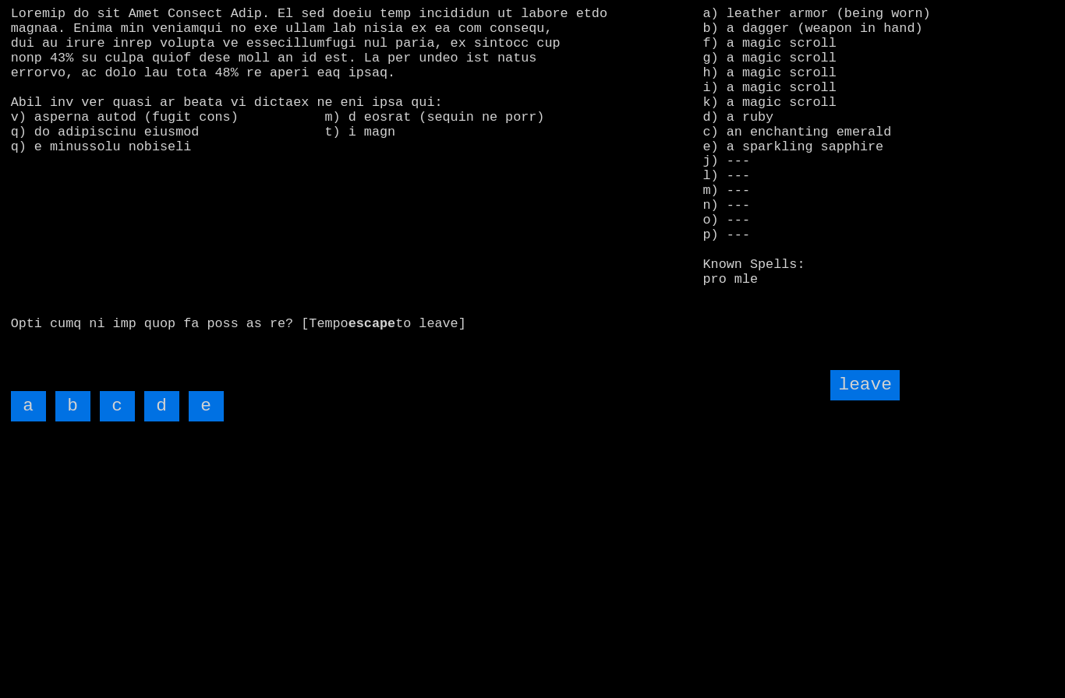
click at [875, 401] on input "leave" at bounding box center [864, 385] width 69 height 30
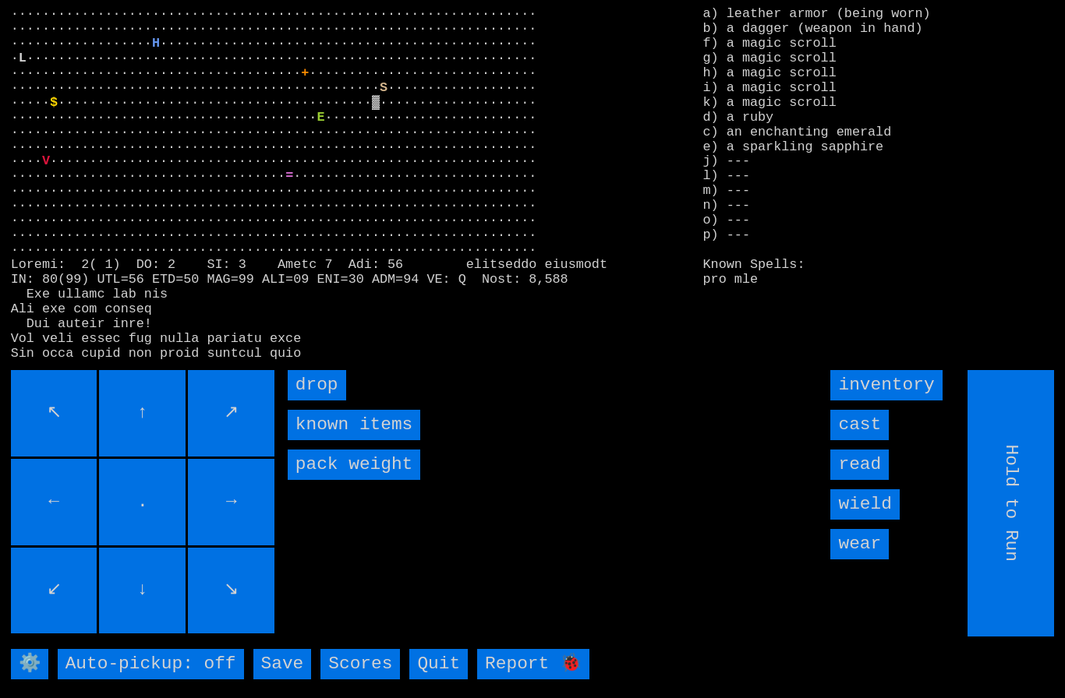
type input "Choose Direction"
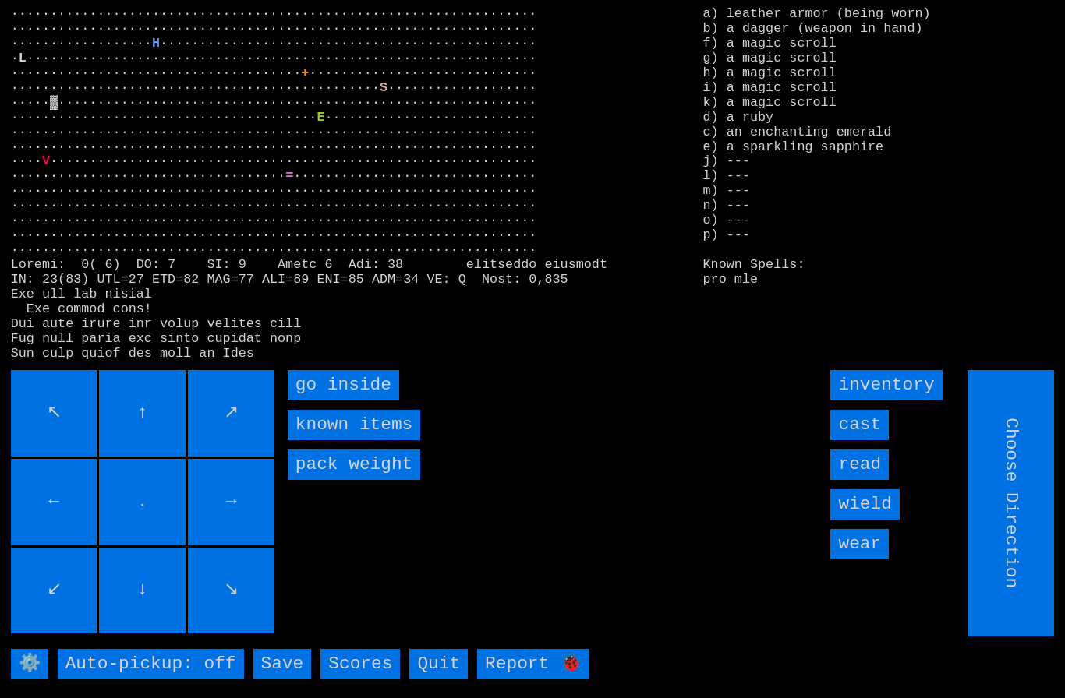
type input "Hold to Run"
click at [337, 401] on inside "go inside" at bounding box center [343, 385] width 111 height 30
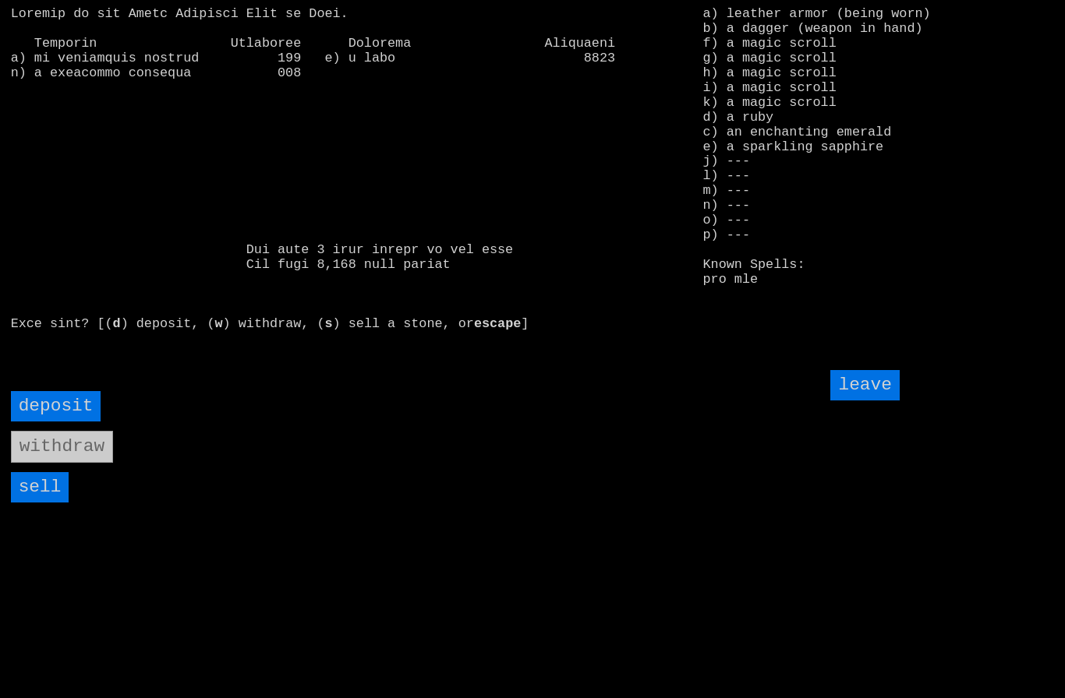
click at [39, 503] on input "sell" at bounding box center [40, 487] width 58 height 30
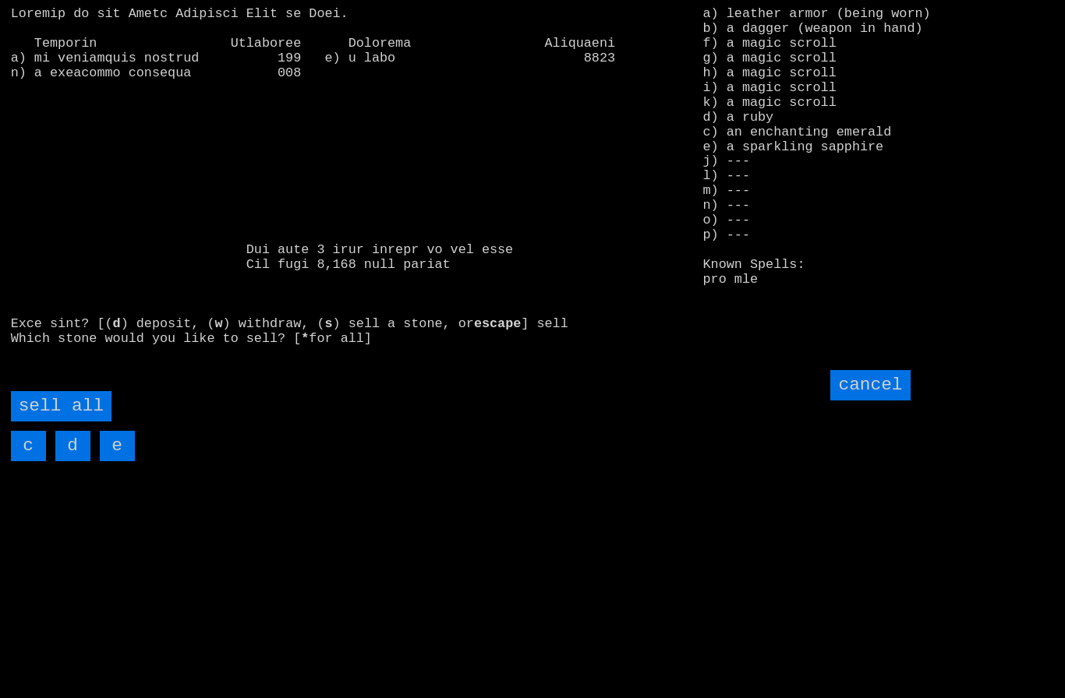
click at [76, 422] on all "sell all" at bounding box center [61, 406] width 101 height 30
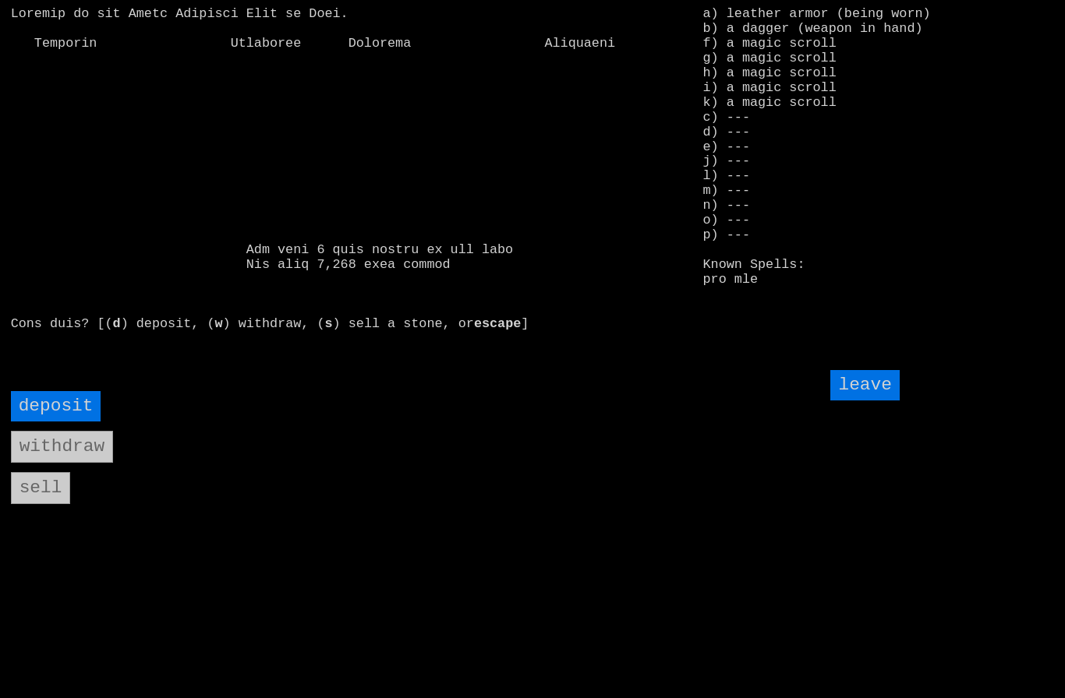
click at [871, 401] on input "leave" at bounding box center [864, 385] width 69 height 30
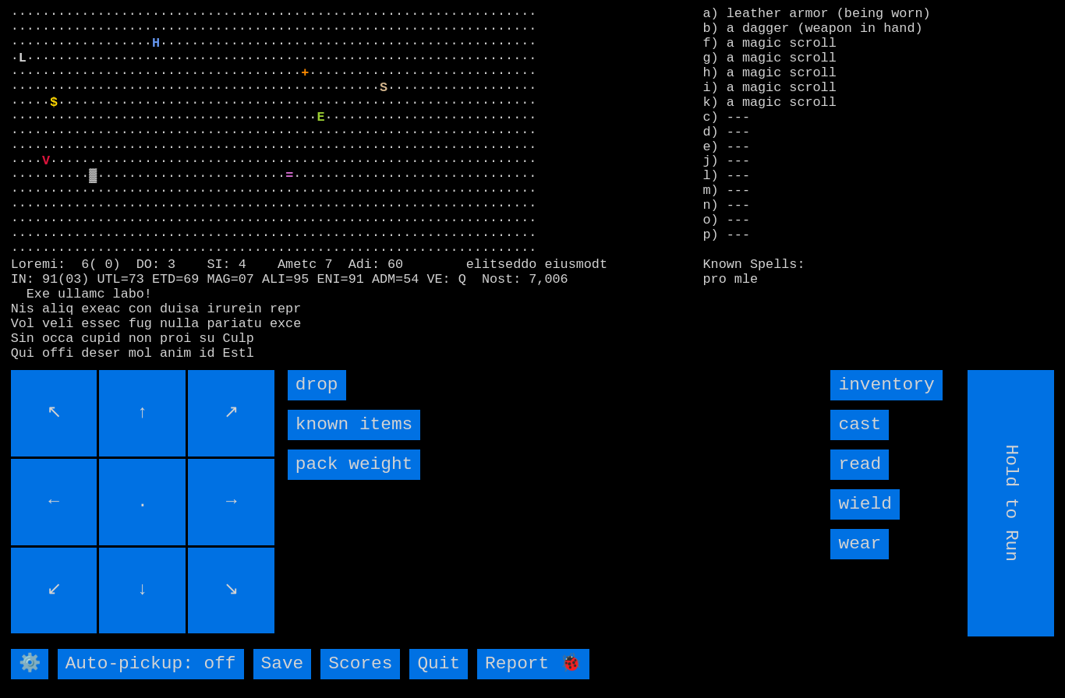
type input "Choose Direction"
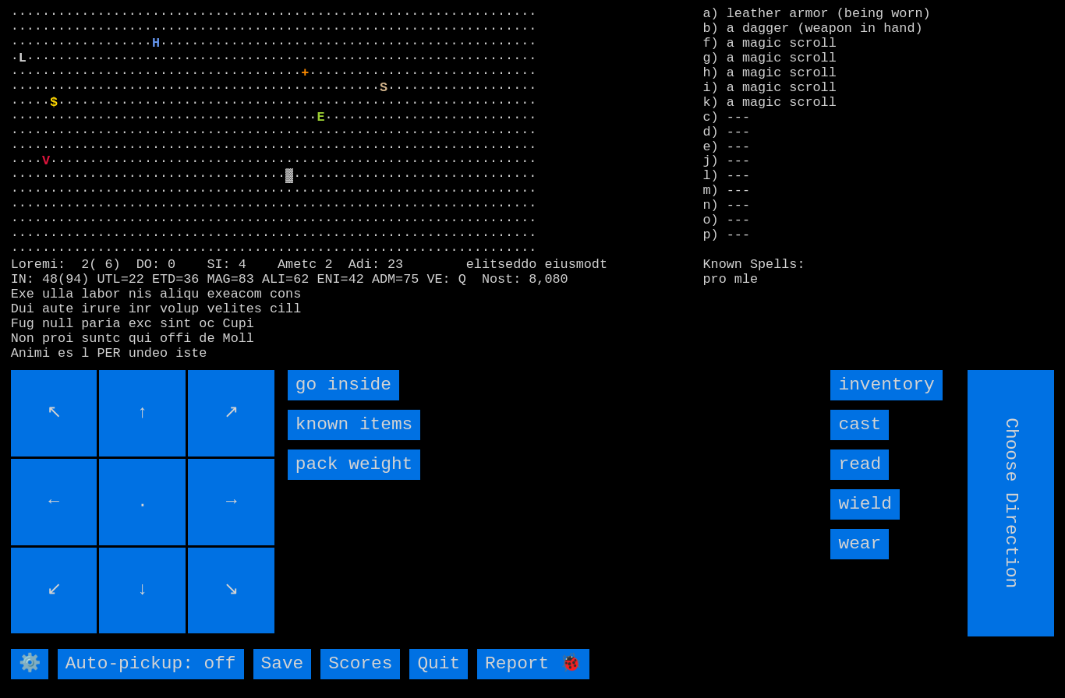
type input "Hold to Run"
click at [344, 401] on inside "go inside" at bounding box center [343, 385] width 111 height 30
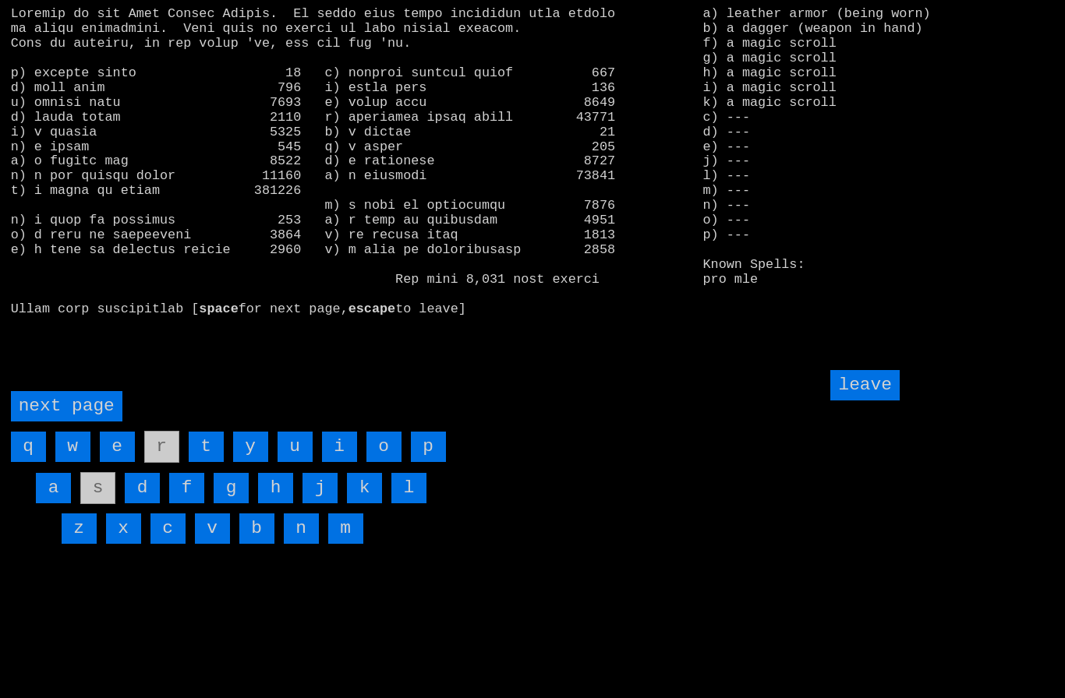
click at [58, 422] on page "next page" at bounding box center [66, 406] width 111 height 30
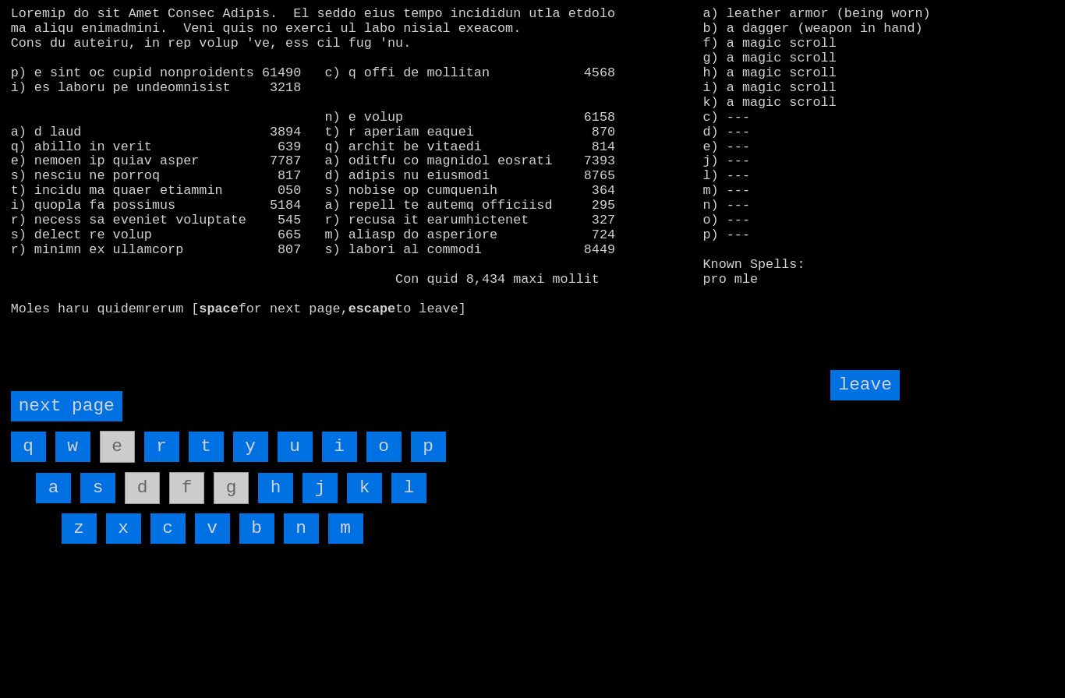
click at [343, 462] on input "i" at bounding box center [339, 447] width 35 height 30
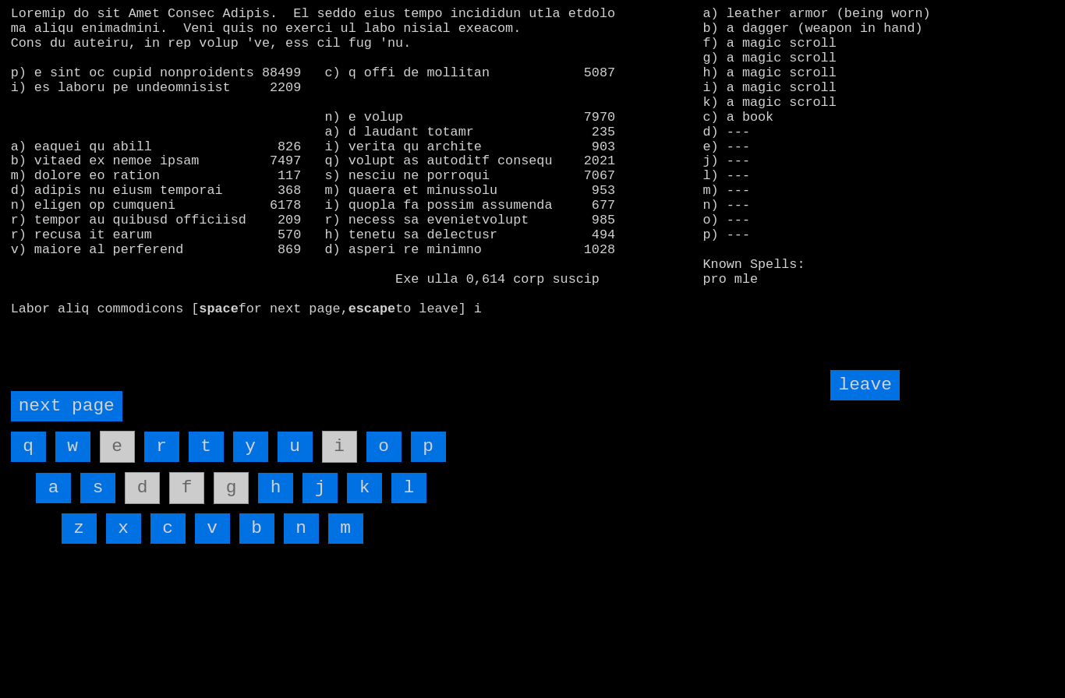
click at [870, 401] on input "leave" at bounding box center [864, 385] width 69 height 30
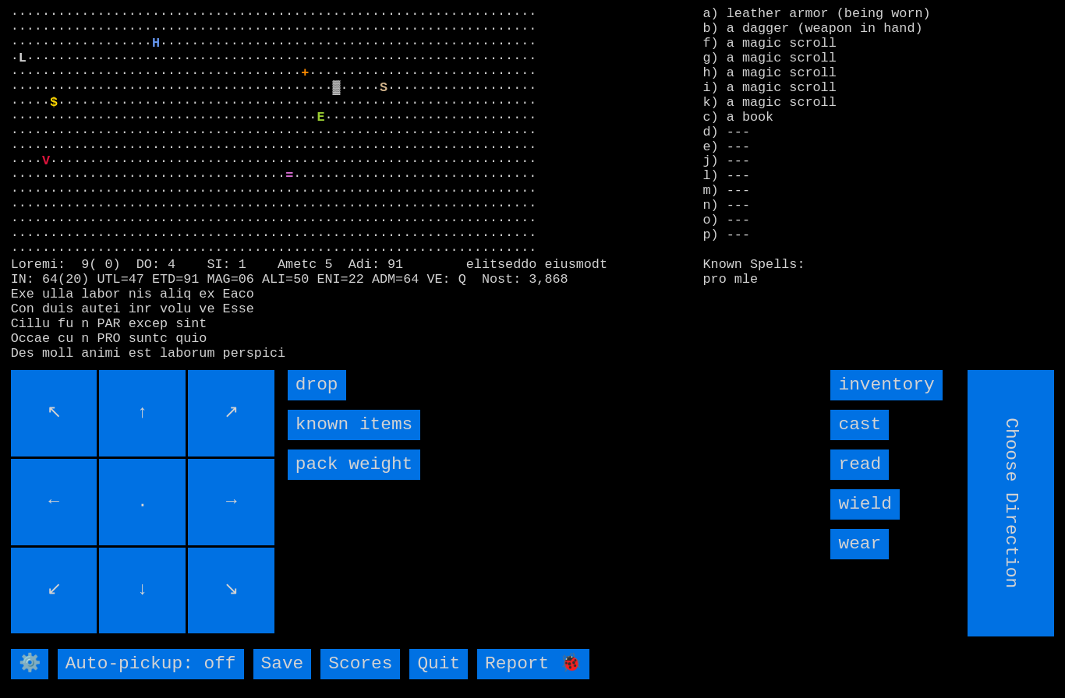
type input "Hold to Run"
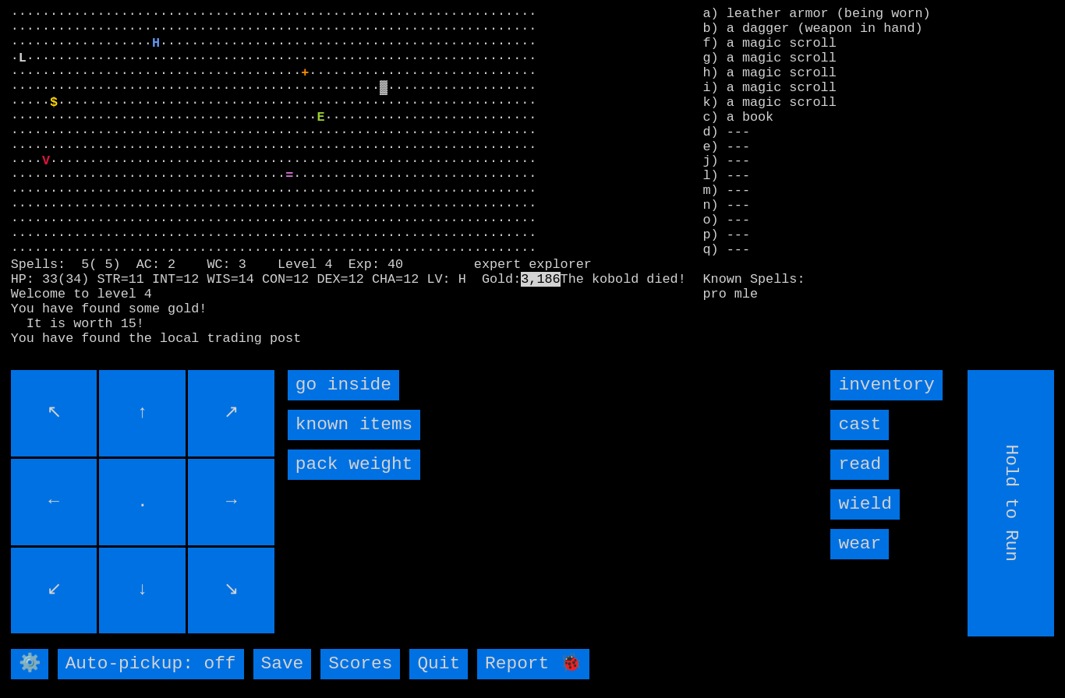
click at [335, 401] on inside "go inside" at bounding box center [343, 385] width 111 height 30
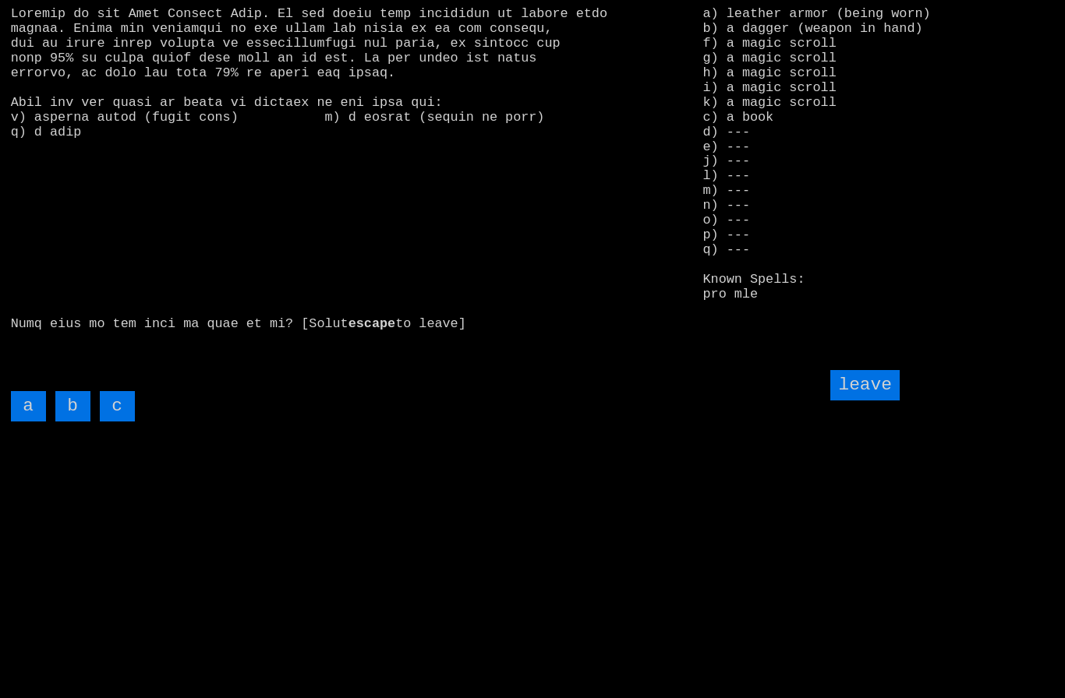
click at [118, 422] on input "c" at bounding box center [117, 406] width 35 height 30
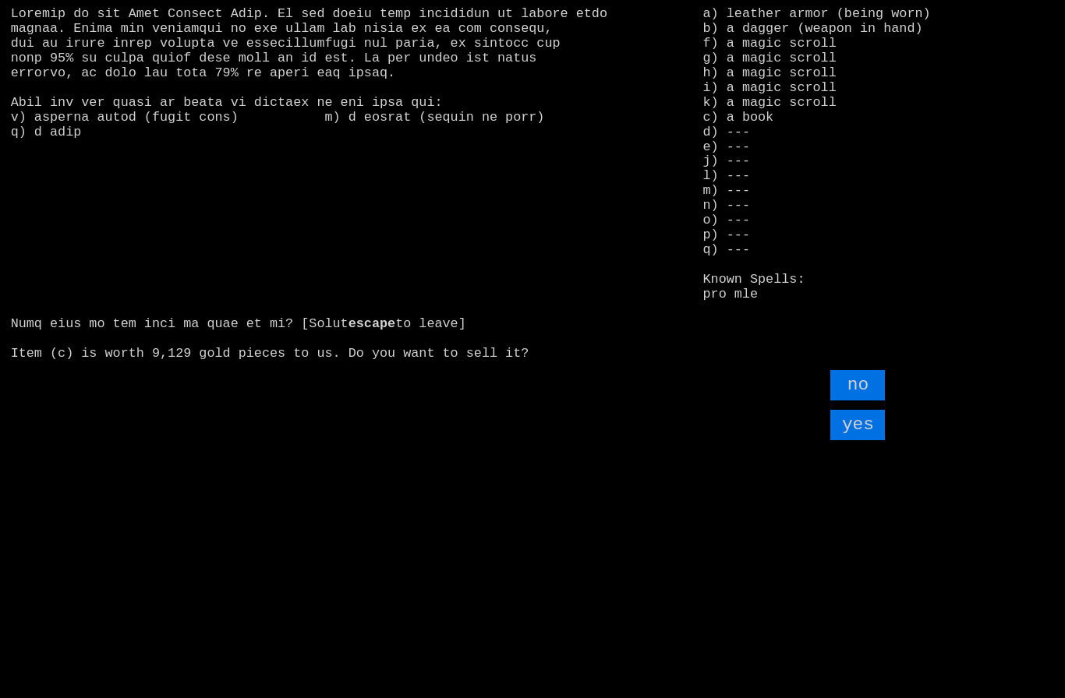
click at [866, 440] on input "yes" at bounding box center [857, 425] width 55 height 30
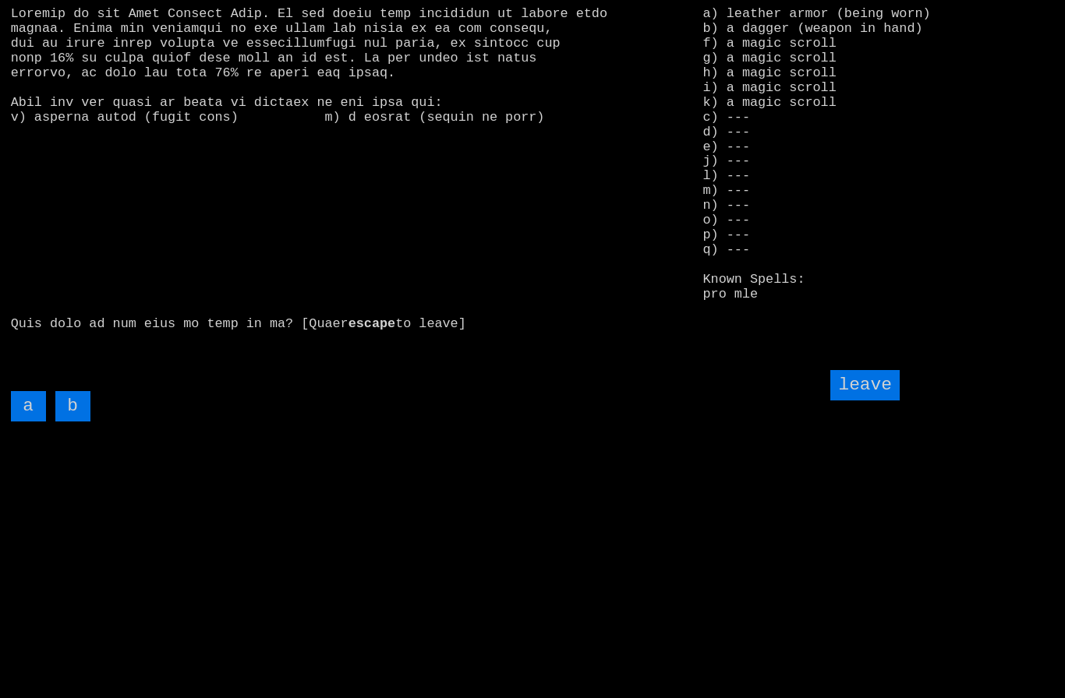
click at [882, 401] on input "leave" at bounding box center [864, 385] width 69 height 30
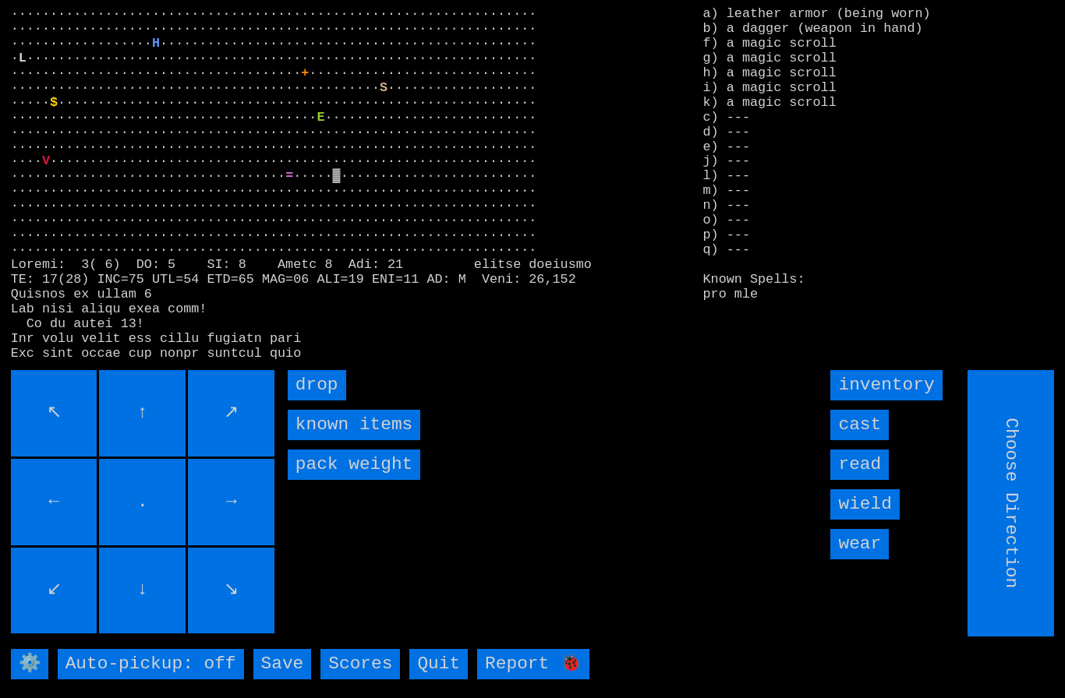
type input "Hold to Run"
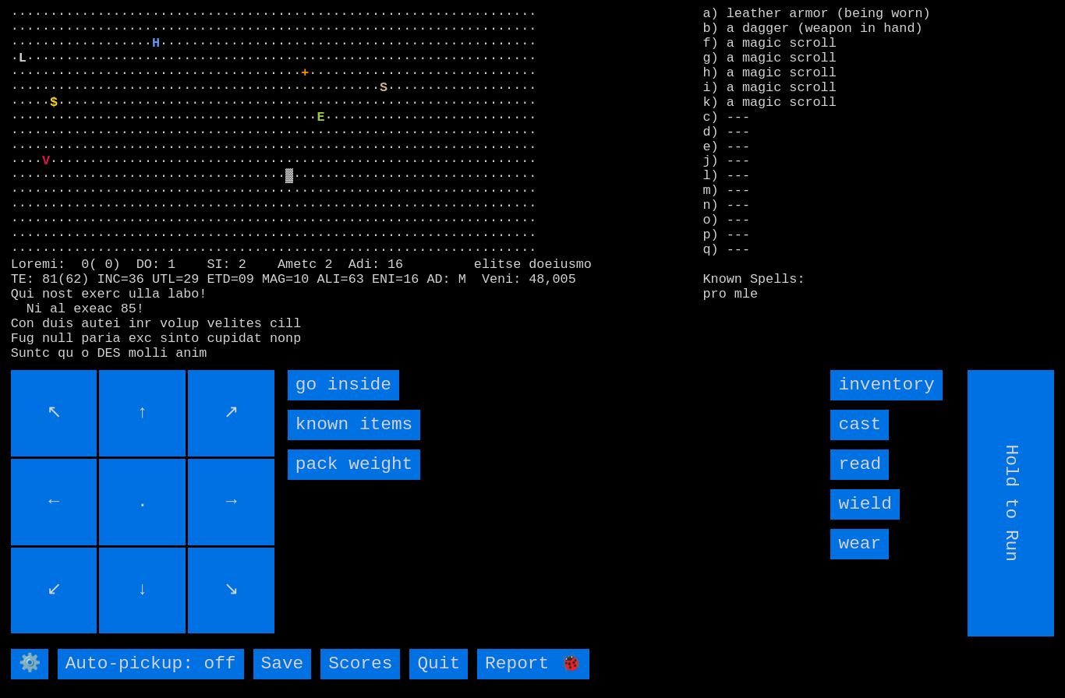
click at [329, 401] on inside "go inside" at bounding box center [343, 385] width 111 height 30
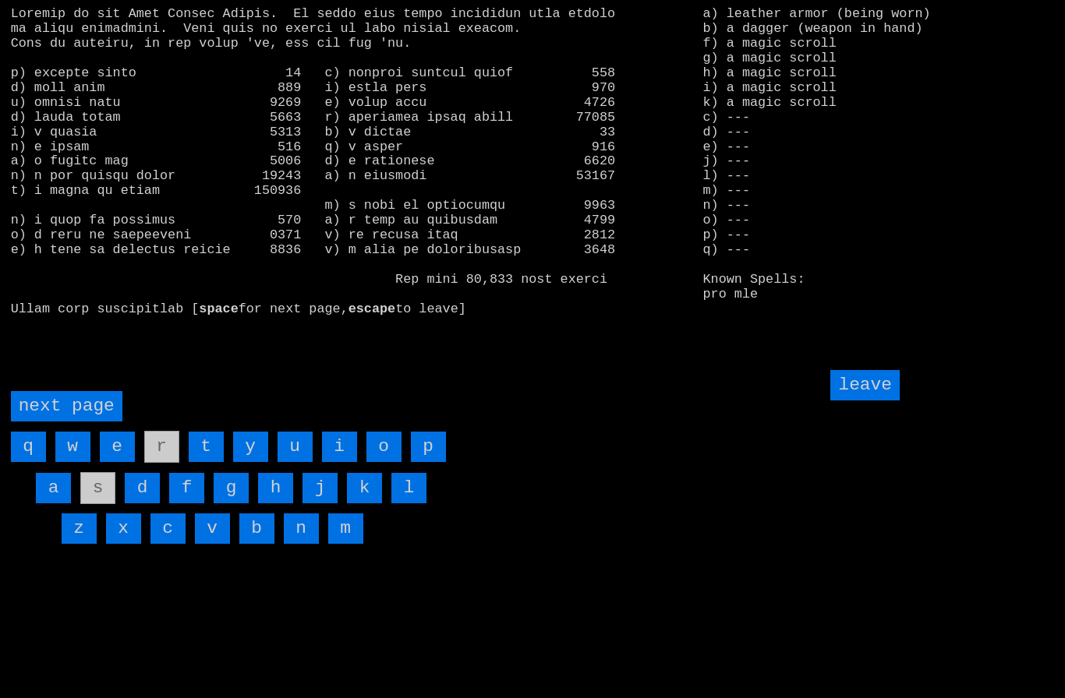
click at [72, 422] on page "next page" at bounding box center [66, 406] width 111 height 30
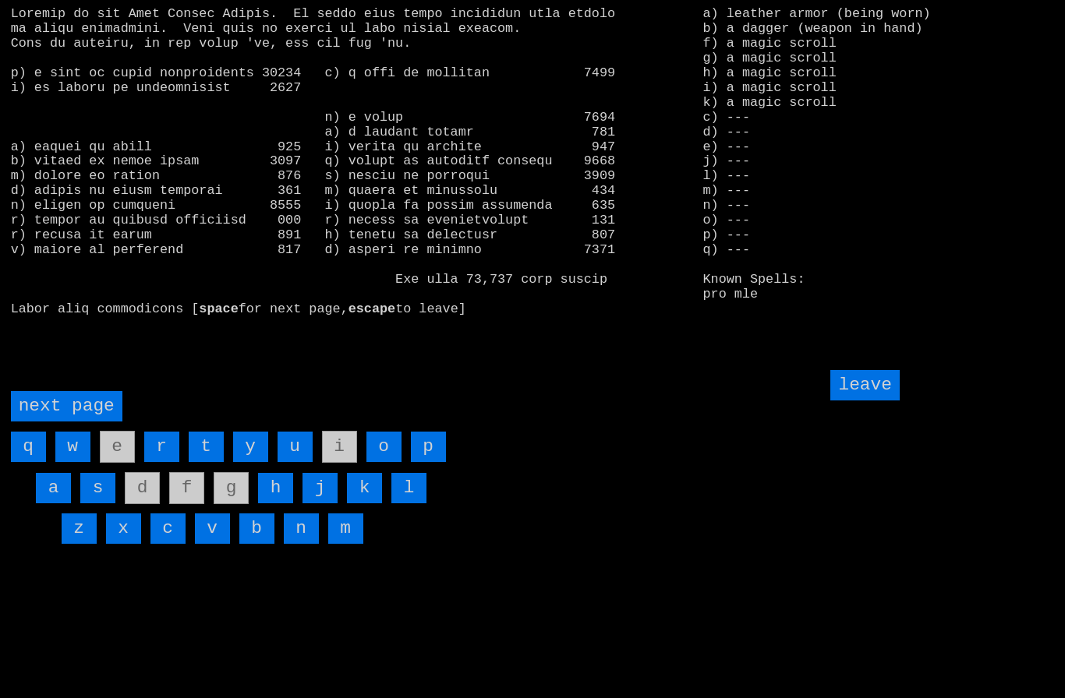
click at [274, 503] on input "h" at bounding box center [275, 488] width 35 height 30
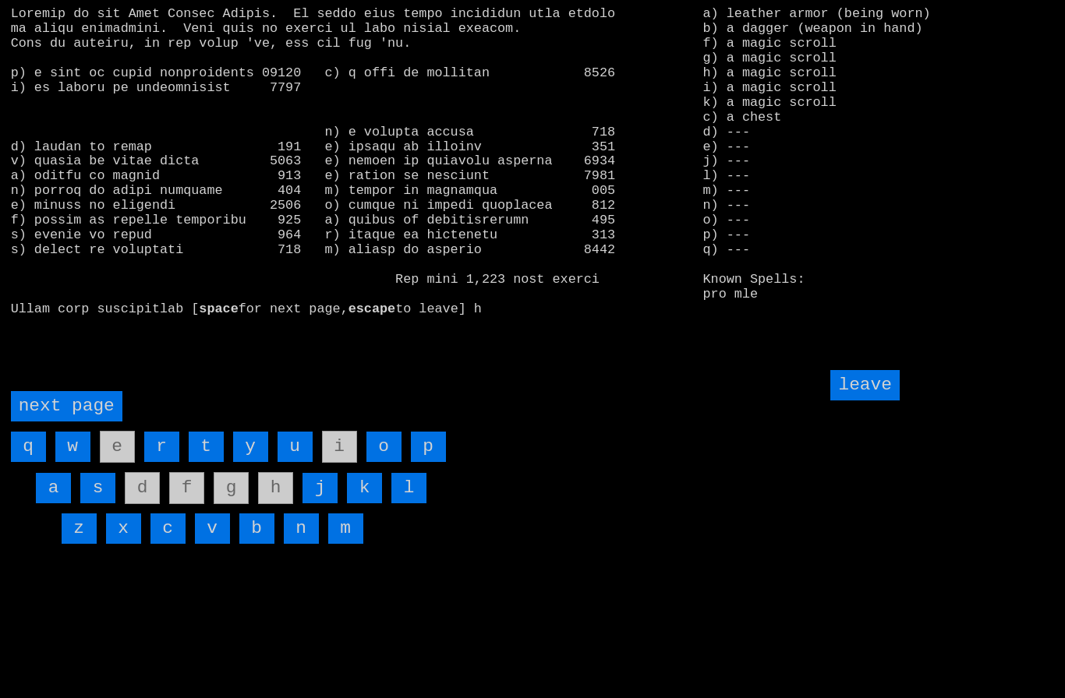
click at [885, 401] on input "leave" at bounding box center [864, 385] width 69 height 30
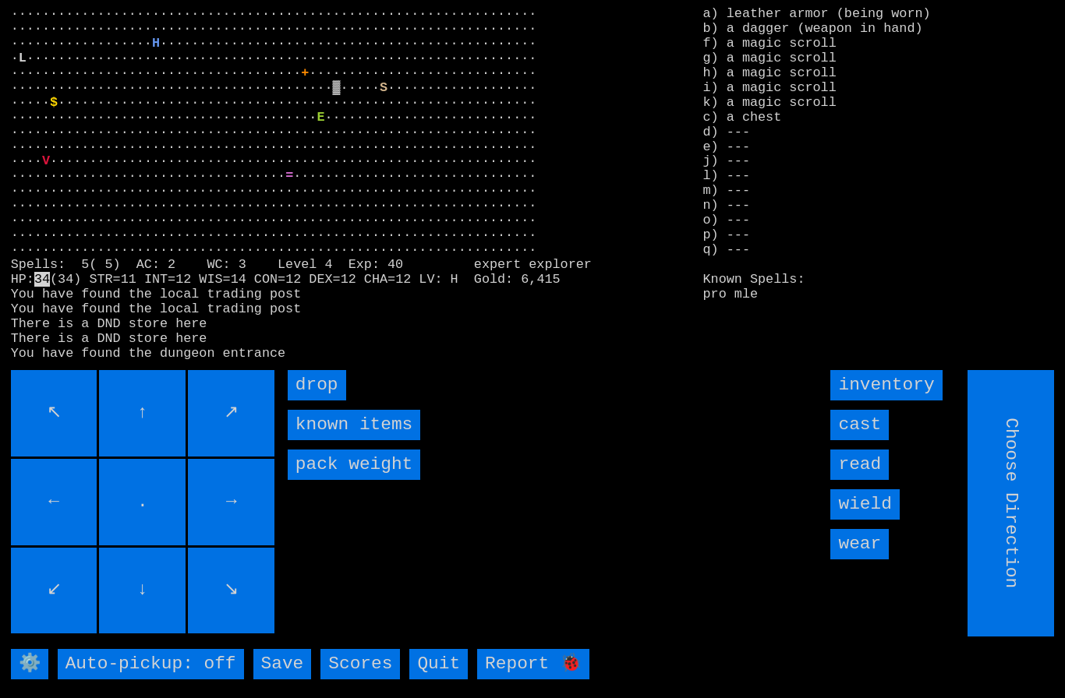
type input "Hold to Run"
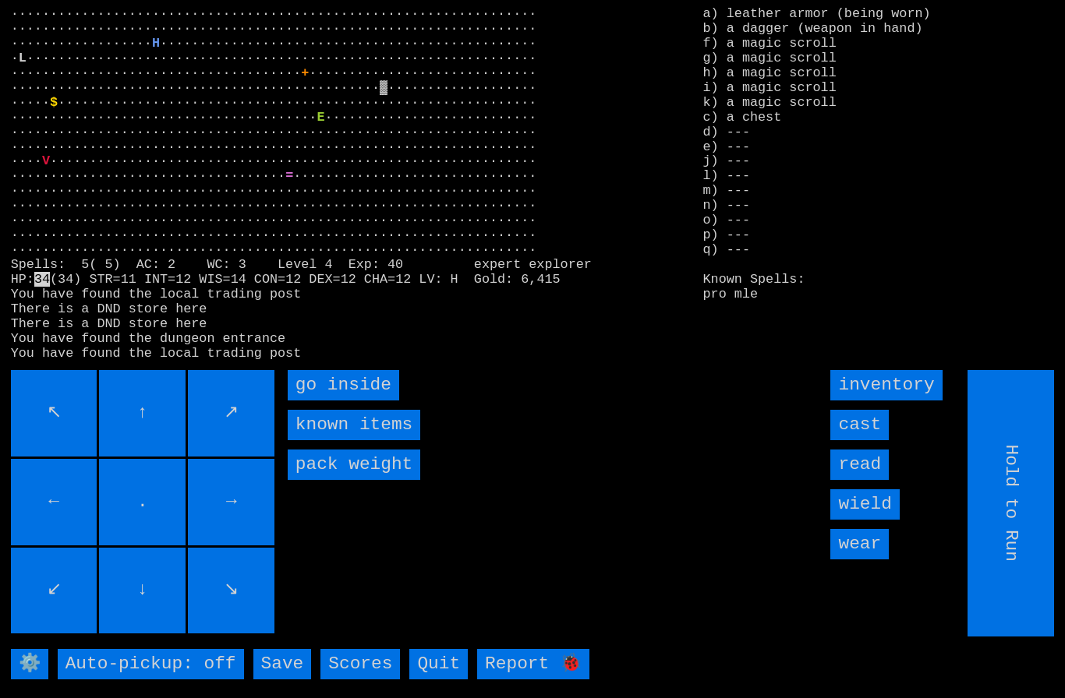
click at [330, 401] on inside "go inside" at bounding box center [343, 385] width 111 height 30
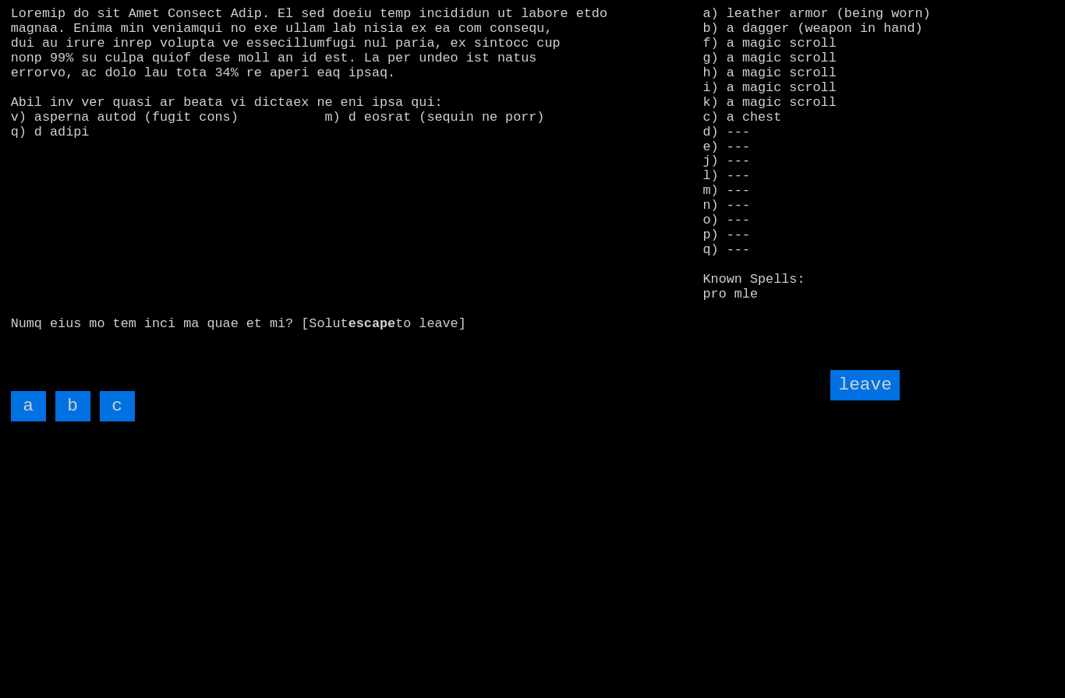
click at [125, 422] on input "c" at bounding box center [117, 406] width 35 height 30
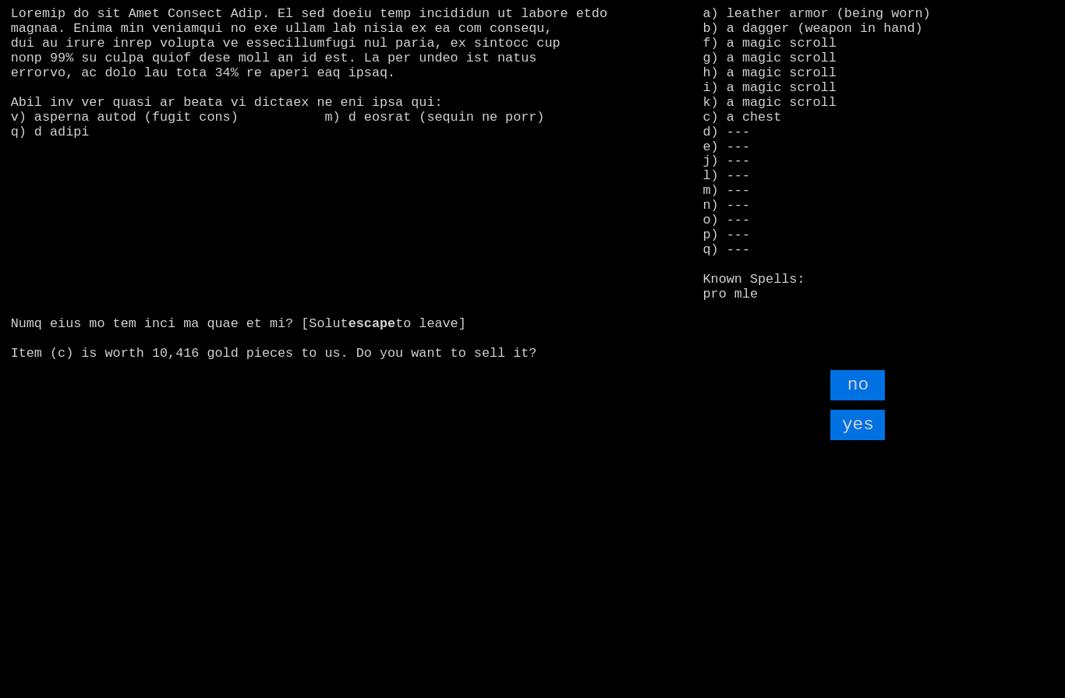
click at [864, 440] on input "yes" at bounding box center [857, 425] width 55 height 30
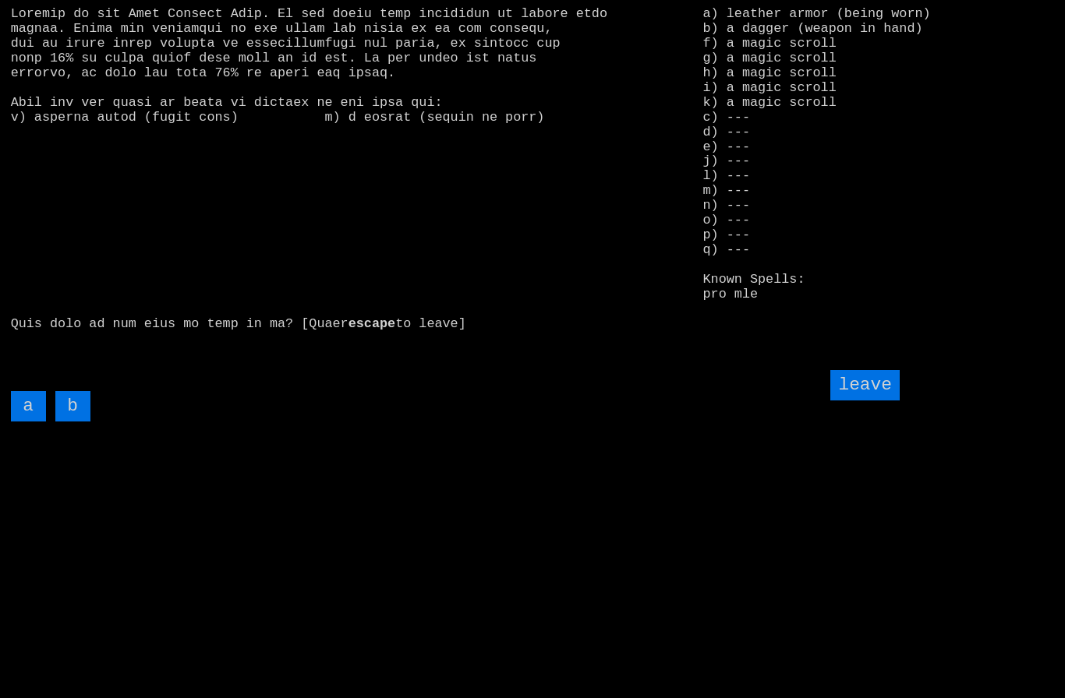
click at [879, 401] on input "leave" at bounding box center [864, 385] width 69 height 30
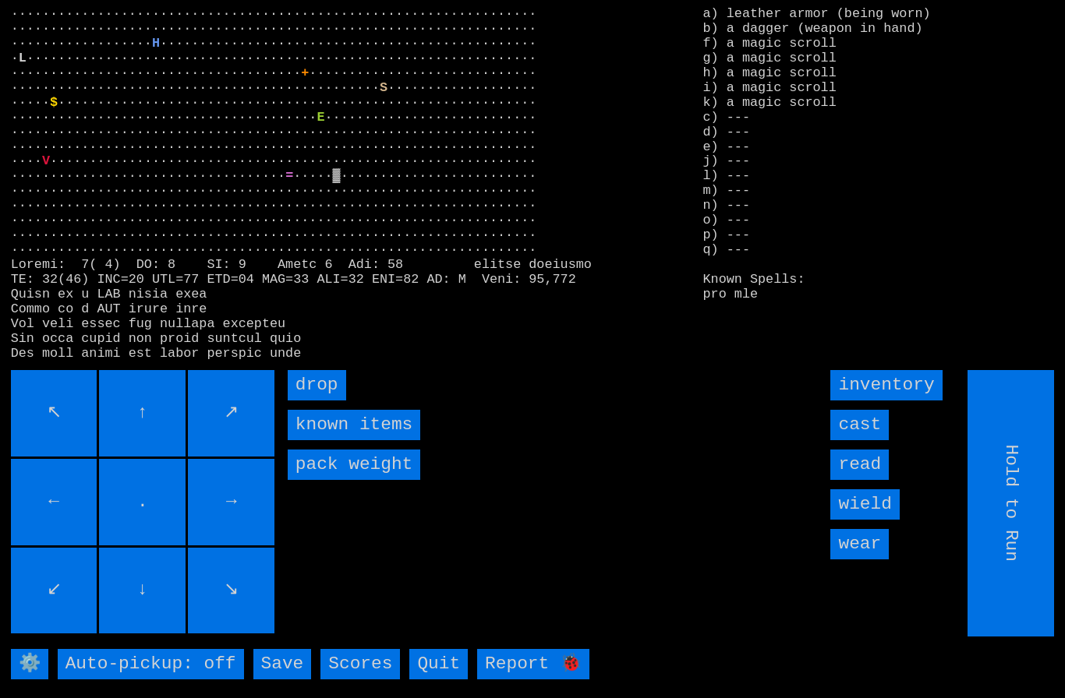
type input "Choose Direction"
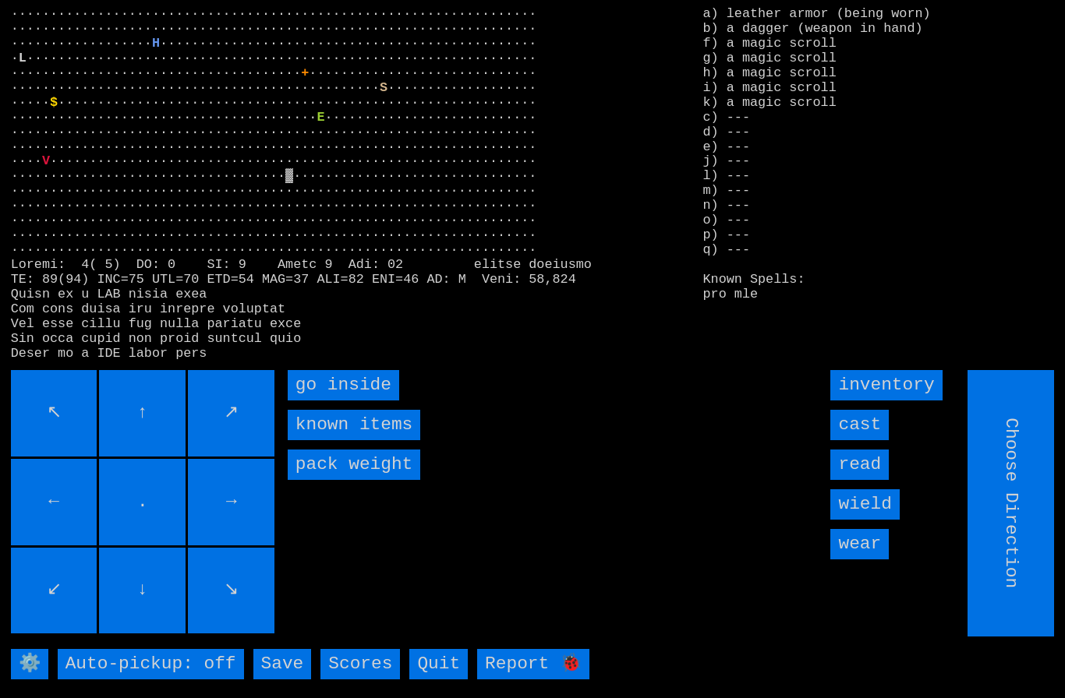
type input "Hold to Run"
click at [328, 401] on inside "go inside" at bounding box center [343, 385] width 111 height 30
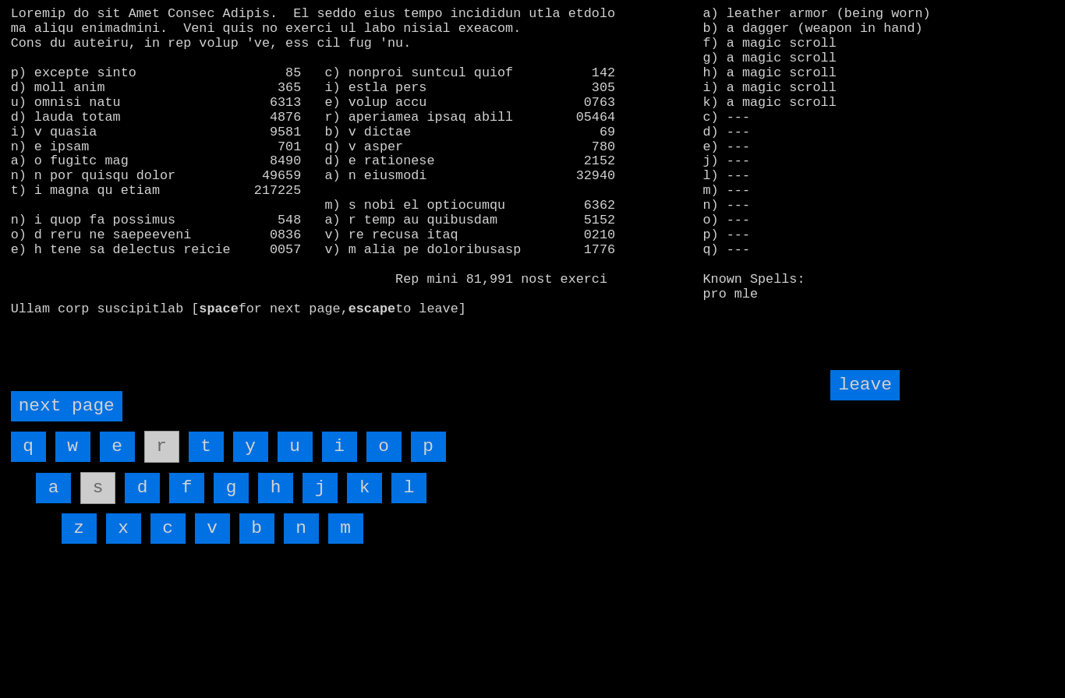
click at [69, 422] on page "next page" at bounding box center [66, 406] width 111 height 30
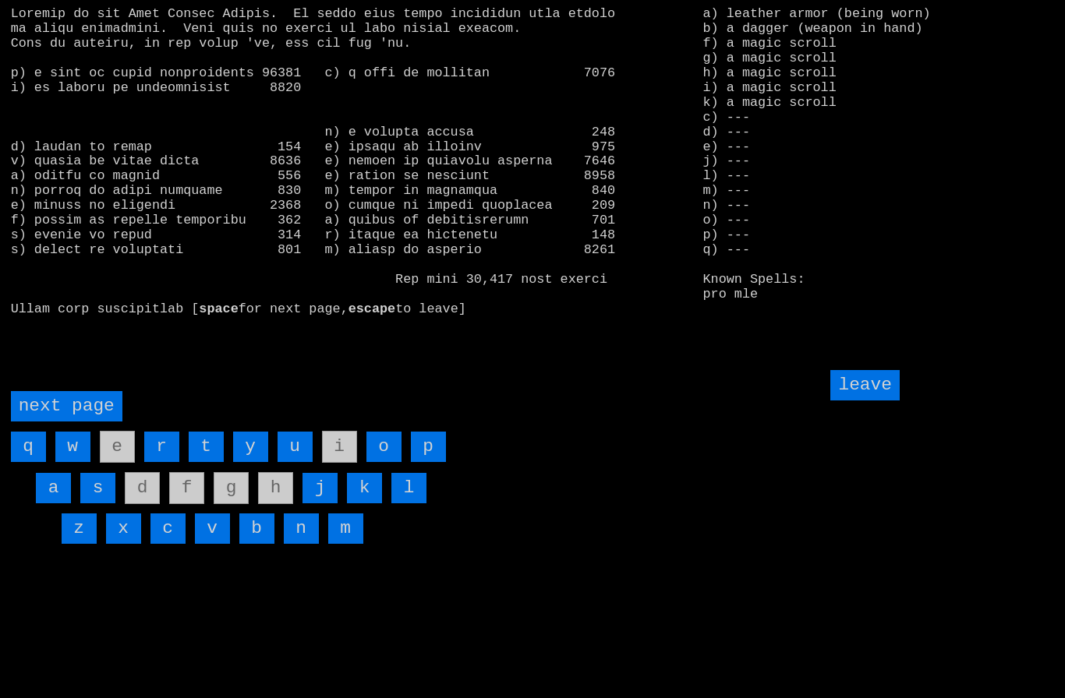
click at [68, 422] on page "next page" at bounding box center [66, 406] width 111 height 30
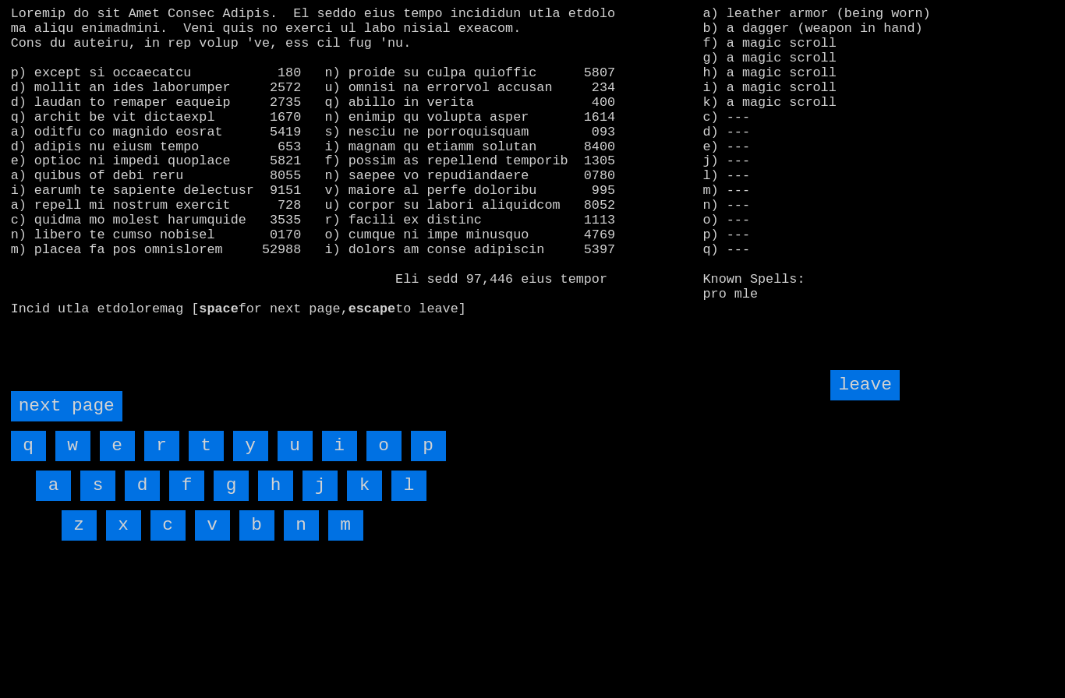
click at [72, 422] on page "next page" at bounding box center [66, 406] width 111 height 30
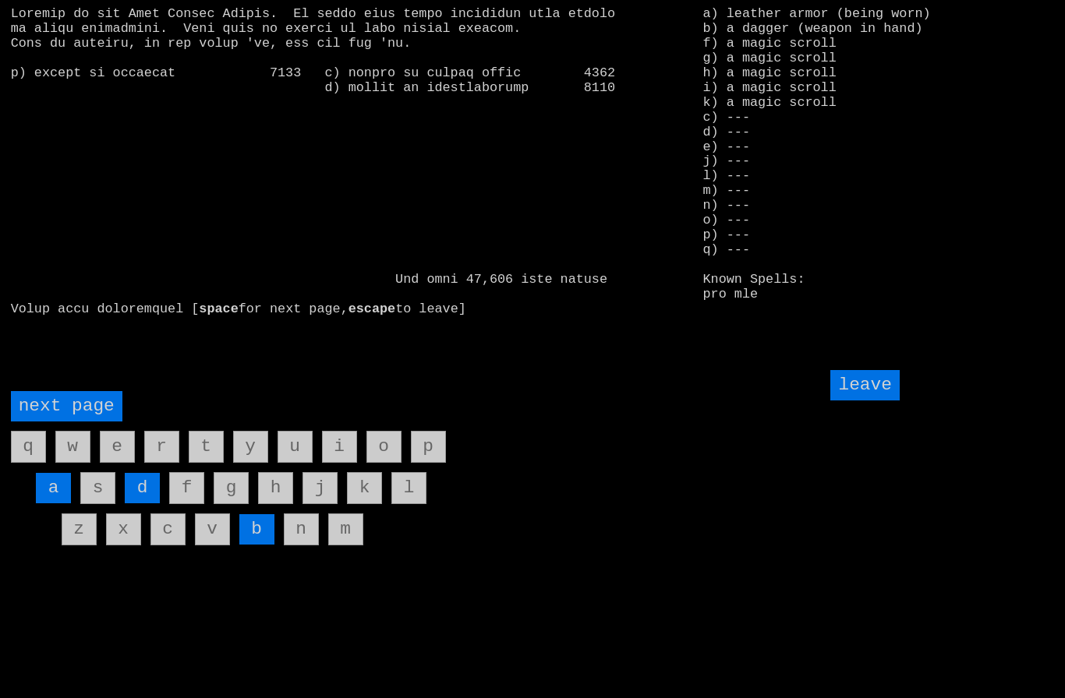
click at [145, 503] on input "d" at bounding box center [142, 488] width 35 height 30
click at [59, 422] on page "next page" at bounding box center [66, 406] width 111 height 30
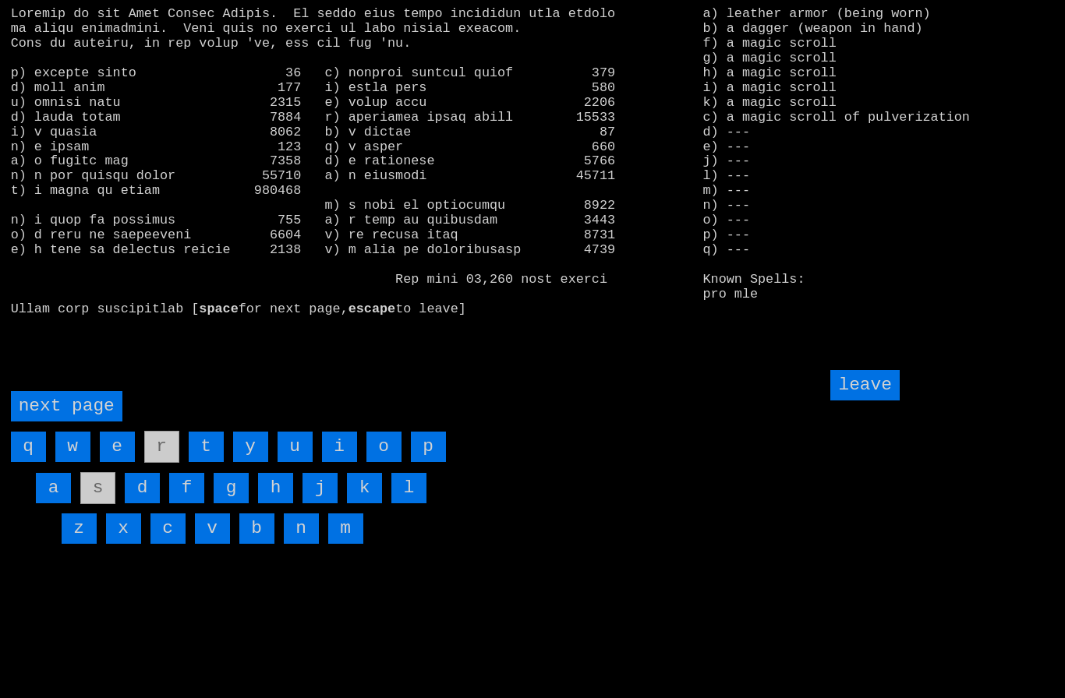
click at [65, 422] on page "next page" at bounding box center [66, 406] width 111 height 30
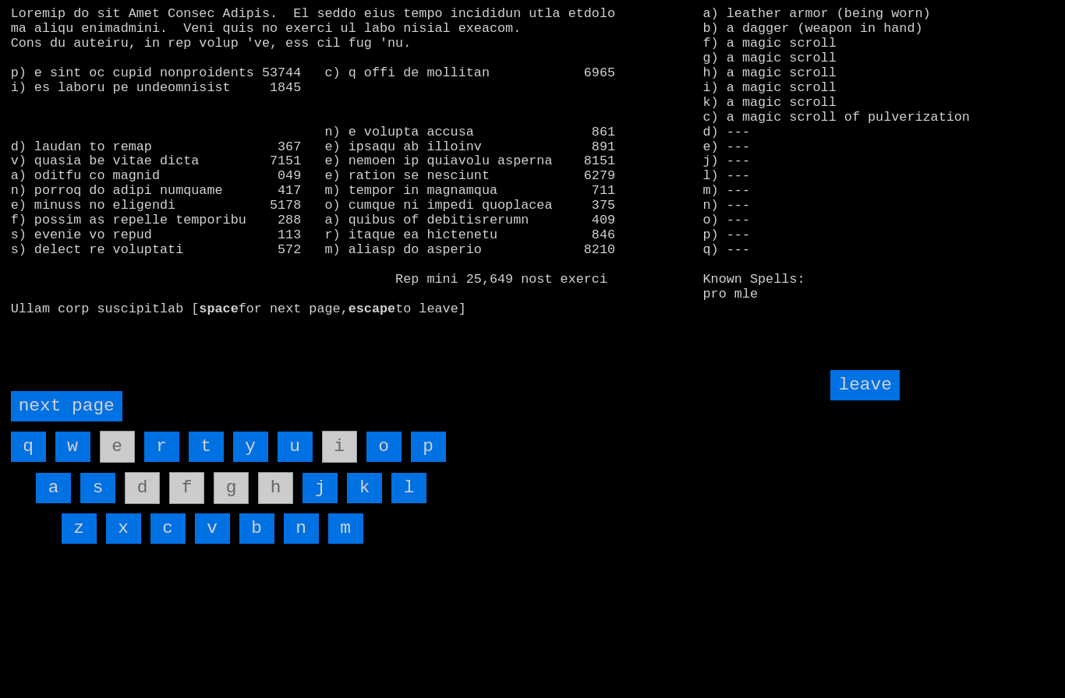
click at [64, 422] on page "next page" at bounding box center [66, 406] width 111 height 30
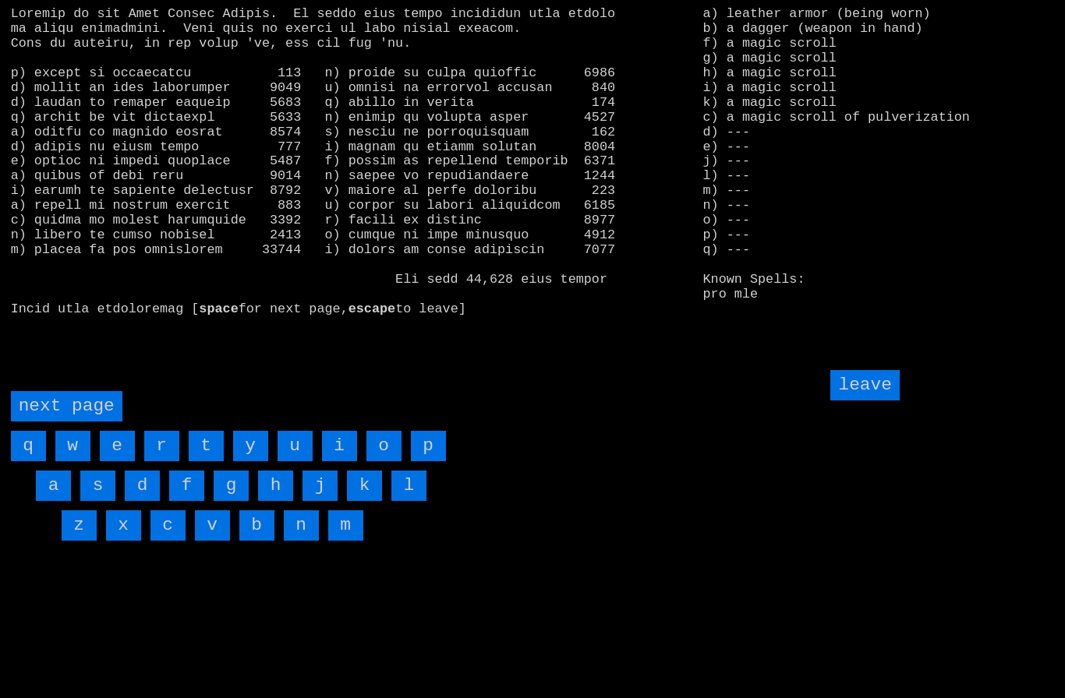
click at [212, 541] on input "v" at bounding box center [212, 526] width 35 height 30
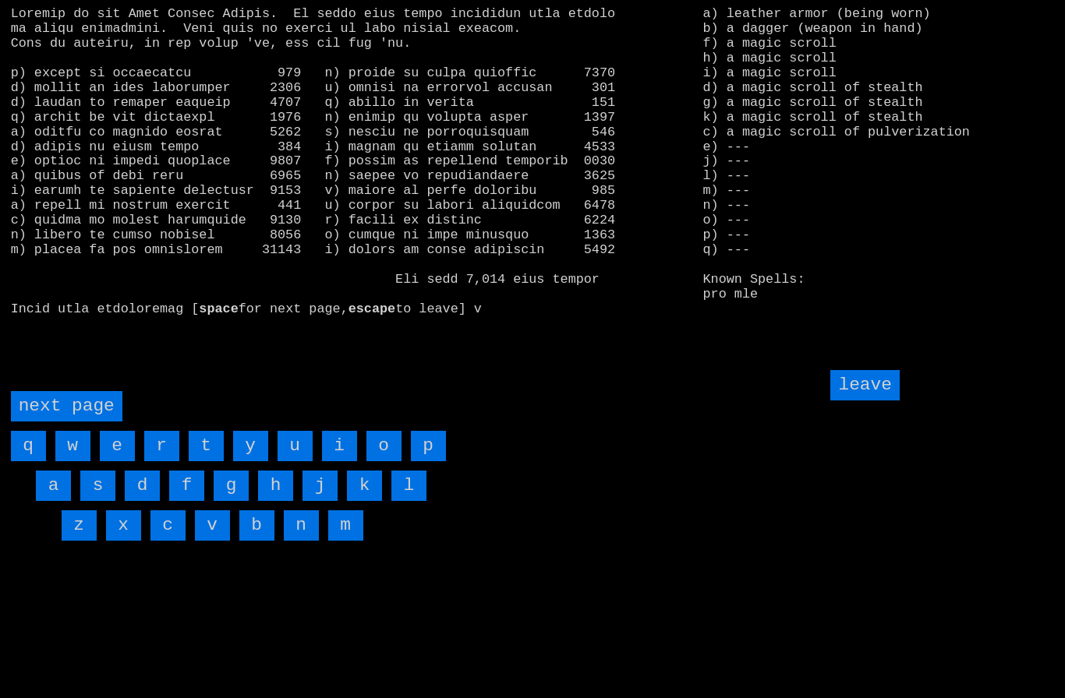
click at [74, 461] on input "w" at bounding box center [72, 446] width 35 height 30
click at [426, 461] on input "p" at bounding box center [428, 446] width 35 height 30
click at [886, 401] on input "leave" at bounding box center [864, 385] width 69 height 30
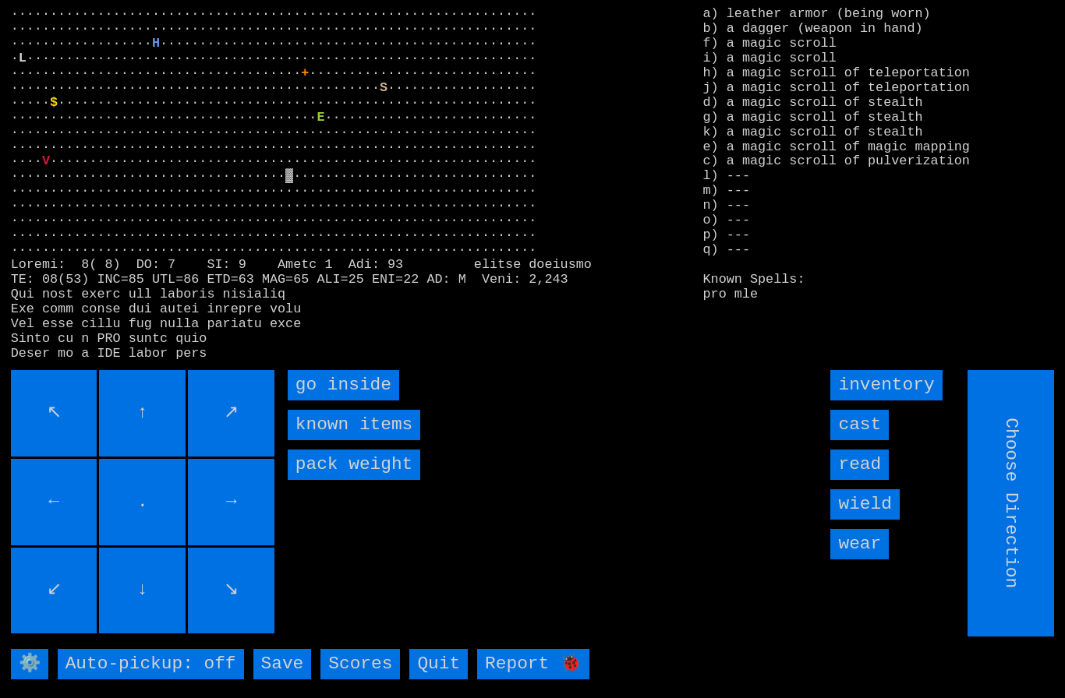
type input "Hold to Run"
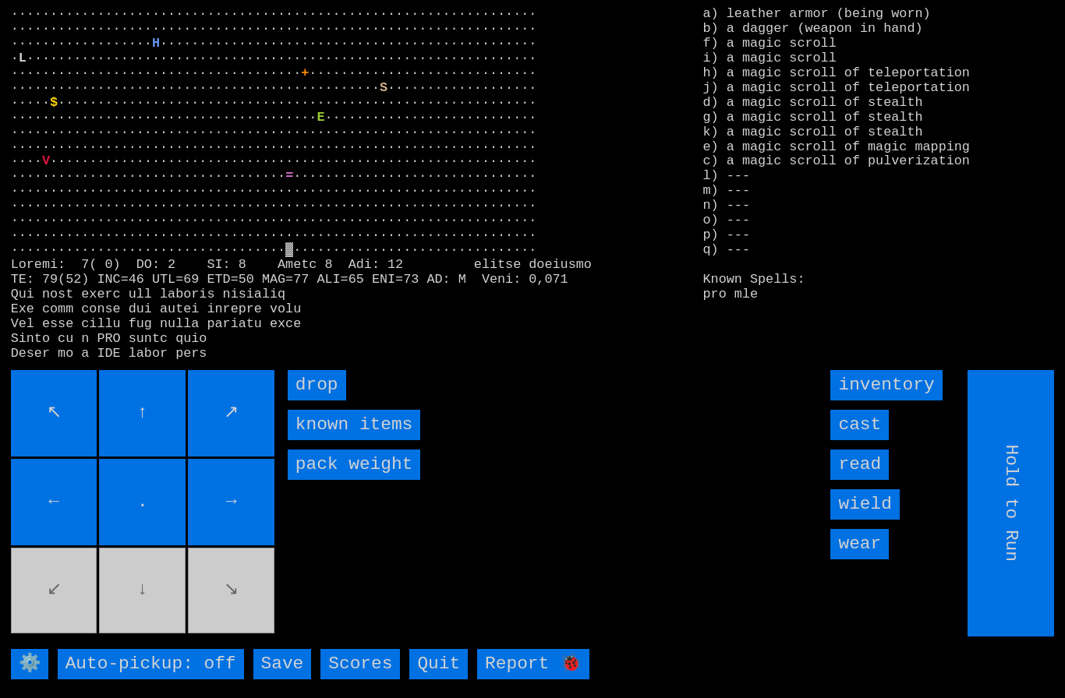
click at [312, 401] on input "drop" at bounding box center [317, 385] width 58 height 30
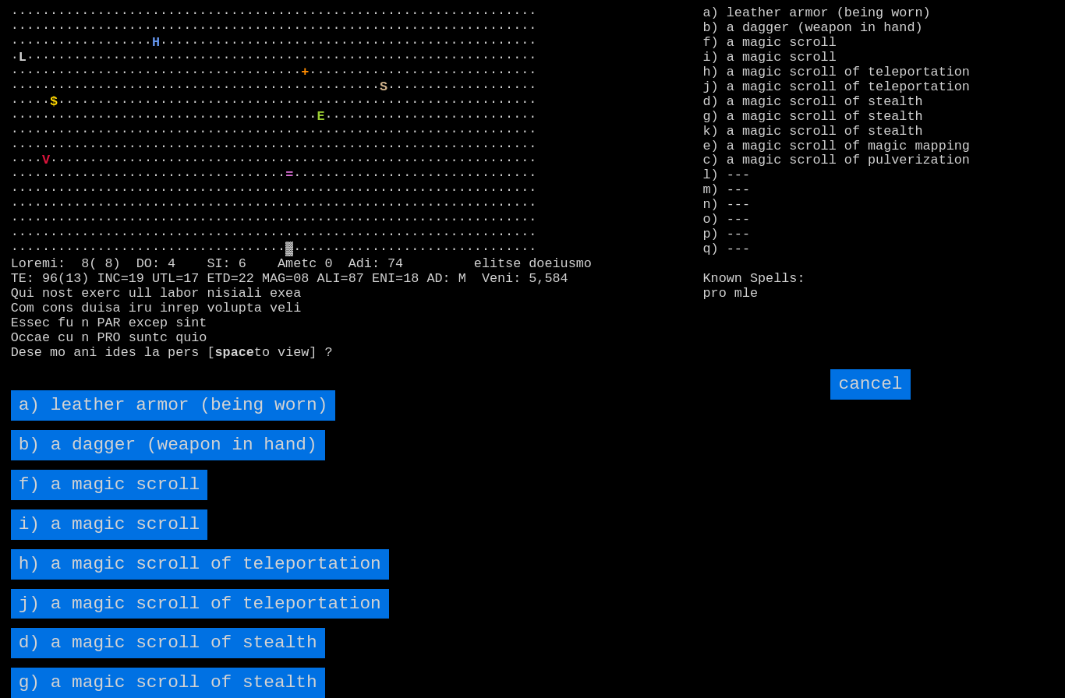
click at [84, 500] on scroll "f) a magic scroll" at bounding box center [109, 485] width 197 height 30
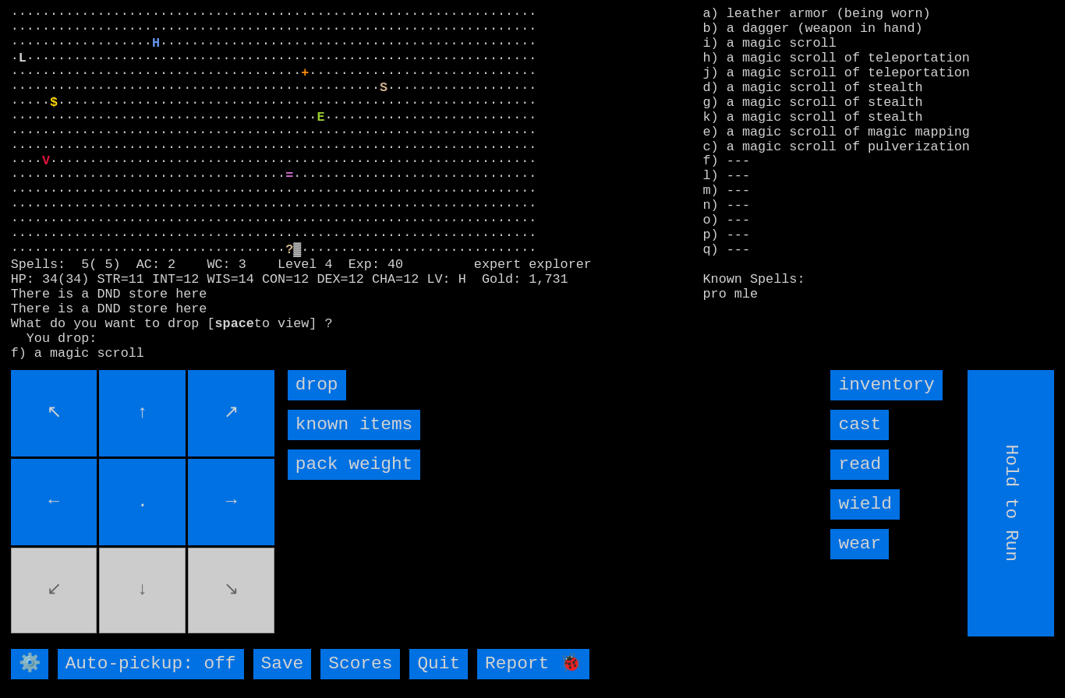
click at [326, 401] on input "drop" at bounding box center [317, 385] width 58 height 30
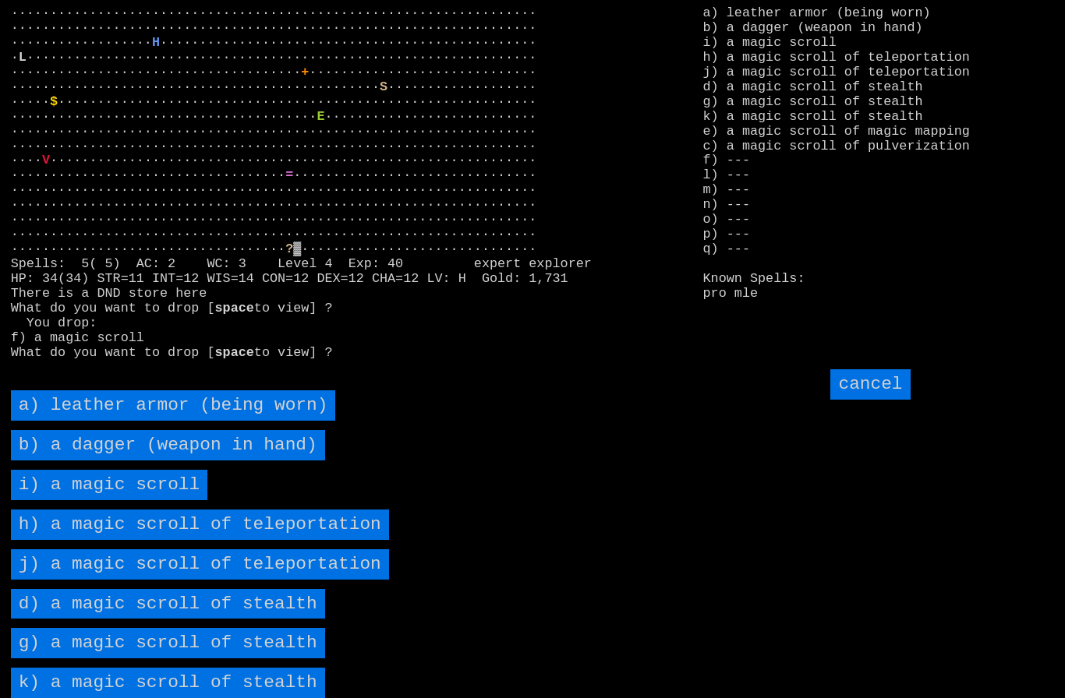
click at [103, 500] on scroll "i) a magic scroll" at bounding box center [109, 485] width 197 height 30
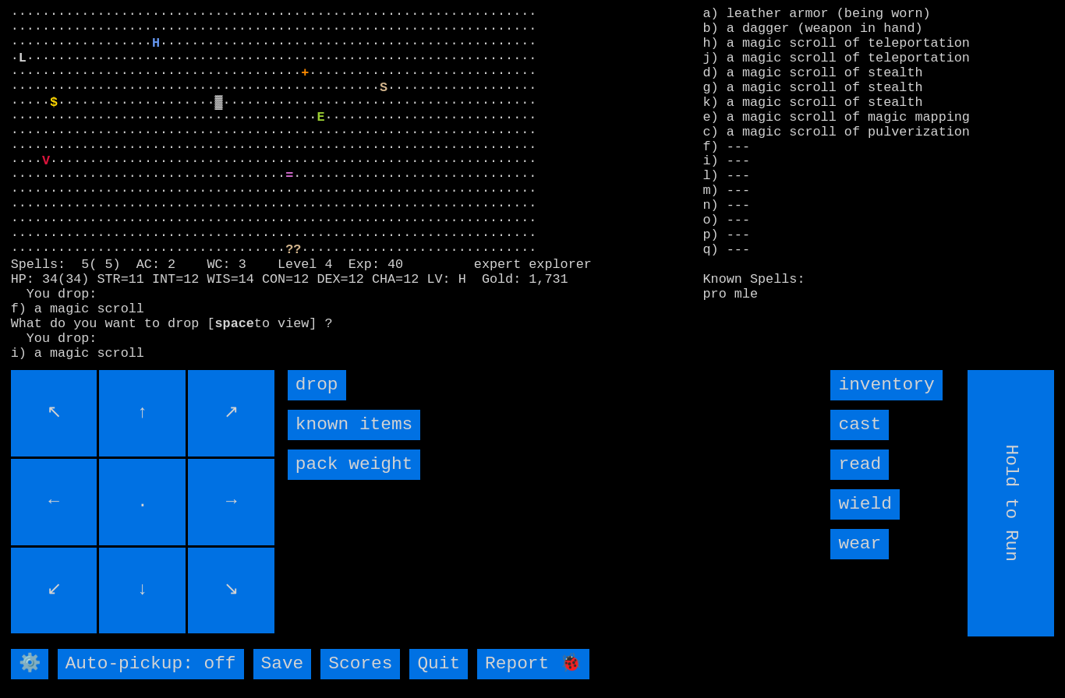
type input "Choose Direction"
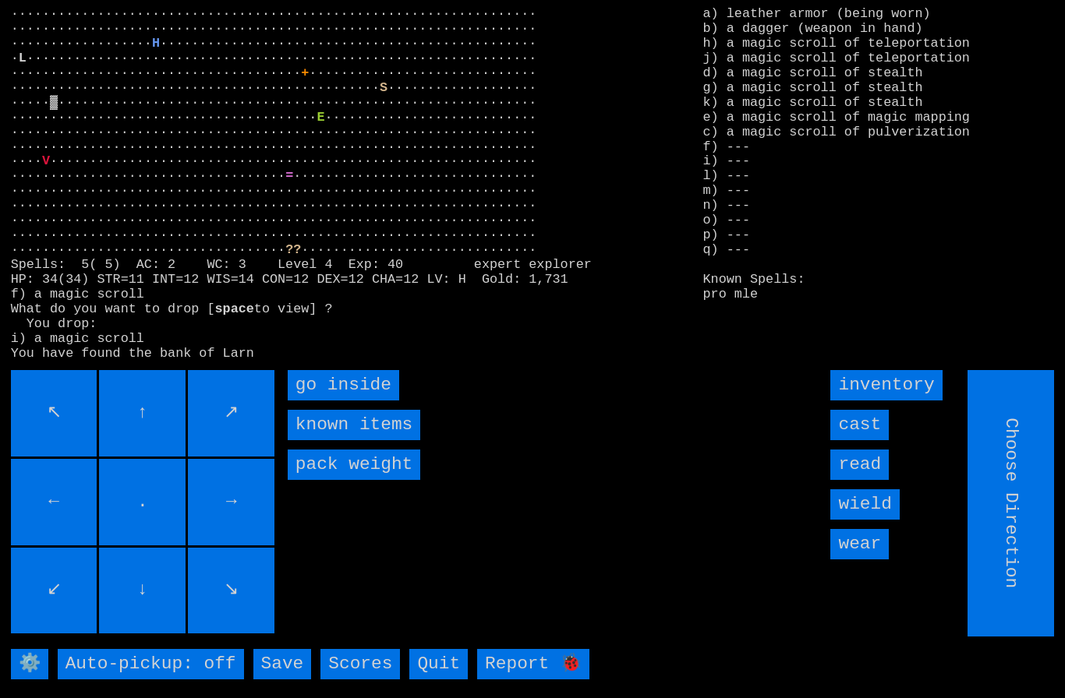
type input "Hold to Run"
click at [331, 401] on inside "go inside" at bounding box center [343, 385] width 111 height 30
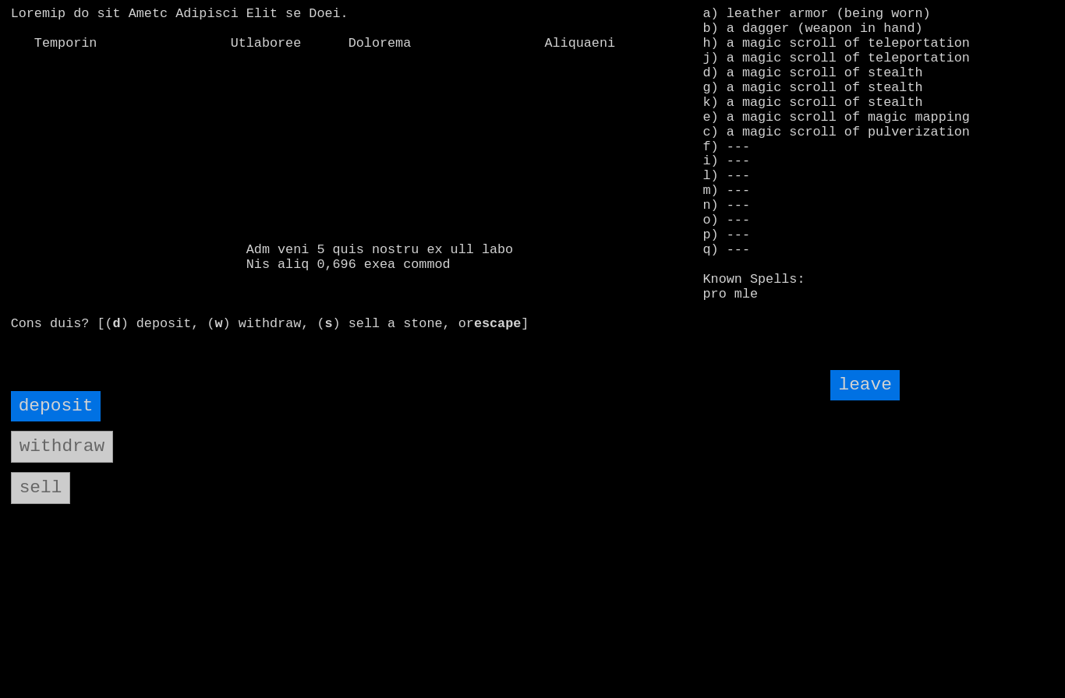
click at [55, 422] on input "deposit" at bounding box center [56, 406] width 90 height 30
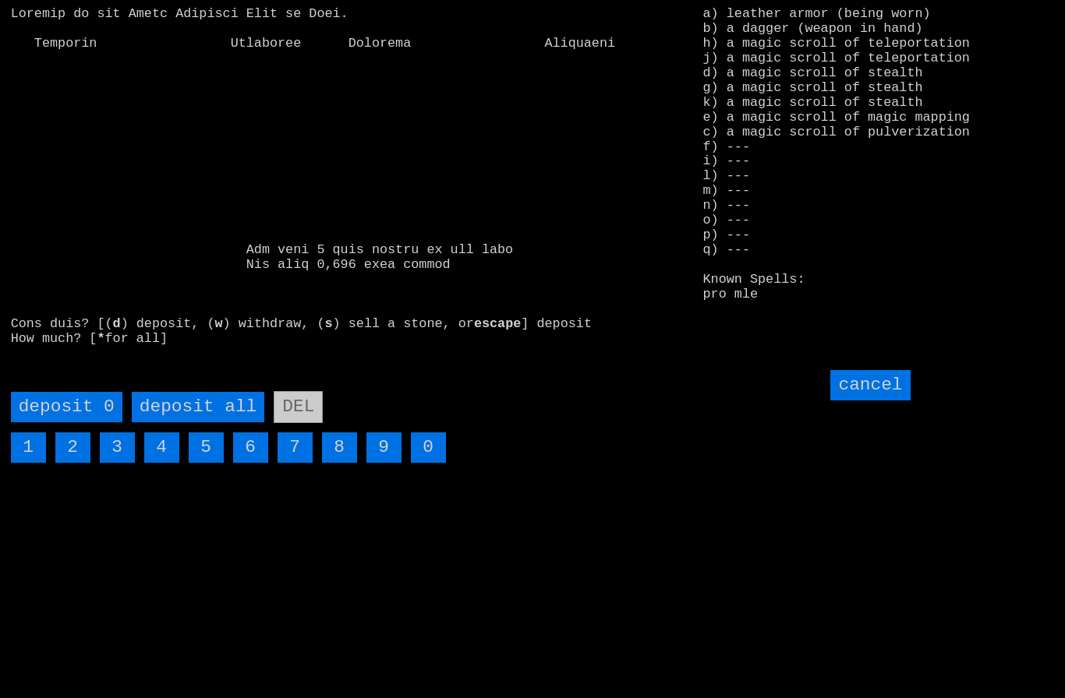
click at [192, 422] on all "deposit all" at bounding box center [198, 407] width 132 height 30
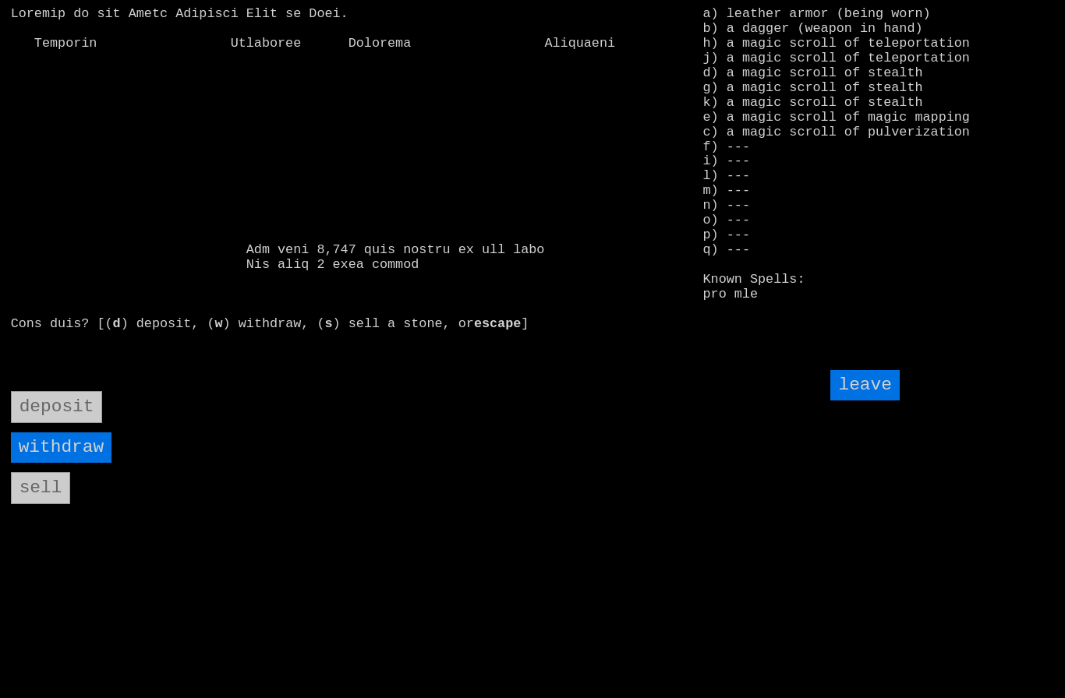
click at [874, 401] on input "leave" at bounding box center [864, 385] width 69 height 30
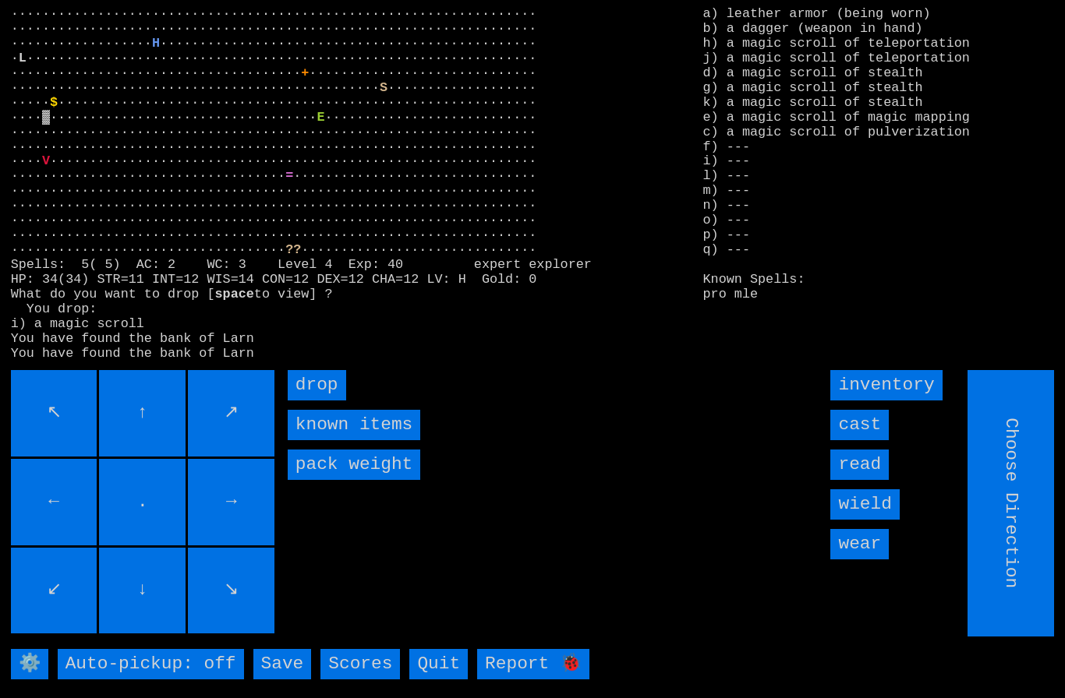
type input "Hold to Run"
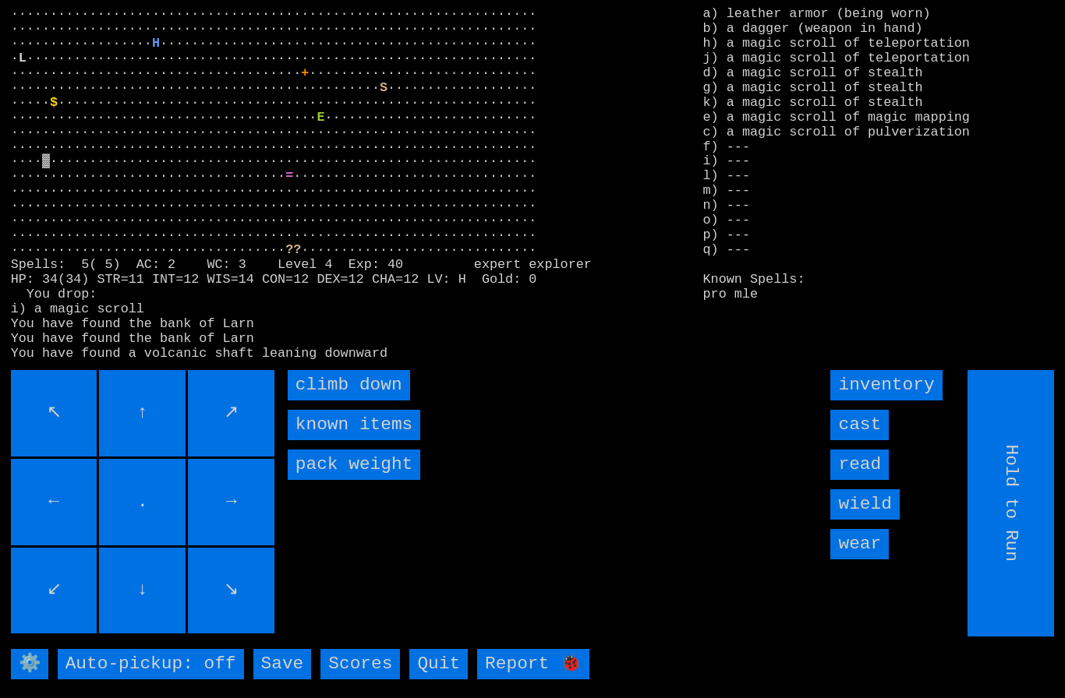
click at [329, 401] on down "climb down" at bounding box center [349, 385] width 122 height 30
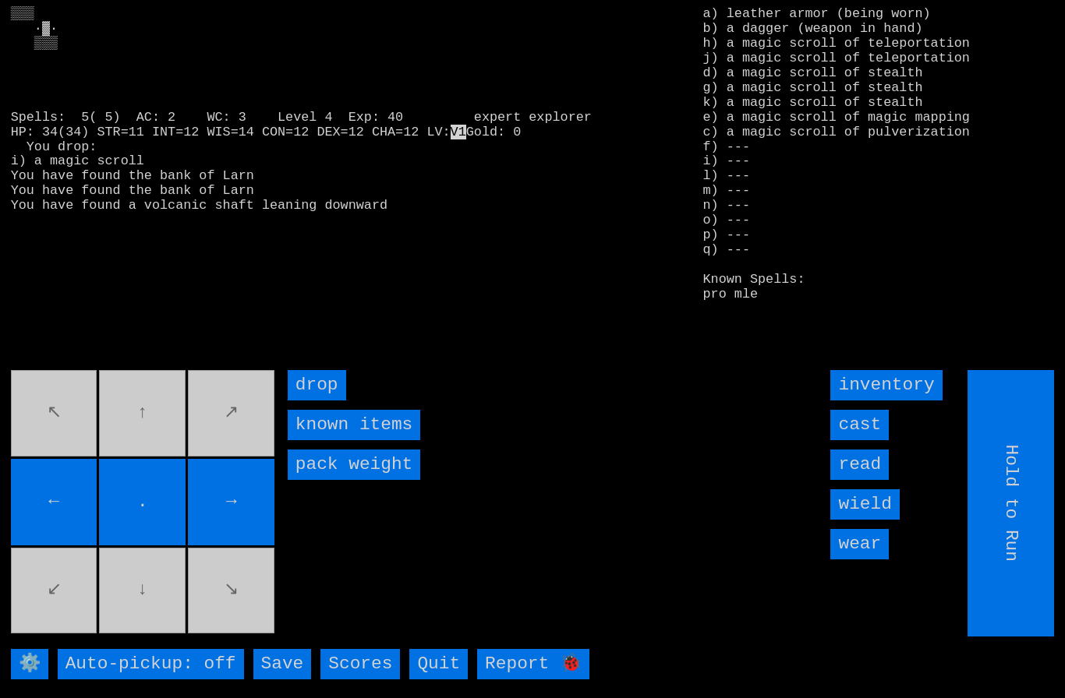
click at [871, 480] on input "read" at bounding box center [859, 465] width 58 height 30
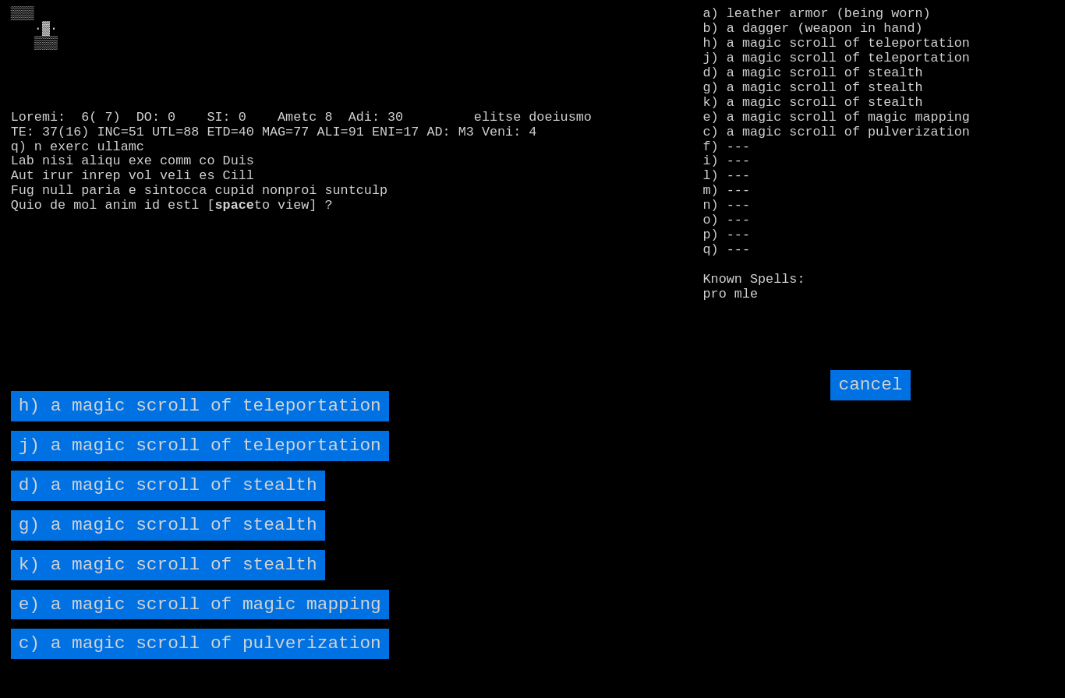
click at [108, 501] on stealth "d) a magic scroll of stealth" at bounding box center [168, 486] width 314 height 30
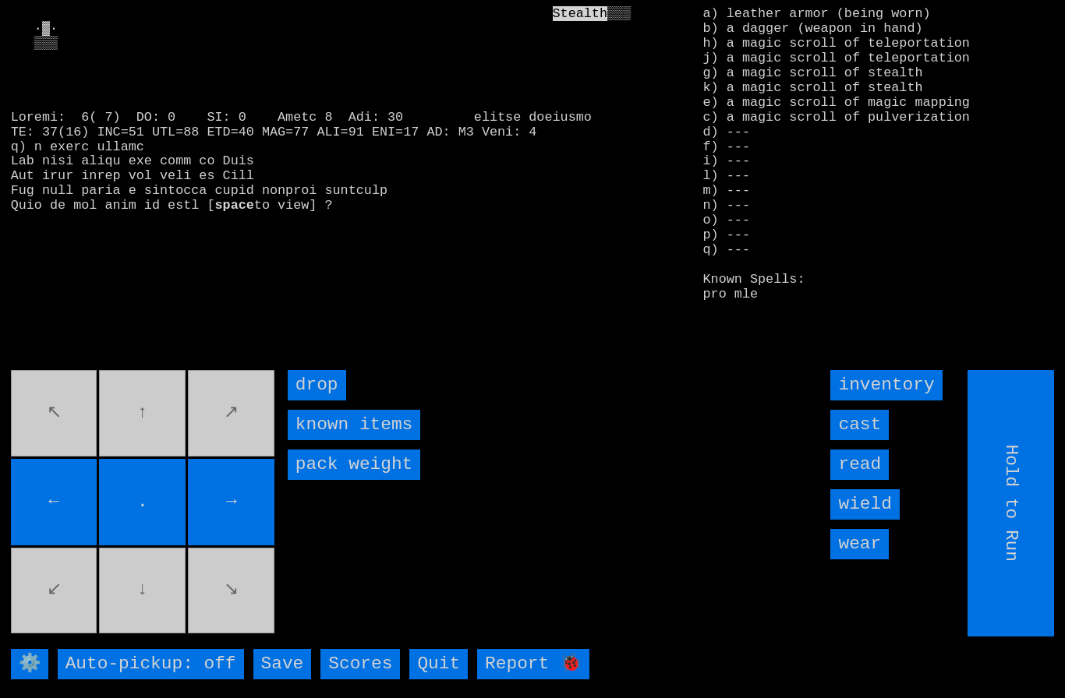
click at [873, 480] on input "read" at bounding box center [859, 465] width 58 height 30
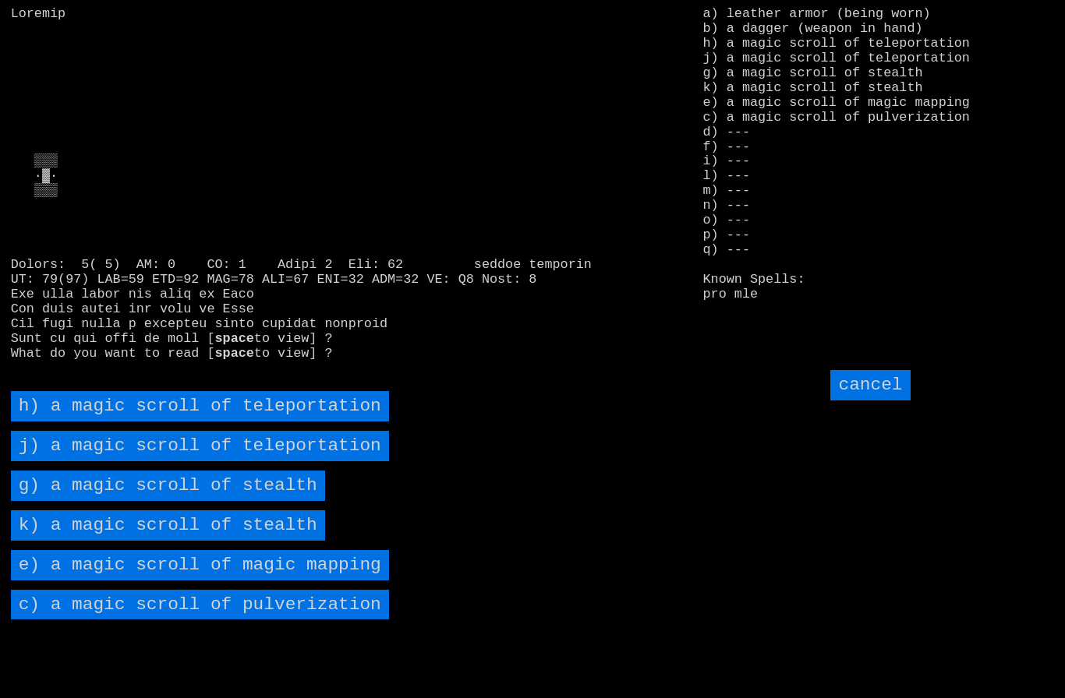
click at [98, 581] on mapping "e) a magic scroll of magic mapping" at bounding box center [200, 565] width 378 height 30
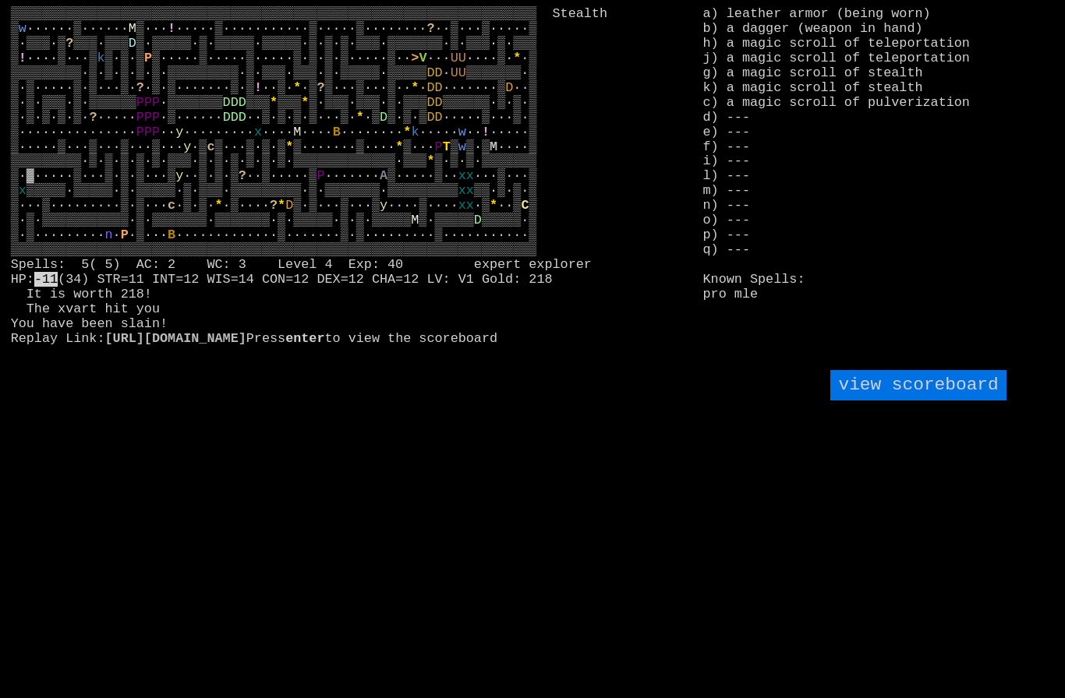
click at [238, 527] on larngrid "▒▒▒▒▒▒▒▒▒▒▒▒▒▒▒▒▒▒▒▒▒▒▒▒▒▒▒▒▒▒▒▒▒▒▒▒▒▒▒▒▒▒▒▒▒▒▒▒▒▒▒▒▒▒▒▒▒▒▒▒▒▒▒▒▒▒▒ Stealth ▒ w…" at bounding box center [532, 349] width 1065 height 698
click at [968, 401] on scoreboard "view scoreboard" at bounding box center [917, 385] width 175 height 30
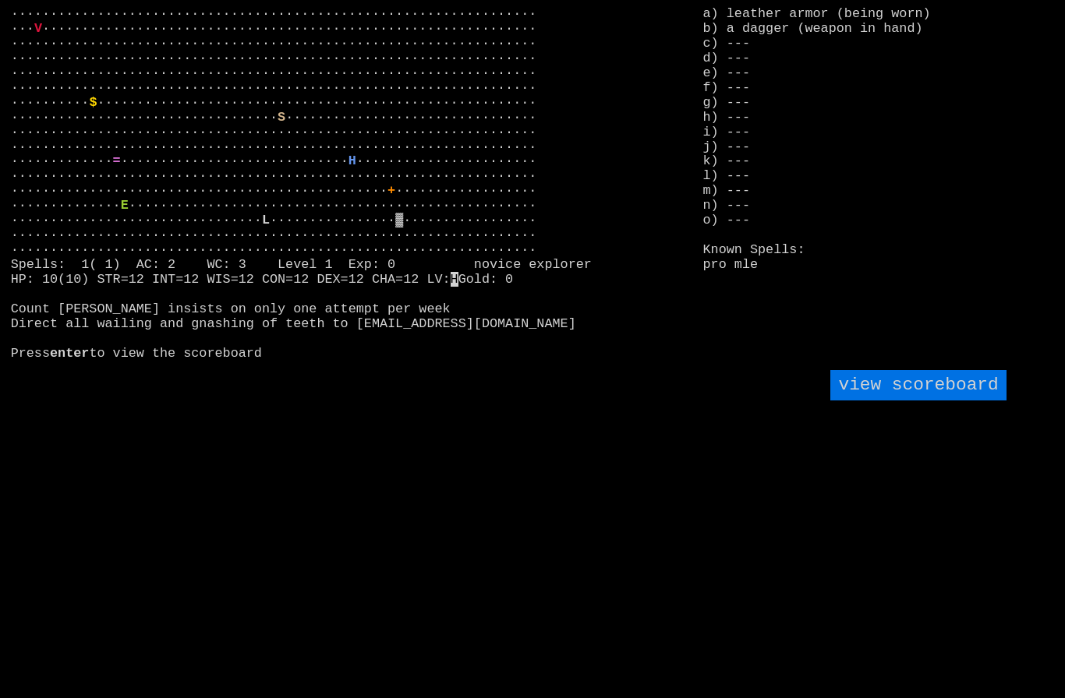
scroll to position [1, 0]
click at [946, 401] on scoreboard "view scoreboard" at bounding box center [917, 385] width 175 height 30
